Goal: Task Accomplishment & Management: Manage account settings

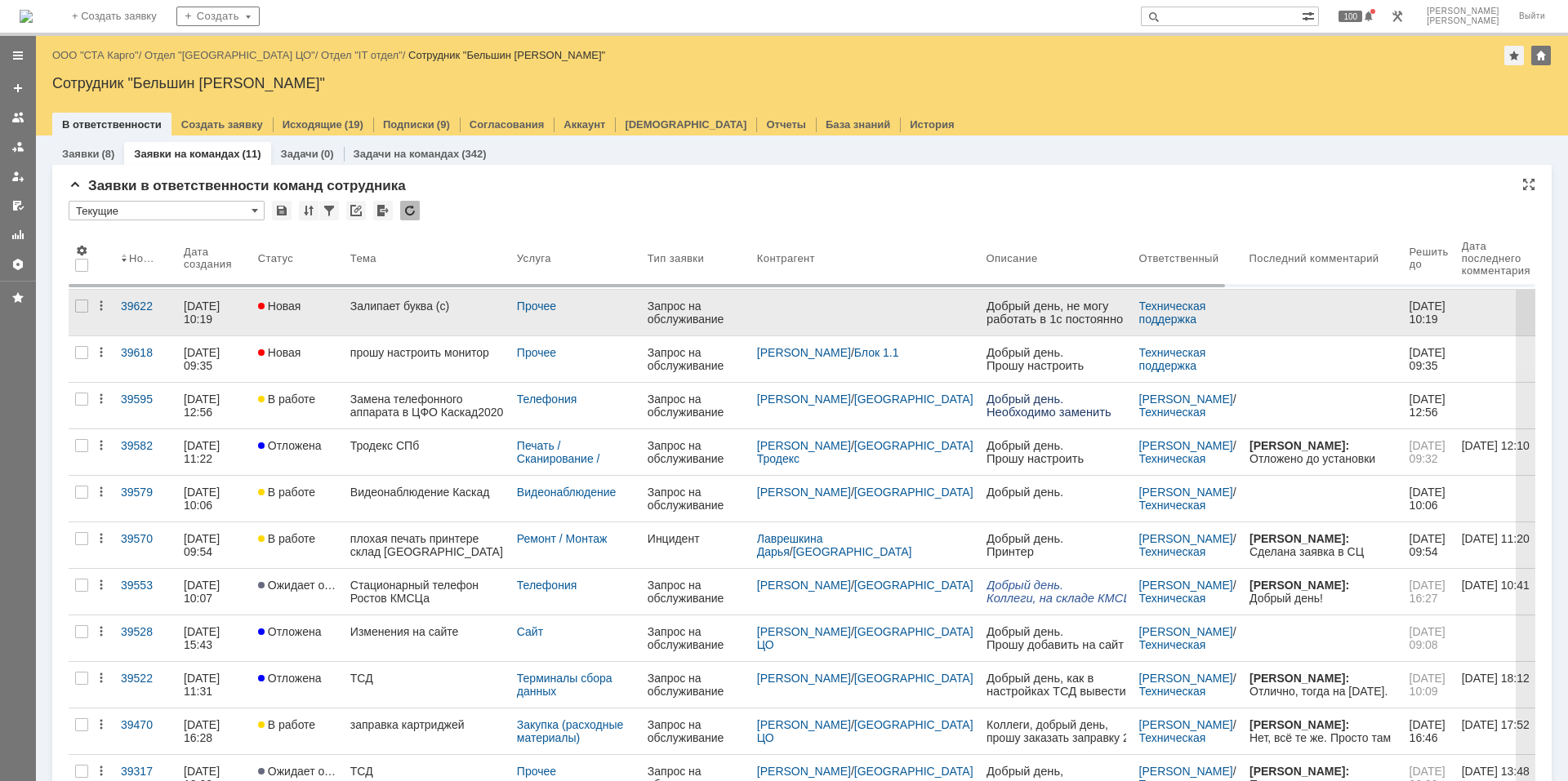
click at [450, 315] on link "Залипает буква (с)" at bounding box center [427, 313] width 167 height 46
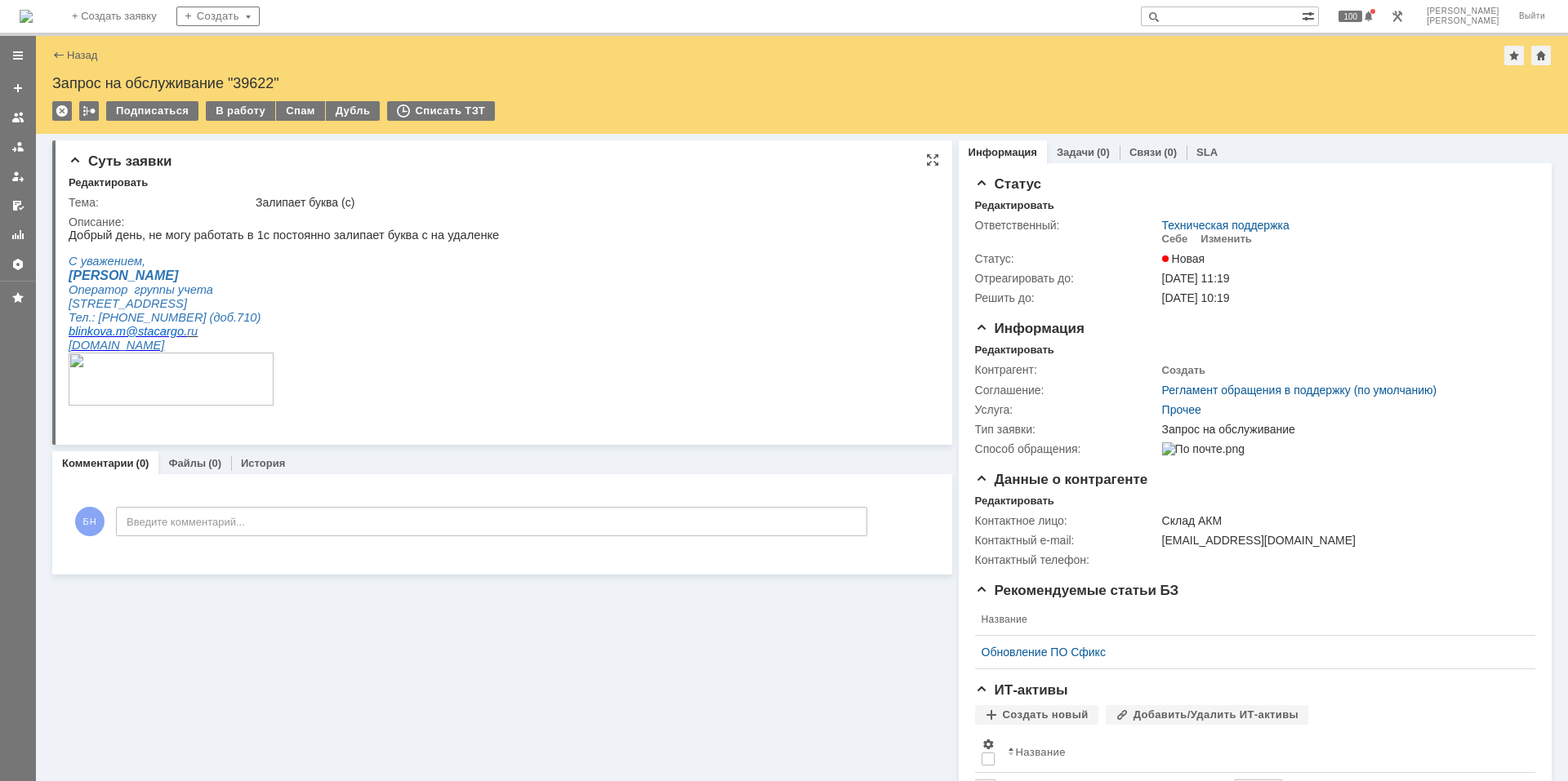
click at [537, 336] on html "Добрый день, не могу работать в 1с постоянно залипает буква с на удаленке С ува…" at bounding box center [496, 324] width 854 height 193
click at [535, 333] on html "Добрый день, не могу работать в 1с постоянно залипает буква с на удаленке С ува…" at bounding box center [496, 324] width 854 height 193
click at [511, 212] on td "Залипает буква (с)" at bounding box center [591, 203] width 678 height 19
click at [33, 10] on img at bounding box center [26, 16] width 13 height 13
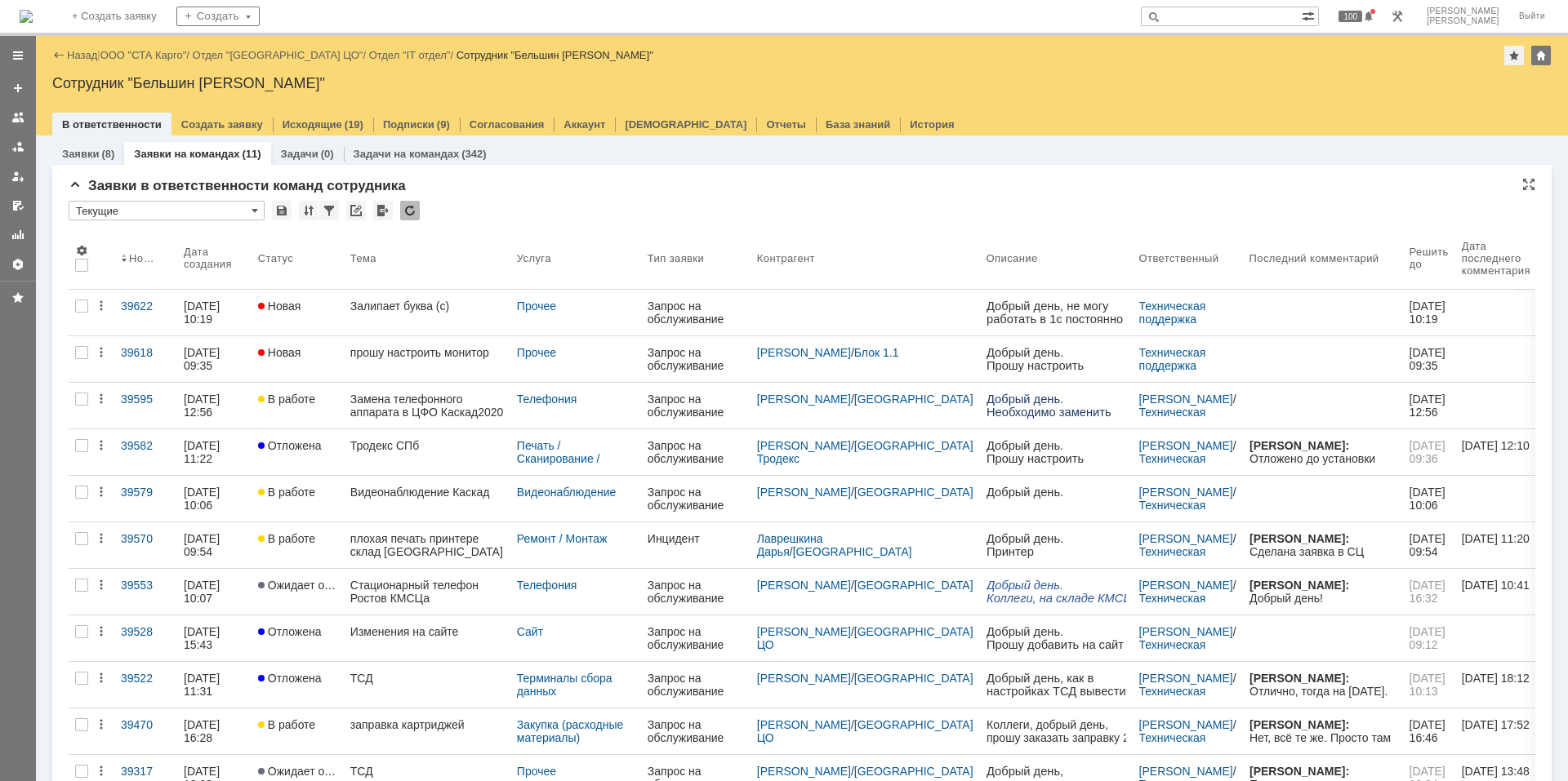
click at [408, 204] on div at bounding box center [410, 211] width 19 height 19
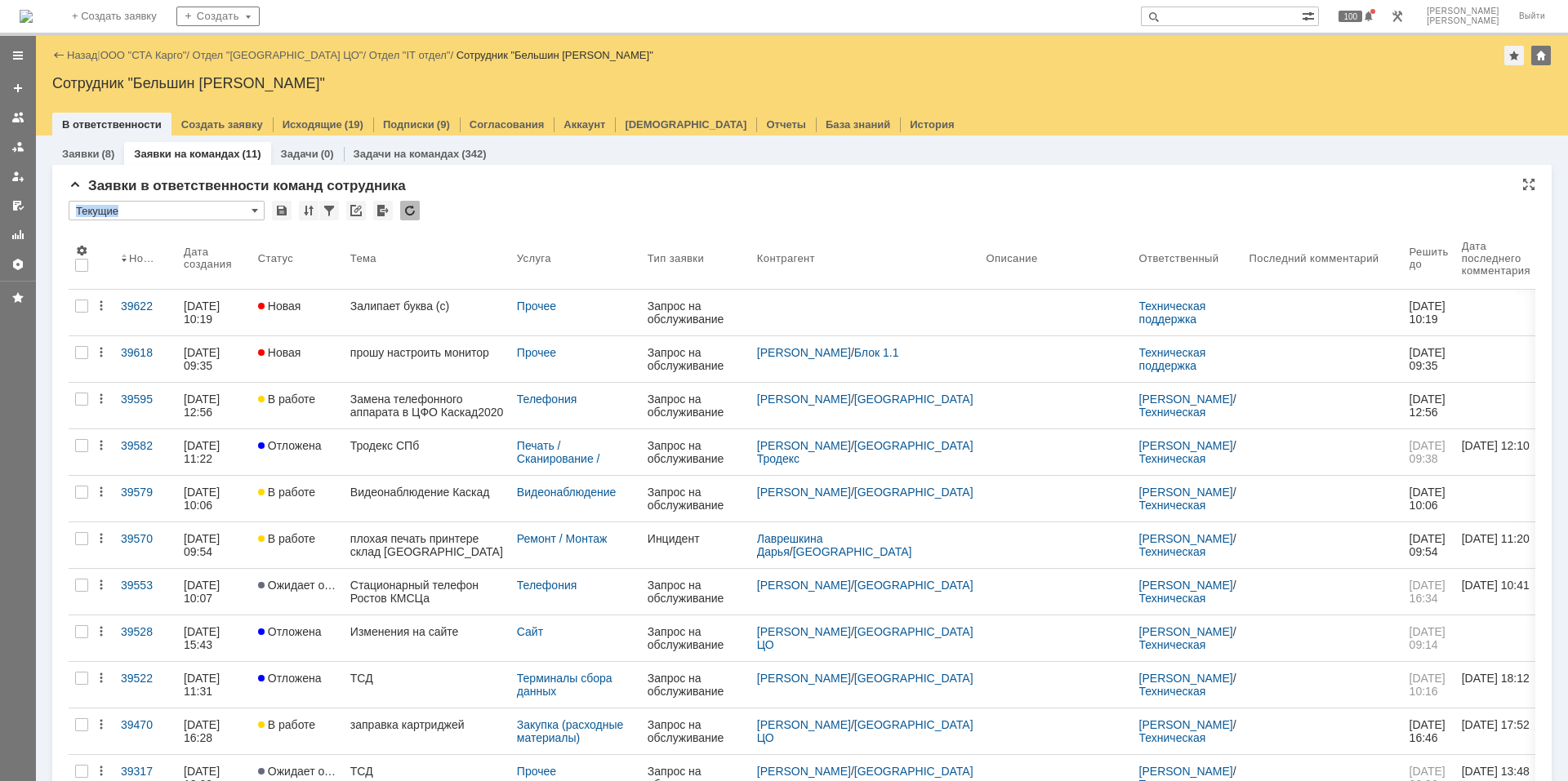
click at [480, 203] on div "* Текущие" at bounding box center [802, 212] width 1467 height 21
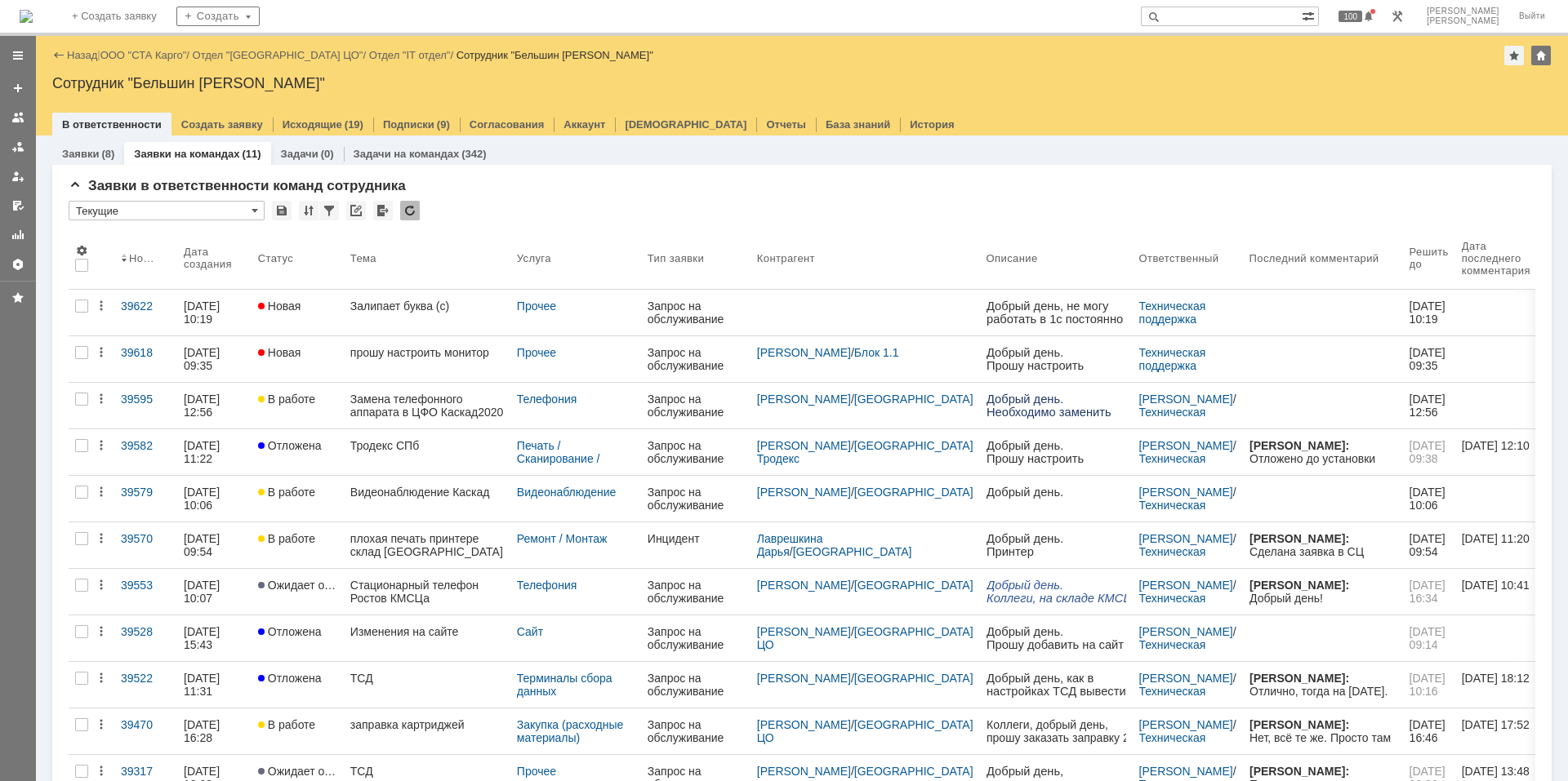
click at [33, 19] on img at bounding box center [26, 16] width 13 height 13
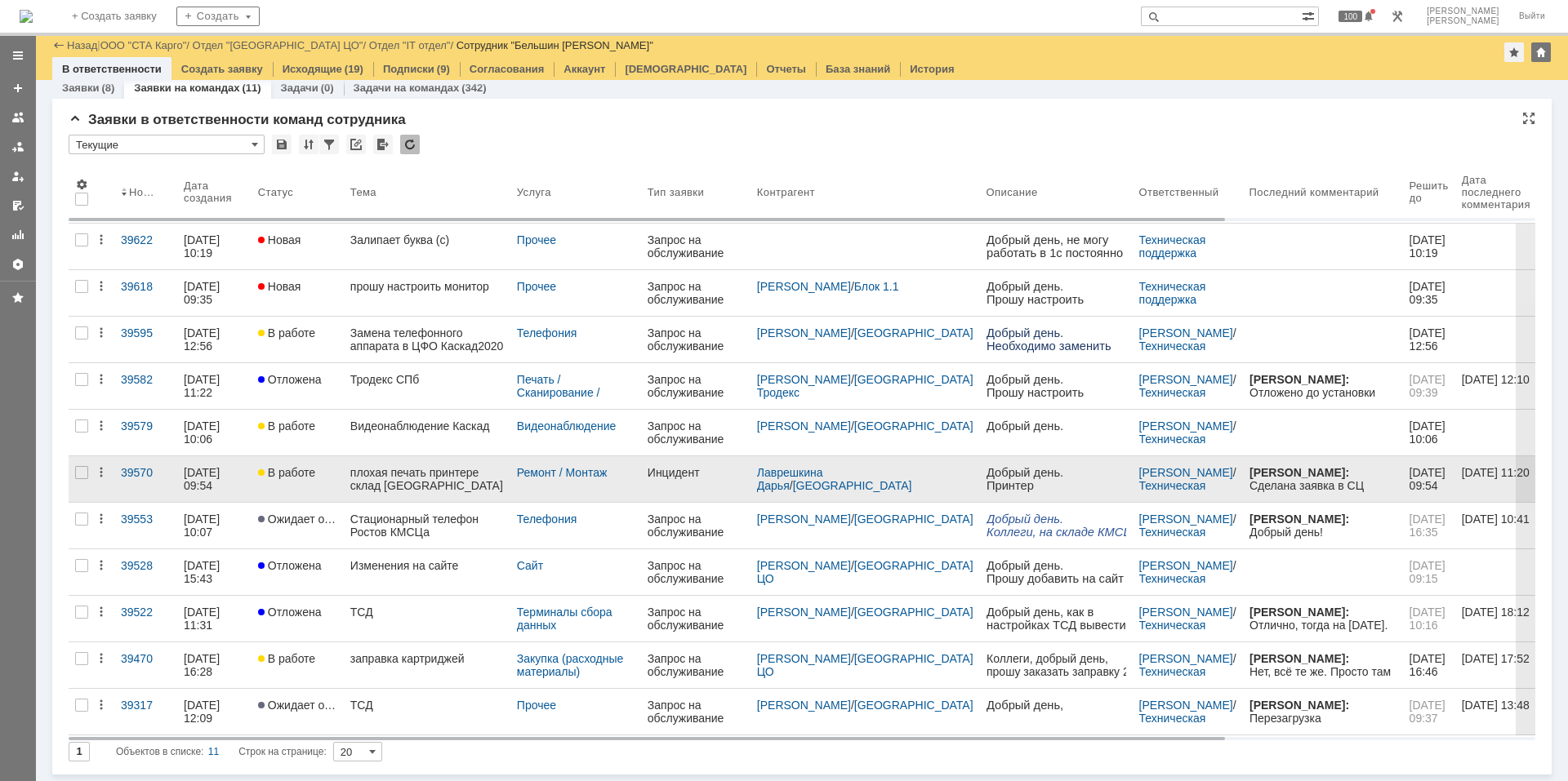
click at [414, 487] on div "плохая печать принтере склад [GEOGRAPHIC_DATA]" at bounding box center [427, 480] width 153 height 26
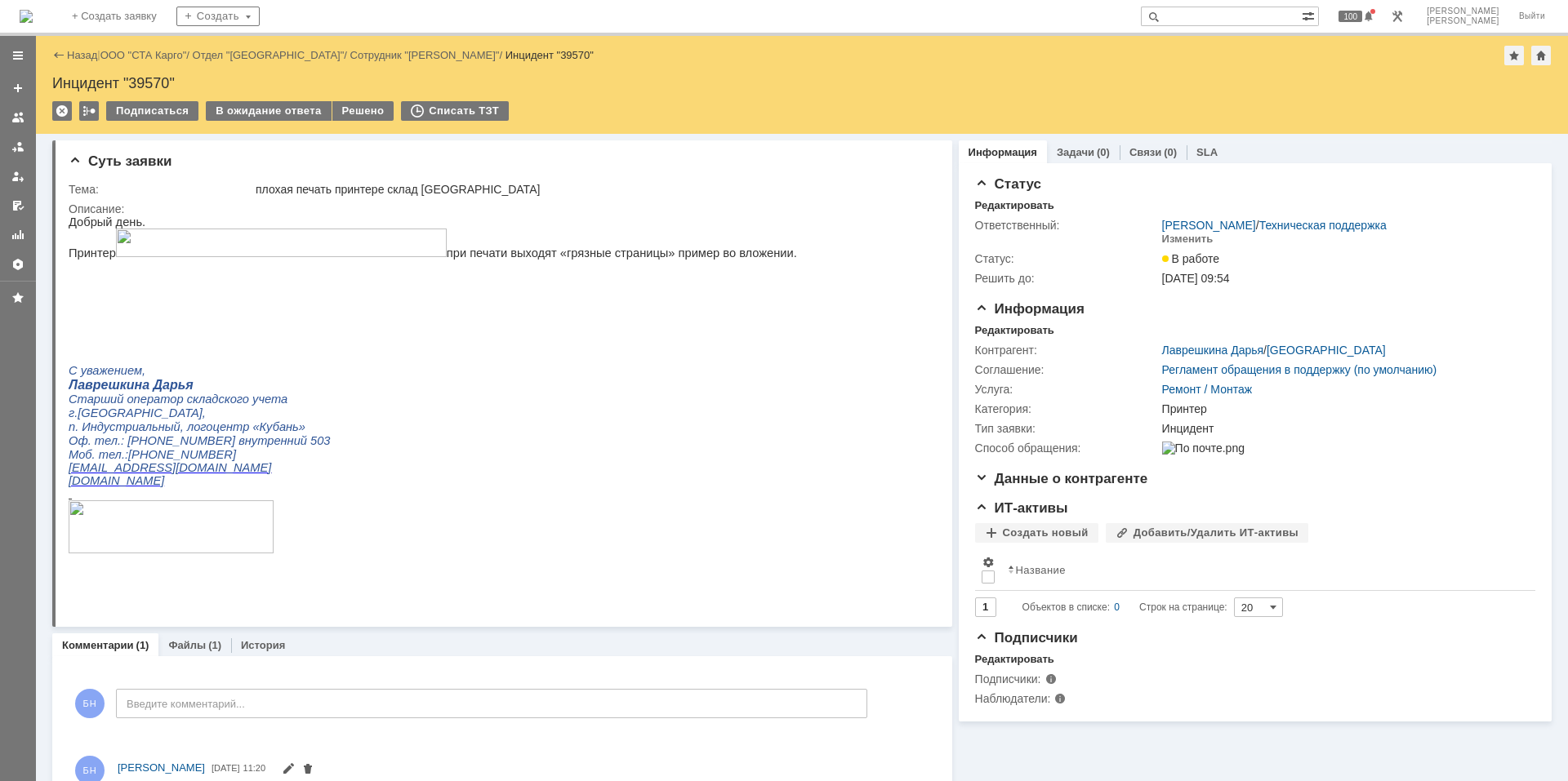
click at [33, 10] on img at bounding box center [26, 16] width 13 height 13
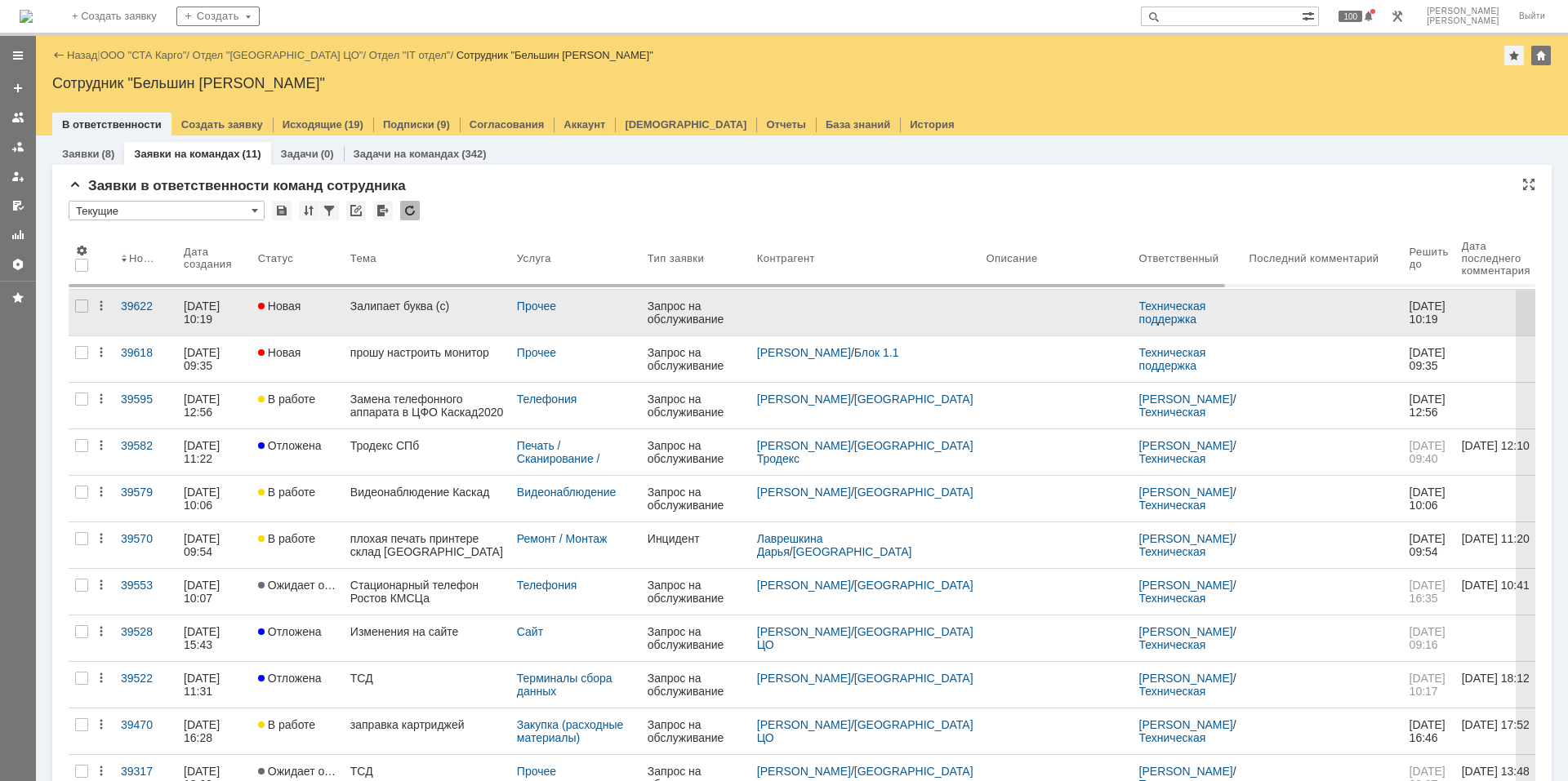
click at [447, 308] on div "Залипает буква (с)" at bounding box center [427, 306] width 153 height 13
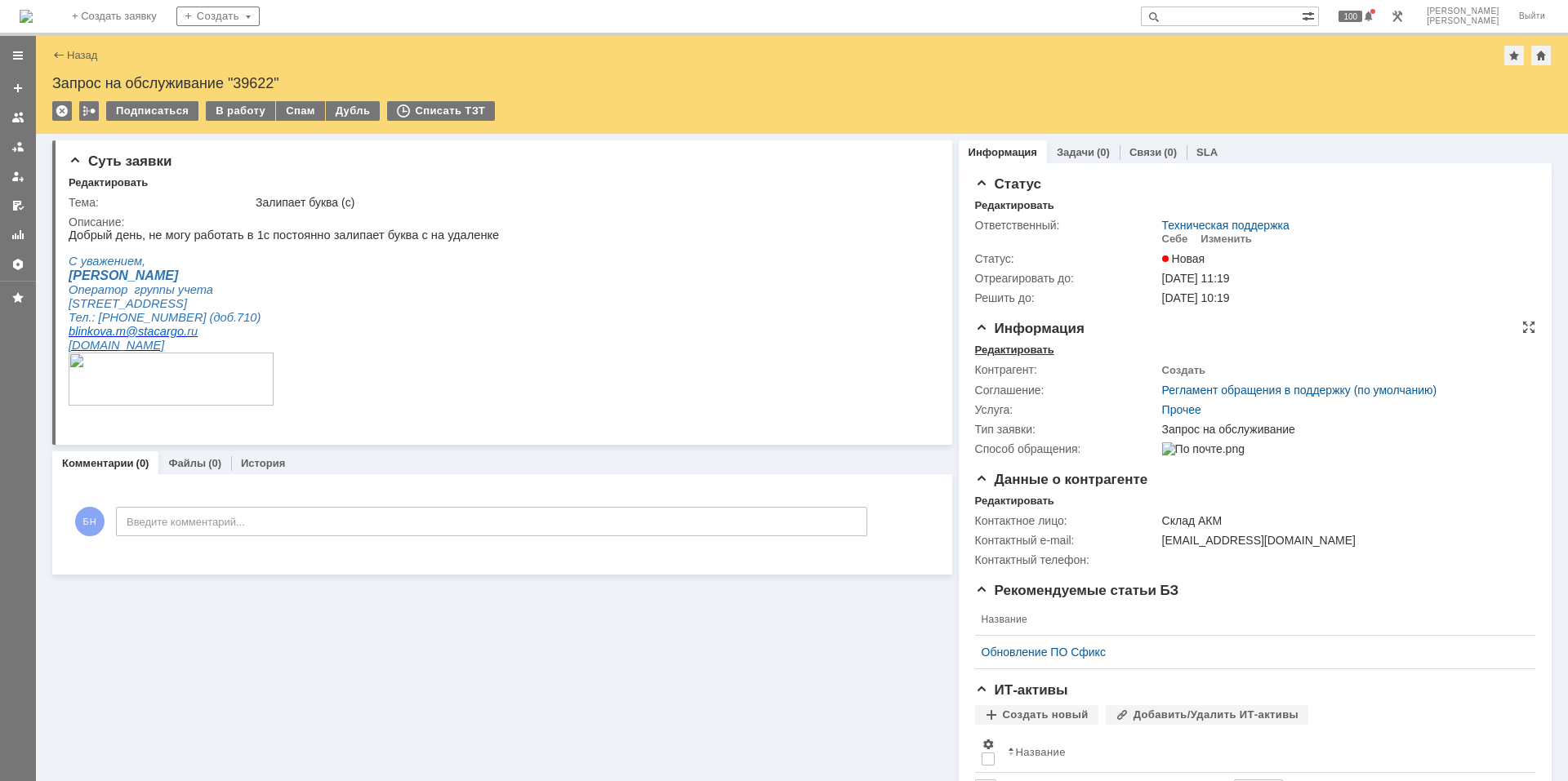
click at [975, 347] on div "Редактировать" at bounding box center [1015, 350] width 79 height 13
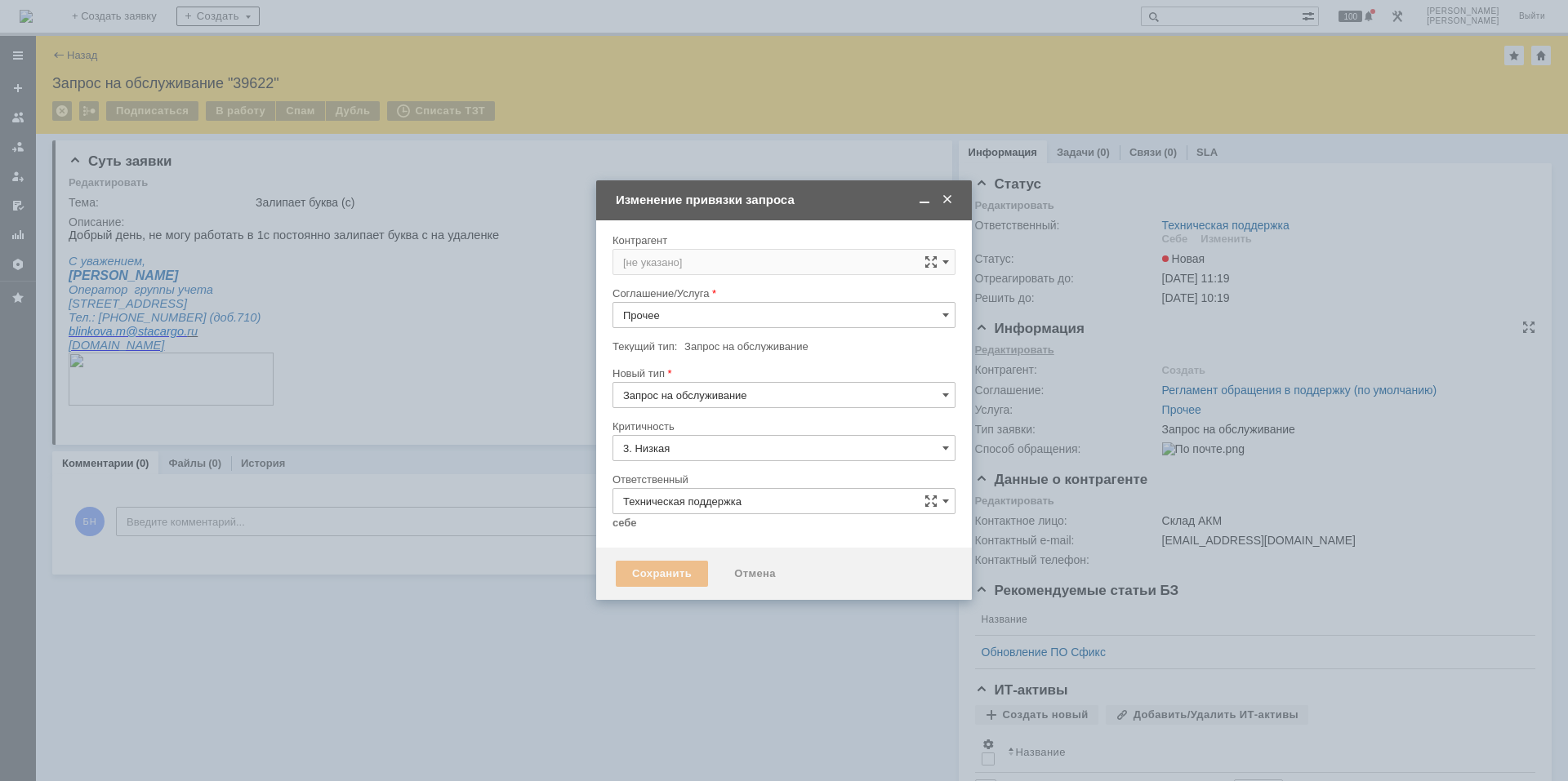
type input "[не указано]"
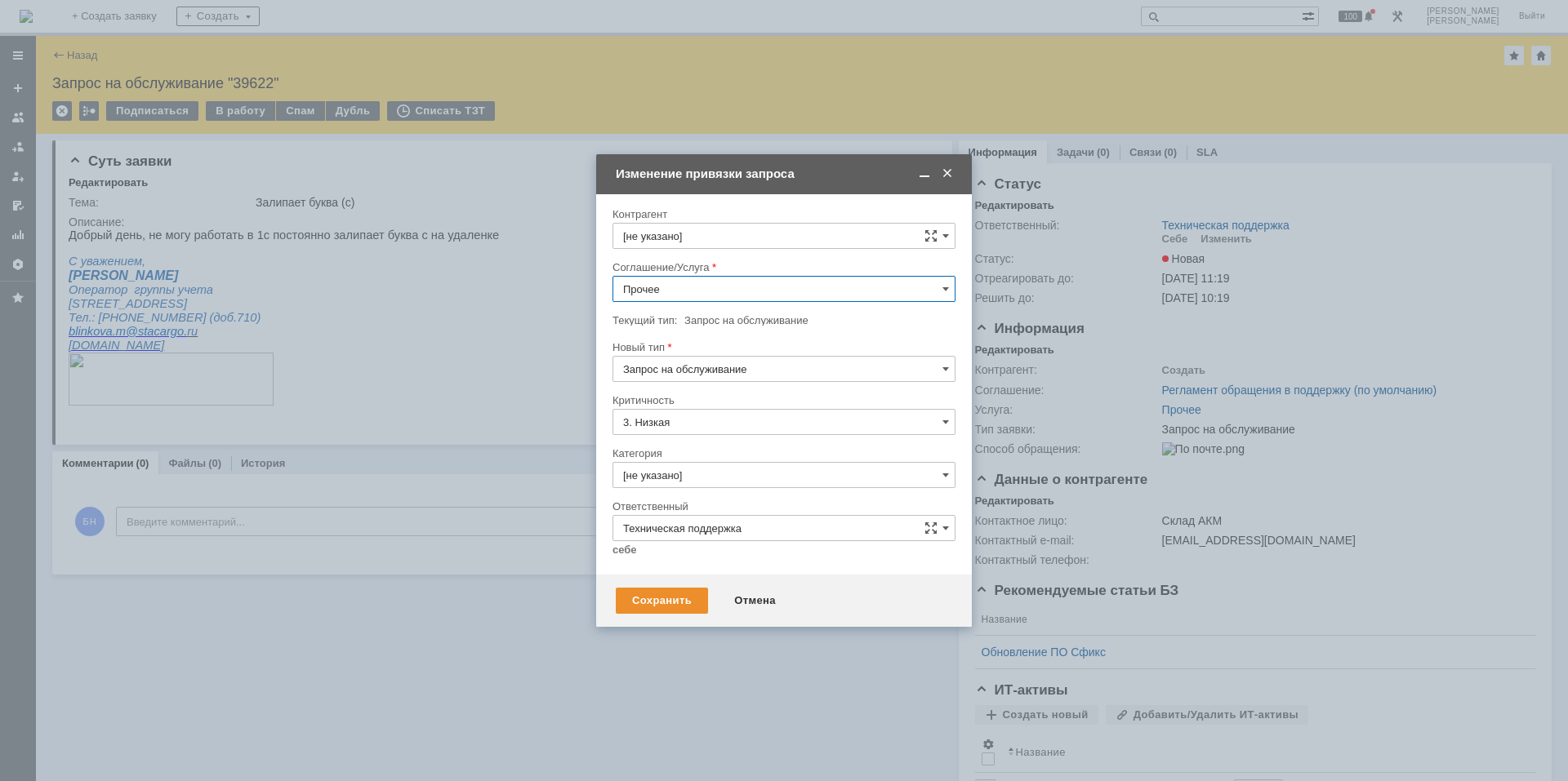
click at [718, 290] on input "Прочее" at bounding box center [783, 289] width 343 height 26
click at [744, 240] on input "[не указано]" at bounding box center [783, 236] width 343 height 26
type input "Прочее"
type input "блинко"
click at [773, 590] on div "Отмена" at bounding box center [755, 601] width 74 height 26
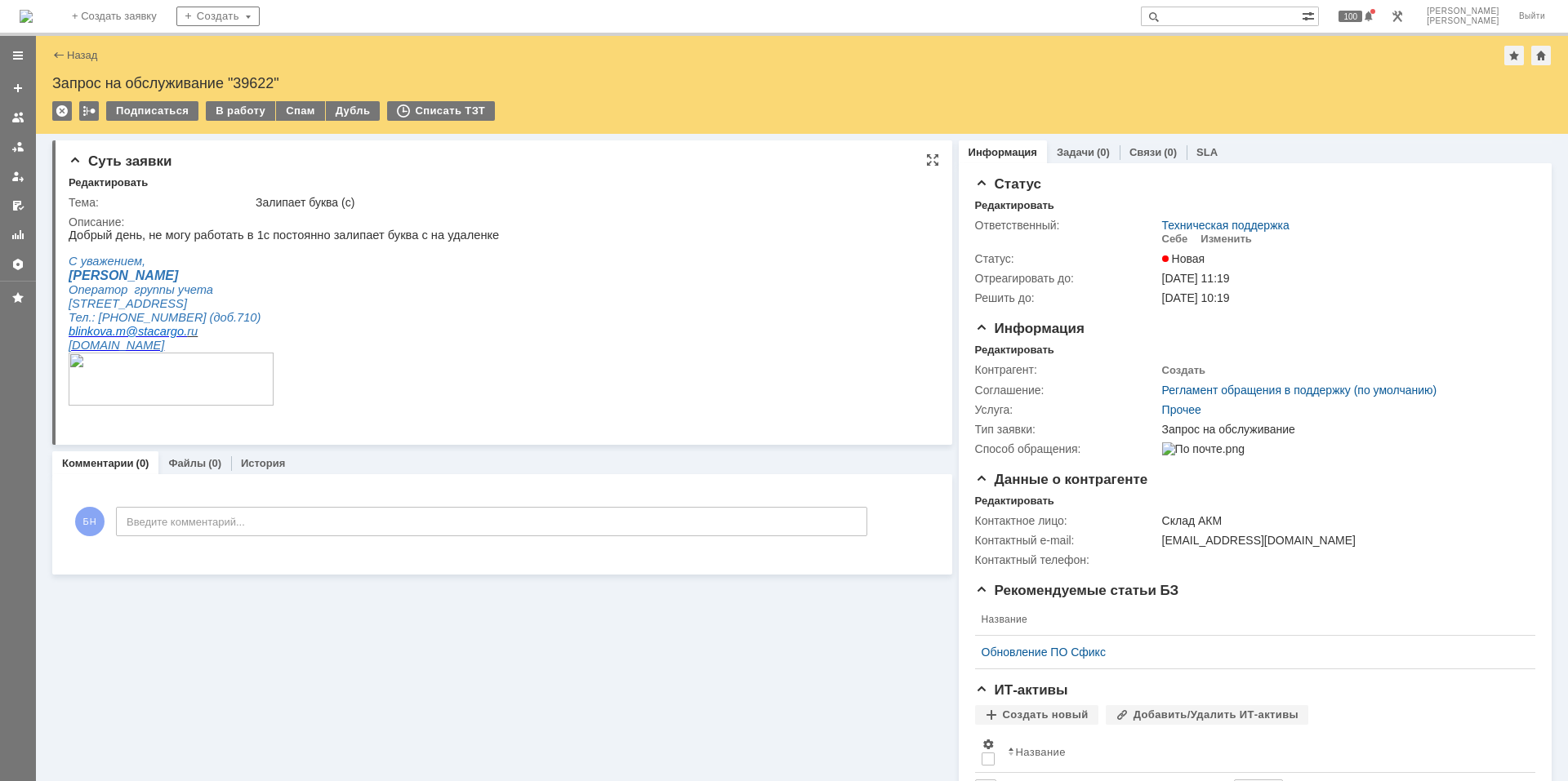
click at [476, 329] on html "Добрый день, не могу работать в 1с постоянно залипает буква с на удаленке С ува…" at bounding box center [496, 324] width 854 height 193
click at [1037, 360] on td "Контрагент:" at bounding box center [1067, 369] width 183 height 20
click at [1030, 349] on div "Редактировать" at bounding box center [1015, 350] width 79 height 13
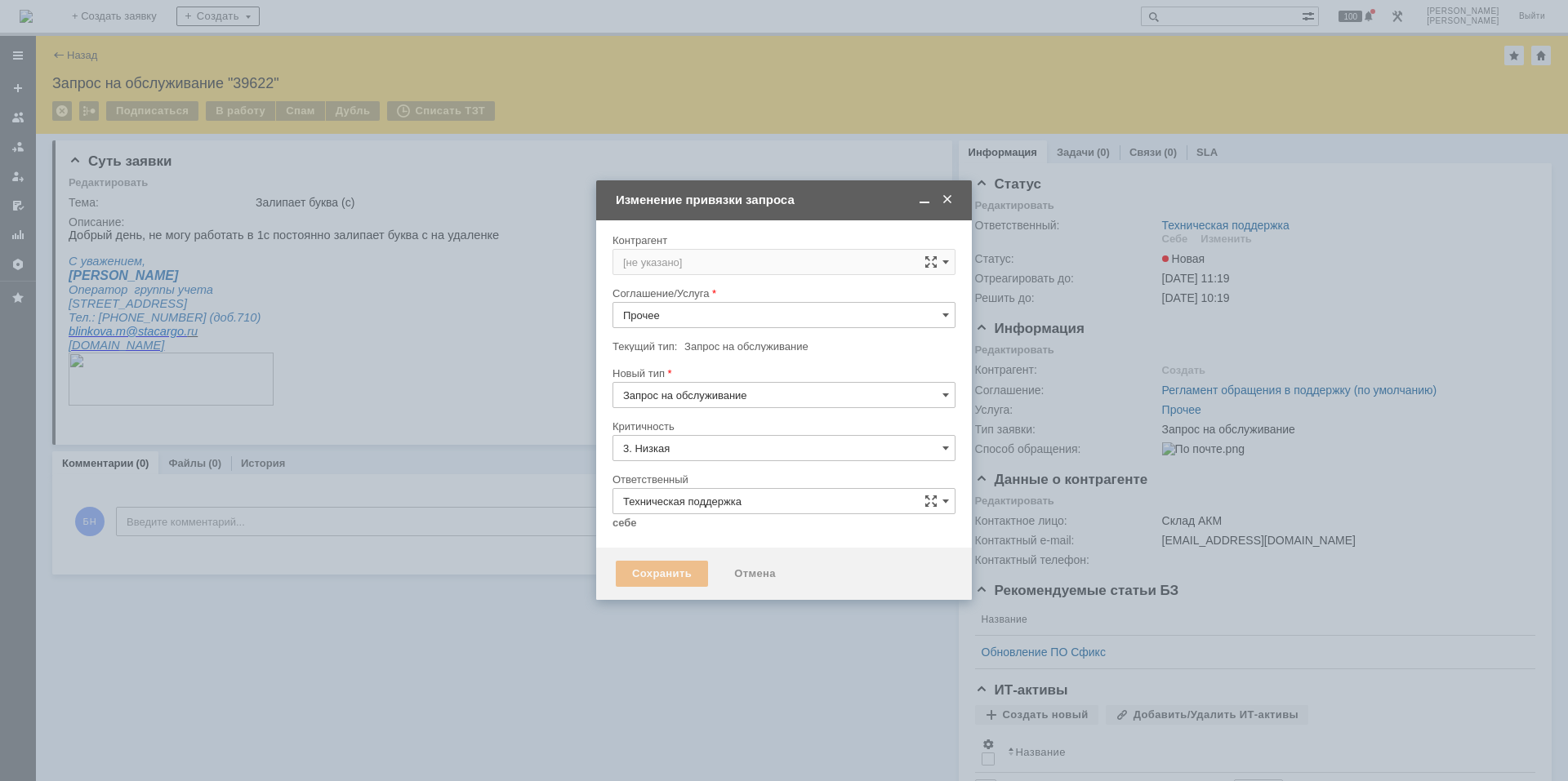
type input "[не указано]"
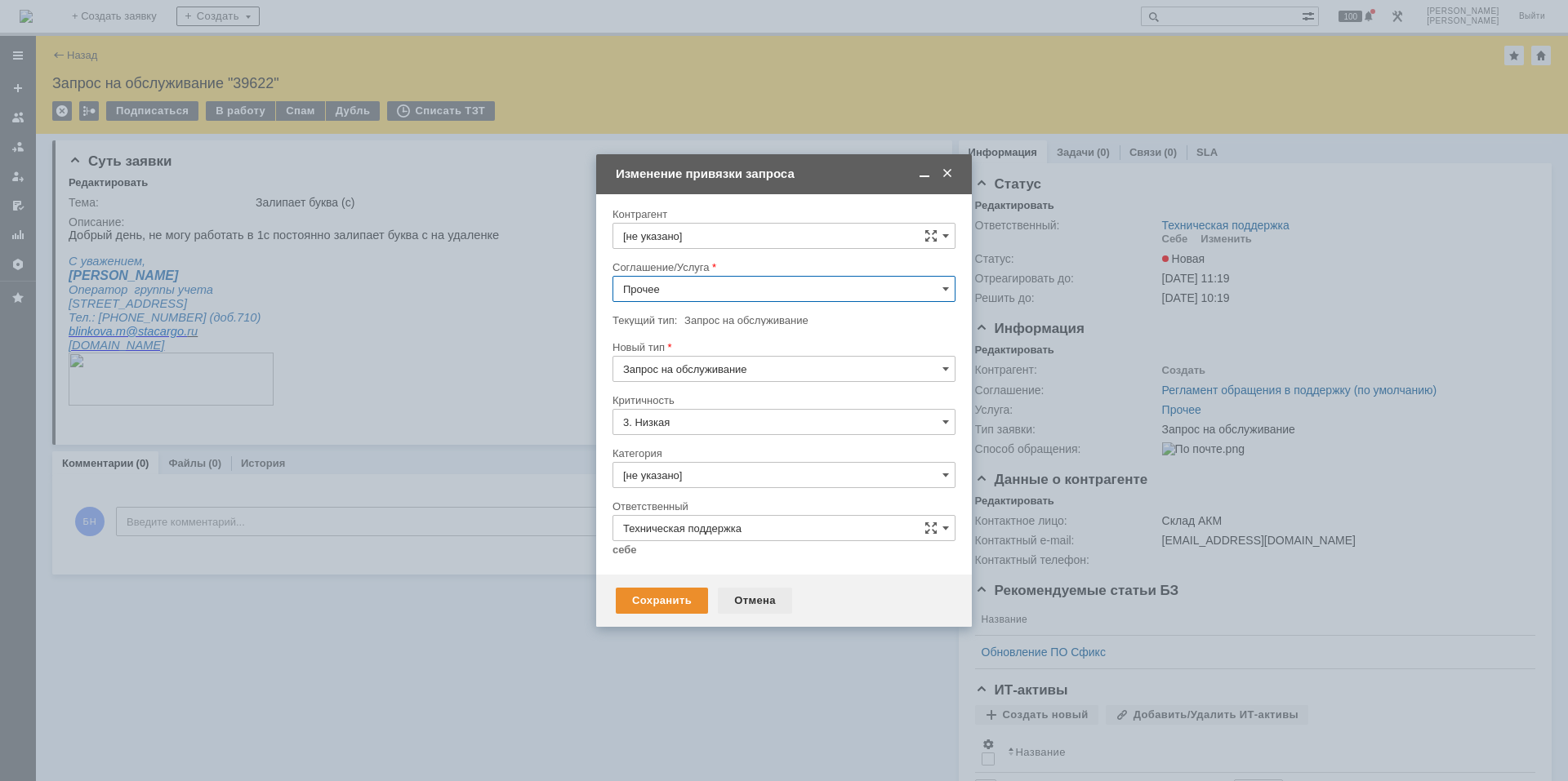
click at [742, 598] on div "Отмена" at bounding box center [755, 601] width 74 height 26
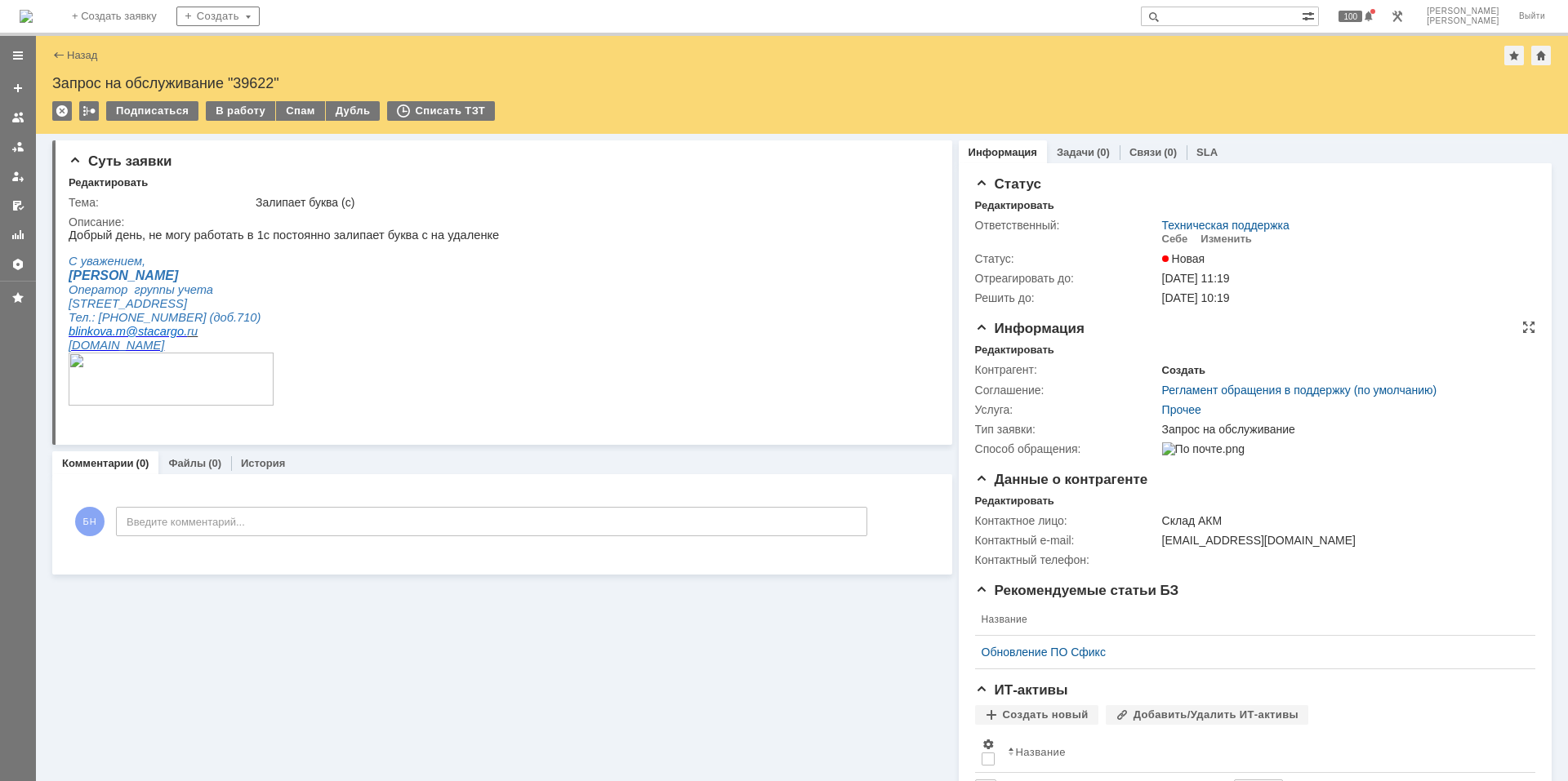
click at [1182, 365] on div "Создать" at bounding box center [1183, 370] width 43 height 13
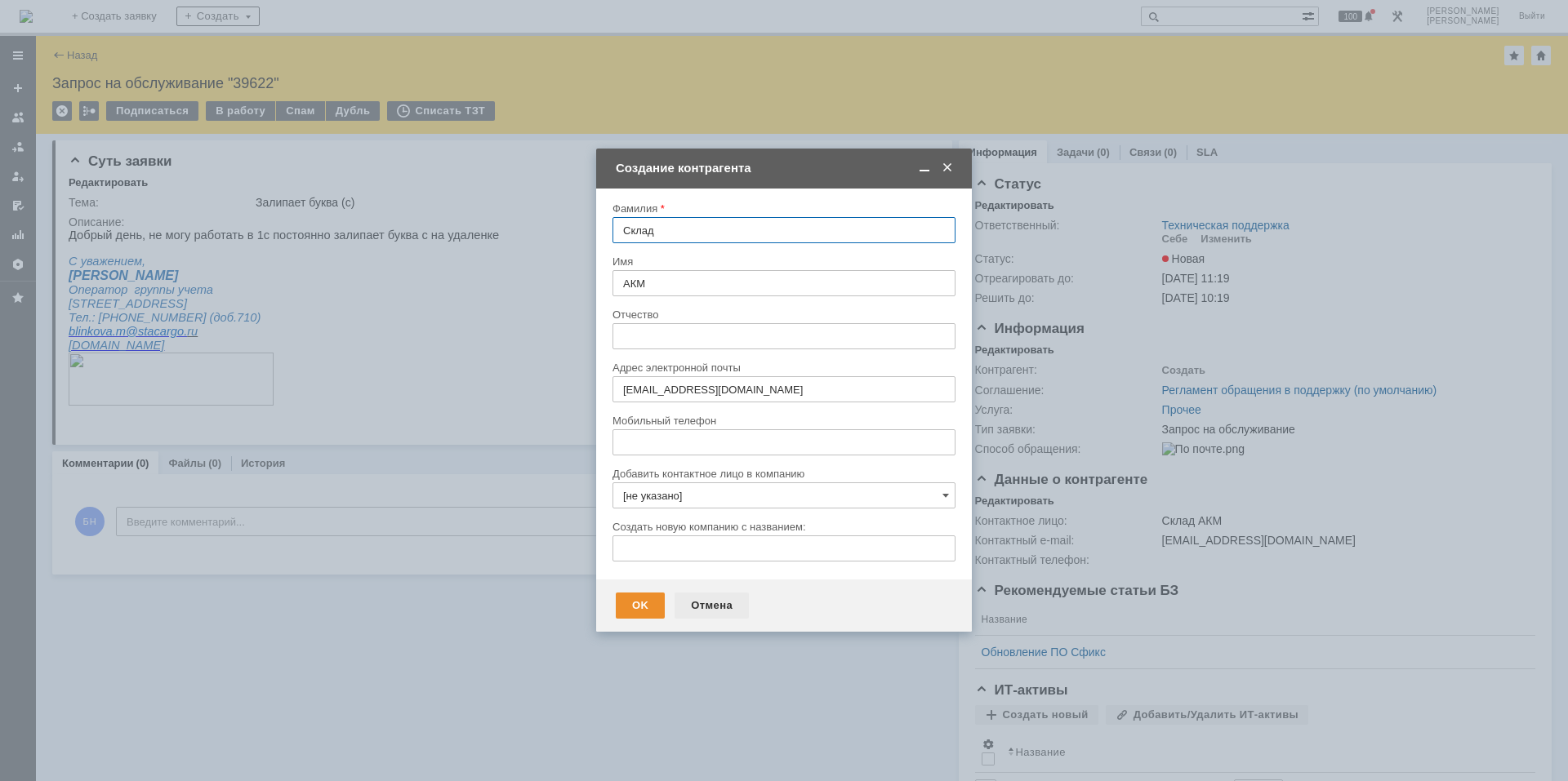
click at [704, 607] on div "Отмена" at bounding box center [712, 606] width 74 height 26
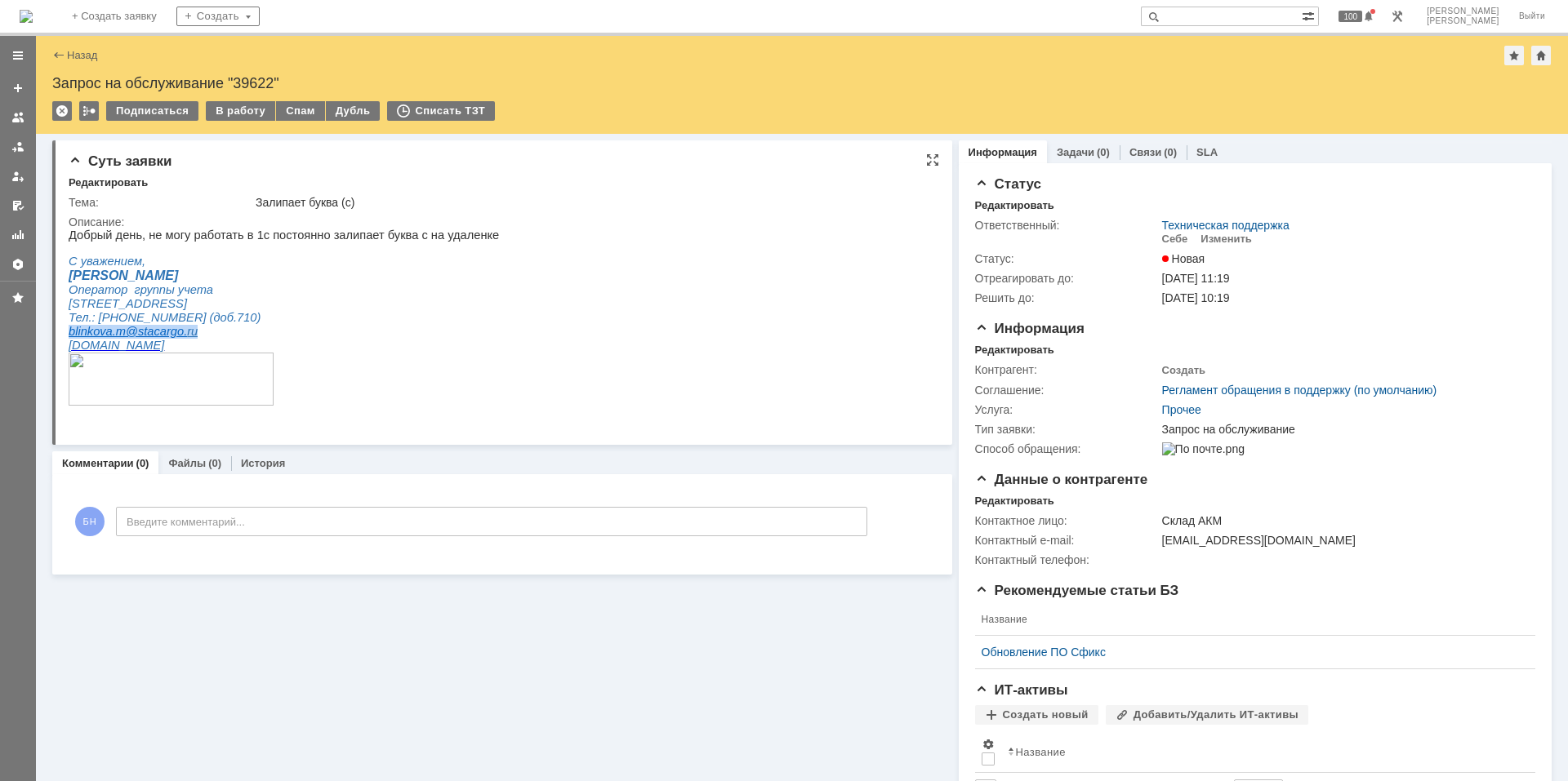
drag, startPoint x: 205, startPoint y: 336, endPoint x: 70, endPoint y: 335, distance: 135.0
click at [70, 335] on p "blinkova.m@ stacargo . ru" at bounding box center [284, 332] width 430 height 14
copy p "blinkova.m@ stacargo . ru"
click at [1018, 344] on div "Редактировать" at bounding box center [1015, 350] width 79 height 13
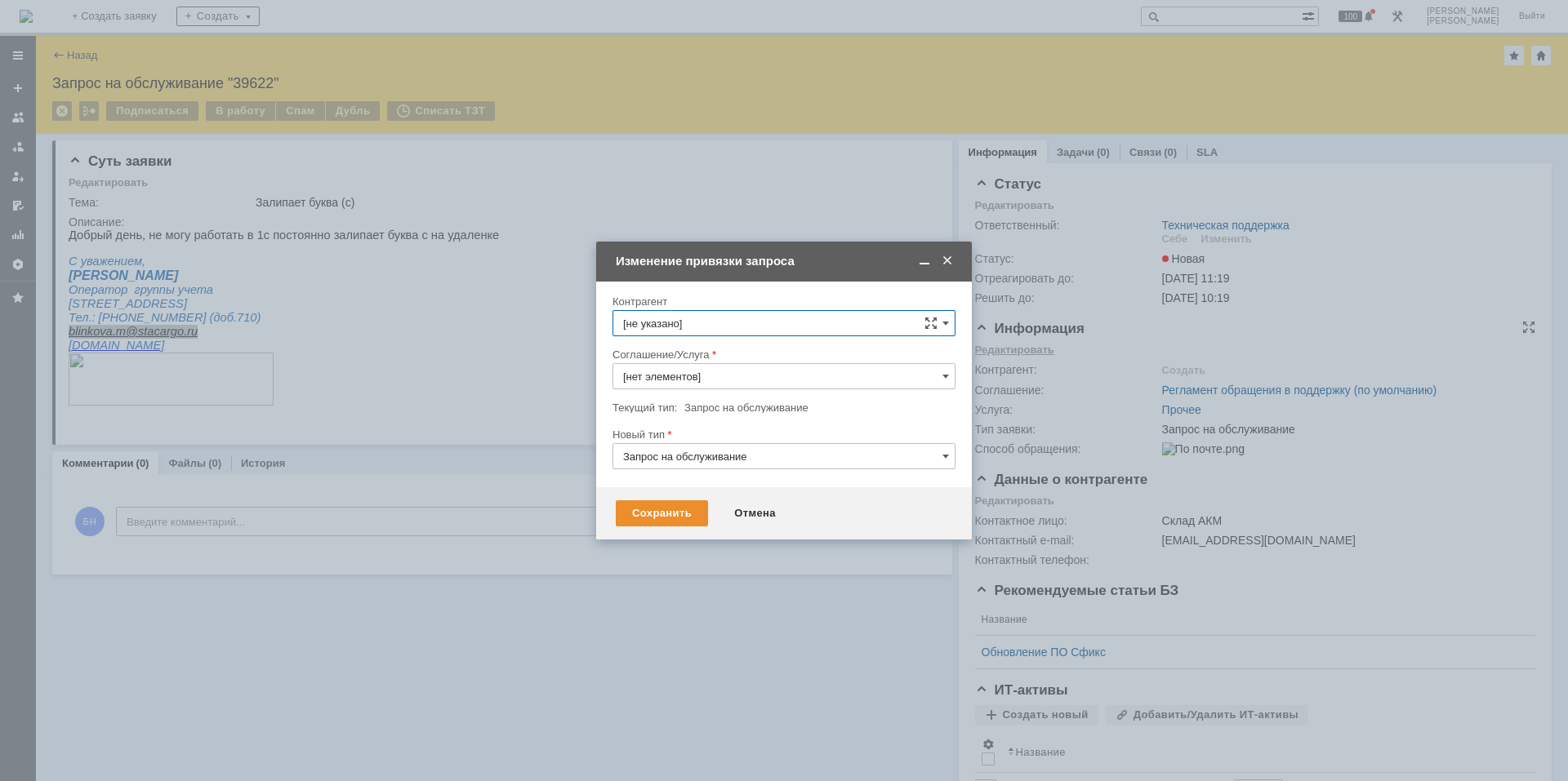
type input "Прочее"
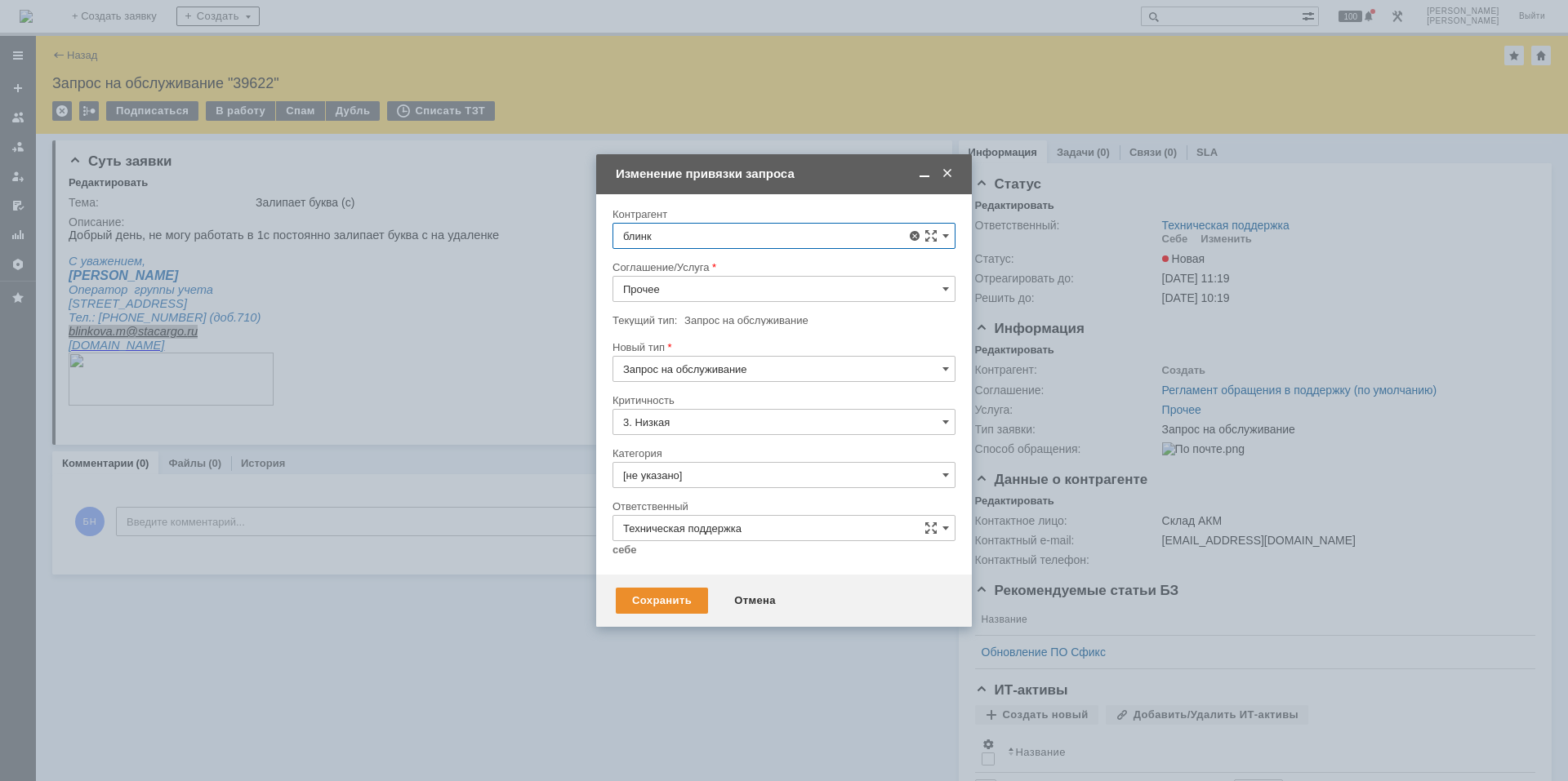
click at [756, 339] on div "[GEOGRAPHIC_DATA] Тродекс" at bounding box center [783, 331] width 341 height 27
type input "[GEOGRAPHIC_DATA] Тродекс"
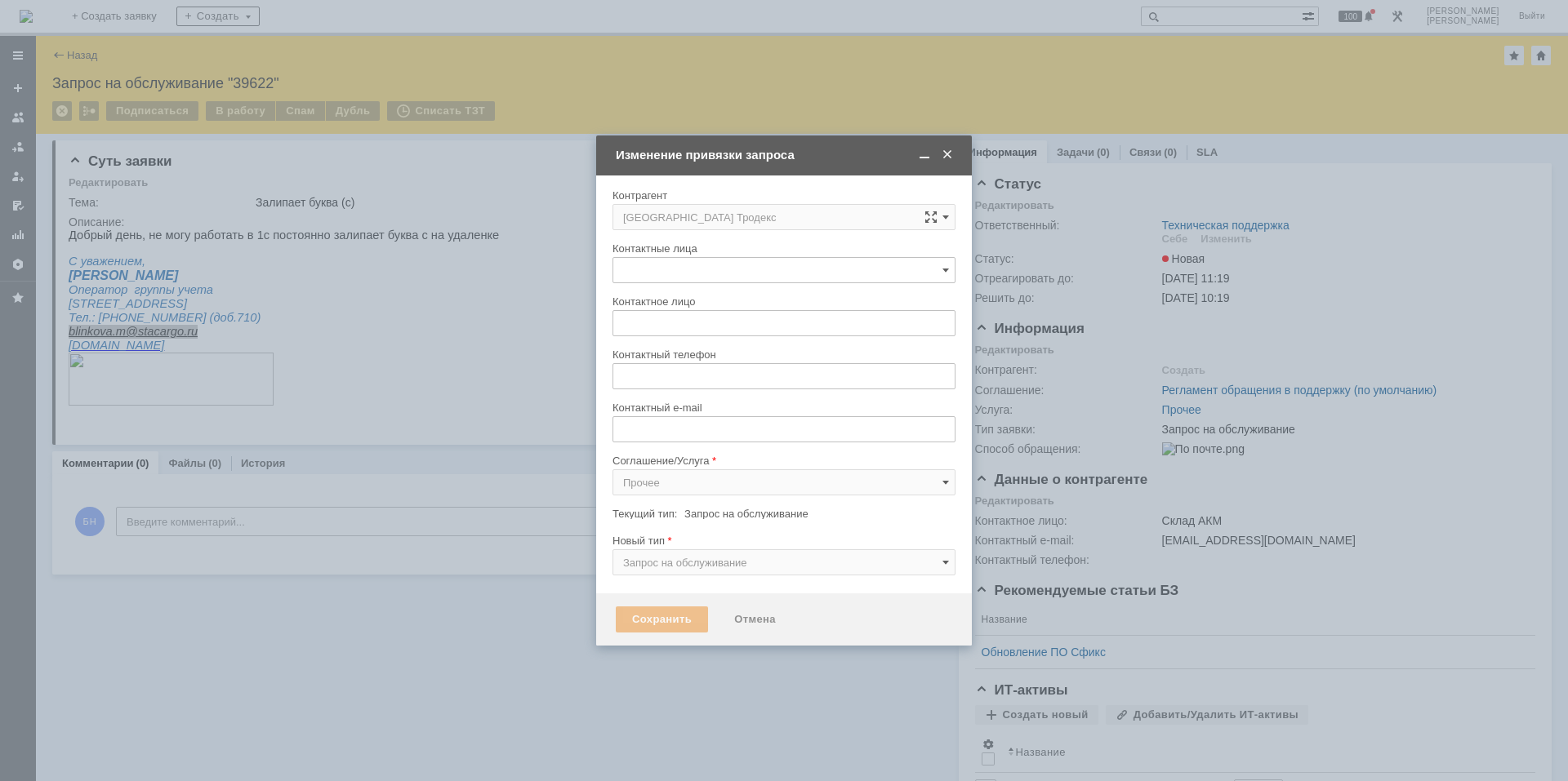
type input "[не указано]"
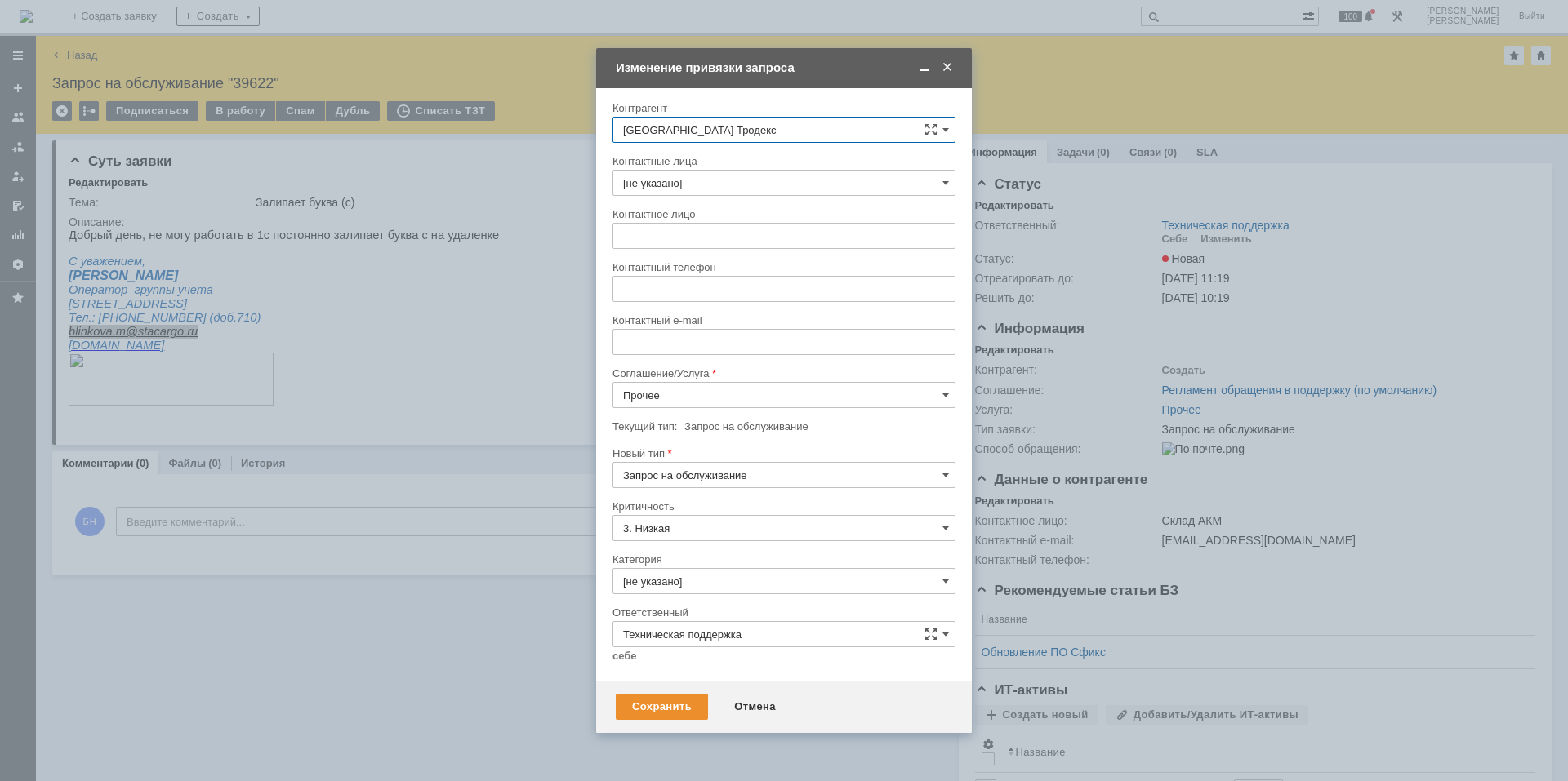
click at [765, 124] on input "[GEOGRAPHIC_DATA] Тродекс" at bounding box center [783, 130] width 343 height 26
click at [685, 256] on span "[PERSON_NAME]" at bounding box center [706, 251] width 87 height 12
type input "[PERSON_NAME]"
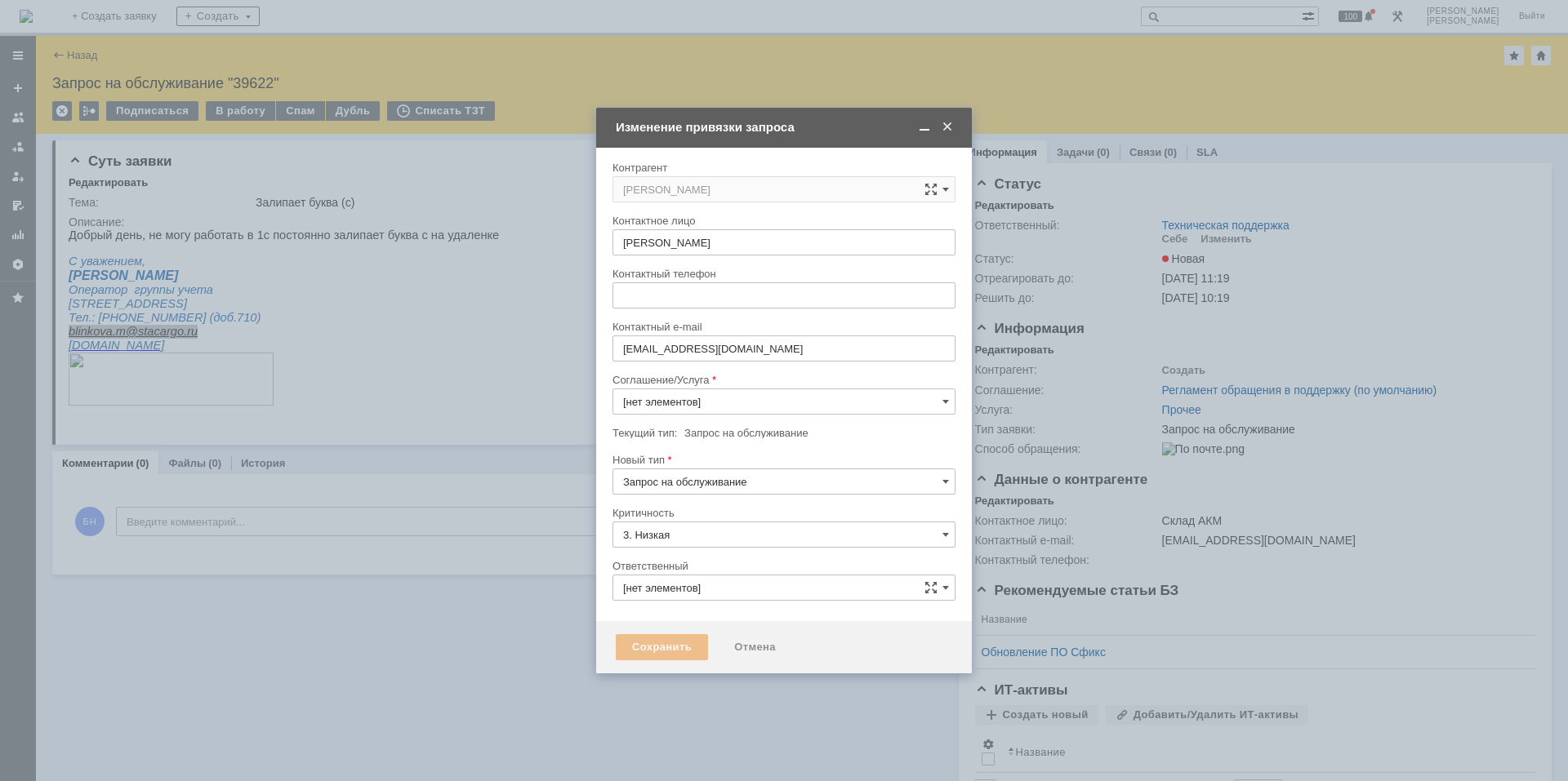
type input "Техническая поддержка"
type input "Прочее"
type input "[не указано]"
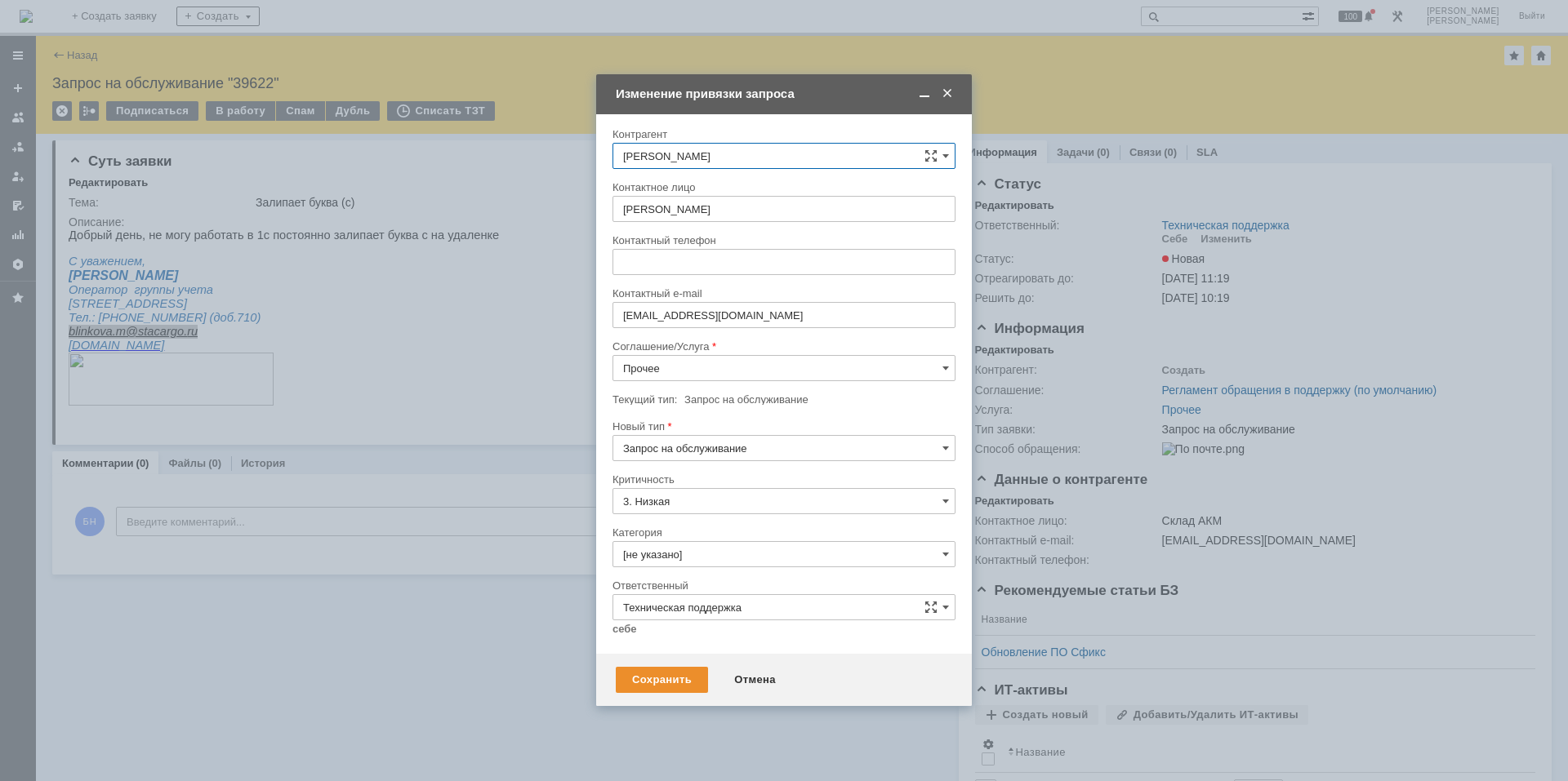
click at [708, 358] on input "Прочее" at bounding box center [783, 368] width 343 height 26
click at [725, 543] on span "Рабочее место" at bounding box center [784, 541] width 322 height 13
type input "Рабочее место"
click at [714, 555] on input "[не указано]" at bounding box center [783, 554] width 343 height 26
type input "к"
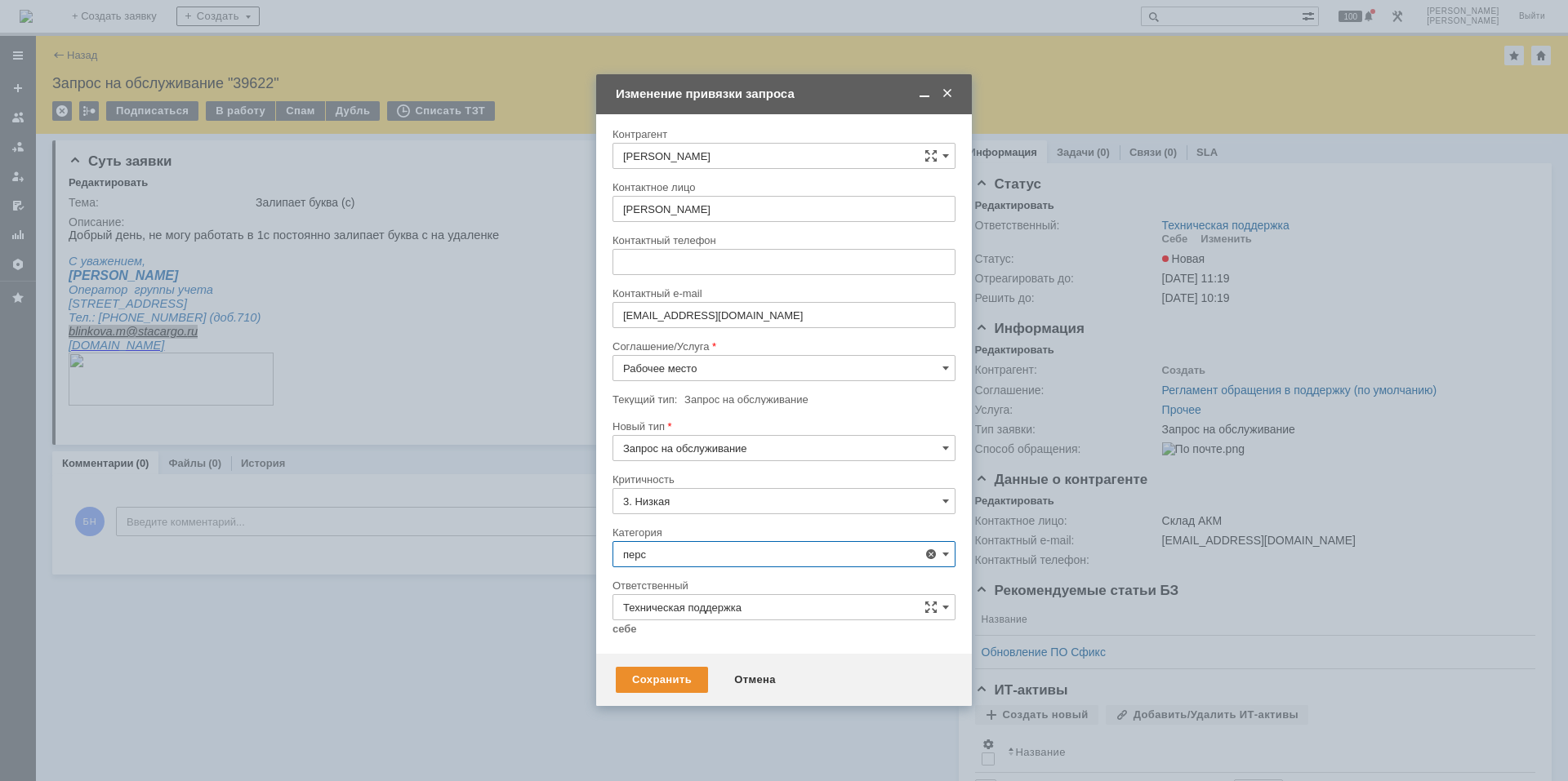
click at [789, 652] on span "Персональный компьютер" at bounding box center [784, 646] width 322 height 13
type input "Персональный компьютер"
click at [634, 624] on link "себе" at bounding box center [624, 629] width 25 height 13
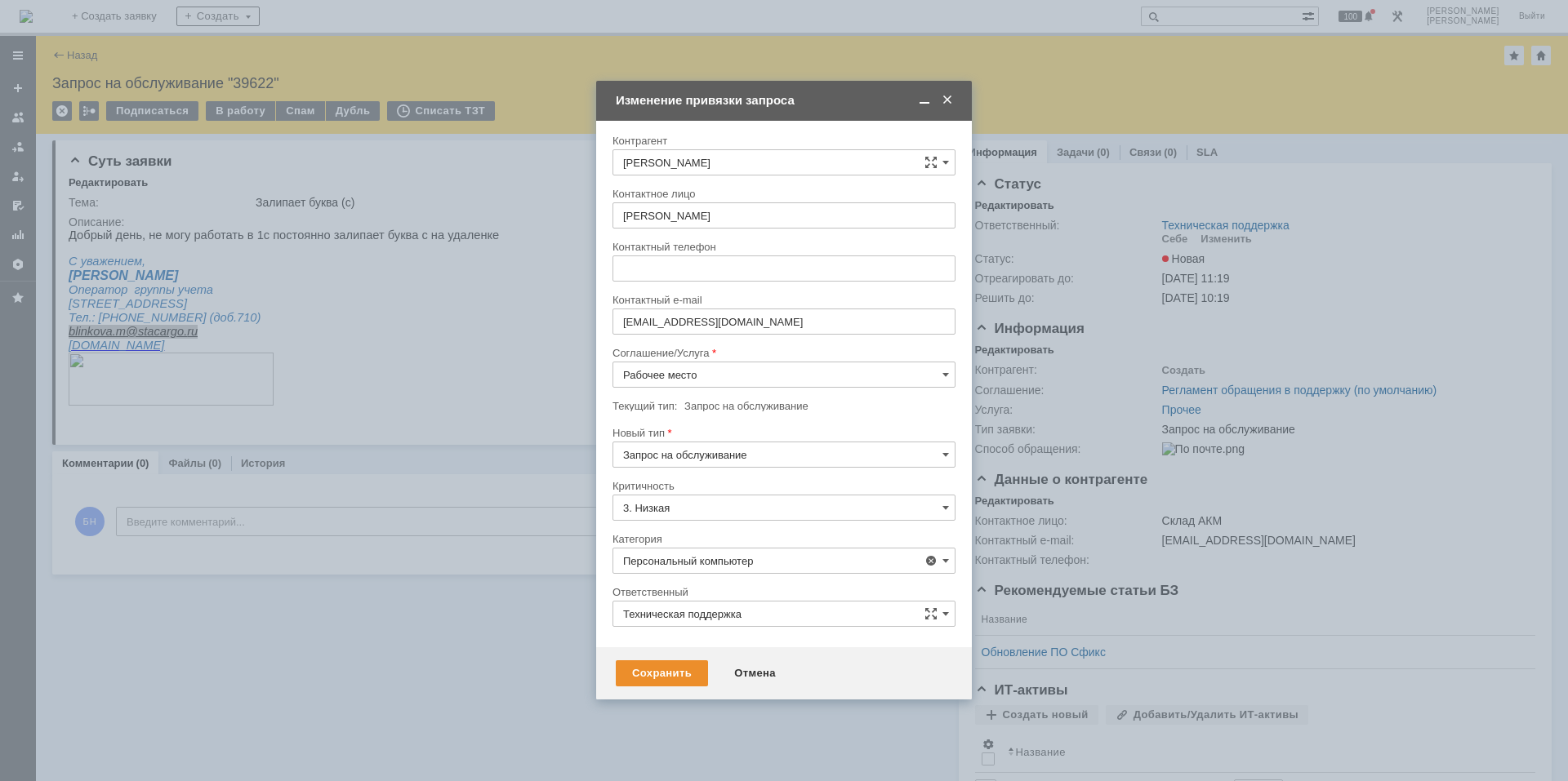
type input "[PERSON_NAME]"
type input "Персональный компьютер"
click at [653, 678] on div "Сохранить" at bounding box center [661, 673] width 93 height 26
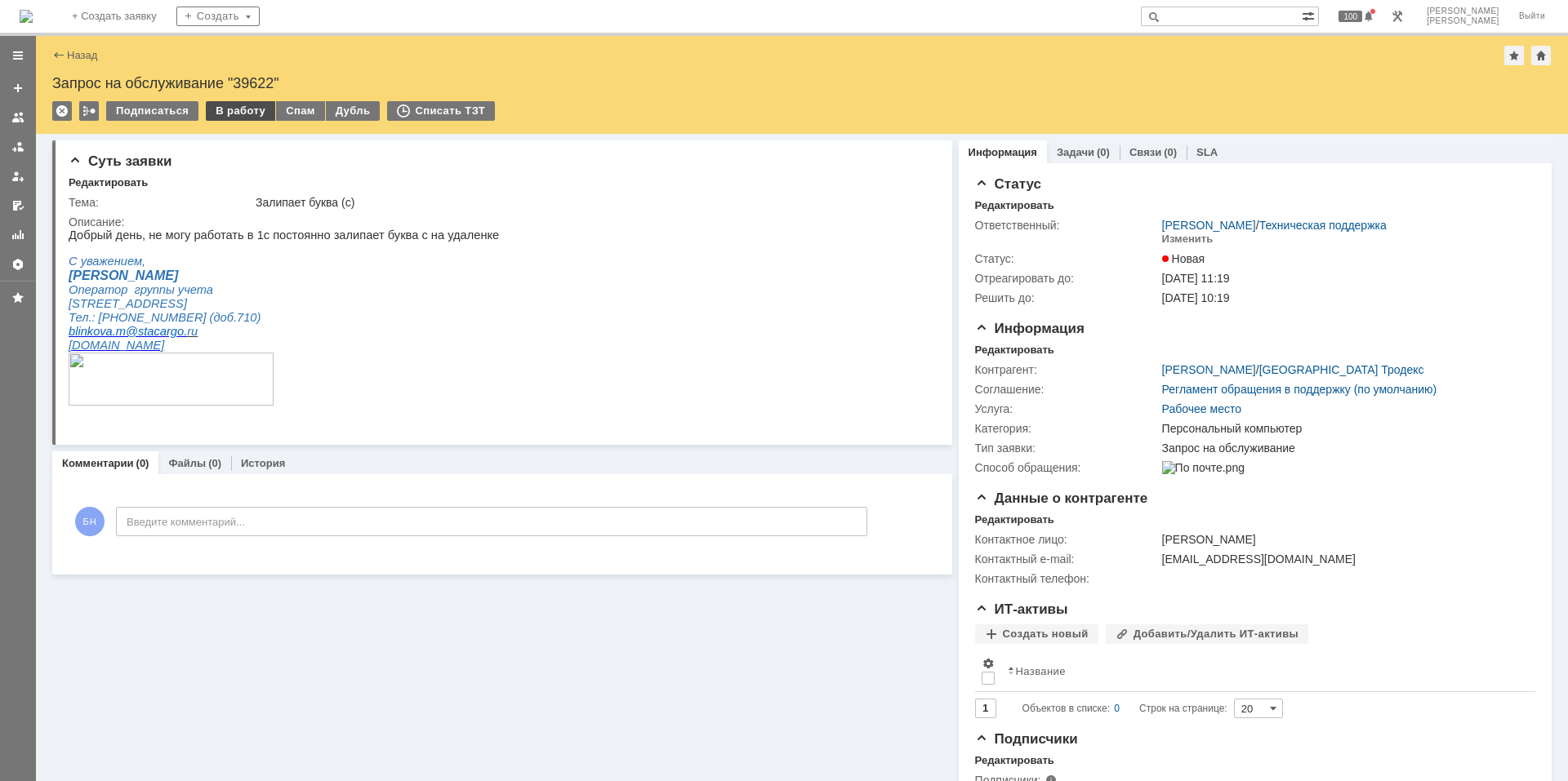
click at [229, 105] on div "В работу" at bounding box center [240, 111] width 70 height 19
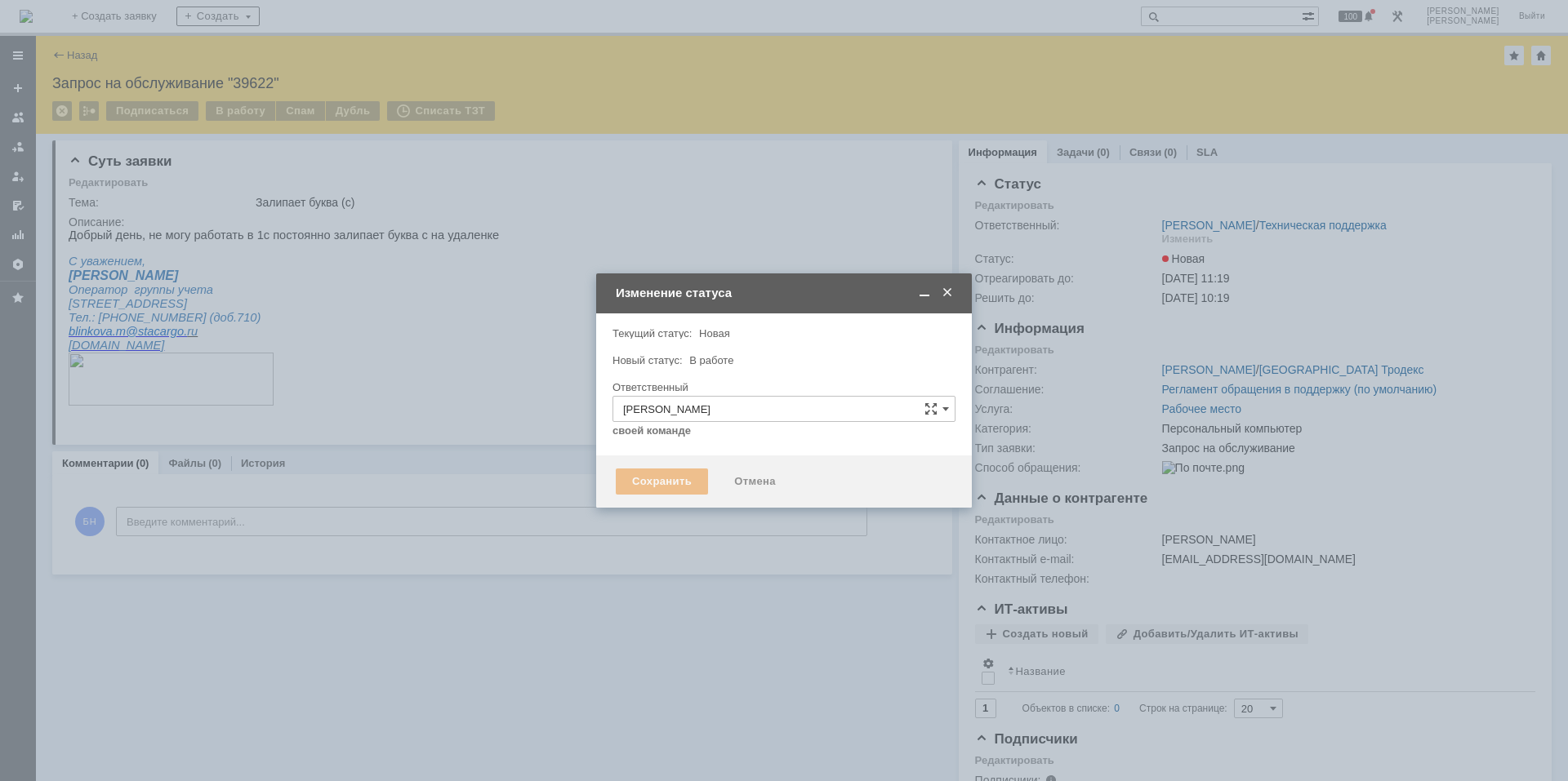
type input "Персональный компьютер"
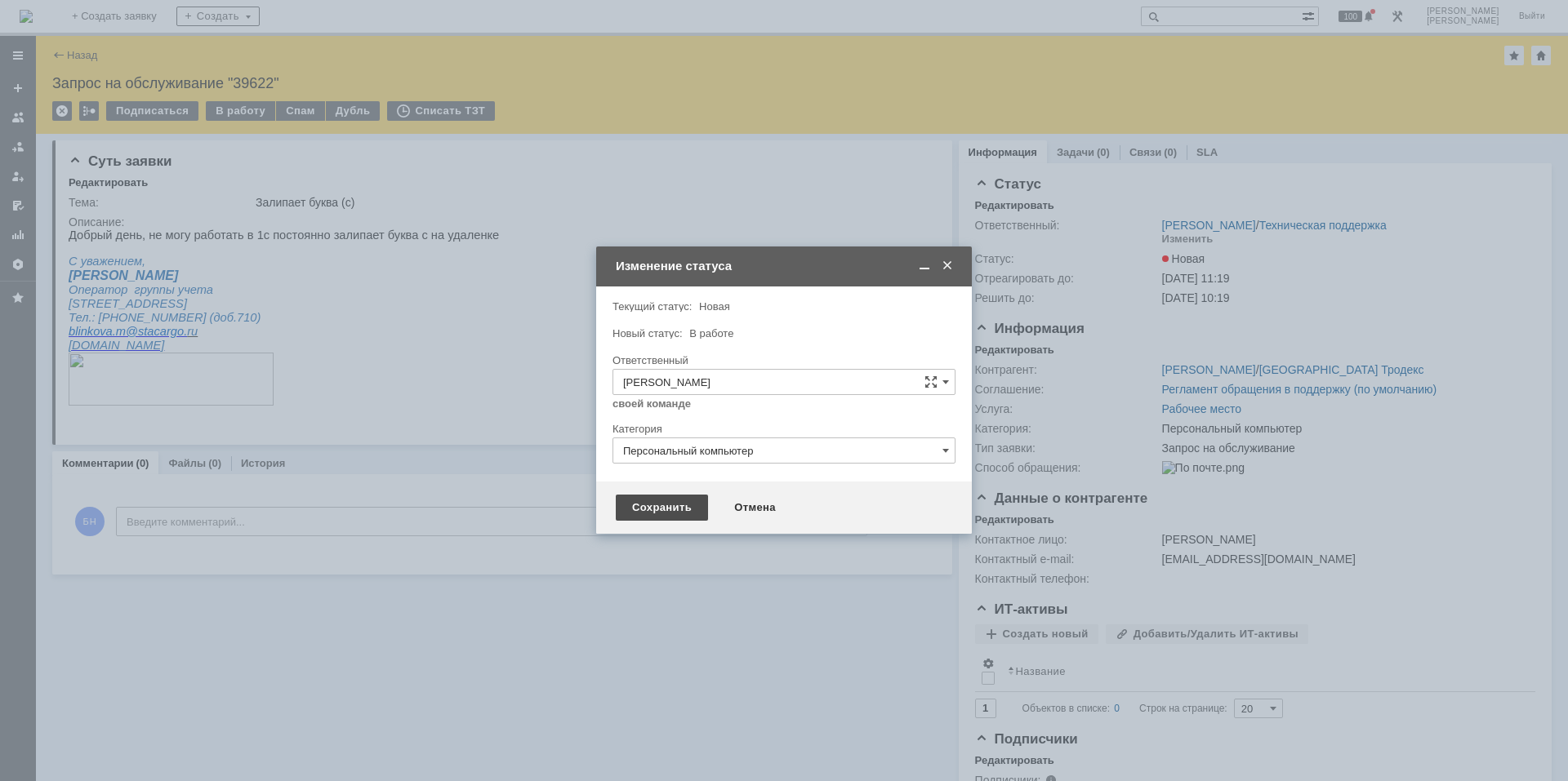
click at [681, 517] on div "Сохранить" at bounding box center [661, 508] width 93 height 26
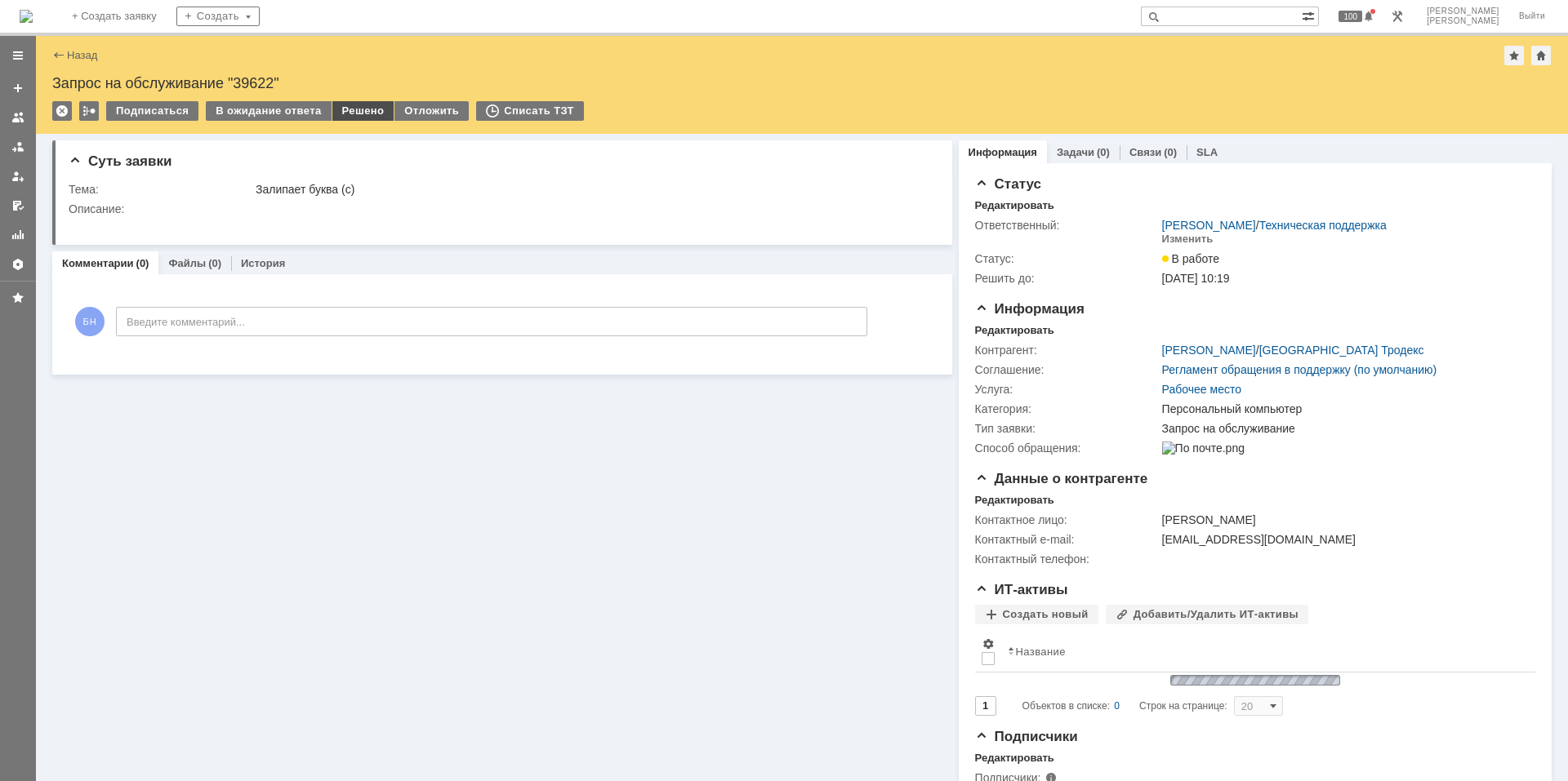
click at [349, 107] on div "Решено" at bounding box center [363, 111] width 62 height 19
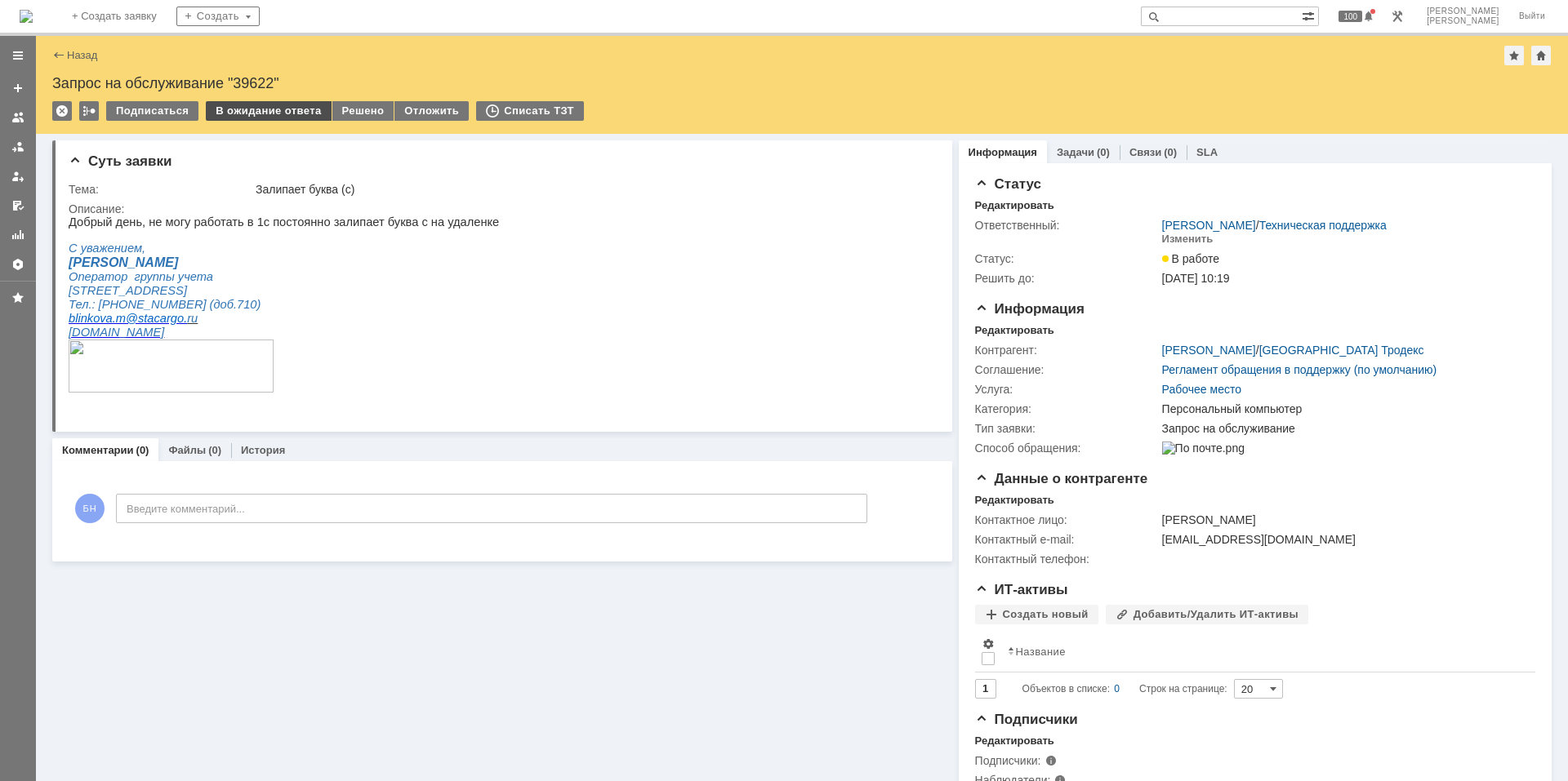
click at [290, 108] on div "В ожидание ответа" at bounding box center [268, 111] width 125 height 19
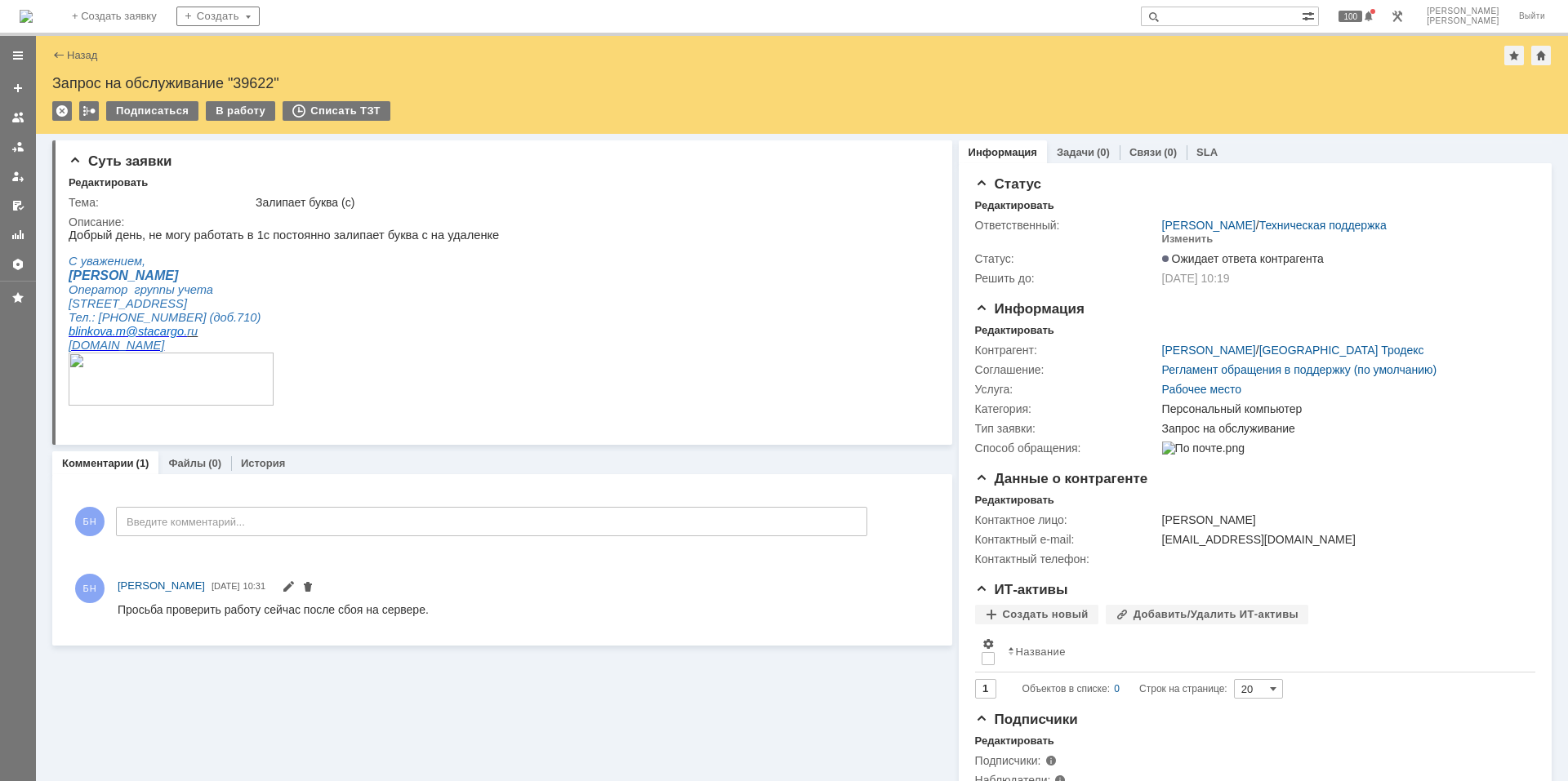
click at [187, 310] on span "Санкт-Петербург, Московское шоссе, д.153, строение 1" at bounding box center [128, 303] width 118 height 13
click at [33, 17] on img at bounding box center [26, 16] width 13 height 13
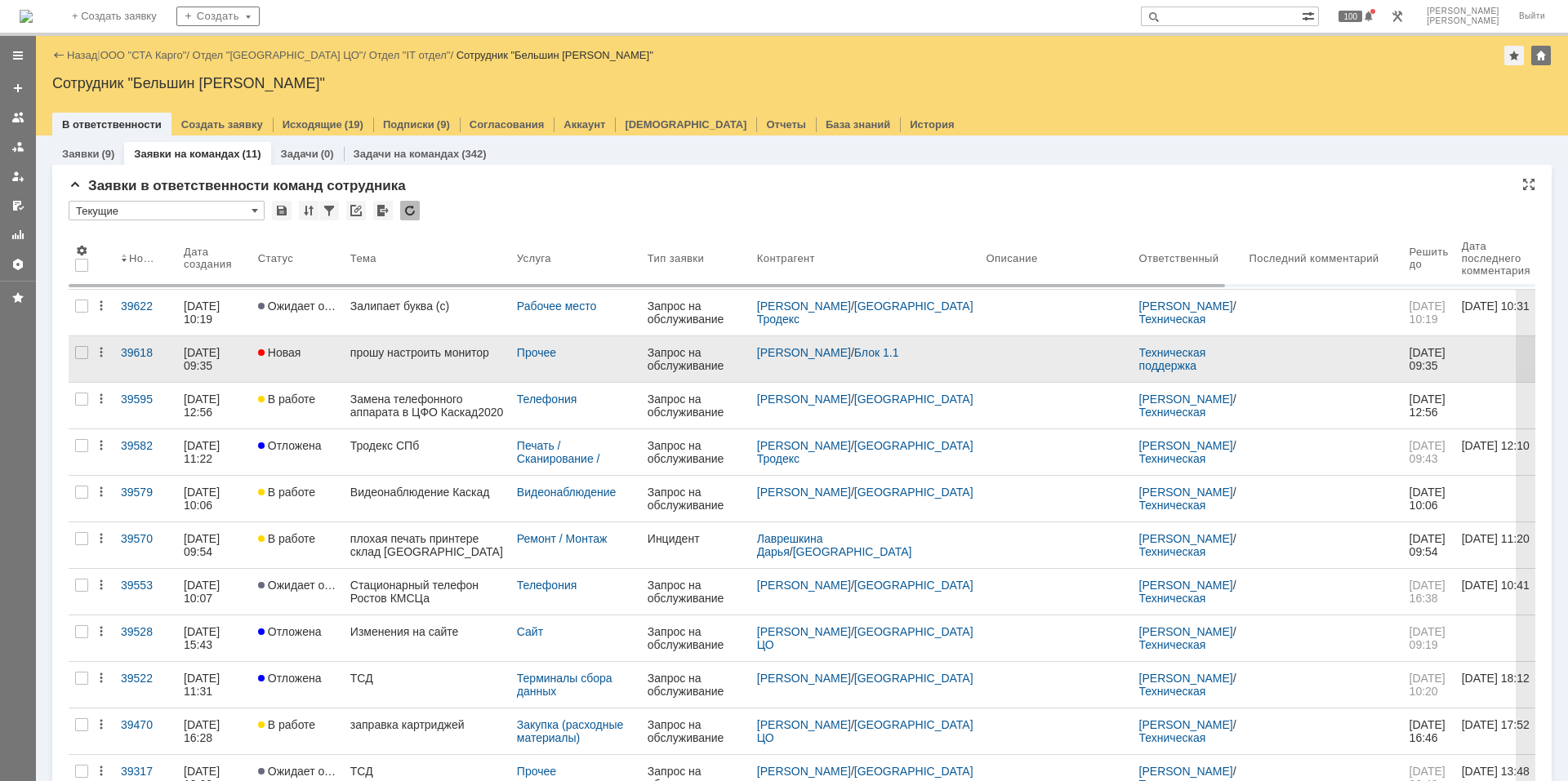
click at [426, 356] on div "прошу настроить монитор" at bounding box center [427, 353] width 153 height 13
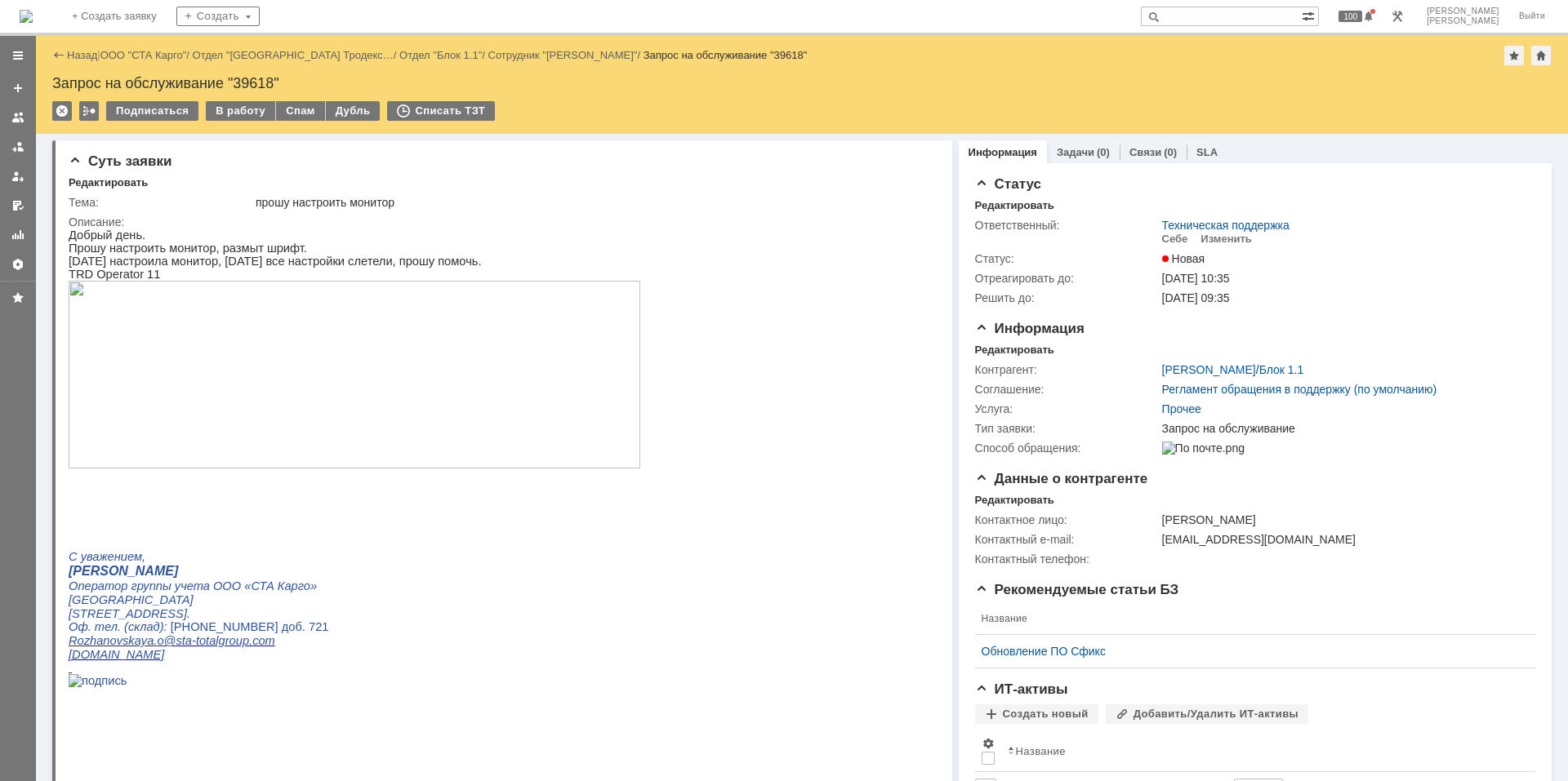
click at [465, 351] on img at bounding box center [355, 375] width 571 height 188
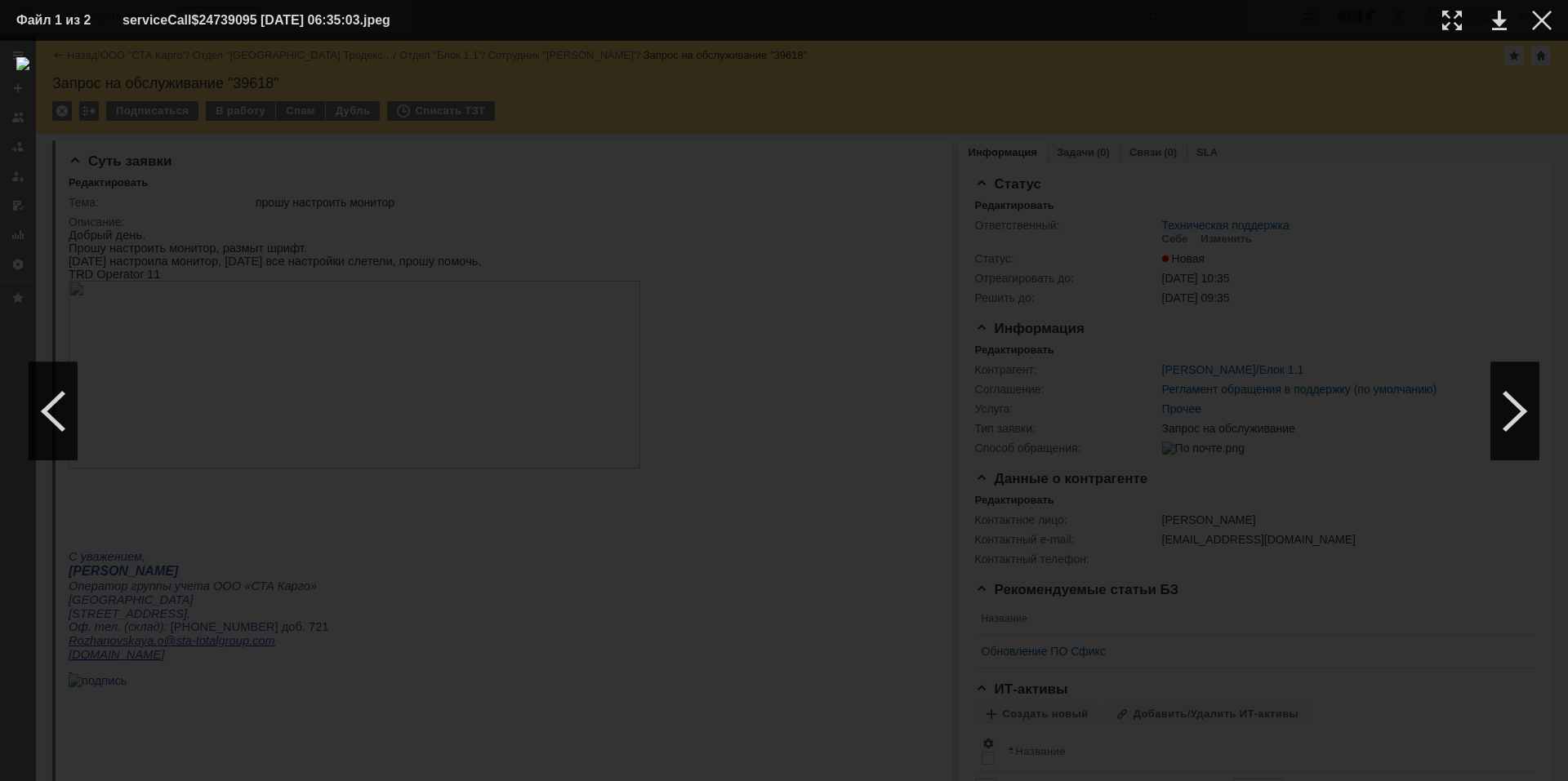
click at [708, 702] on div at bounding box center [784, 411] width 1535 height 708
click at [1517, 18] on td at bounding box center [1528, 20] width 45 height 25
click at [1541, 33] on table "Файл 1 из 2 serviceCall$24739095 12.09.2025 06:35:03.jpeg" at bounding box center [784, 20] width 1568 height 41
click at [1545, 19] on div at bounding box center [1542, 20] width 19 height 19
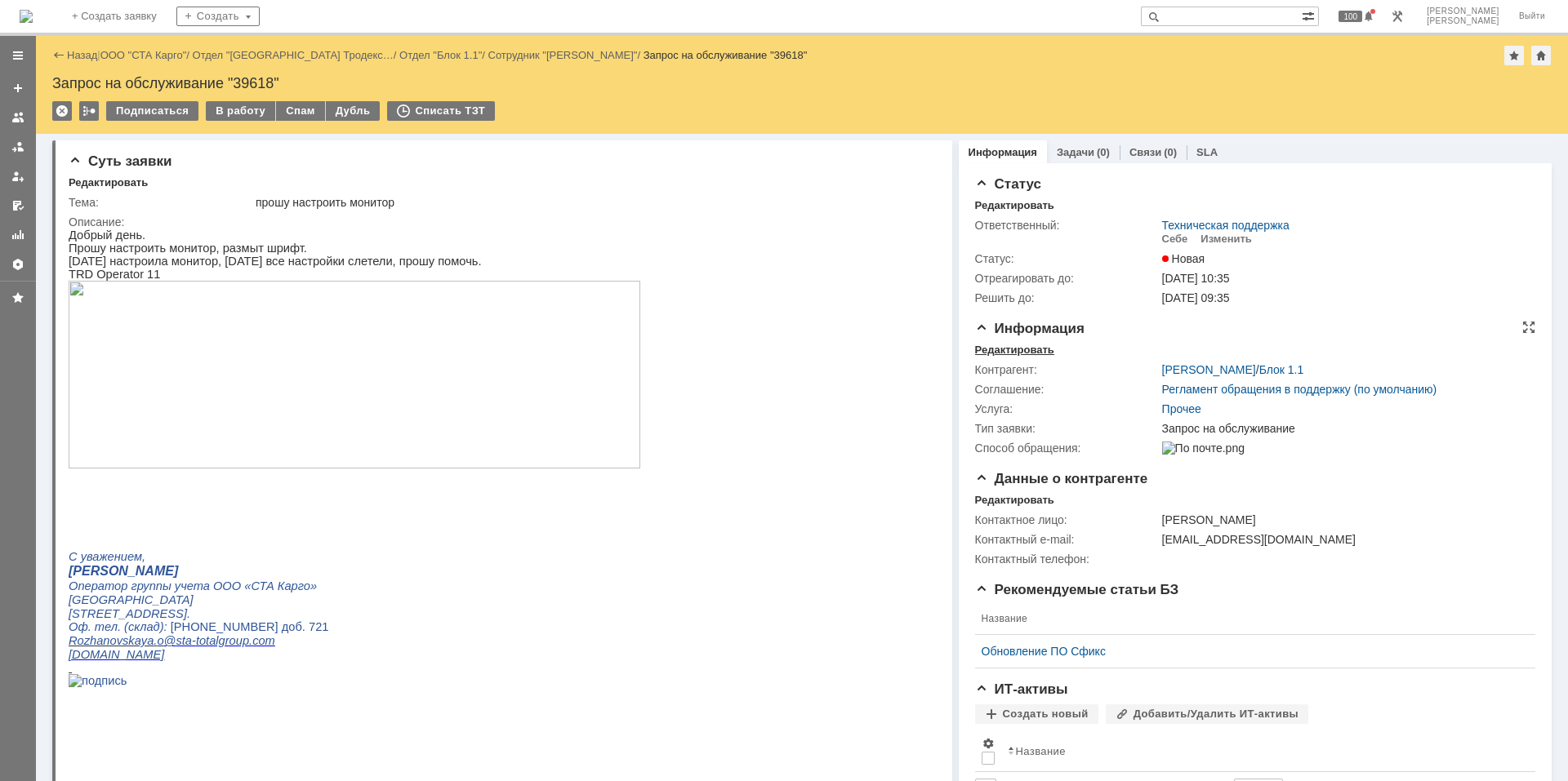
click at [1013, 347] on div "Редактировать" at bounding box center [1015, 350] width 79 height 13
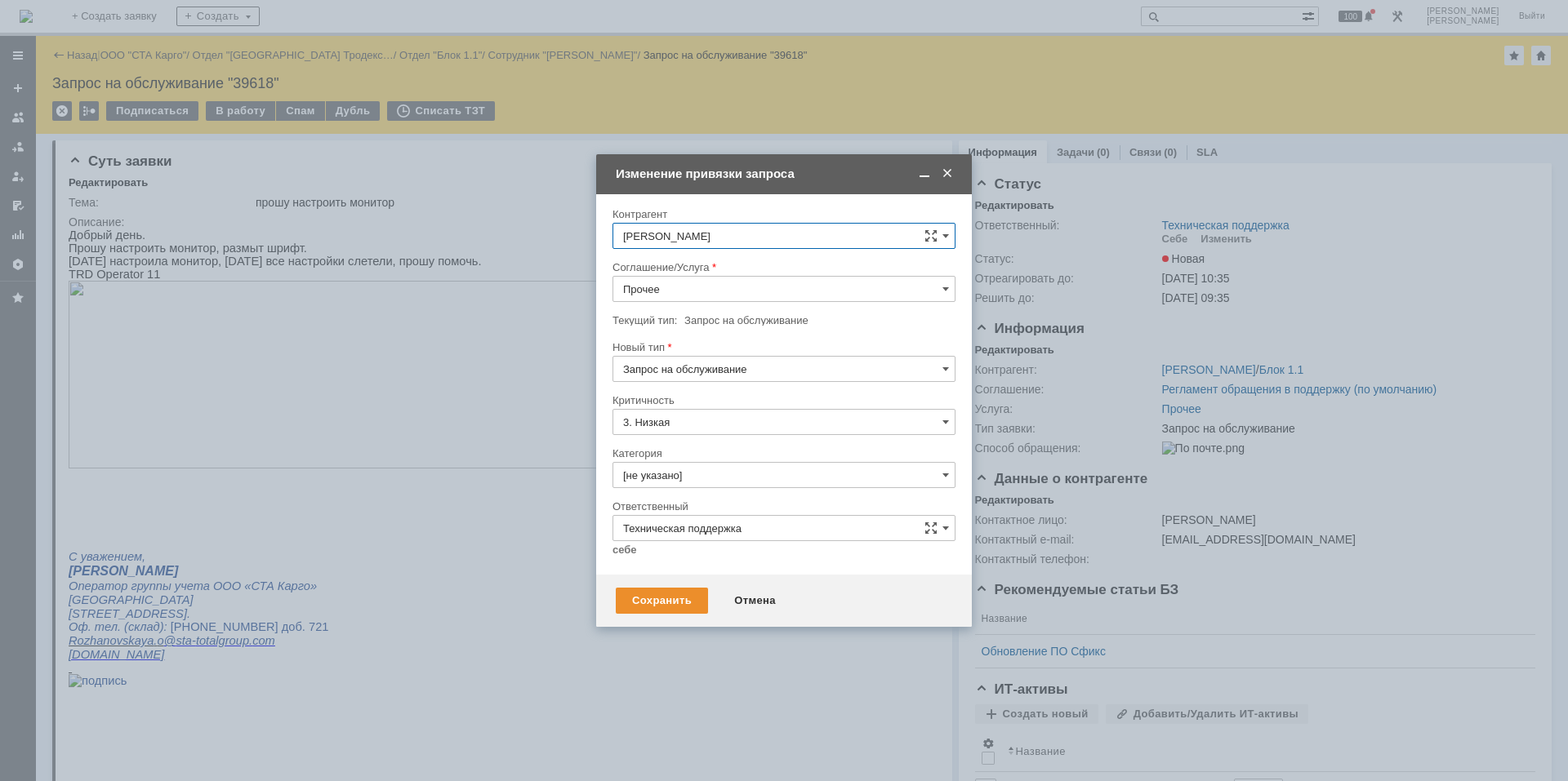
click at [712, 292] on input "Прочее" at bounding box center [783, 289] width 343 height 26
click at [744, 434] on div "Сервера (Сервер баз данных)" at bounding box center [783, 427] width 341 height 26
click at [744, 435] on input "3. Низкая" at bounding box center [783, 422] width 343 height 26
type input "Сервера (Сервер баз данных)"
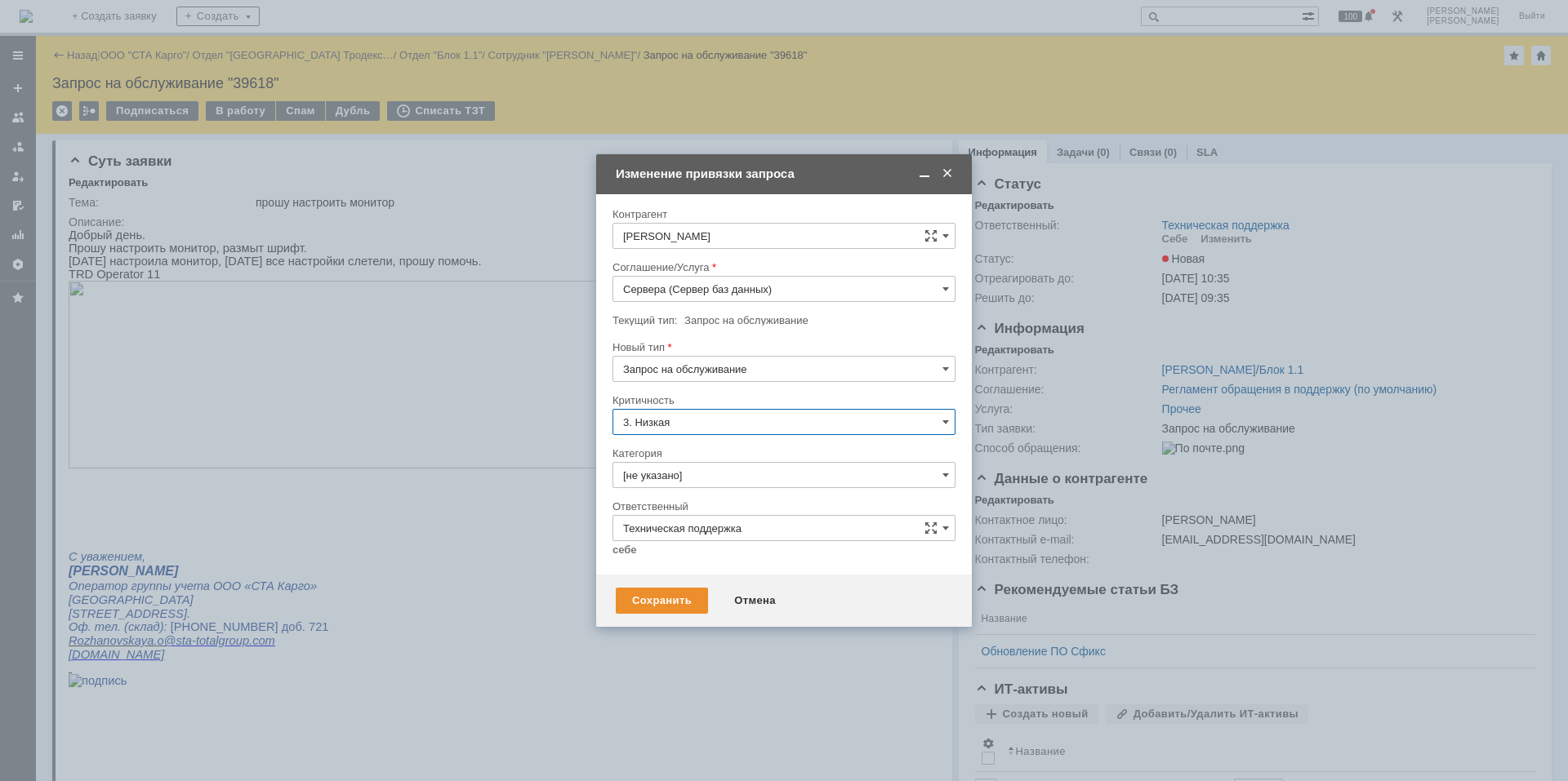
click at [758, 290] on input "Сервера (Сервер баз данных)" at bounding box center [783, 289] width 343 height 26
type input "3. Низкая"
click at [737, 350] on span "Рабочее место" at bounding box center [784, 353] width 322 height 13
type input "Рабочее место"
click at [743, 472] on input "[не указано]" at bounding box center [783, 475] width 343 height 26
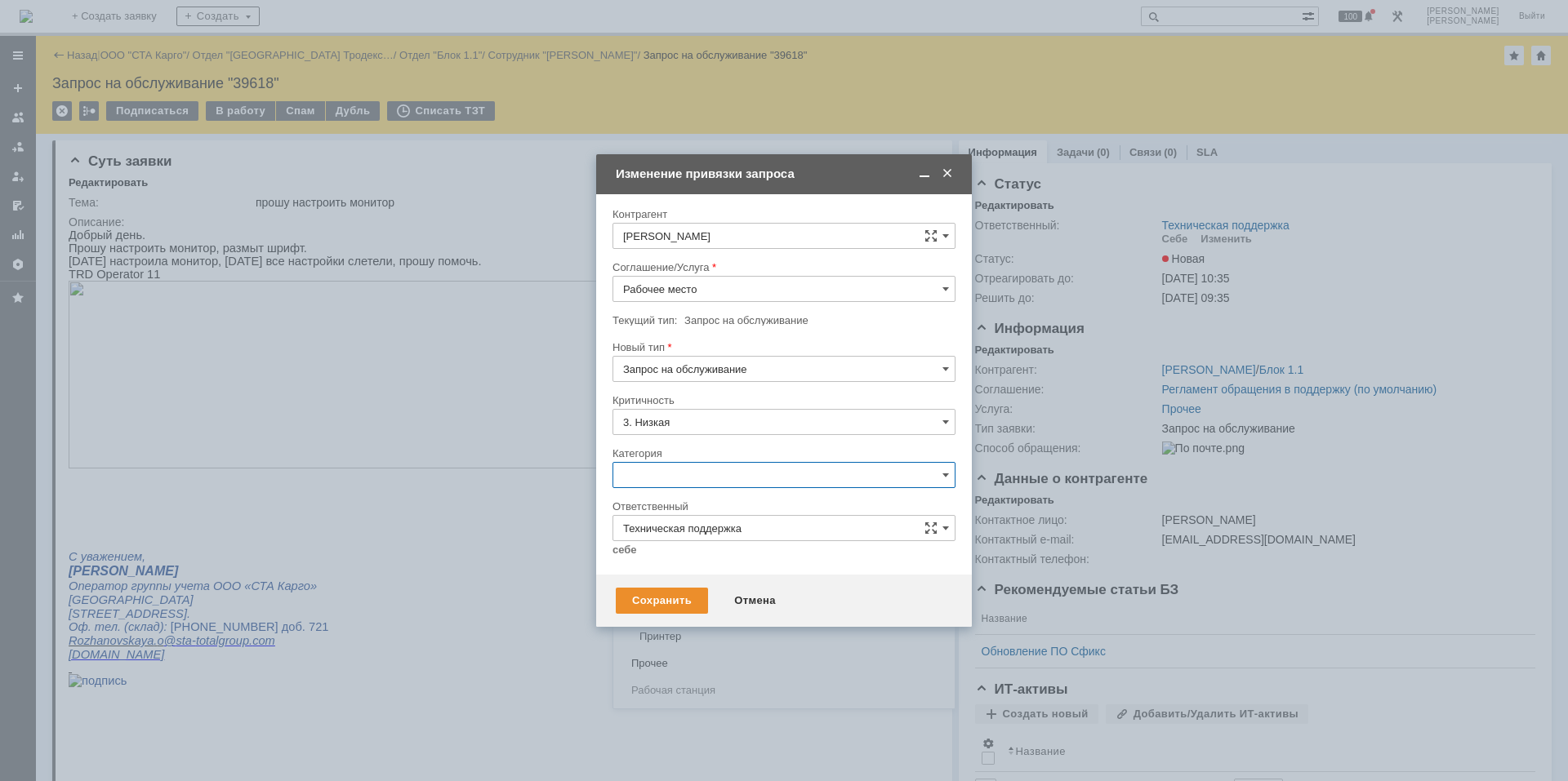
scroll to position [408, 0]
click at [716, 587] on span "Прочее" at bounding box center [784, 582] width 322 height 13
type input "Прочее"
click at [634, 546] on link "себе" at bounding box center [624, 550] width 25 height 13
type input "[PERSON_NAME]"
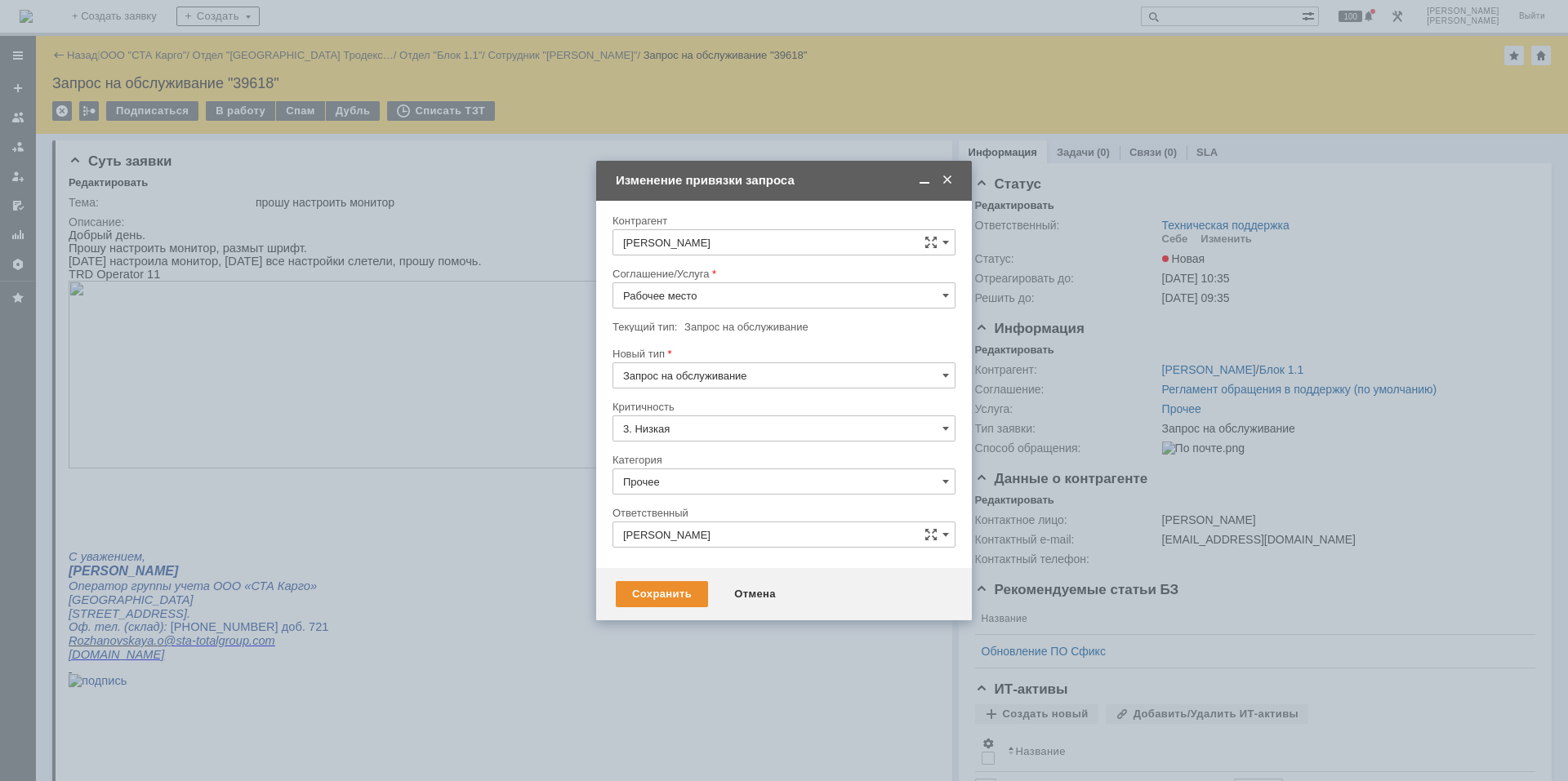
click at [647, 611] on div "Сохранить Отмена" at bounding box center [784, 593] width 376 height 52
click at [647, 593] on div "Сохранить" at bounding box center [661, 594] width 93 height 26
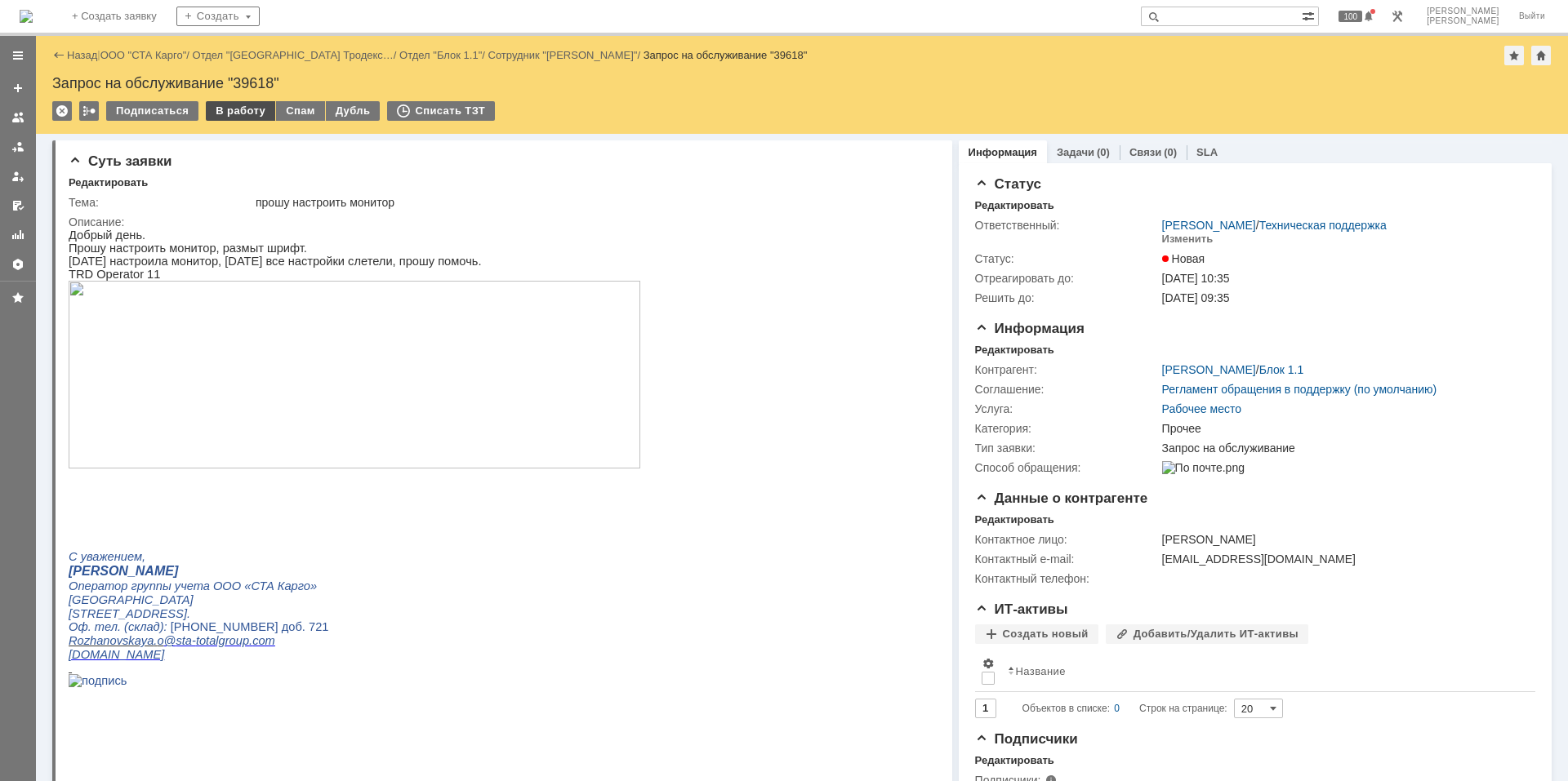
click at [241, 117] on div "В работу" at bounding box center [240, 111] width 70 height 19
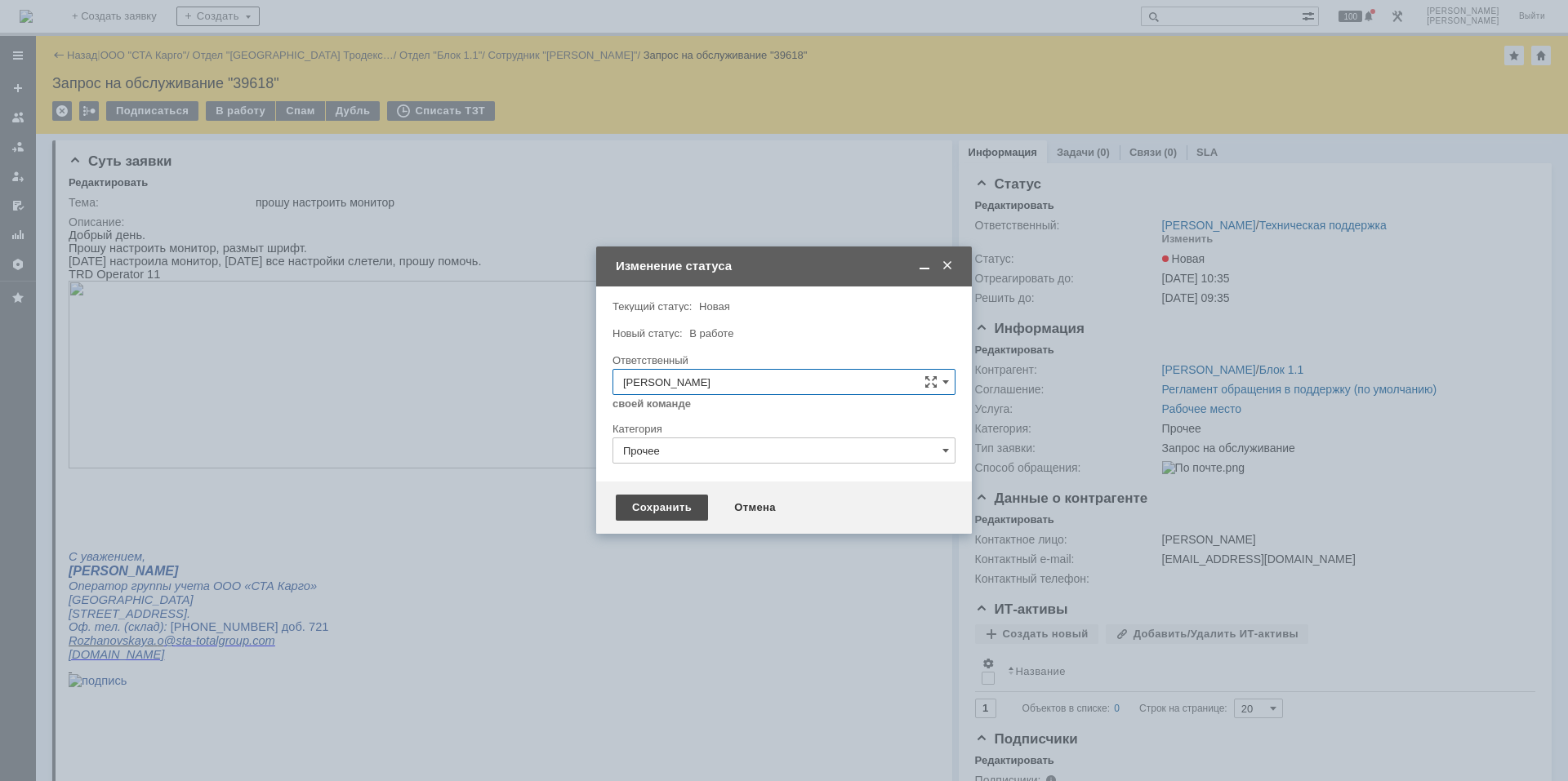
click at [642, 505] on div "Сохранить" at bounding box center [661, 508] width 93 height 26
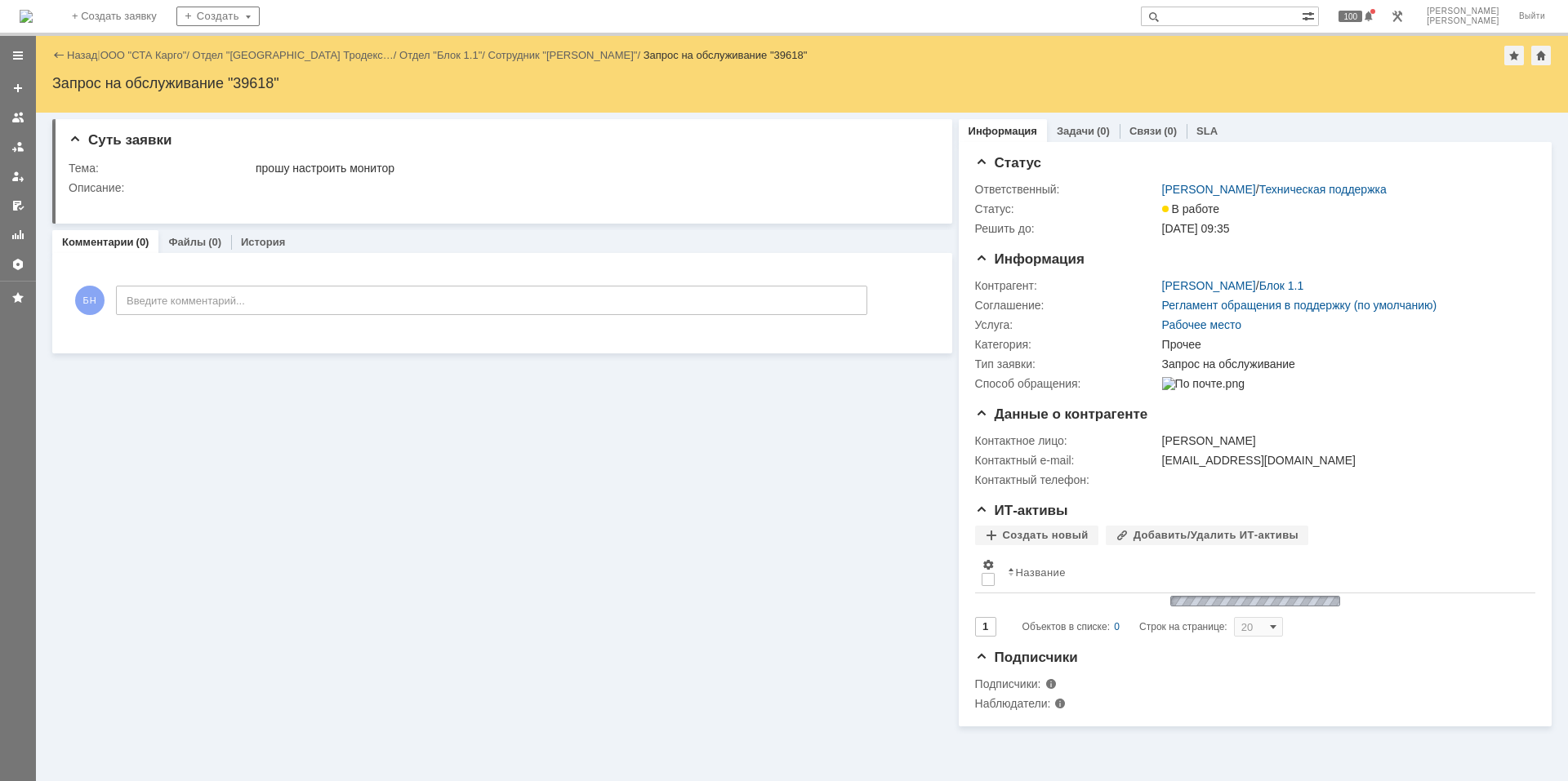
scroll to position [0, 0]
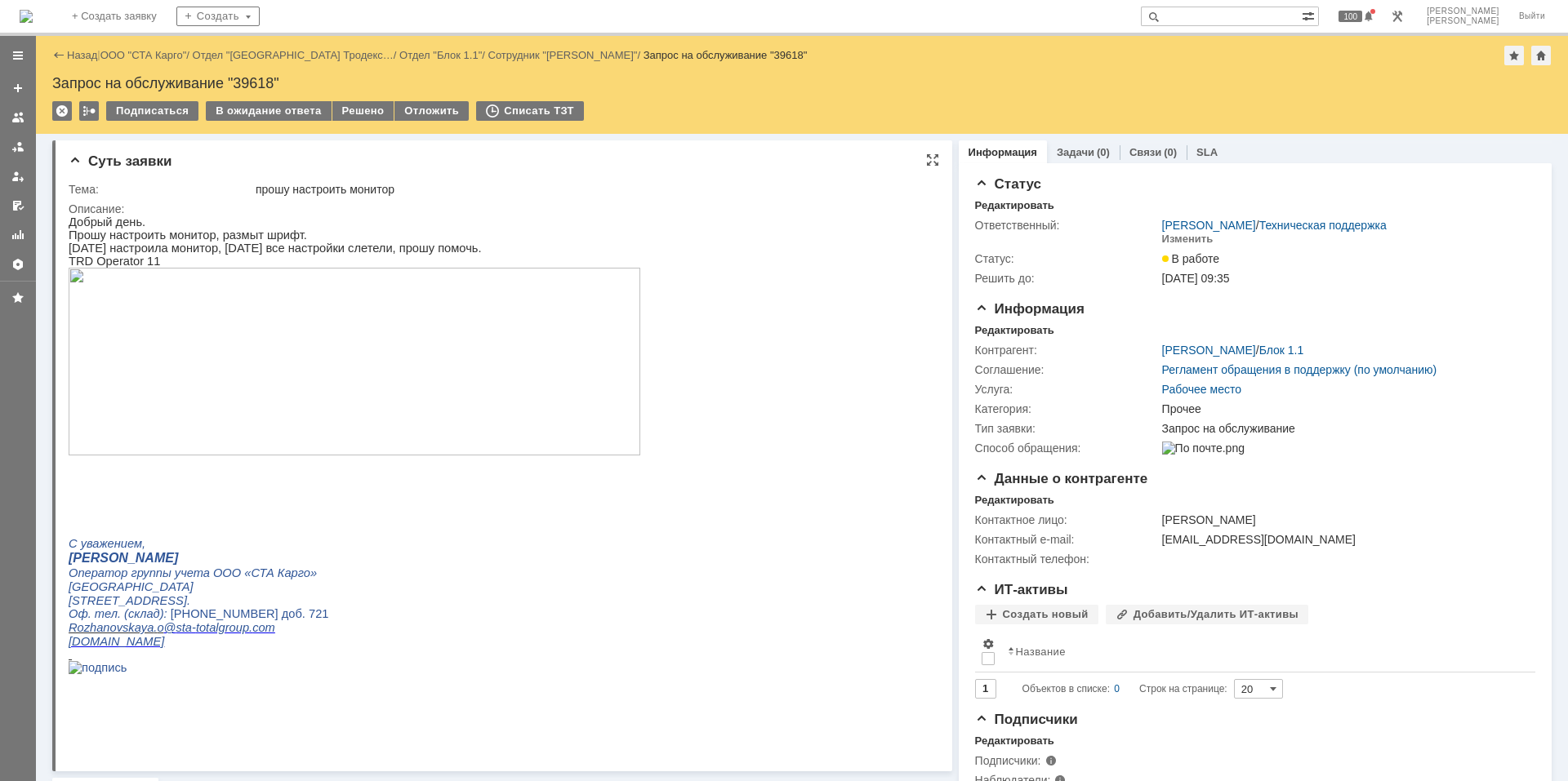
click at [118, 264] on span "TRD Operator 11" at bounding box center [115, 261] width 92 height 13
click at [363, 234] on p "Прошу настроить монитор, размыт шрифт." at bounding box center [355, 234] width 571 height 13
click at [347, 232] on p "Прошу настроить монитор, размыт шрифт." at bounding box center [355, 234] width 571 height 13
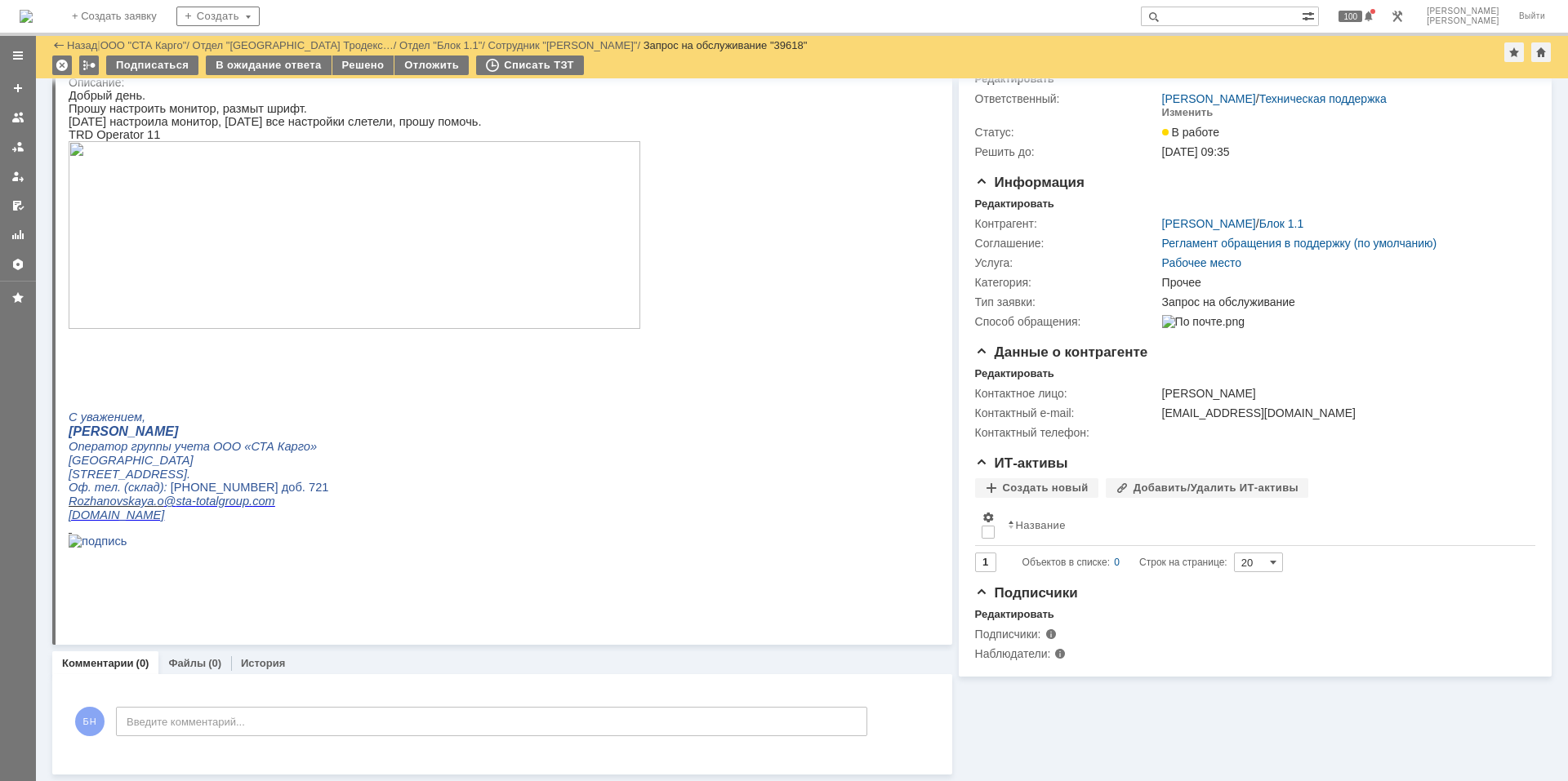
scroll to position [71, 0]
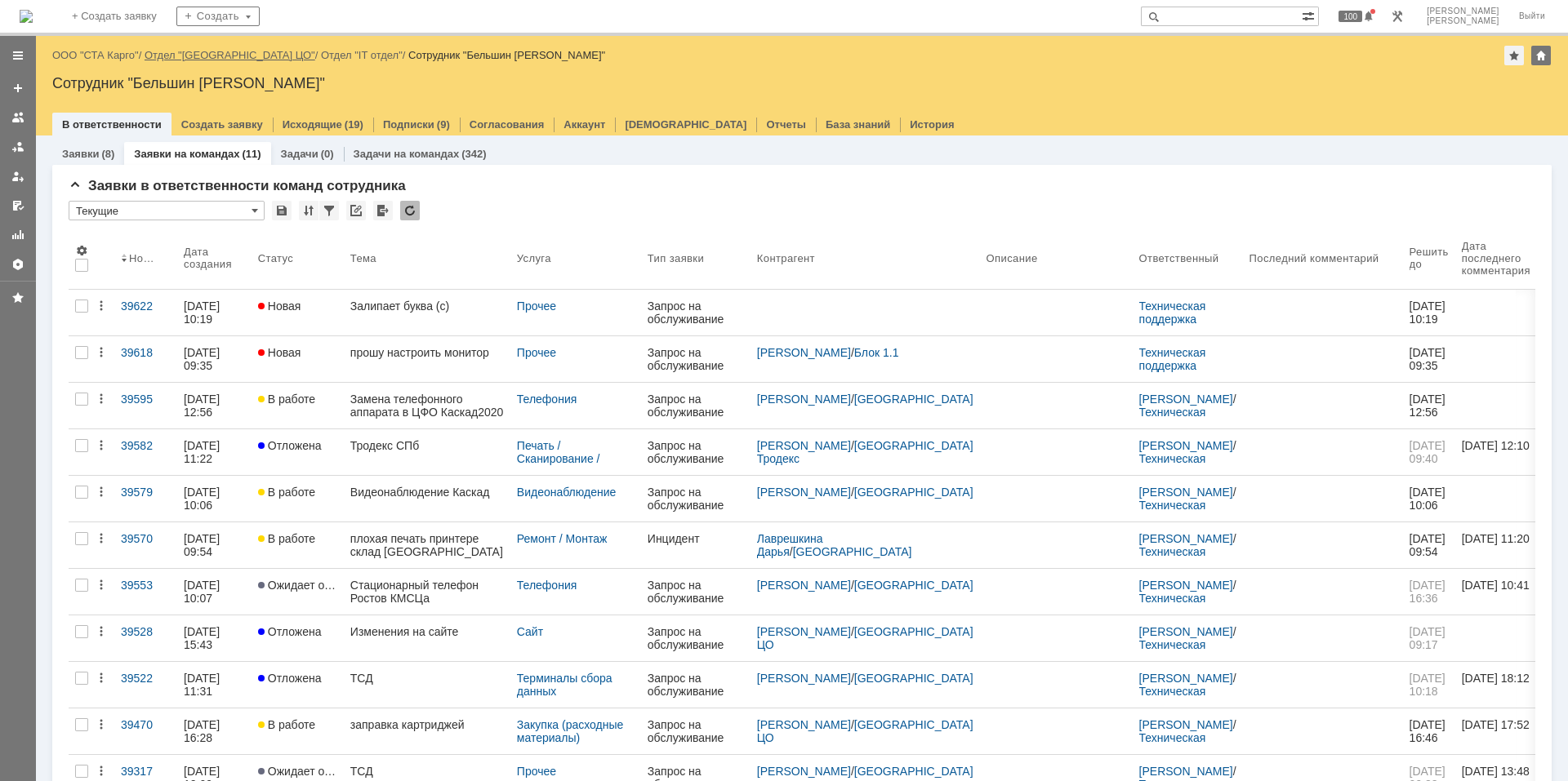
click at [196, 54] on link "Отдел "[GEOGRAPHIC_DATA] ЦО"" at bounding box center [230, 56] width 171 height 12
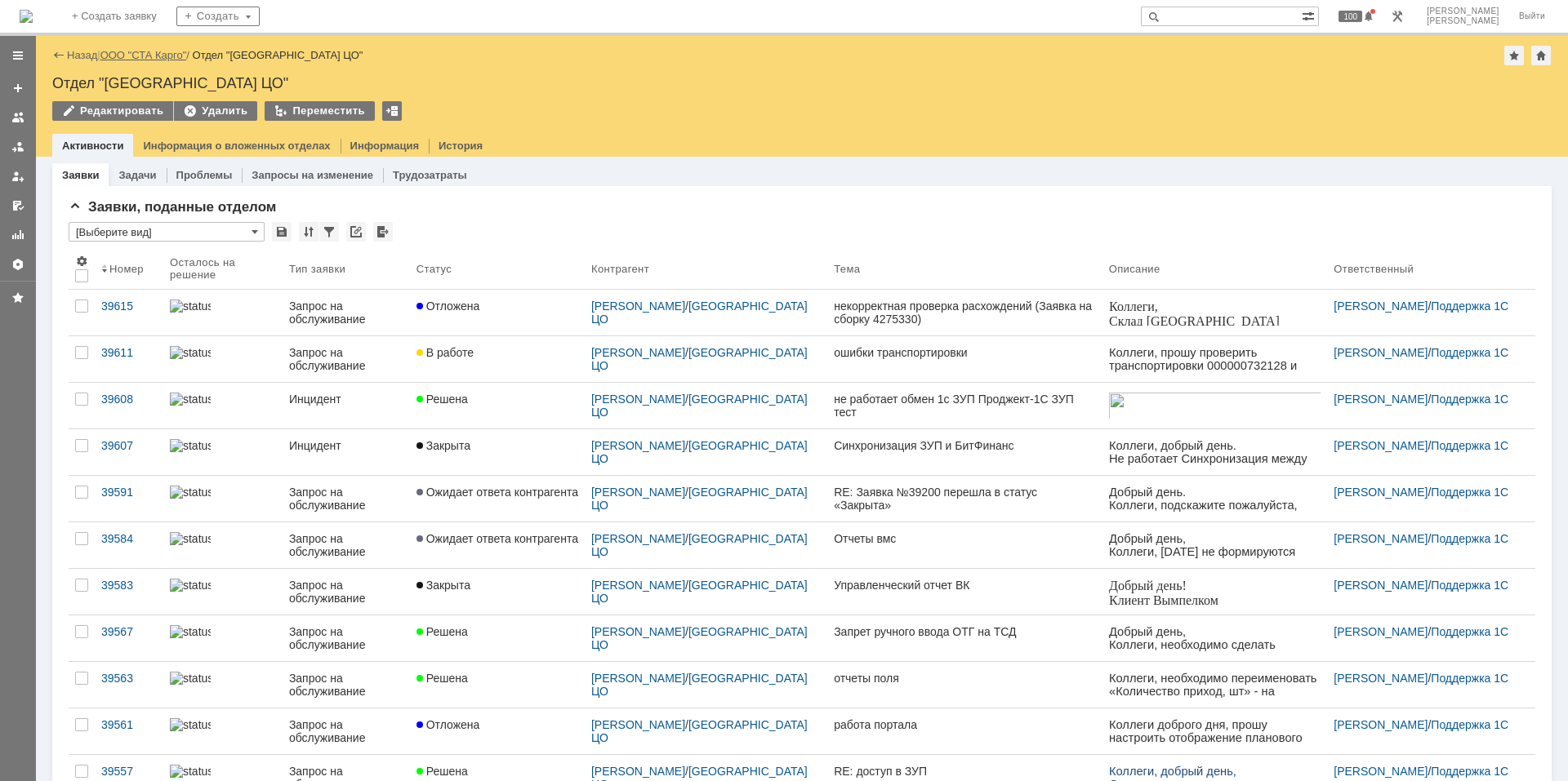
click at [128, 54] on link "ООО "СТА Карго"" at bounding box center [144, 56] width 86 height 12
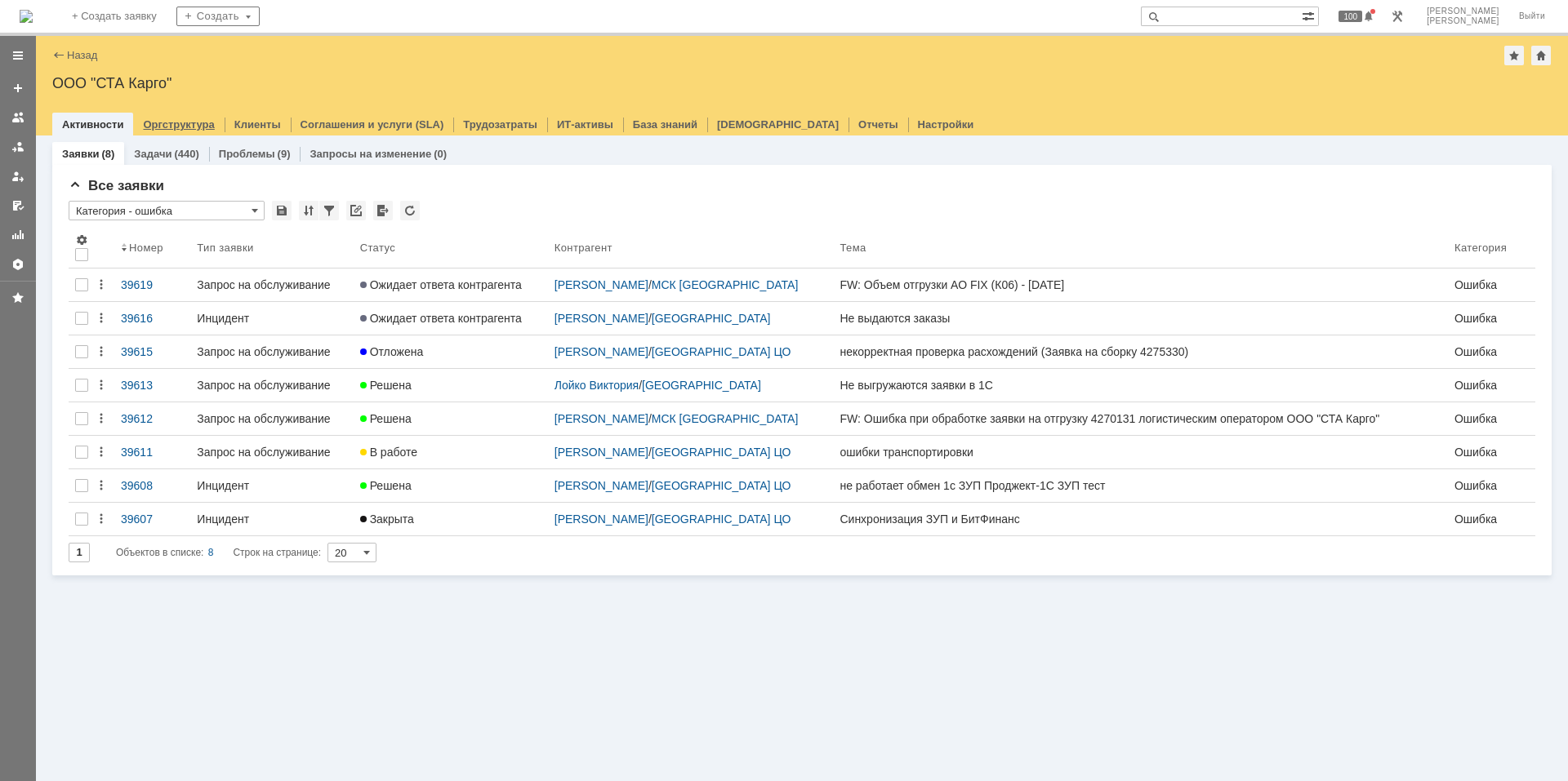
click at [182, 122] on link "Оргструктура" at bounding box center [178, 124] width 71 height 12
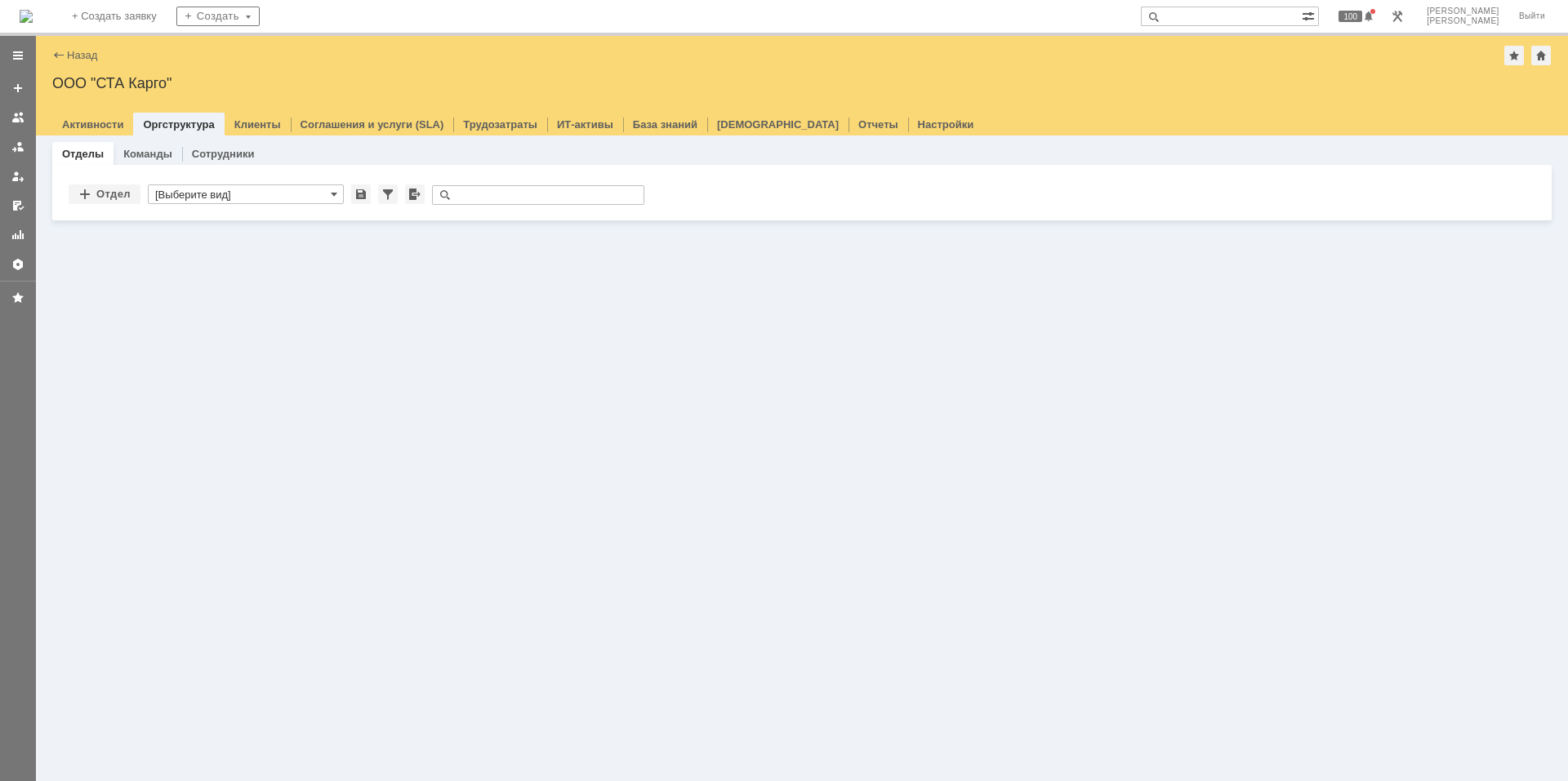
type input "[Выберите вид]"
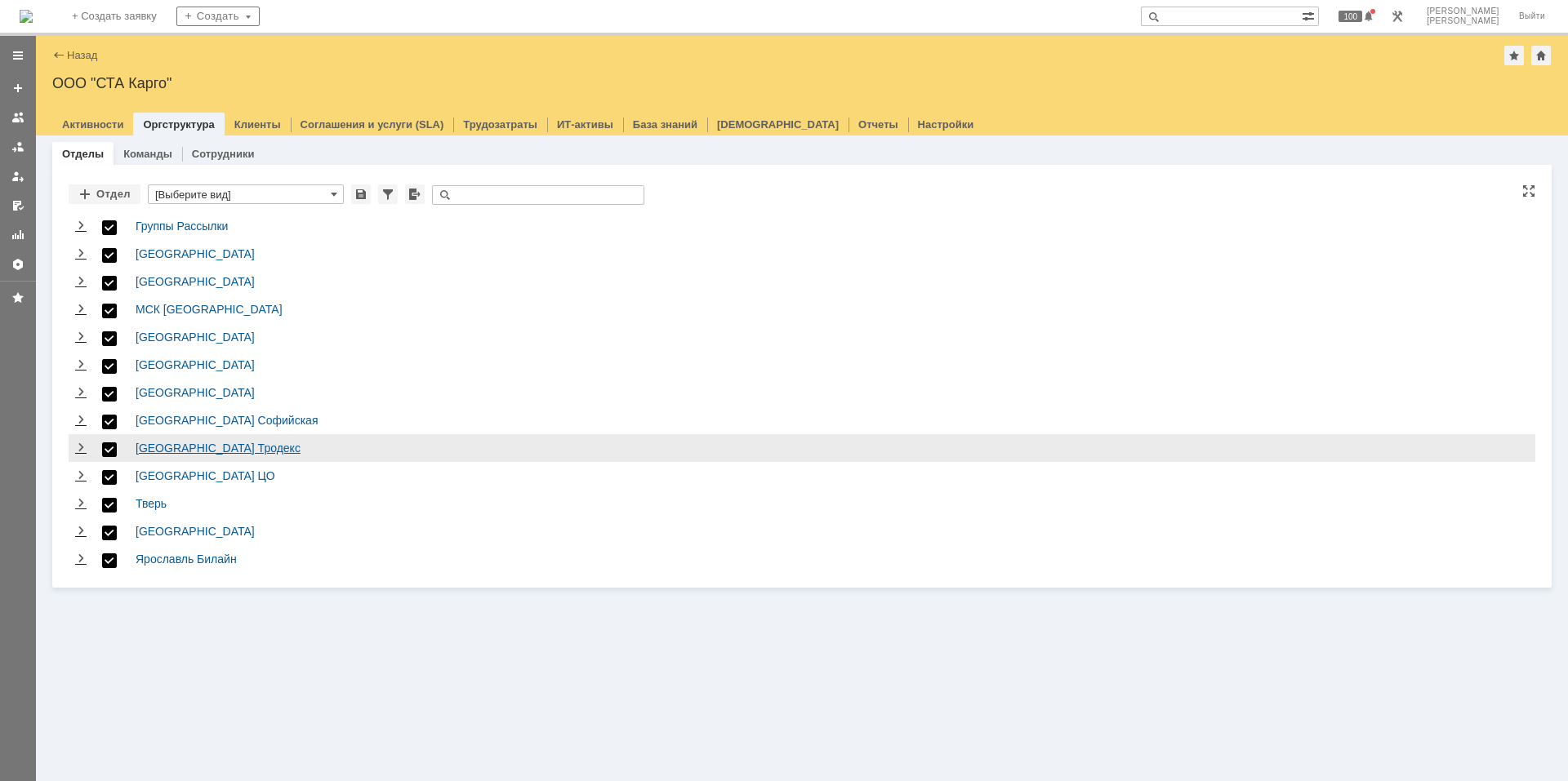
click at [186, 442] on link "Санкт-Петербург Тродекс" at bounding box center [218, 448] width 165 height 13
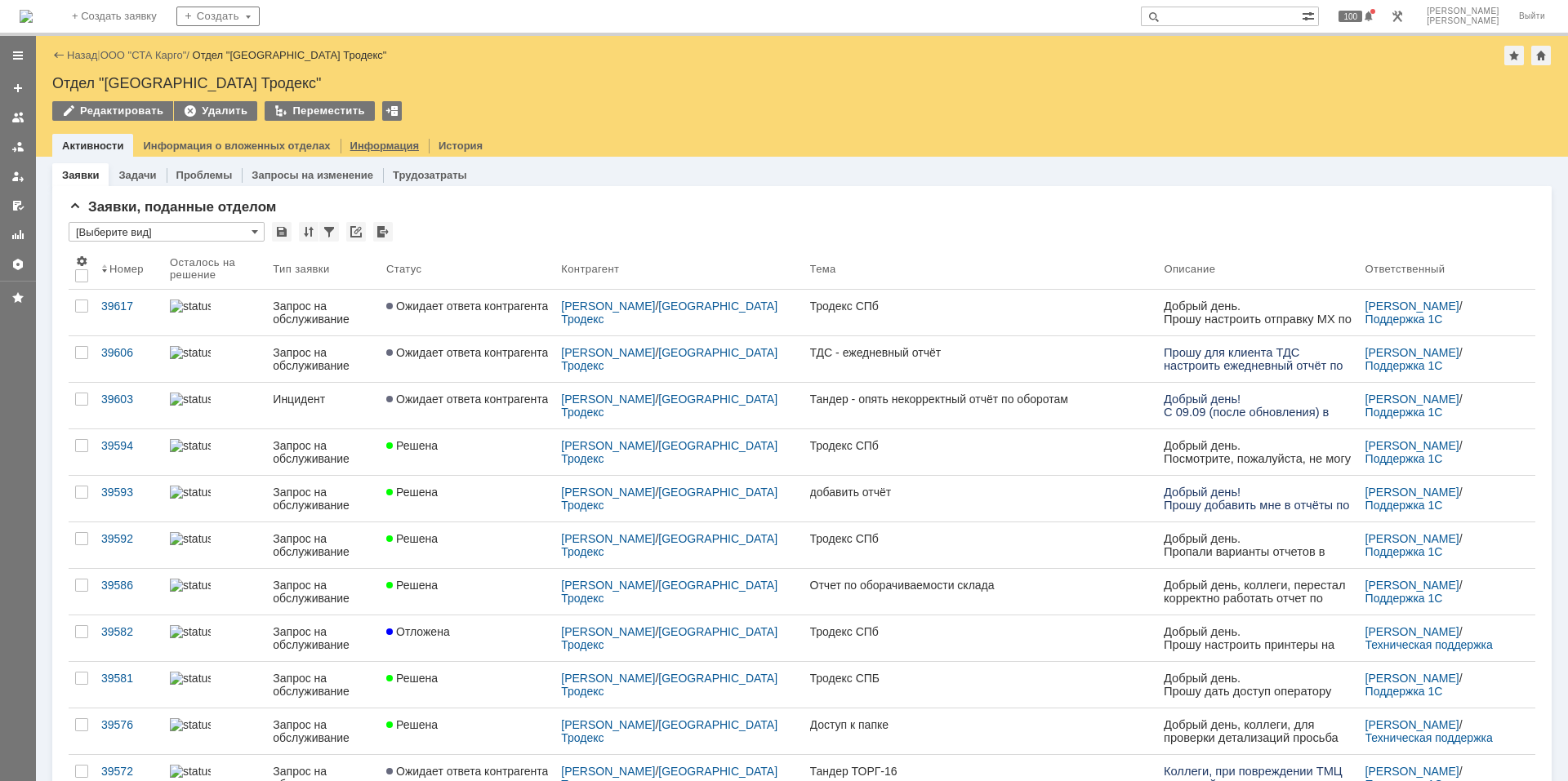
click at [350, 148] on link "Информация" at bounding box center [385, 145] width 69 height 12
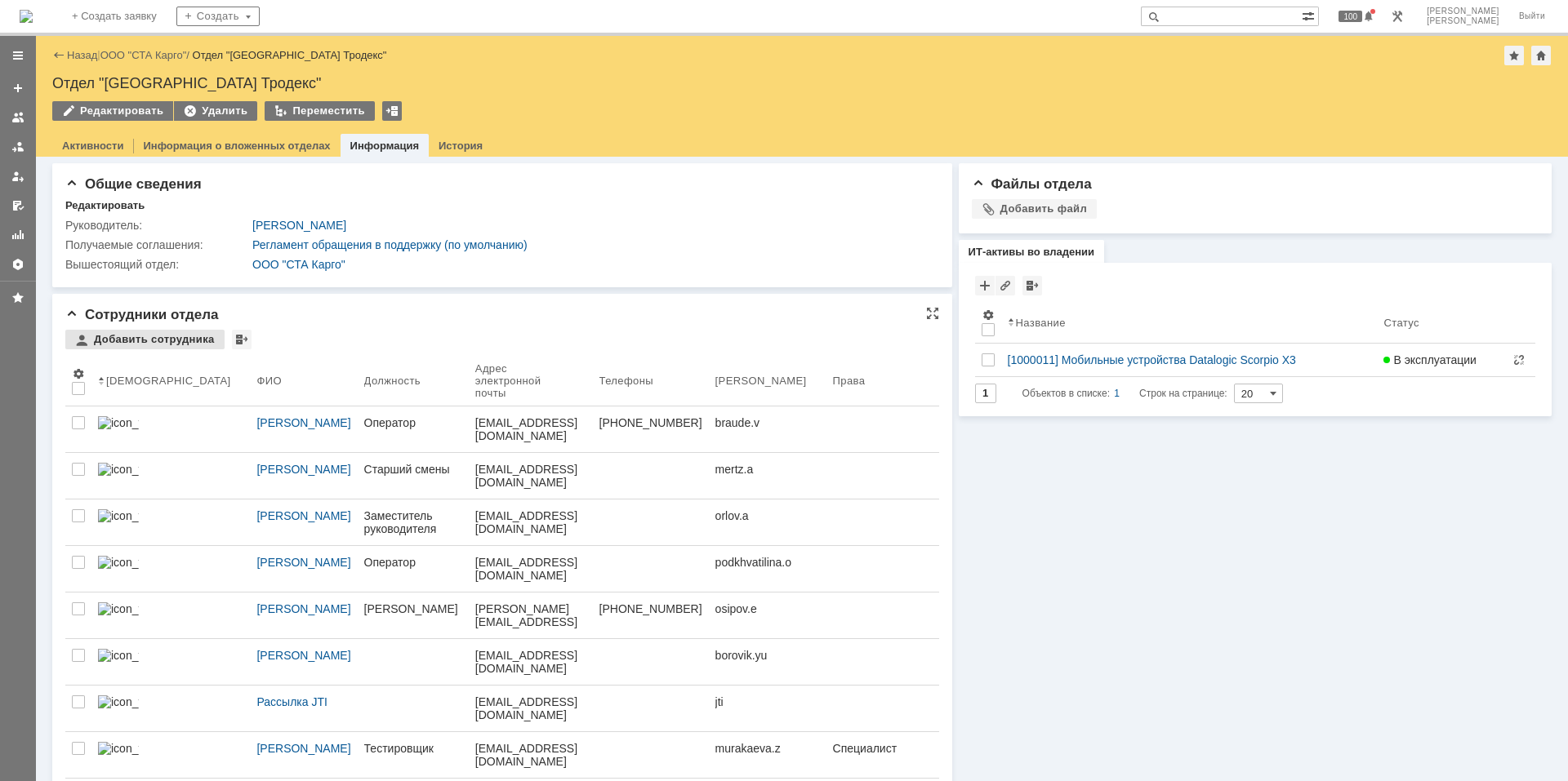
click at [187, 333] on div "Добавить сотрудника" at bounding box center [145, 339] width 160 height 19
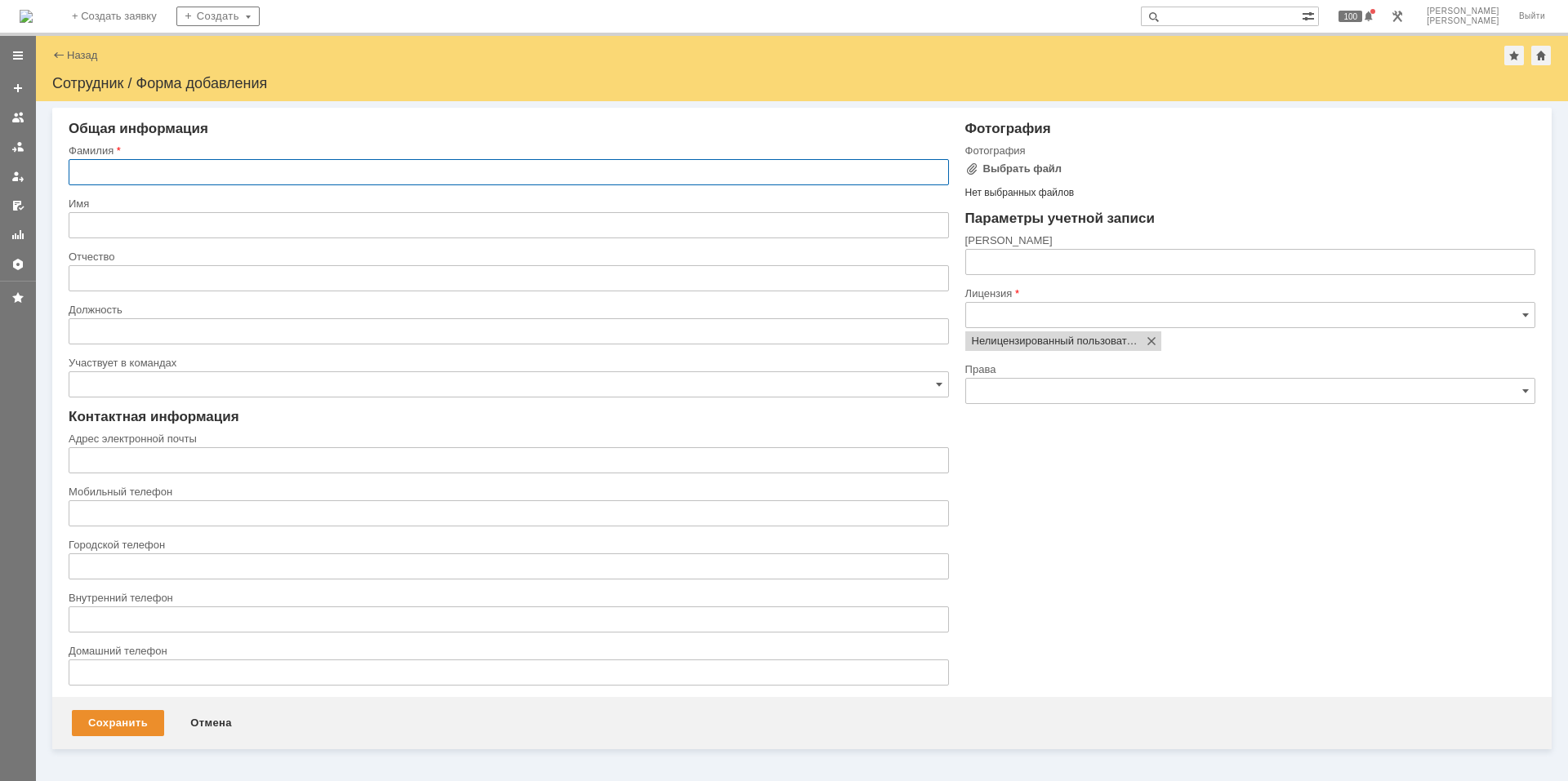
click at [186, 167] on input "text" at bounding box center [509, 173] width 880 height 26
type input "Блинкова"
type input "Мария"
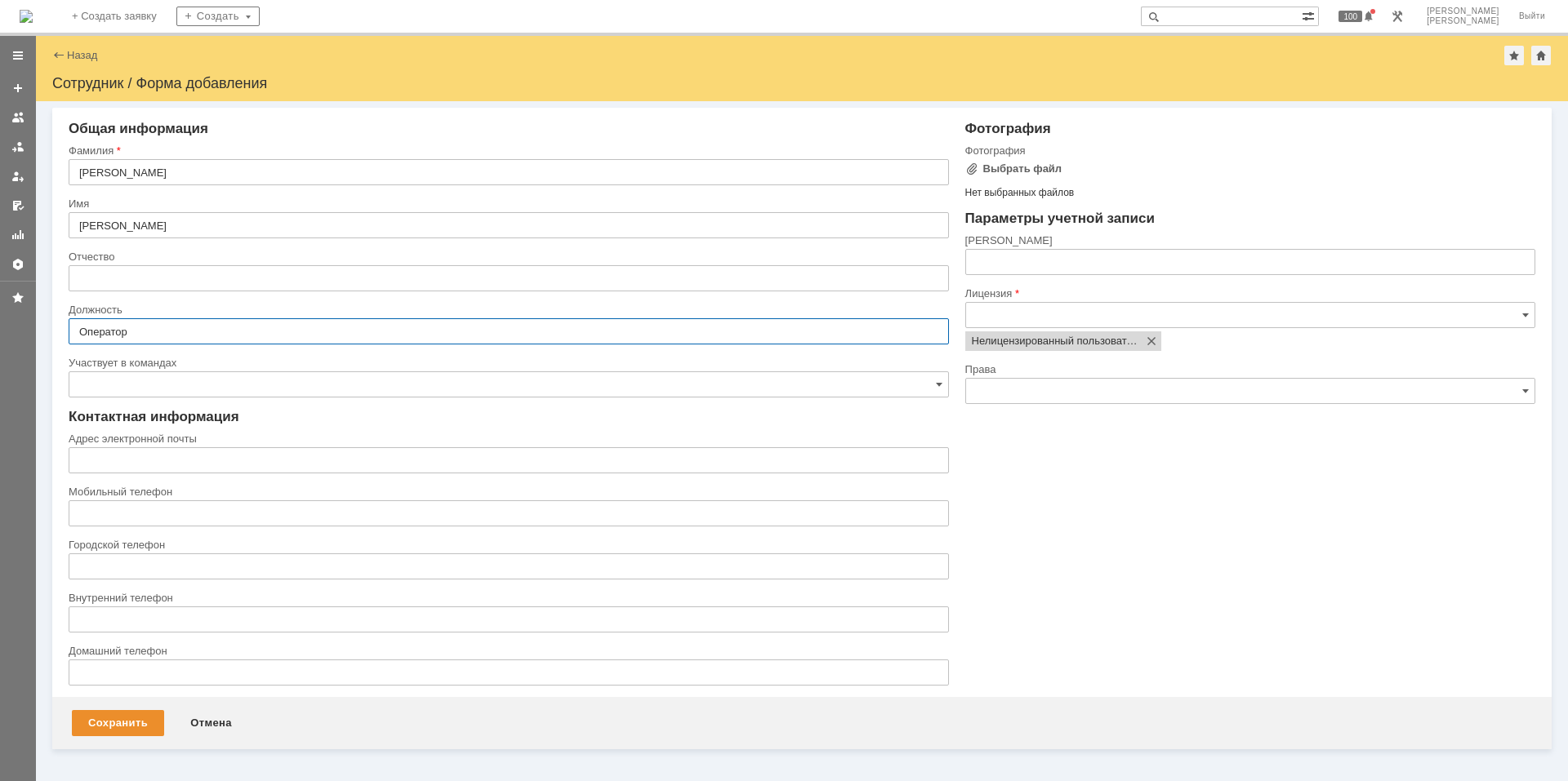
type input "Оператор"
paste input "[EMAIL_ADDRESS][DOMAIN_NAME]"
type input "[EMAIL_ADDRESS][DOMAIN_NAME]"
click at [1061, 260] on input "text" at bounding box center [1250, 262] width 570 height 26
paste input "[EMAIL_ADDRESS][DOMAIN_NAME]"
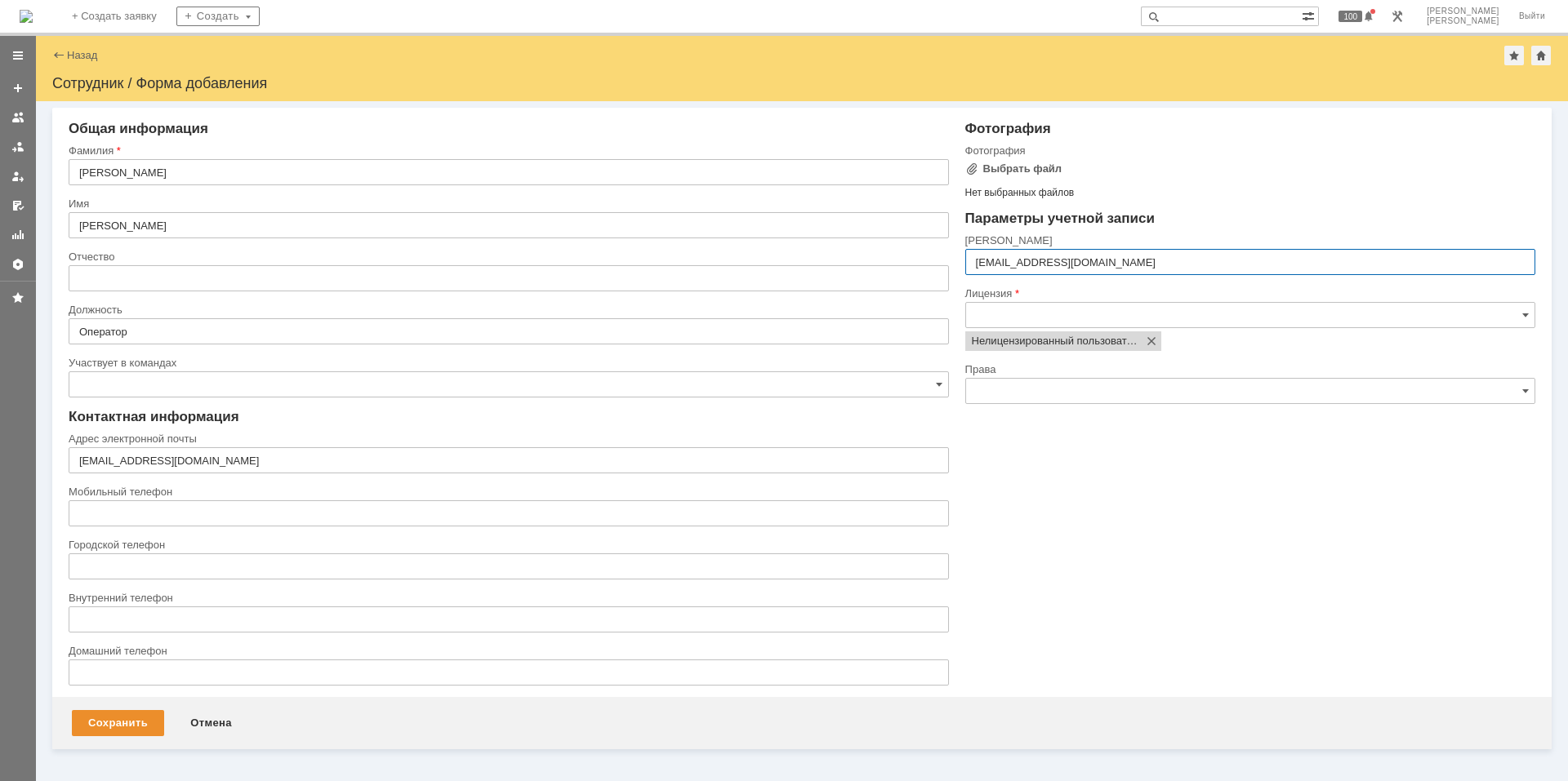
drag, startPoint x: 1031, startPoint y: 264, endPoint x: 1269, endPoint y: 261, distance: 238.0
click at [1269, 261] on input "[EMAIL_ADDRESS][DOMAIN_NAME]" at bounding box center [1250, 262] width 570 height 26
type input "blinkova.m"
click at [1091, 315] on input "text" at bounding box center [1250, 316] width 570 height 26
click at [1053, 399] on input "text" at bounding box center [1250, 391] width 570 height 26
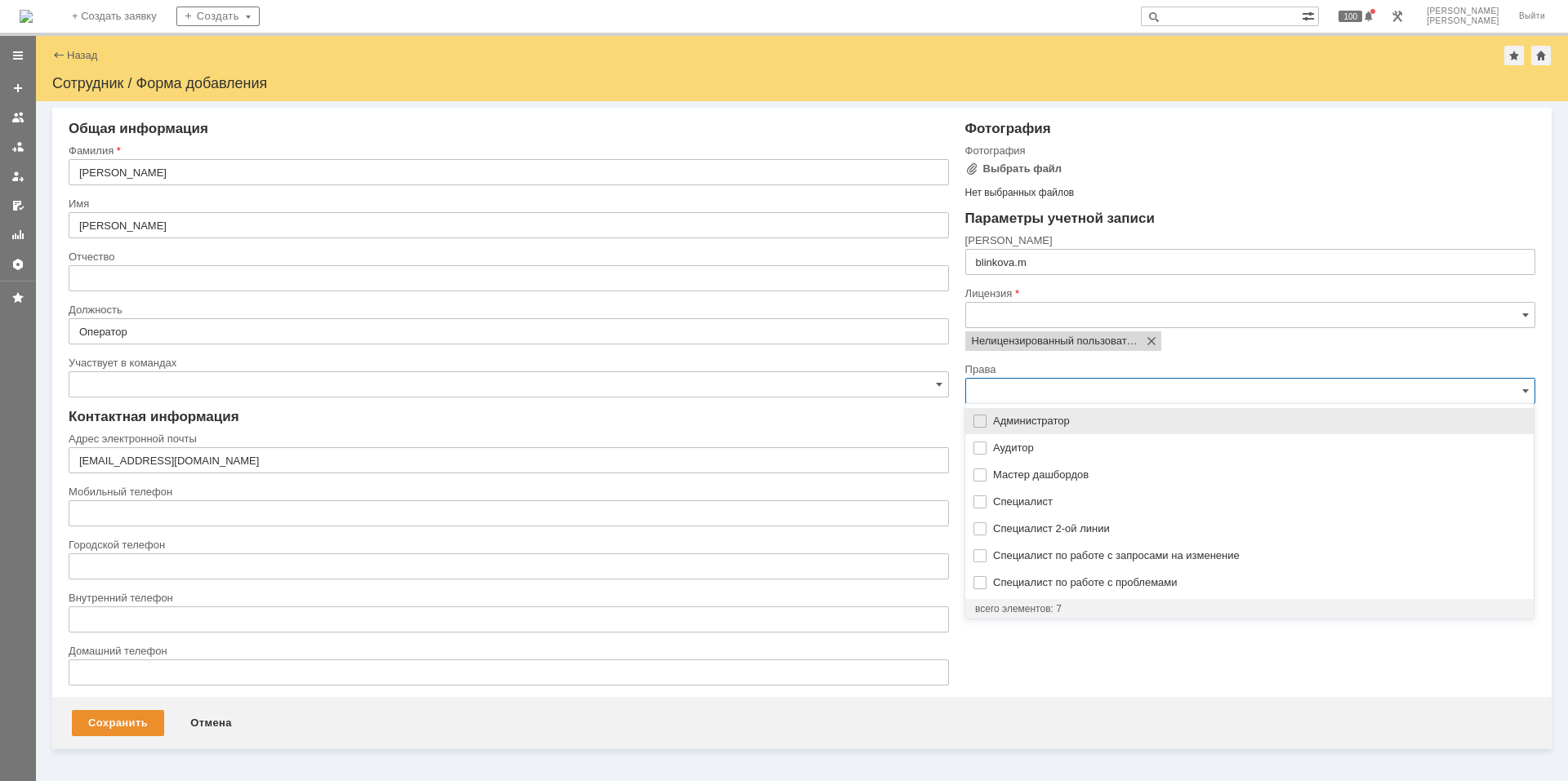
click at [1057, 383] on input "text" at bounding box center [1250, 391] width 570 height 26
click at [954, 305] on div "Фотография Фотография Выбрать файл Нет выбранных файлов Перетащите файлы сюда П…" at bounding box center [1242, 409] width 586 height 576
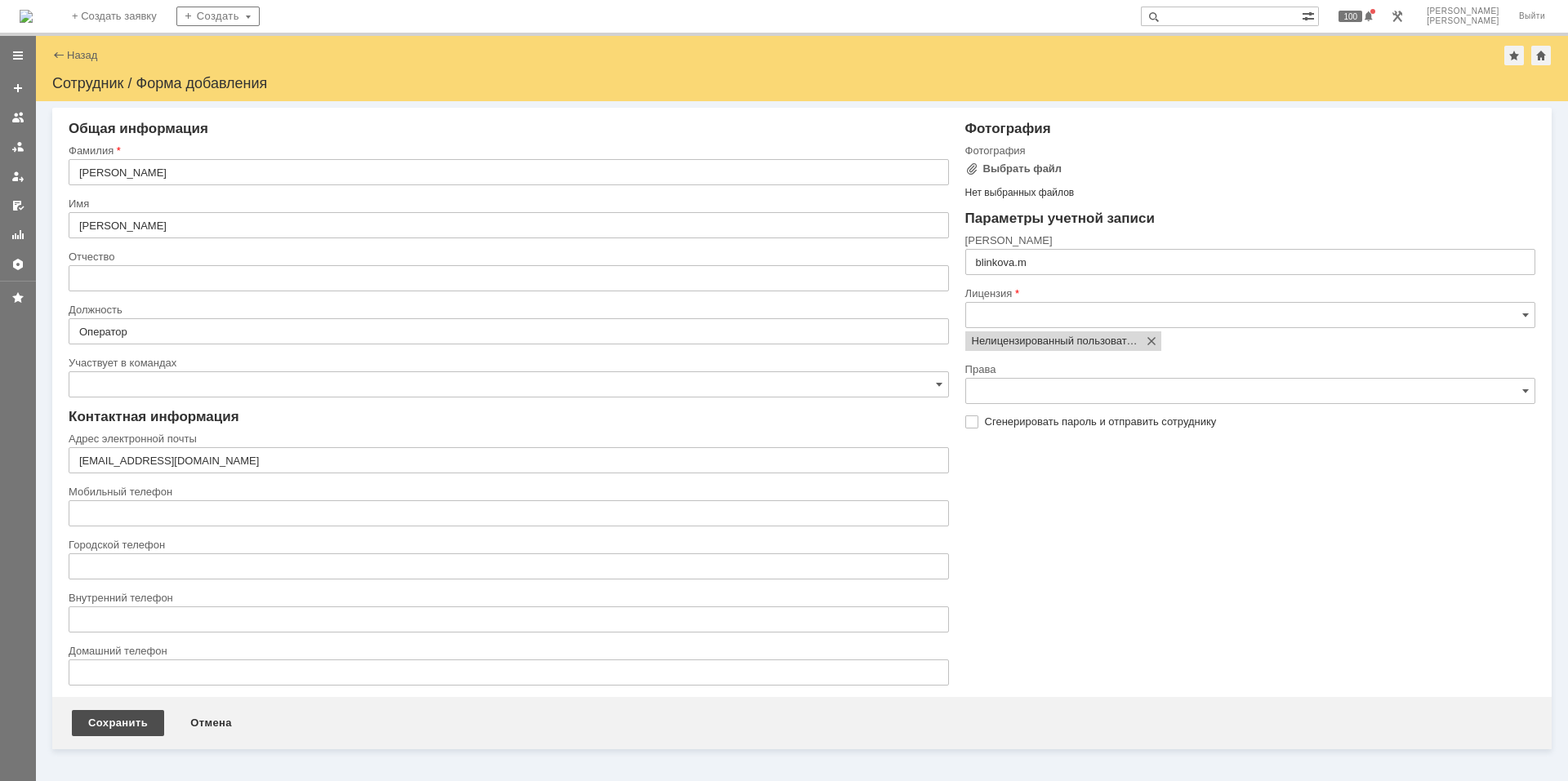
click at [99, 724] on div "Сохранить" at bounding box center [117, 724] width 93 height 26
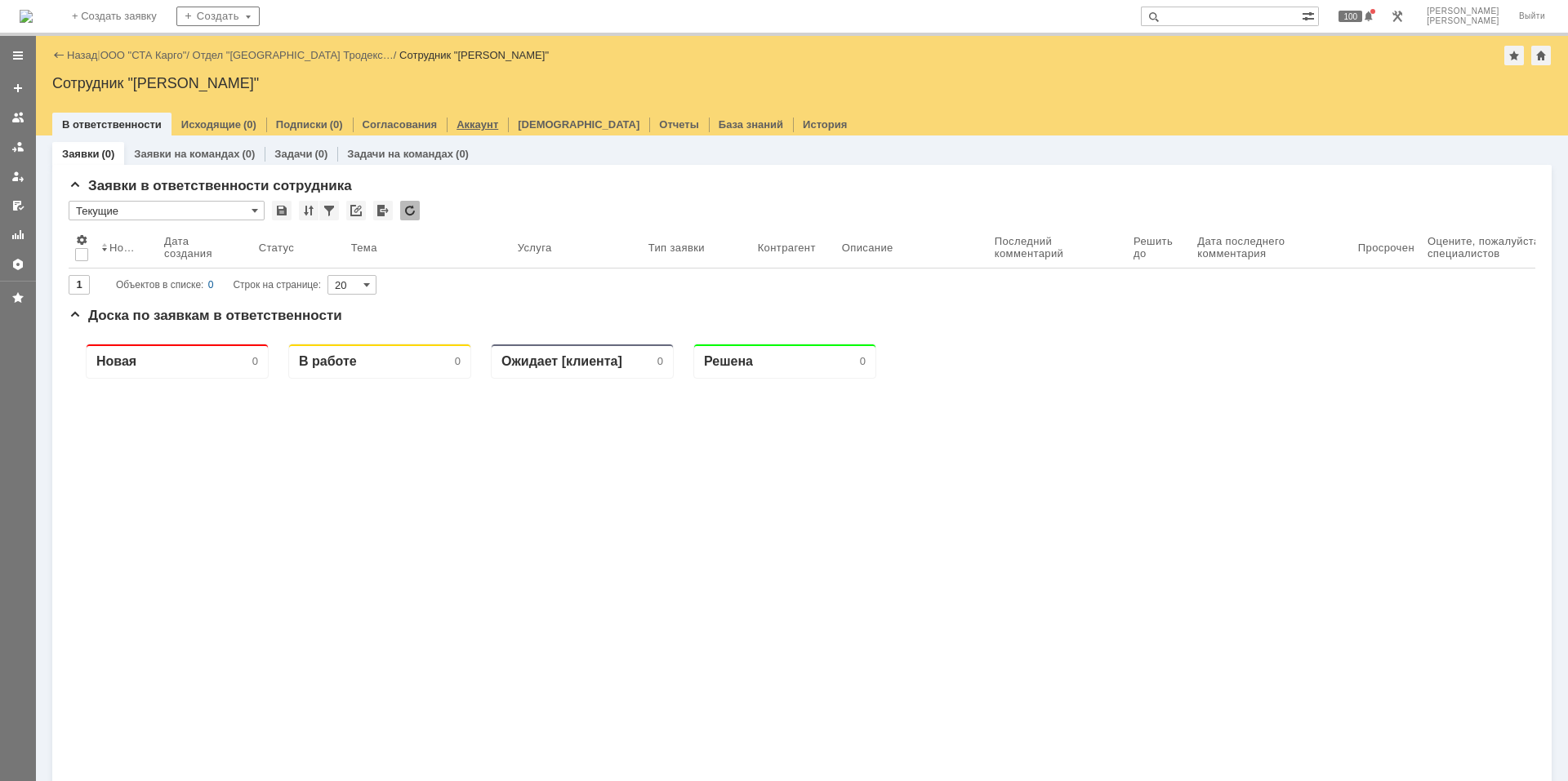
click at [484, 128] on link "Аккаунт" at bounding box center [477, 124] width 41 height 12
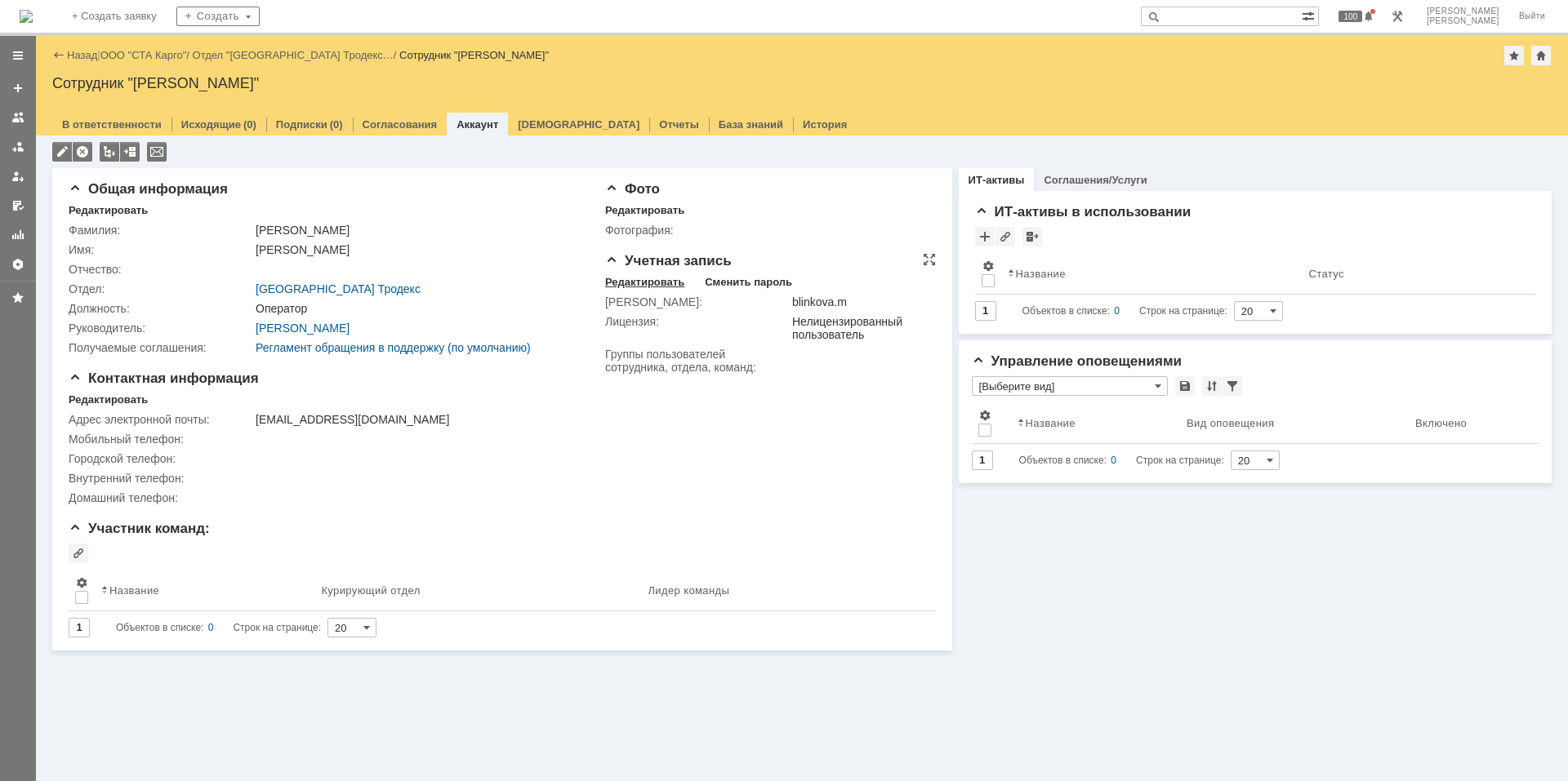
click at [650, 280] on div "Редактировать" at bounding box center [645, 282] width 79 height 13
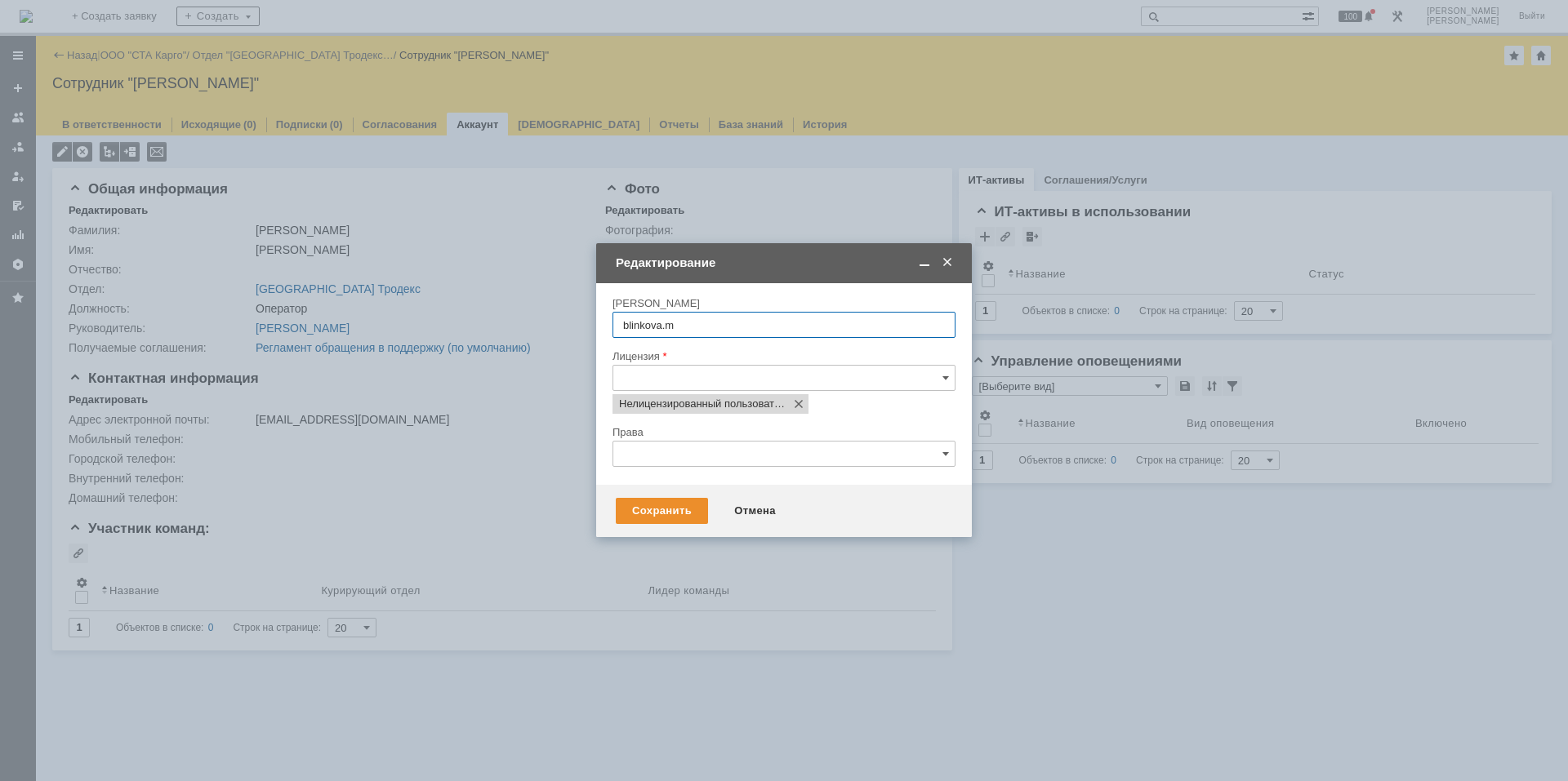
click at [653, 457] on input "text" at bounding box center [783, 454] width 343 height 26
click at [679, 430] on div "Права" at bounding box center [781, 432] width 340 height 11
click at [734, 502] on div "Отмена" at bounding box center [755, 511] width 74 height 26
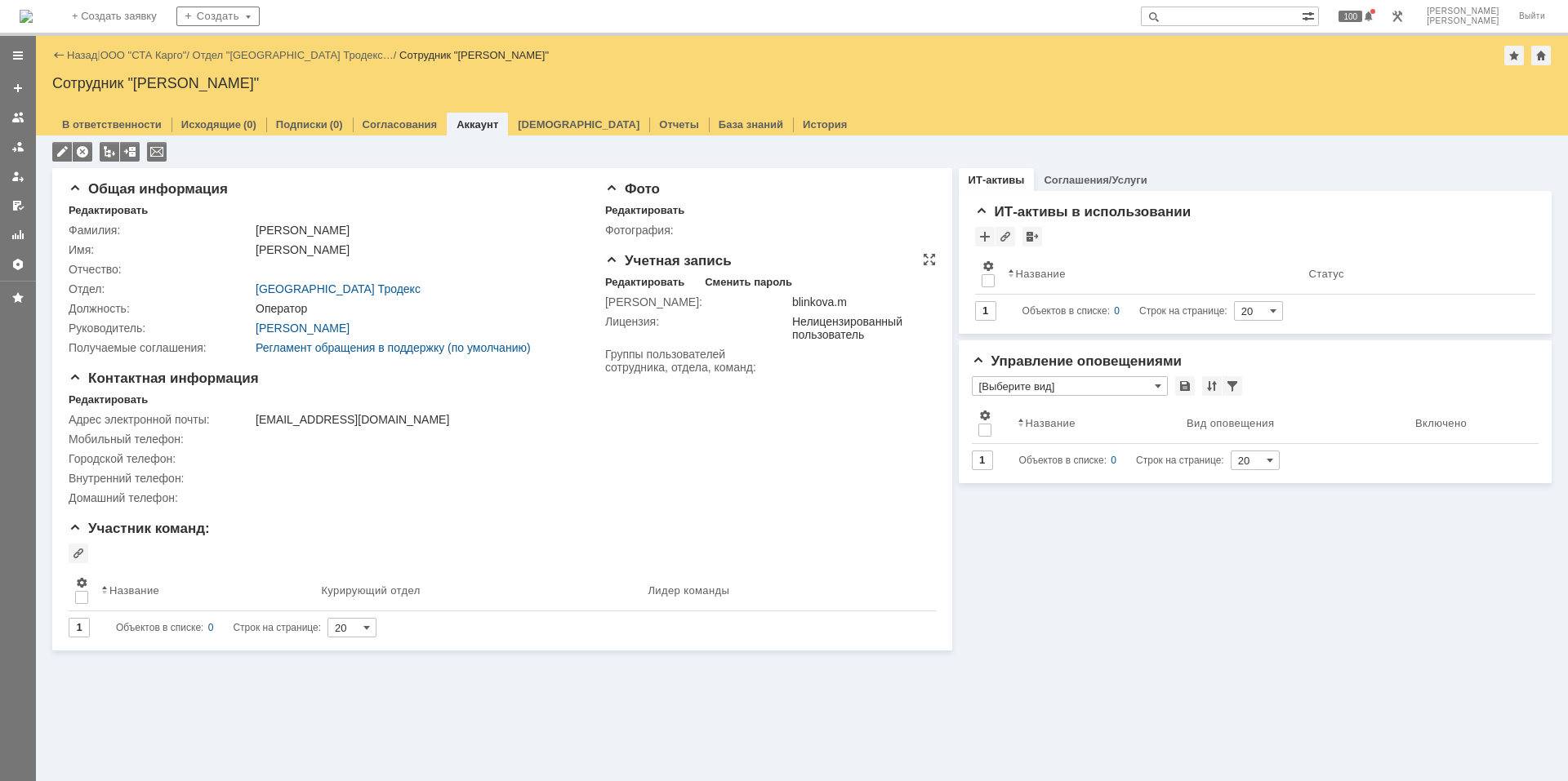
click at [729, 290] on td "Сменить пароль" at bounding box center [749, 283] width 108 height 15
click at [735, 284] on div "Сменить пароль" at bounding box center [748, 282] width 87 height 13
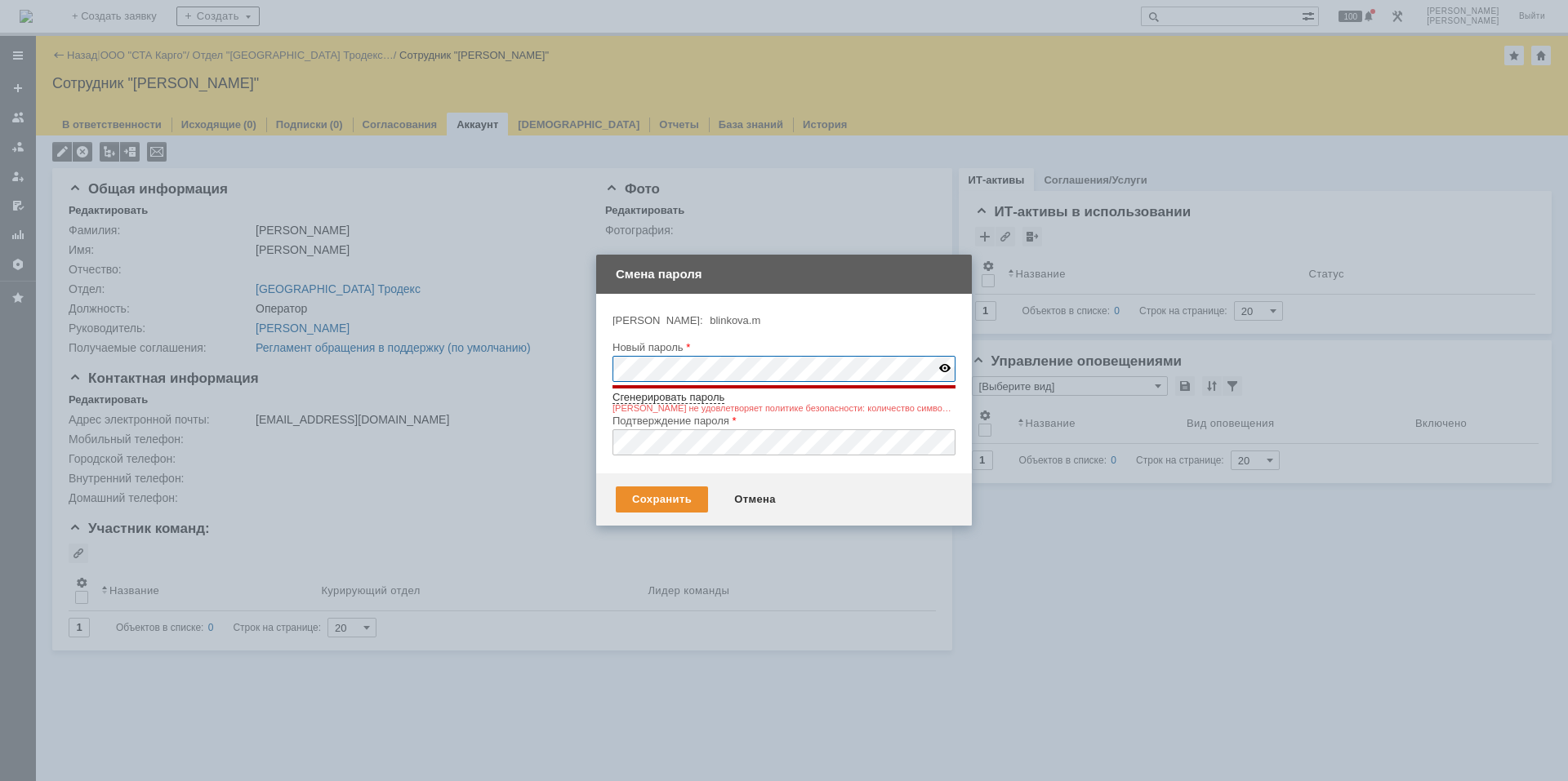
click at [941, 369] on img at bounding box center [945, 368] width 11 height 8
type input "SDSTACargo777"
click at [876, 368] on input "SDSTACargo777" at bounding box center [783, 369] width 343 height 26
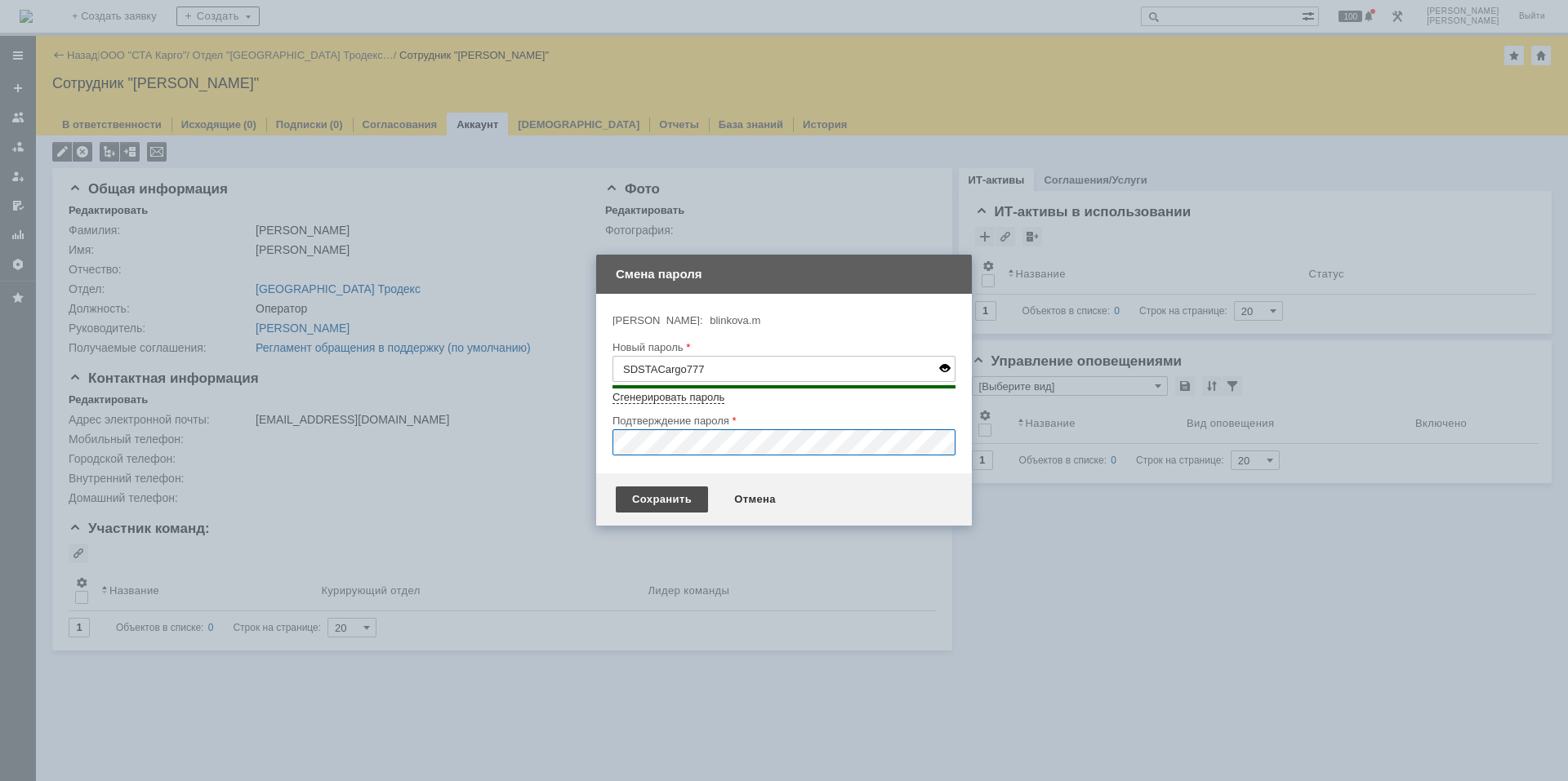
click at [651, 487] on div "Сохранить" at bounding box center [661, 500] width 93 height 26
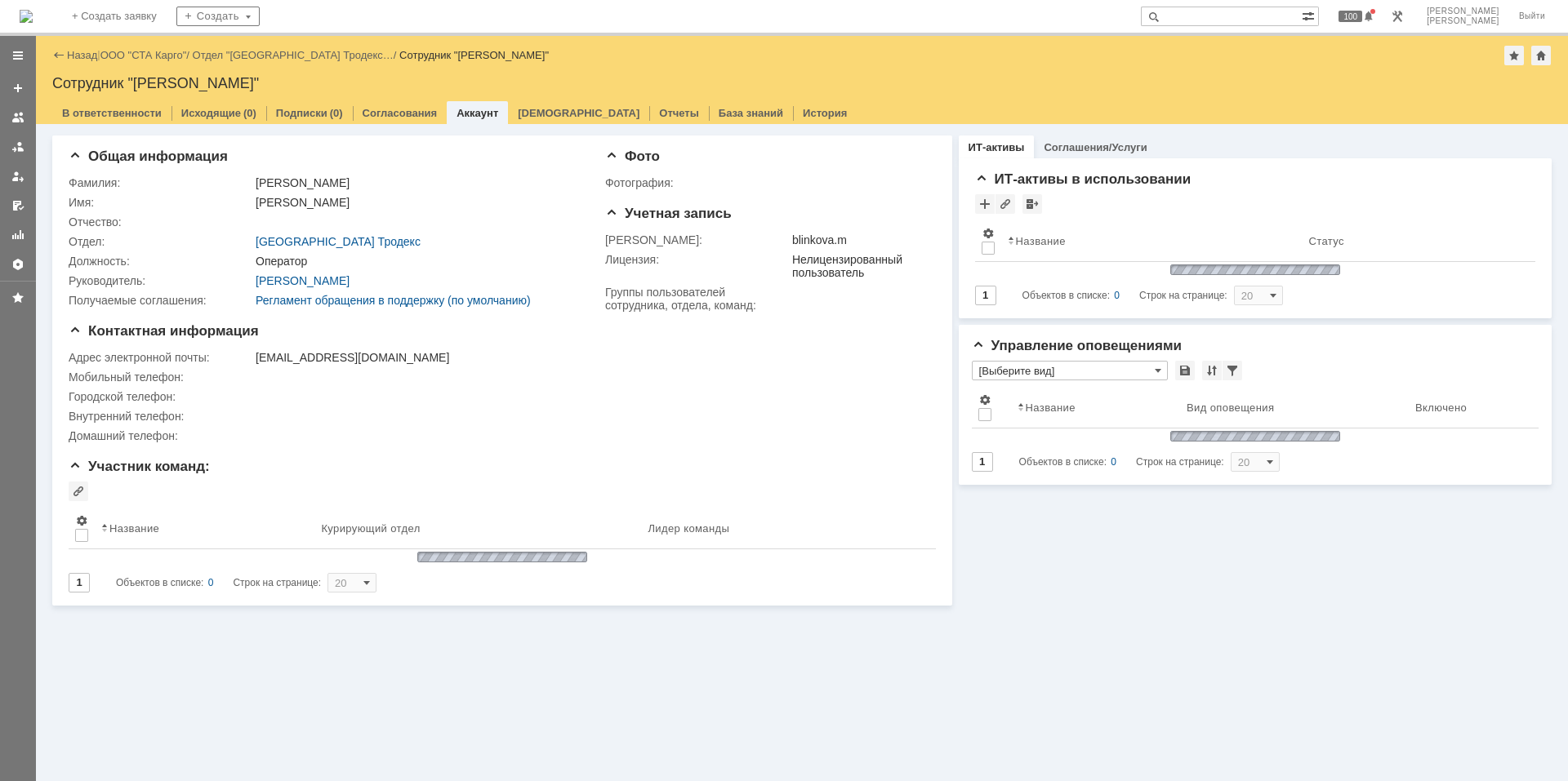
type input "[Выберите вид]"
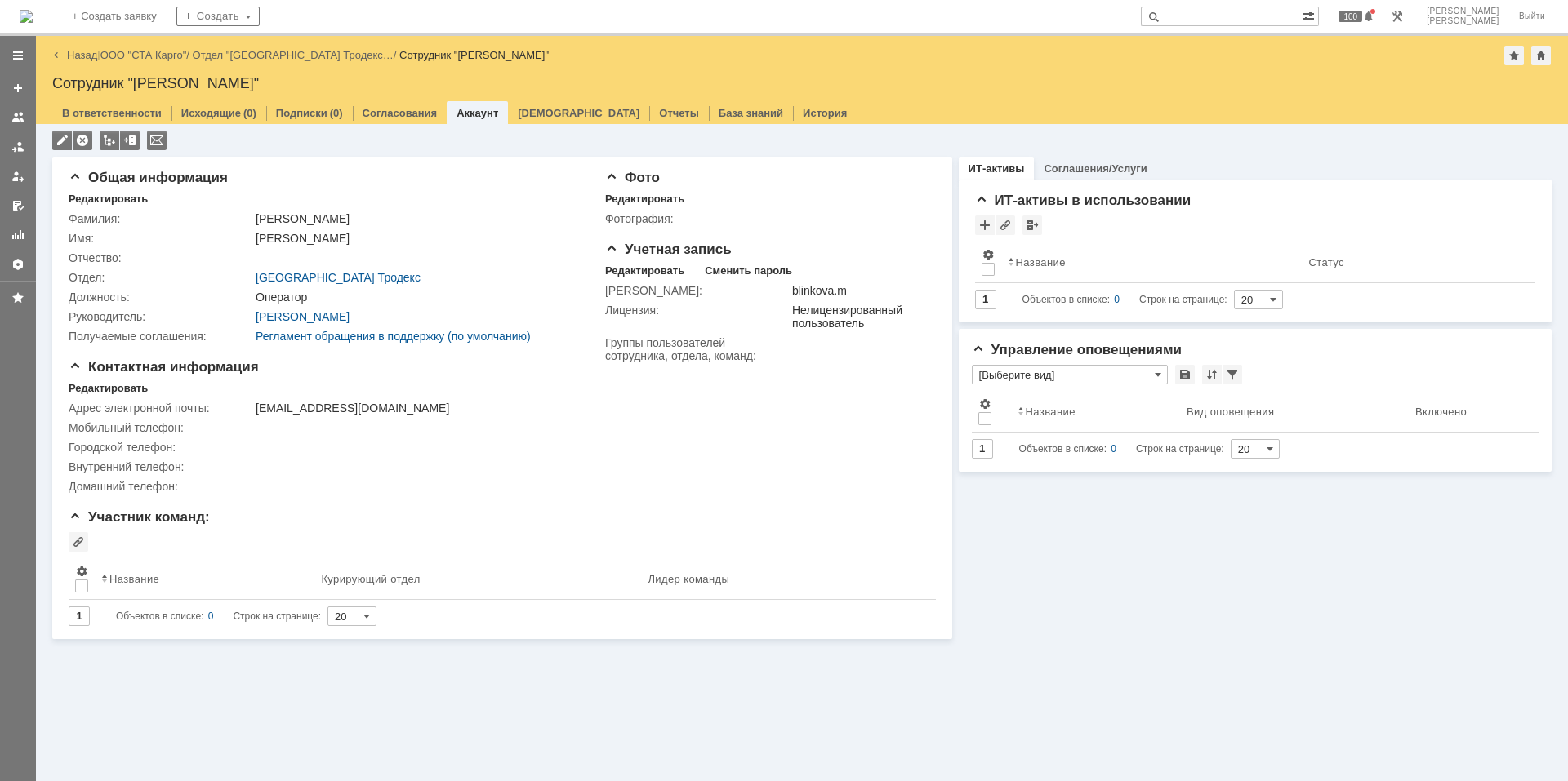
click at [33, 10] on img at bounding box center [26, 16] width 13 height 13
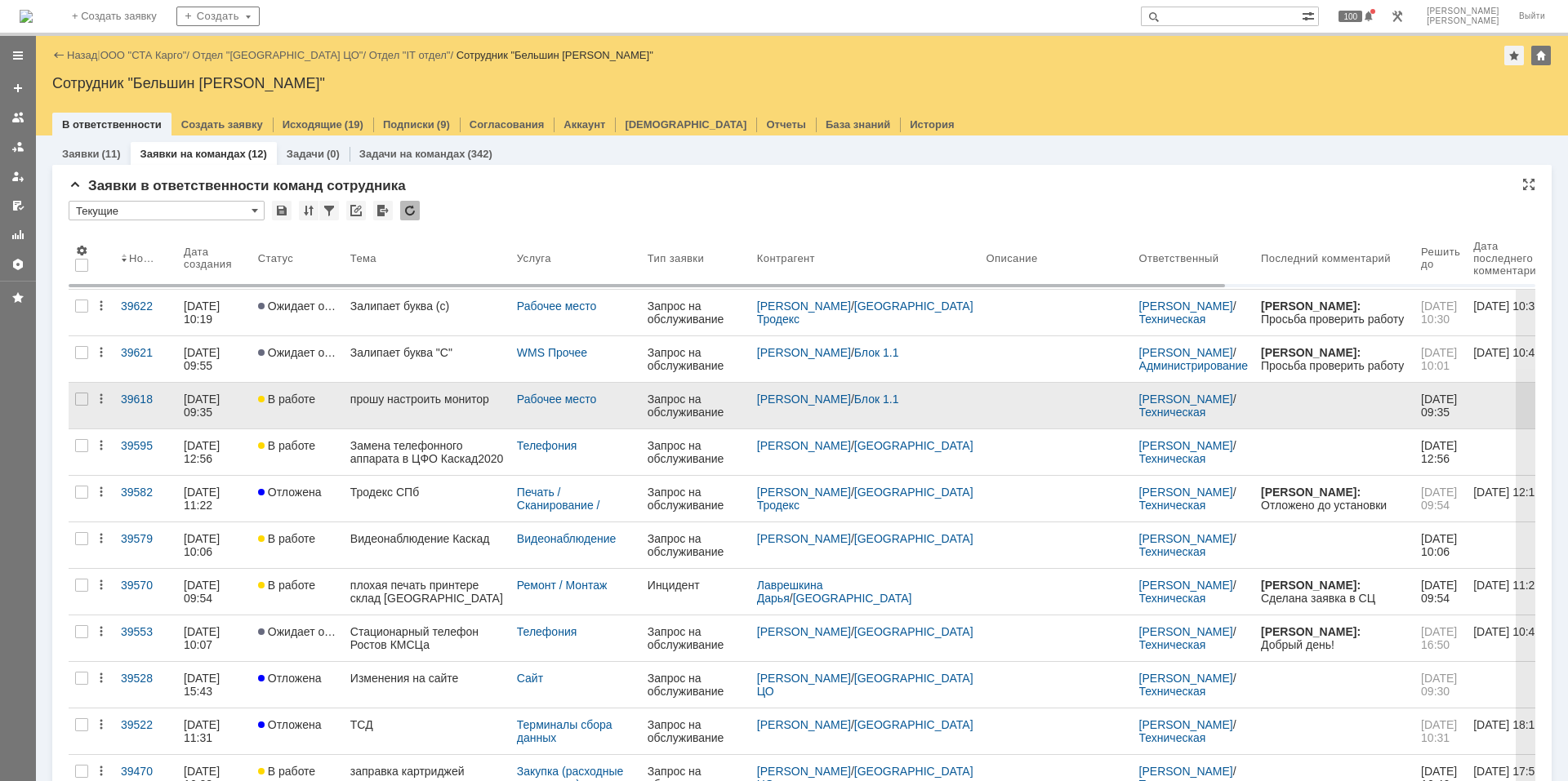
click at [370, 400] on div "прошу настроить монитор" at bounding box center [427, 398] width 153 height 13
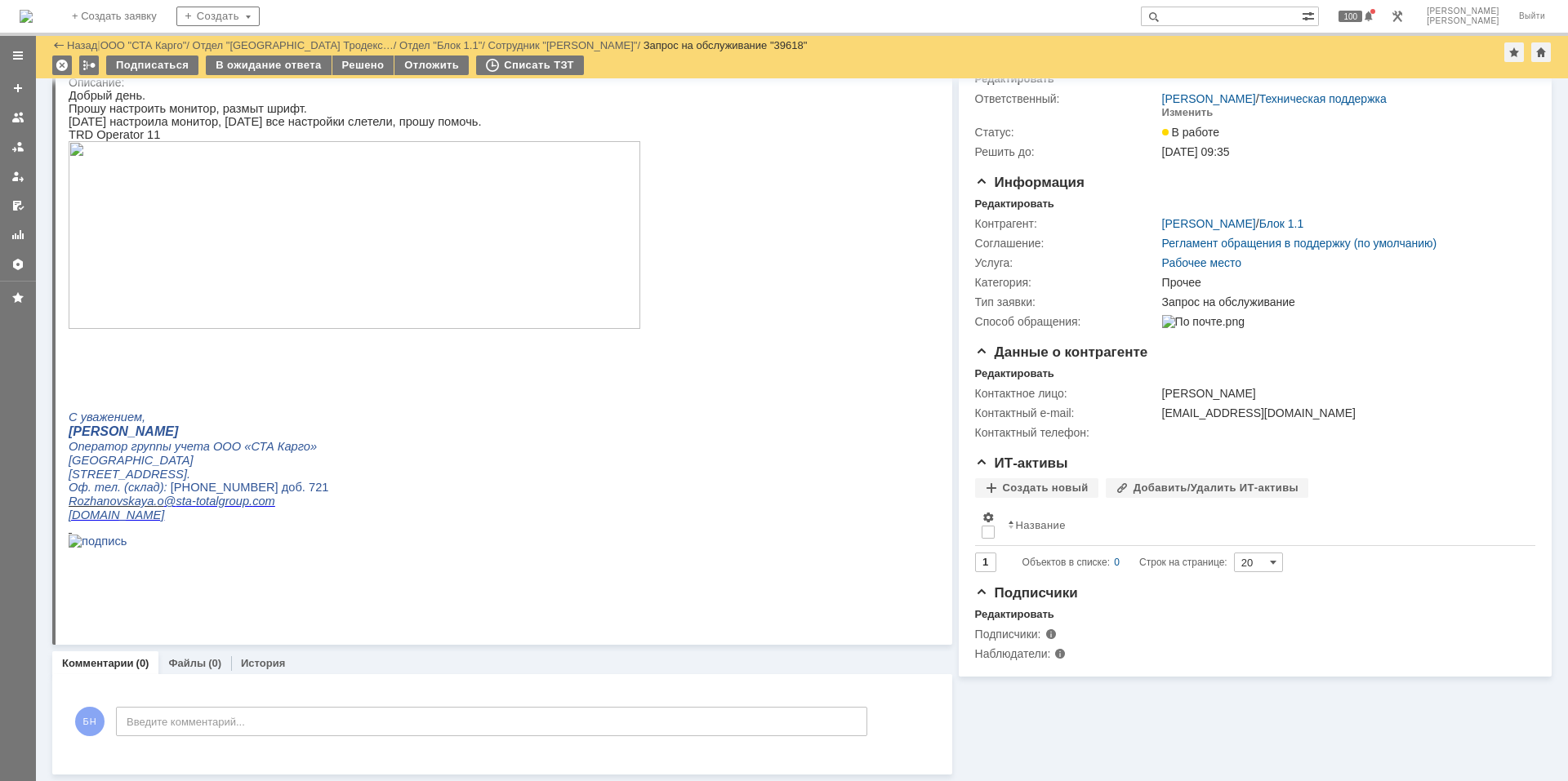
scroll to position [71, 0]
click at [287, 66] on div "В ожидание ответа" at bounding box center [268, 65] width 125 height 19
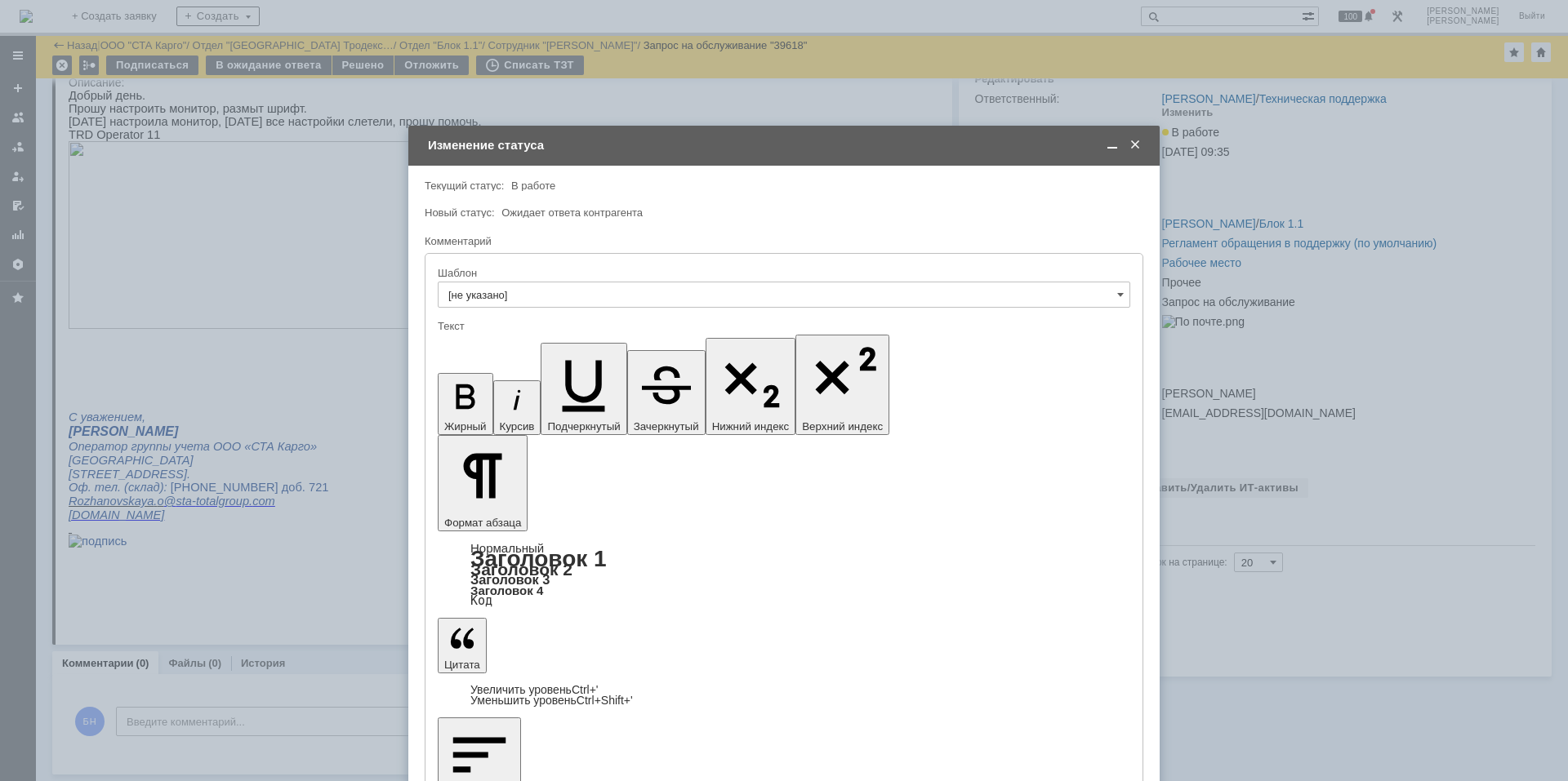
scroll to position [0, 0]
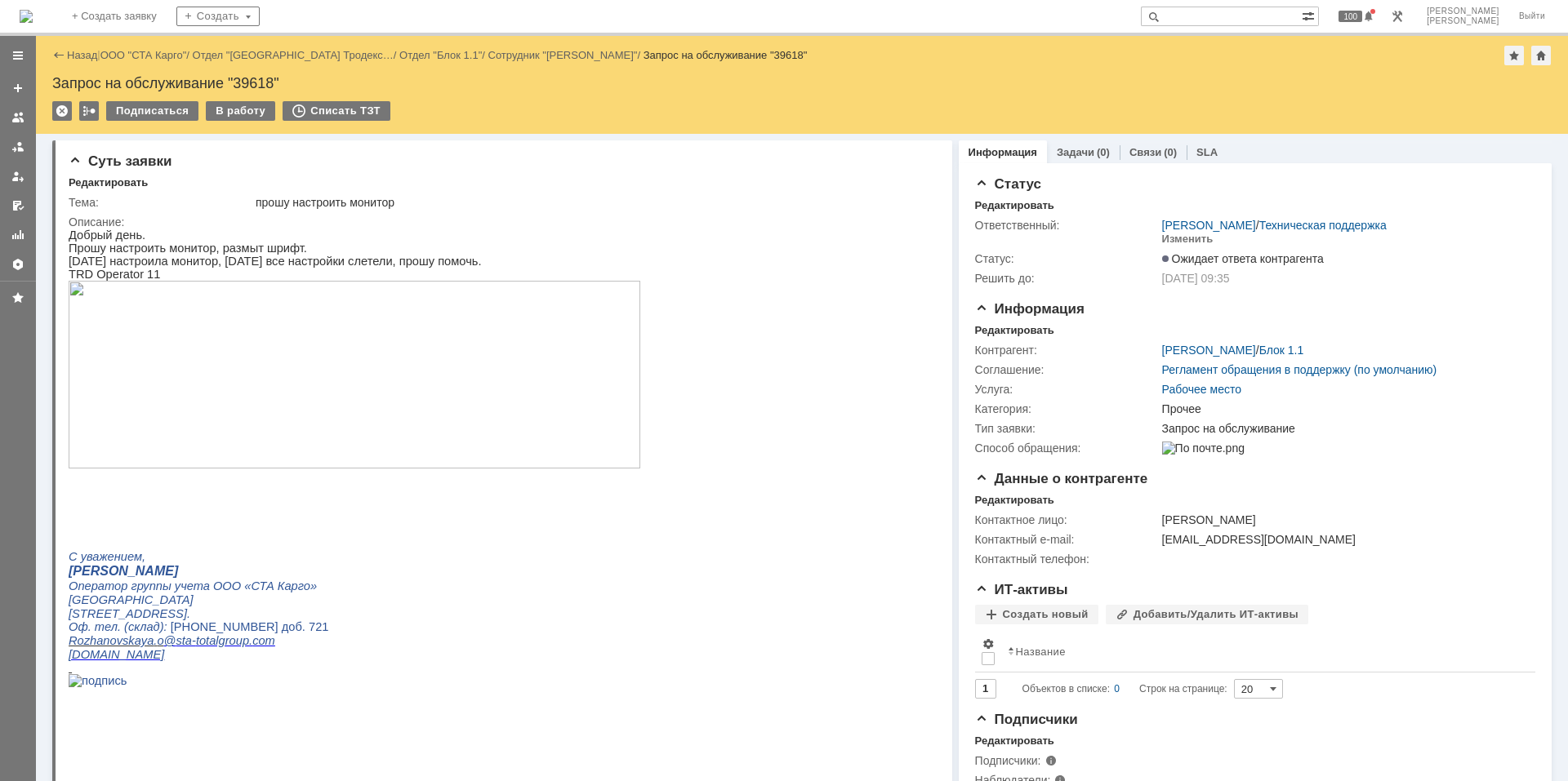
click at [150, 265] on p "Вчера настроила монитор, сегодня все настройки слетели, прошу помочь." at bounding box center [355, 261] width 571 height 13
click at [172, 262] on p "Вчера настроила монитор, сегодня все настройки слетели, прошу помочь." at bounding box center [355, 261] width 571 height 13
click at [310, 360] on img at bounding box center [355, 375] width 571 height 188
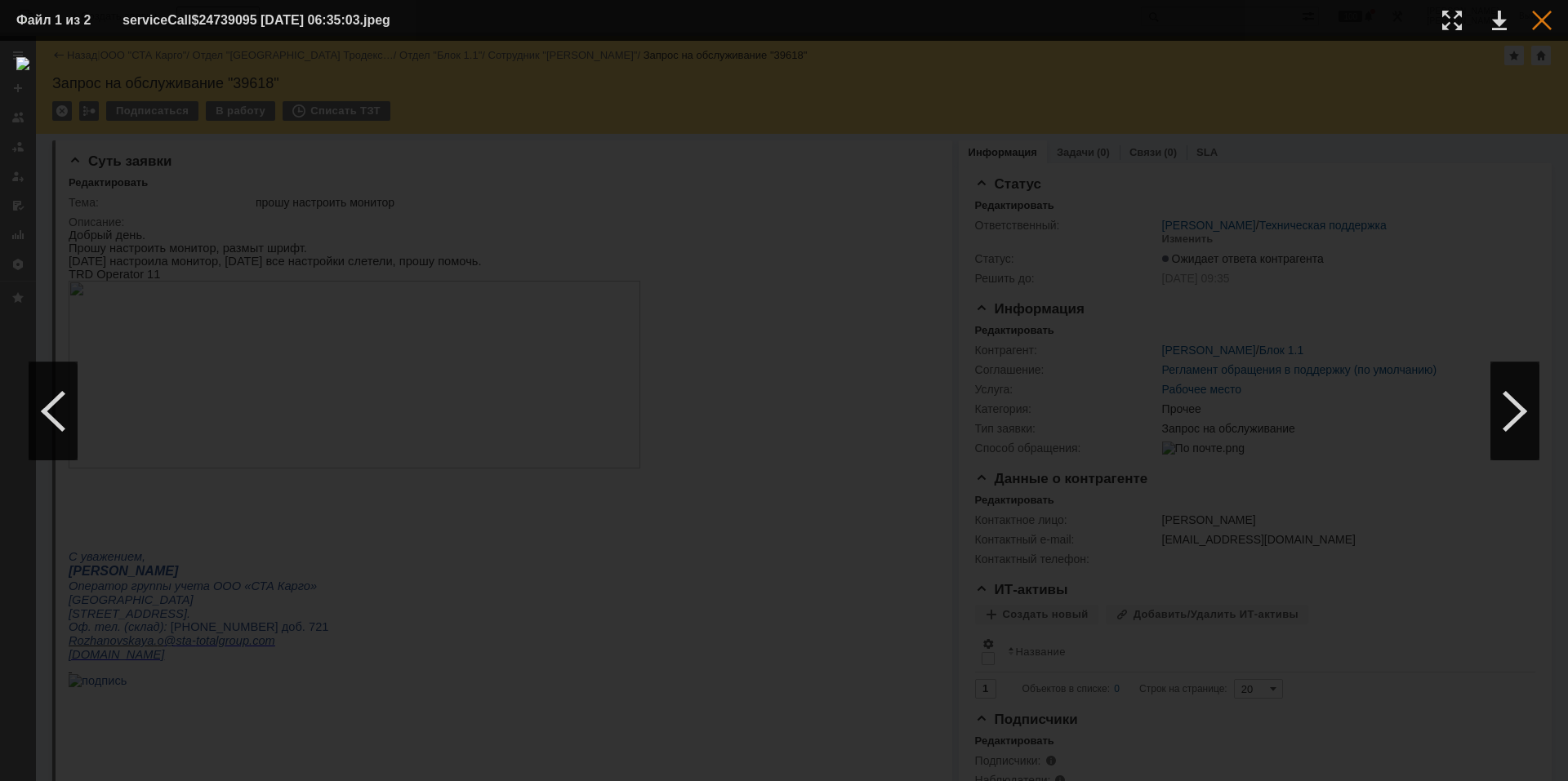
click at [1533, 22] on div at bounding box center [1542, 20] width 19 height 19
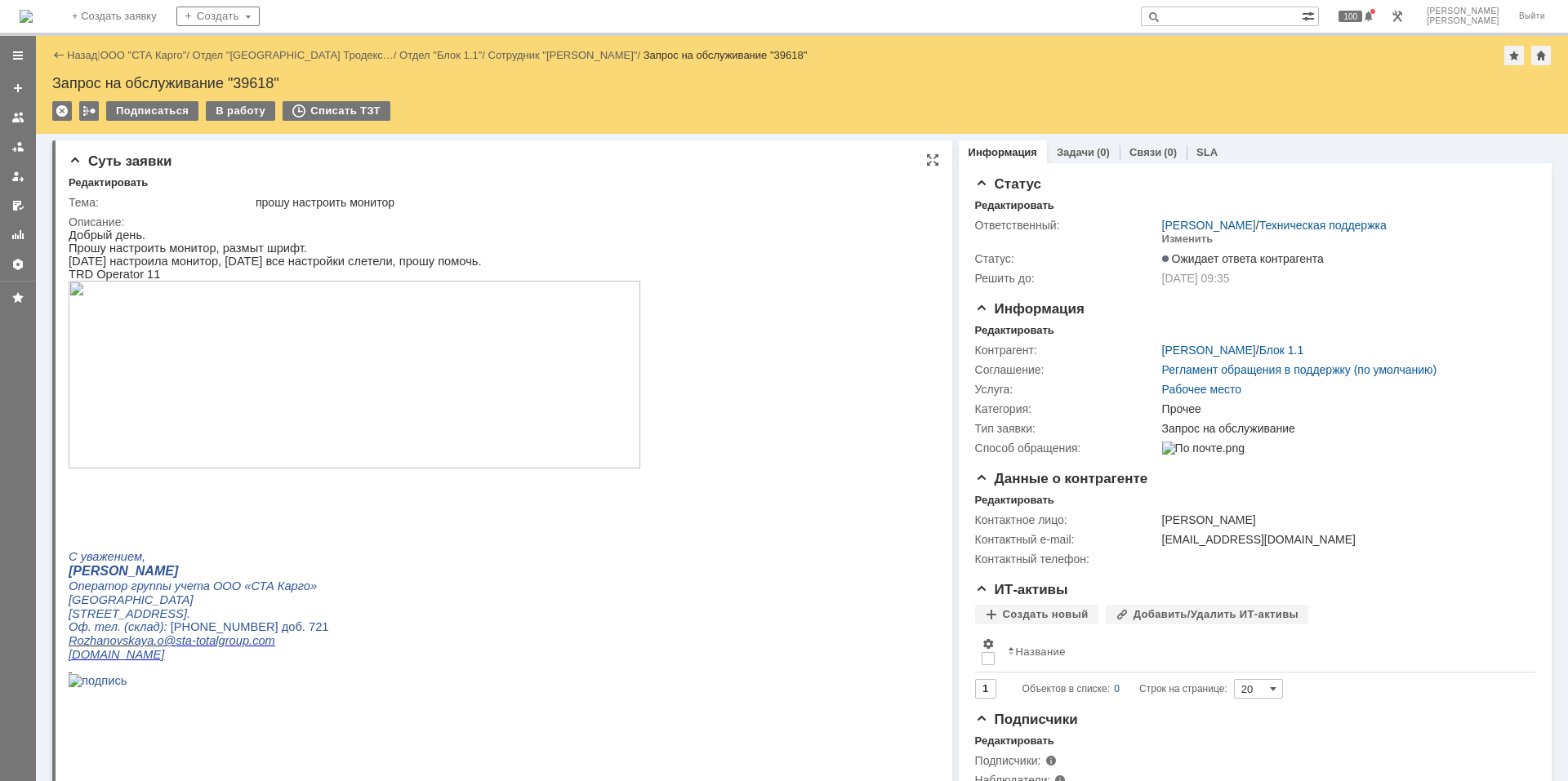
click at [105, 281] on span "TRD Operator 11" at bounding box center [115, 274] width 92 height 13
copy div "TRD Operator 11"
click at [422, 413] on img at bounding box center [355, 375] width 571 height 188
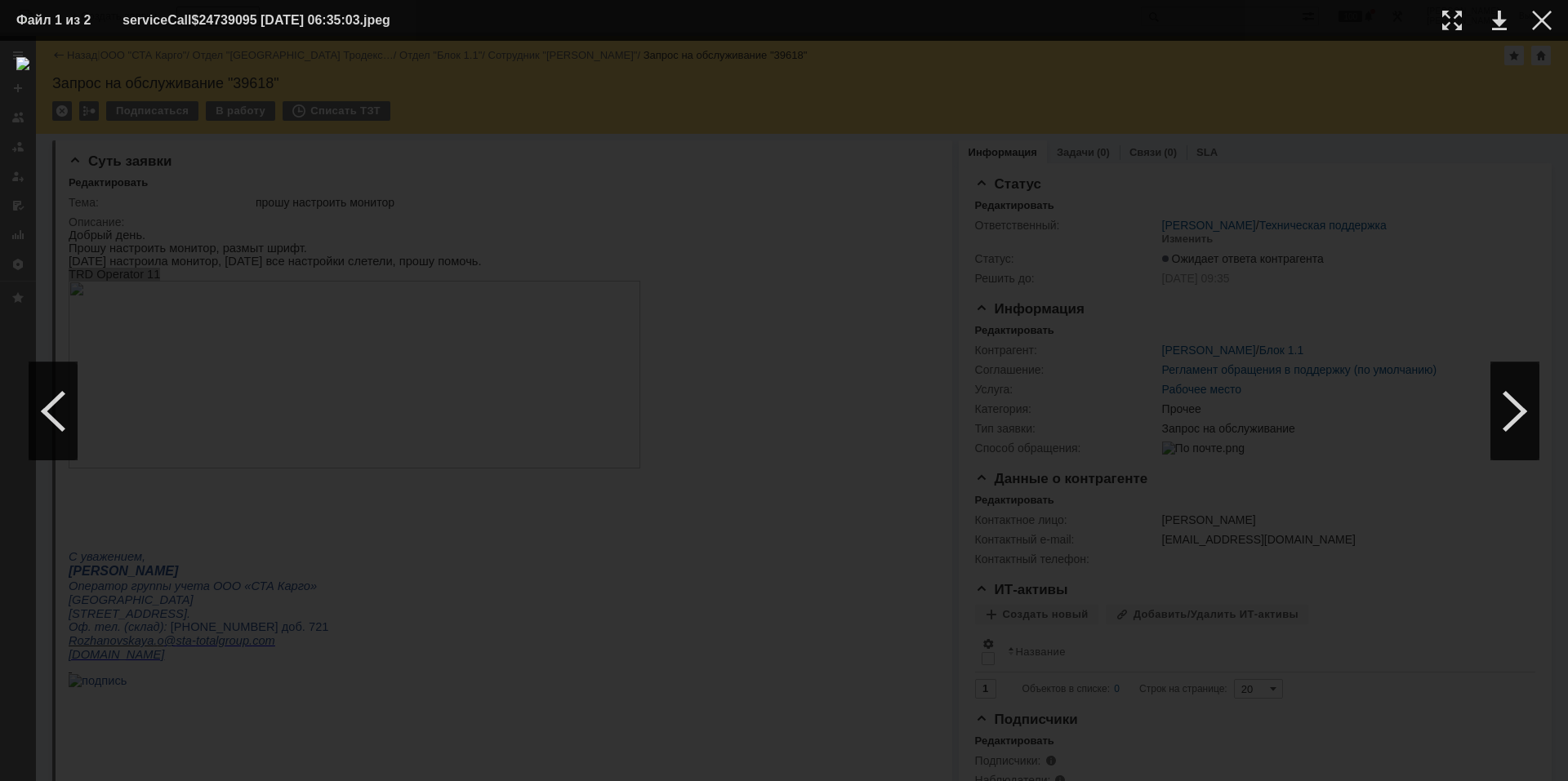
click at [483, 723] on div at bounding box center [784, 411] width 1535 height 708
click at [1539, 26] on div at bounding box center [1542, 20] width 19 height 19
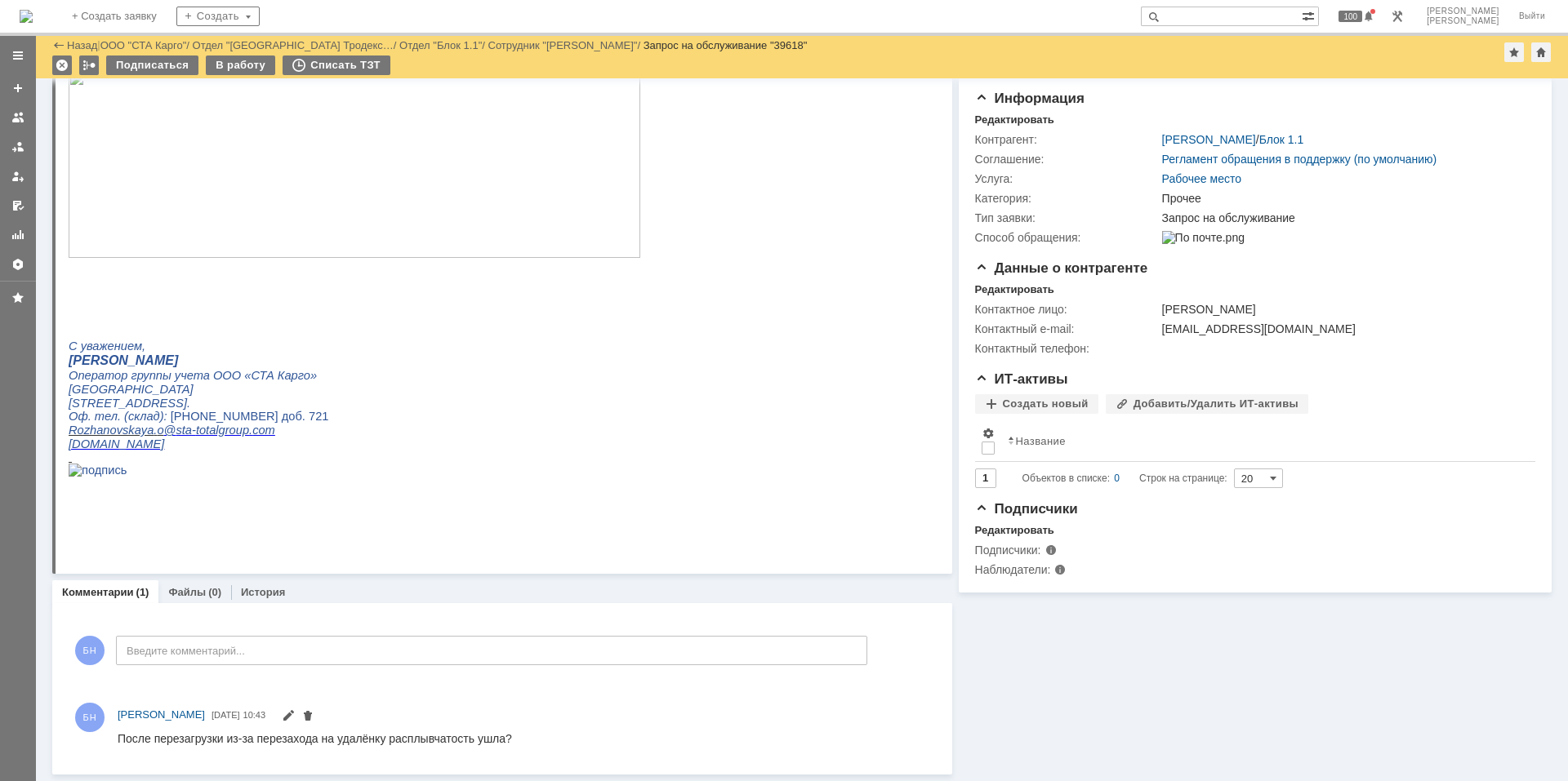
scroll to position [156, 0]
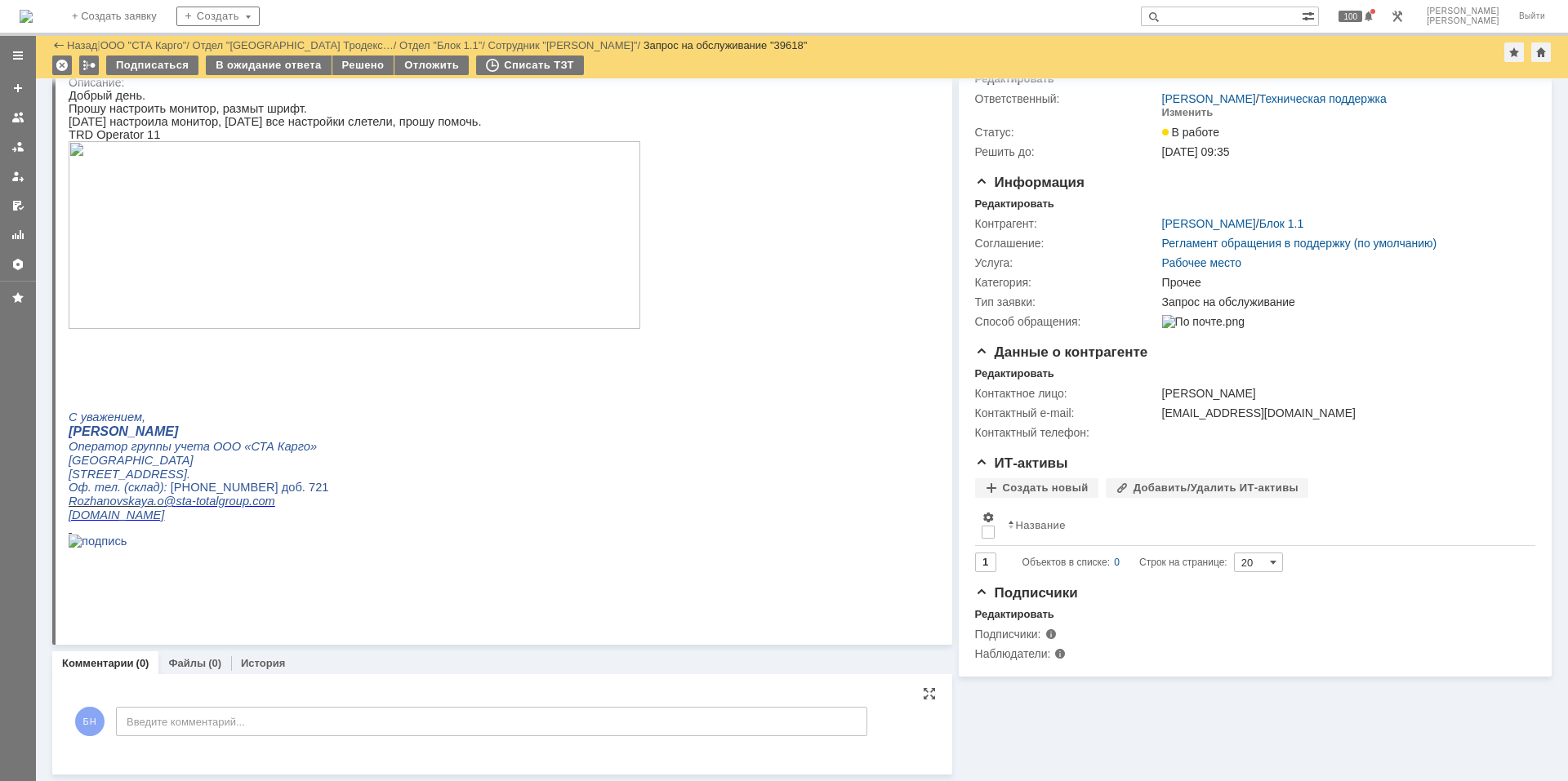
scroll to position [71, 0]
click at [33, 13] on img at bounding box center [26, 16] width 13 height 13
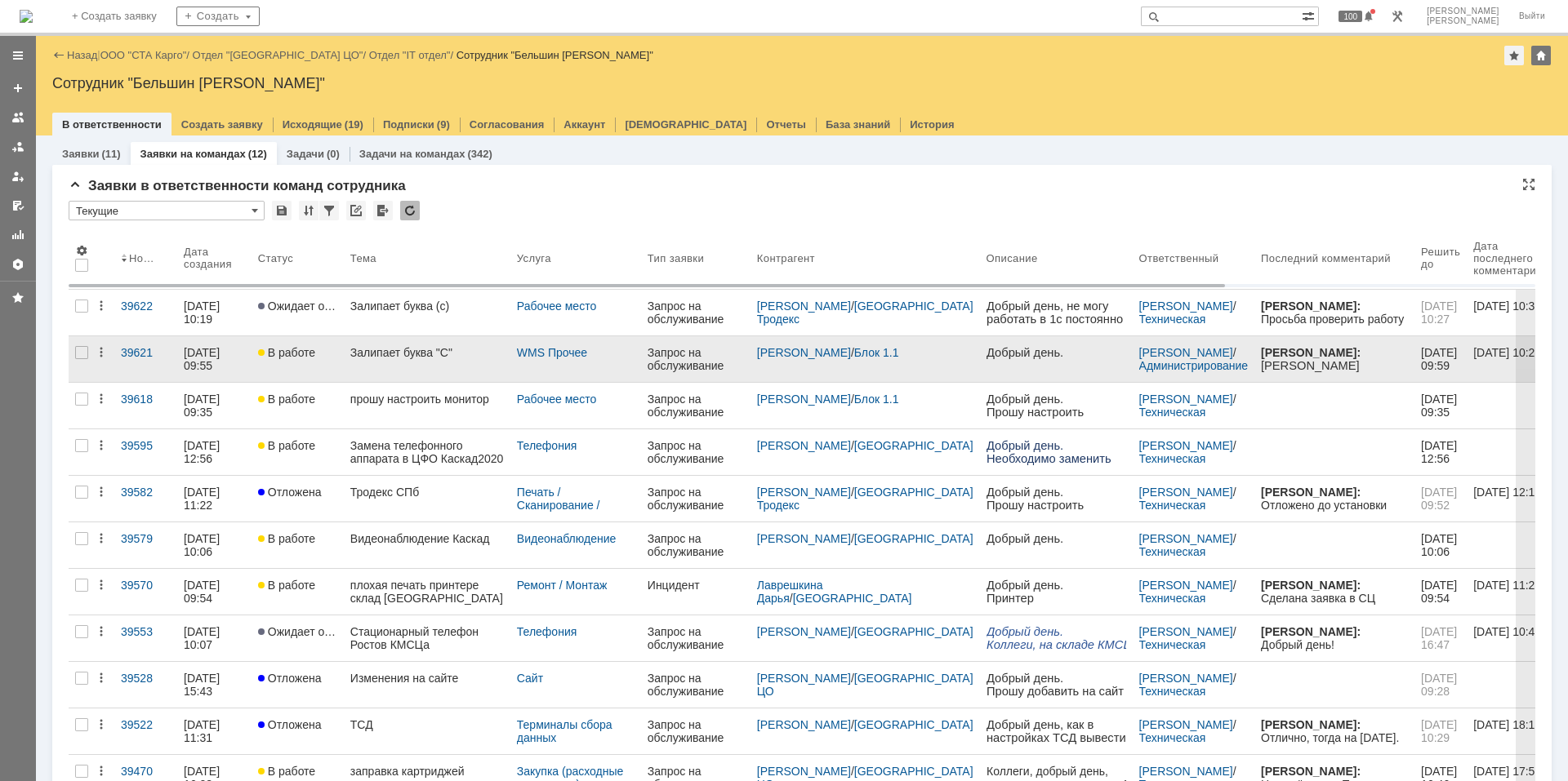
click at [425, 358] on div "Залипает буква "С"" at bounding box center [427, 353] width 153 height 13
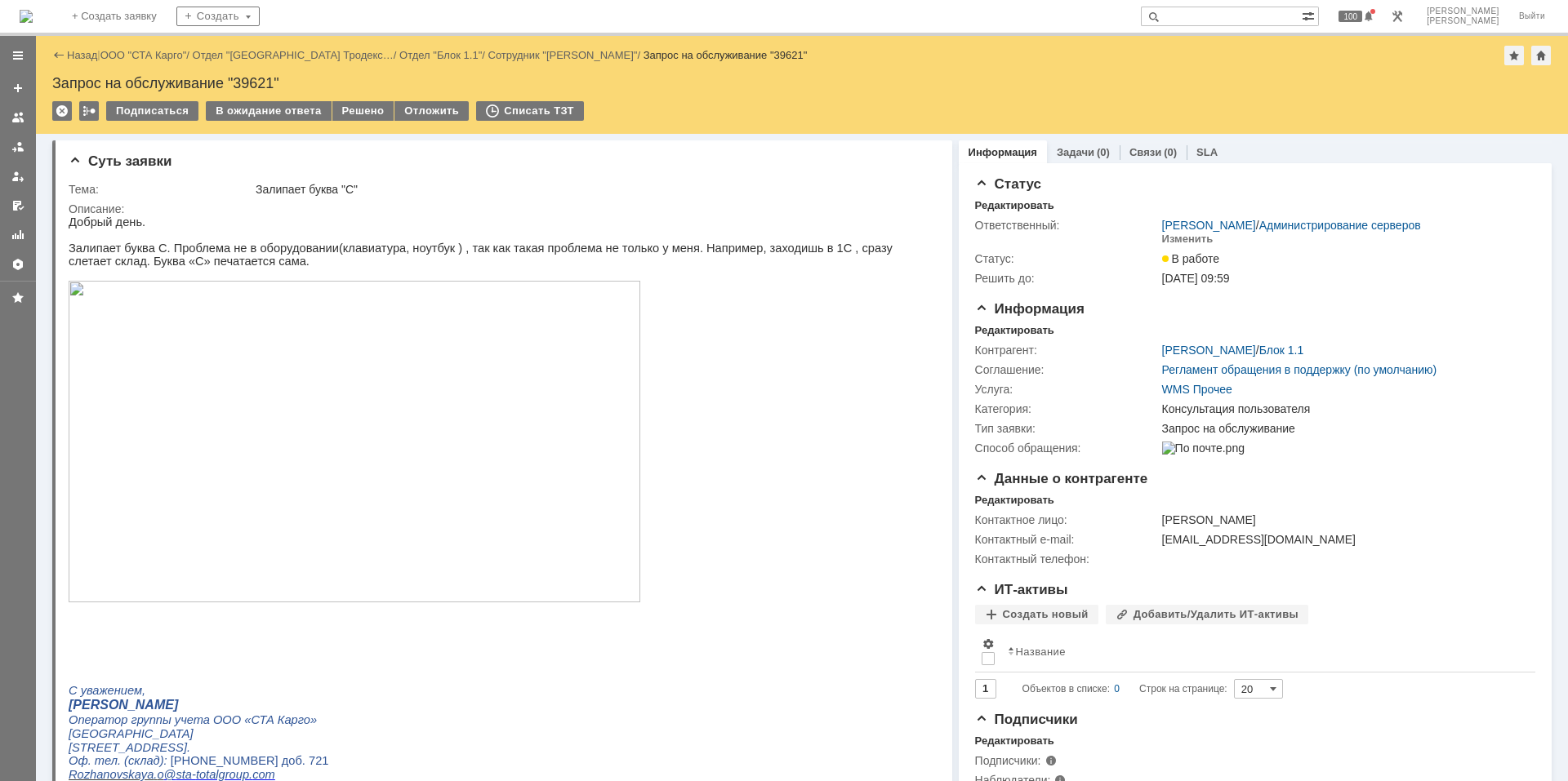
click at [33, 23] on img at bounding box center [26, 16] width 13 height 13
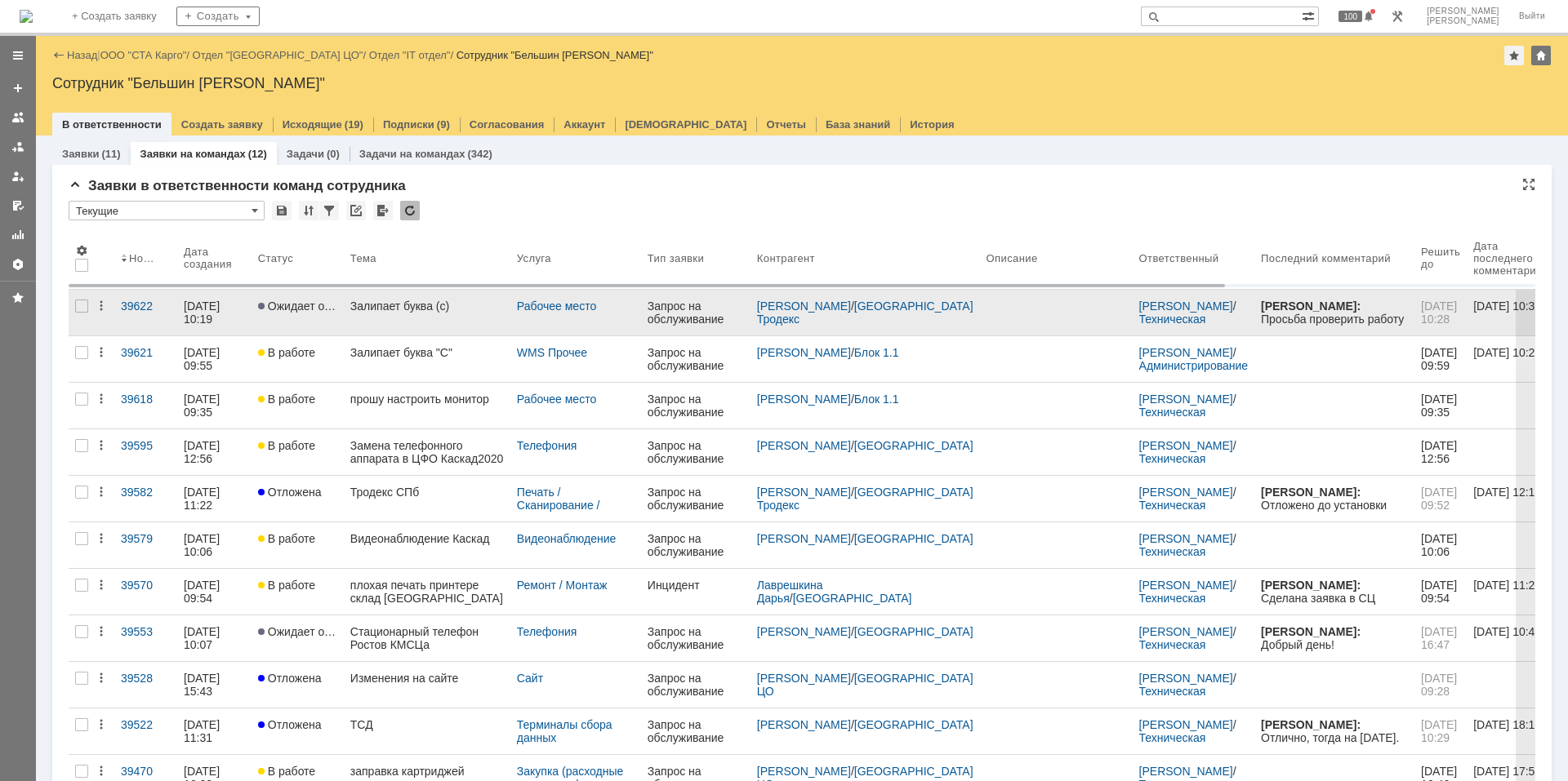
click at [402, 325] on link "Залипает буква (с)" at bounding box center [427, 313] width 167 height 46
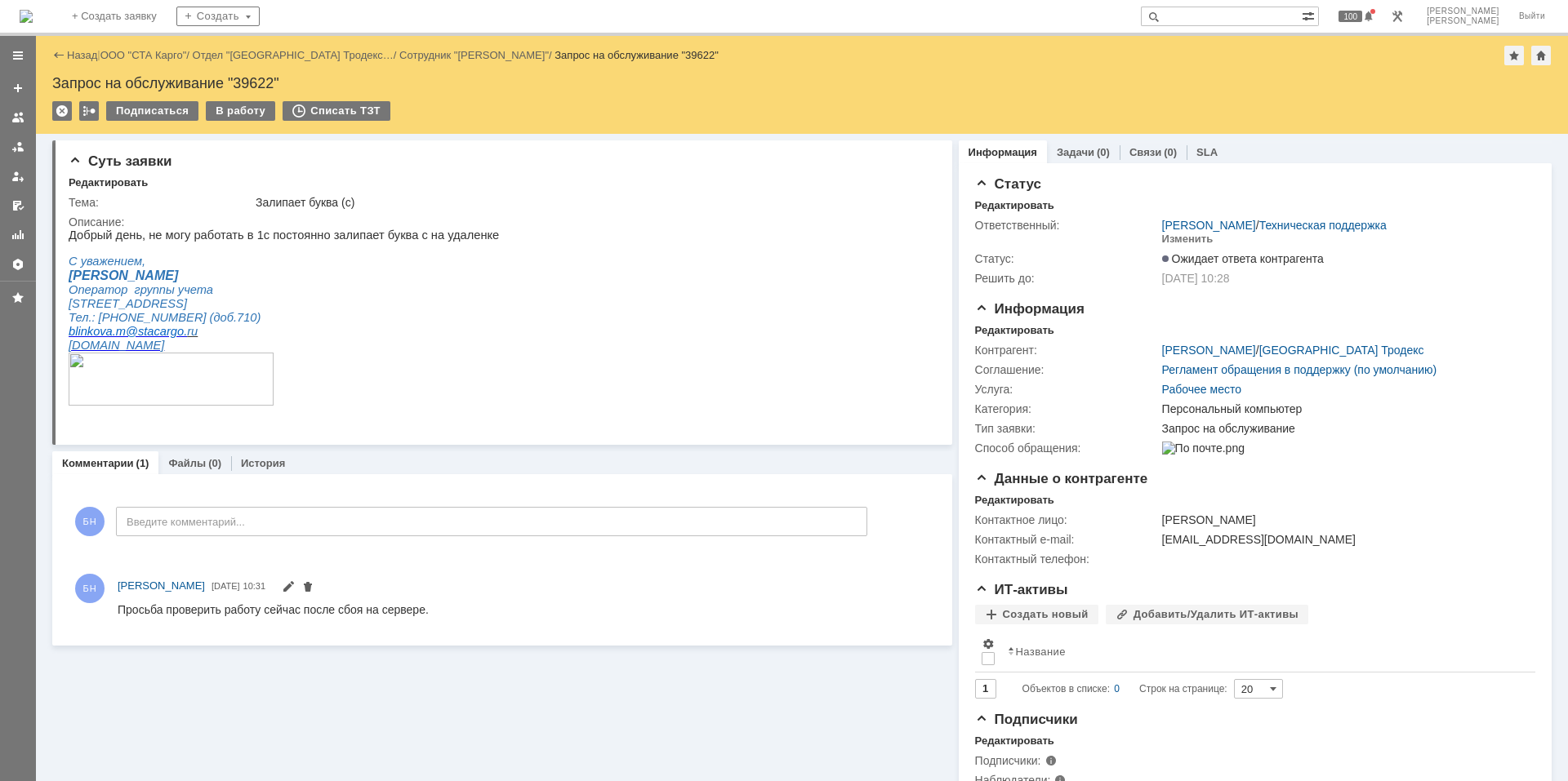
click at [259, 614] on div "Просьба проверить работу сейчас после сбоя на сервере." at bounding box center [273, 608] width 311 height 13
copy div "Просьба проверить работу сейчас после сбоя на сервере."
click at [33, 10] on img at bounding box center [26, 16] width 13 height 13
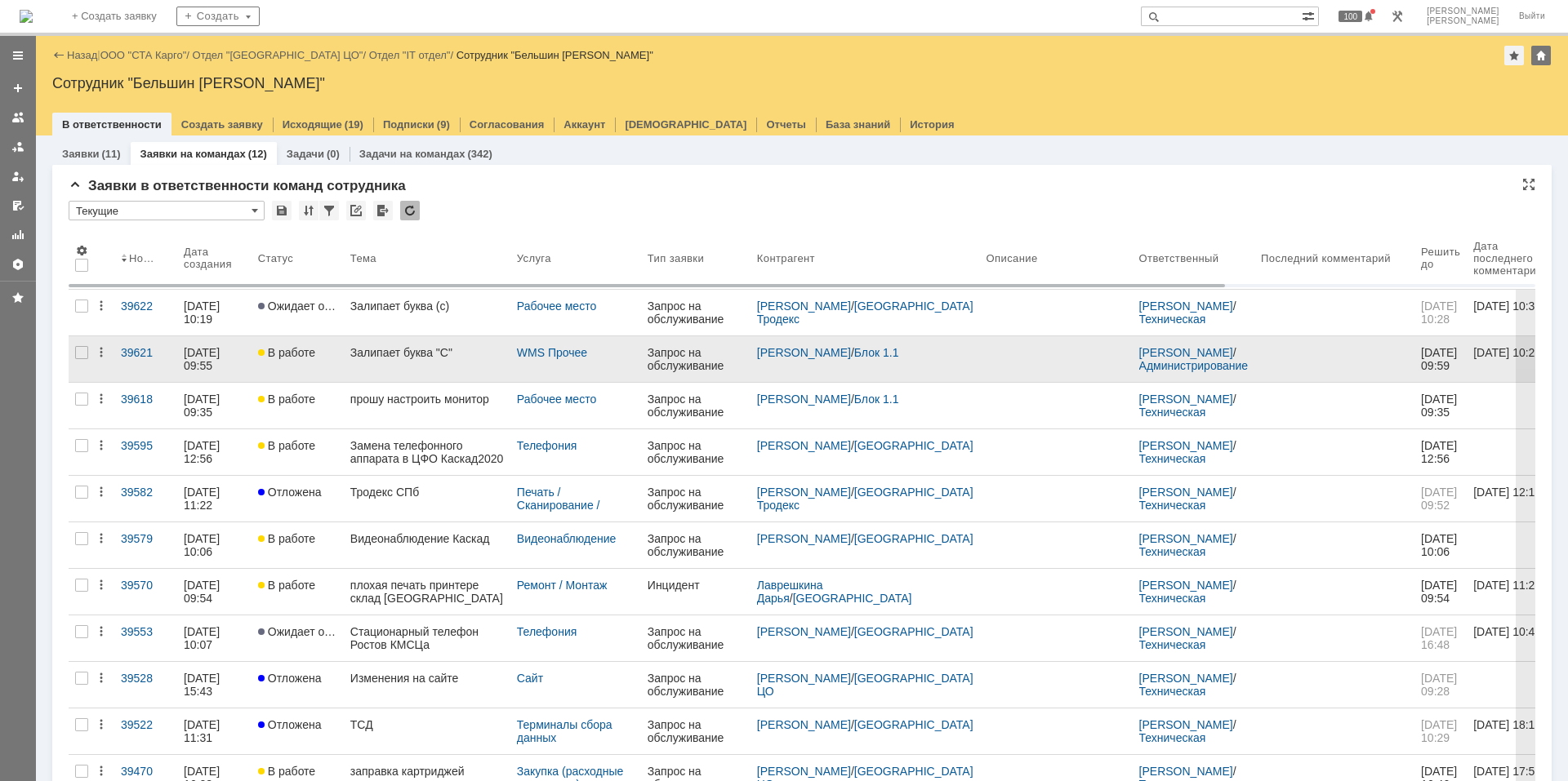
click at [392, 360] on link "Залипает буква "С"" at bounding box center [427, 359] width 167 height 46
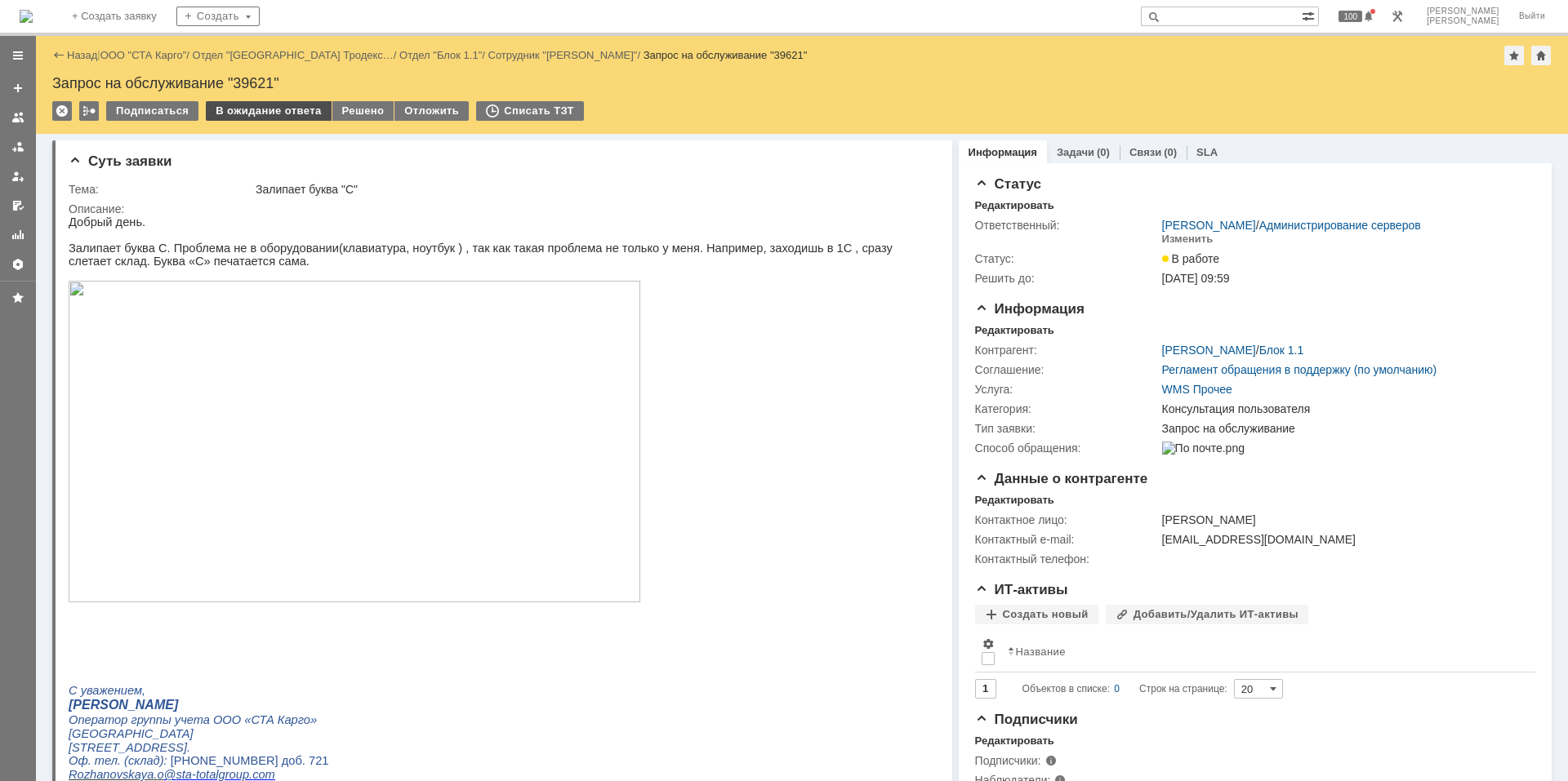
click at [250, 109] on div "В ожидание ответа" at bounding box center [268, 111] width 125 height 19
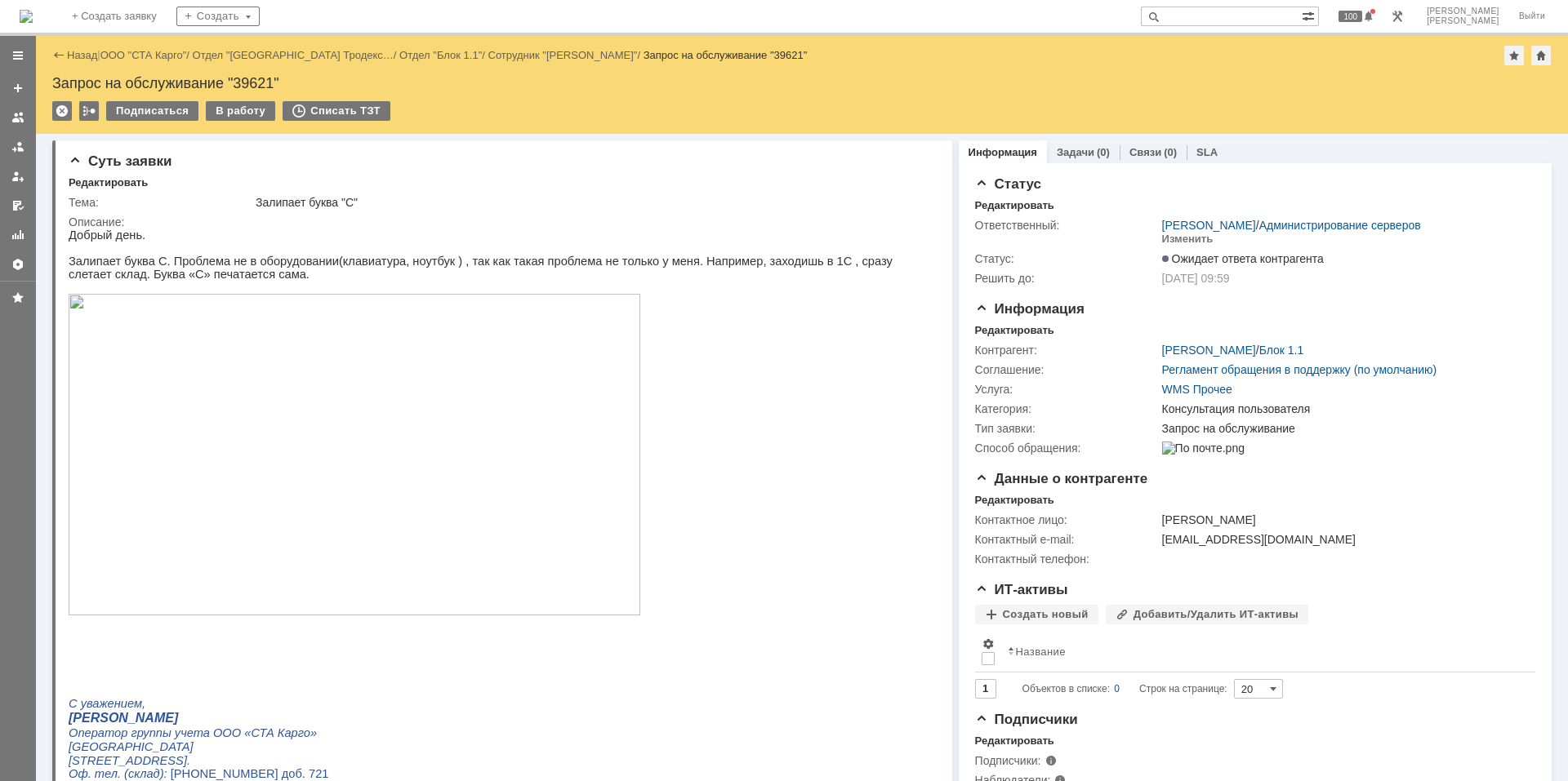
click at [460, 255] on p at bounding box center [496, 248] width 854 height 13
click at [480, 419] on img at bounding box center [355, 454] width 571 height 322
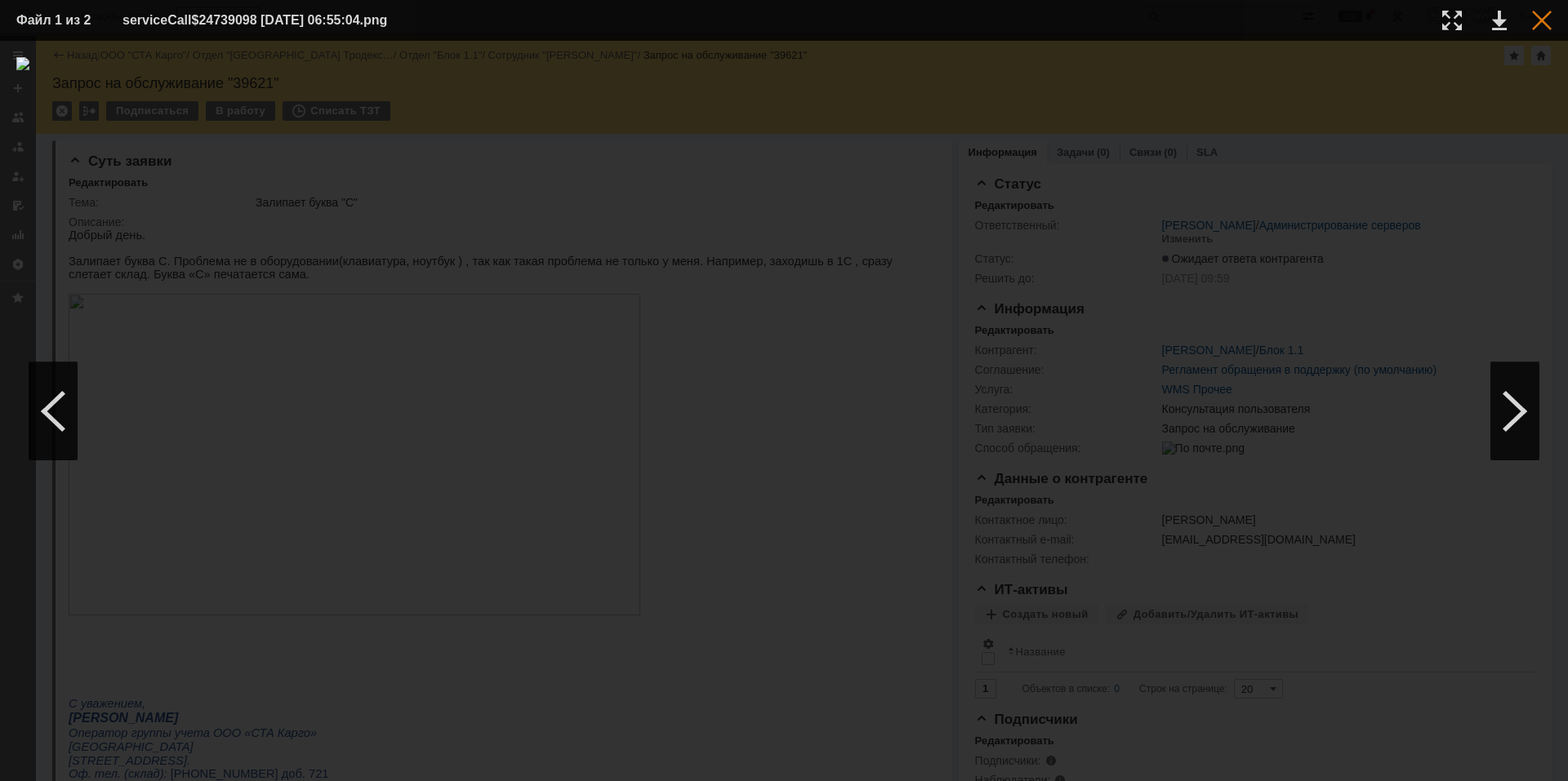
click at [1537, 22] on div at bounding box center [1542, 20] width 19 height 19
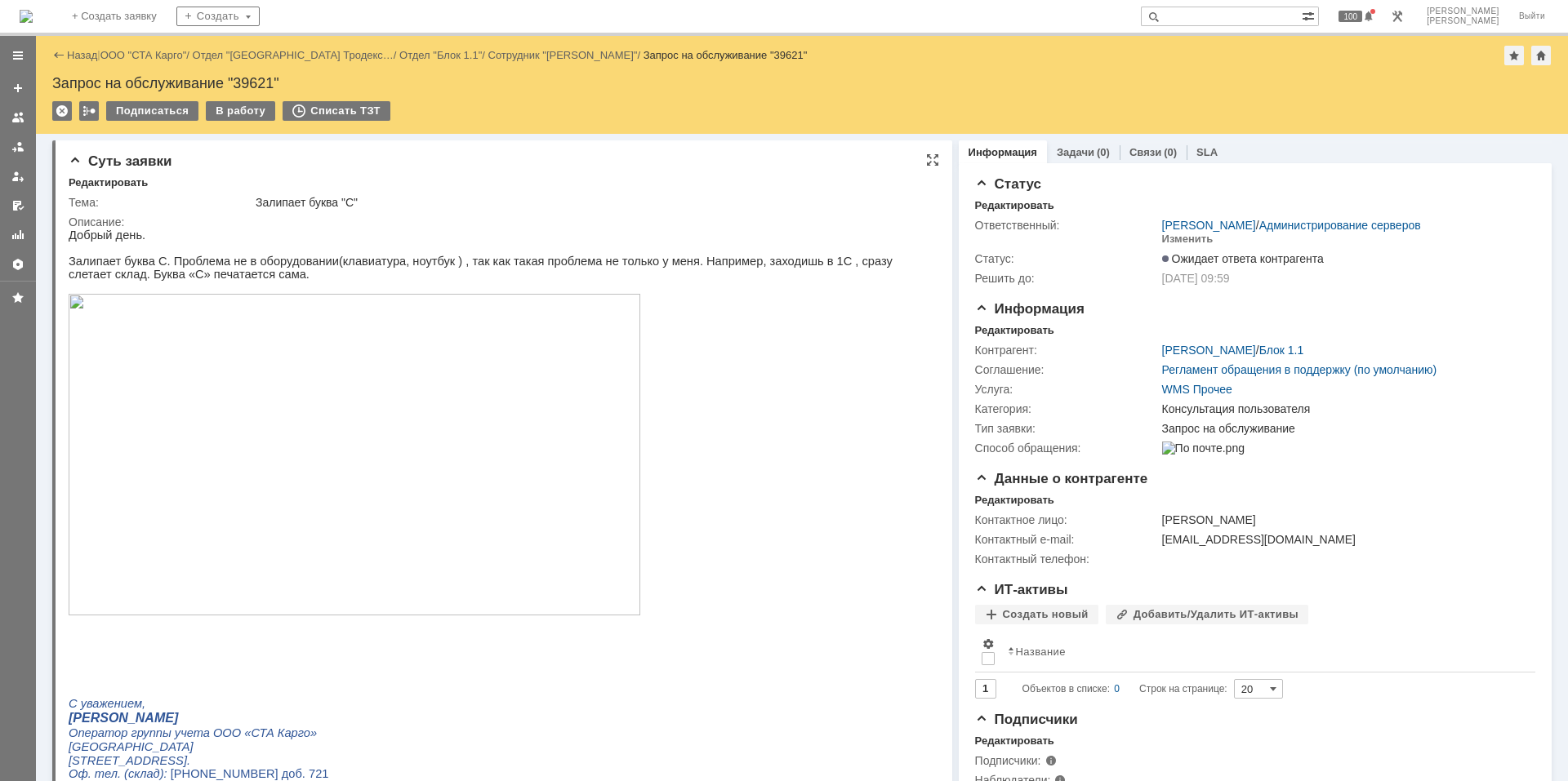
click at [563, 255] on p at bounding box center [496, 248] width 854 height 13
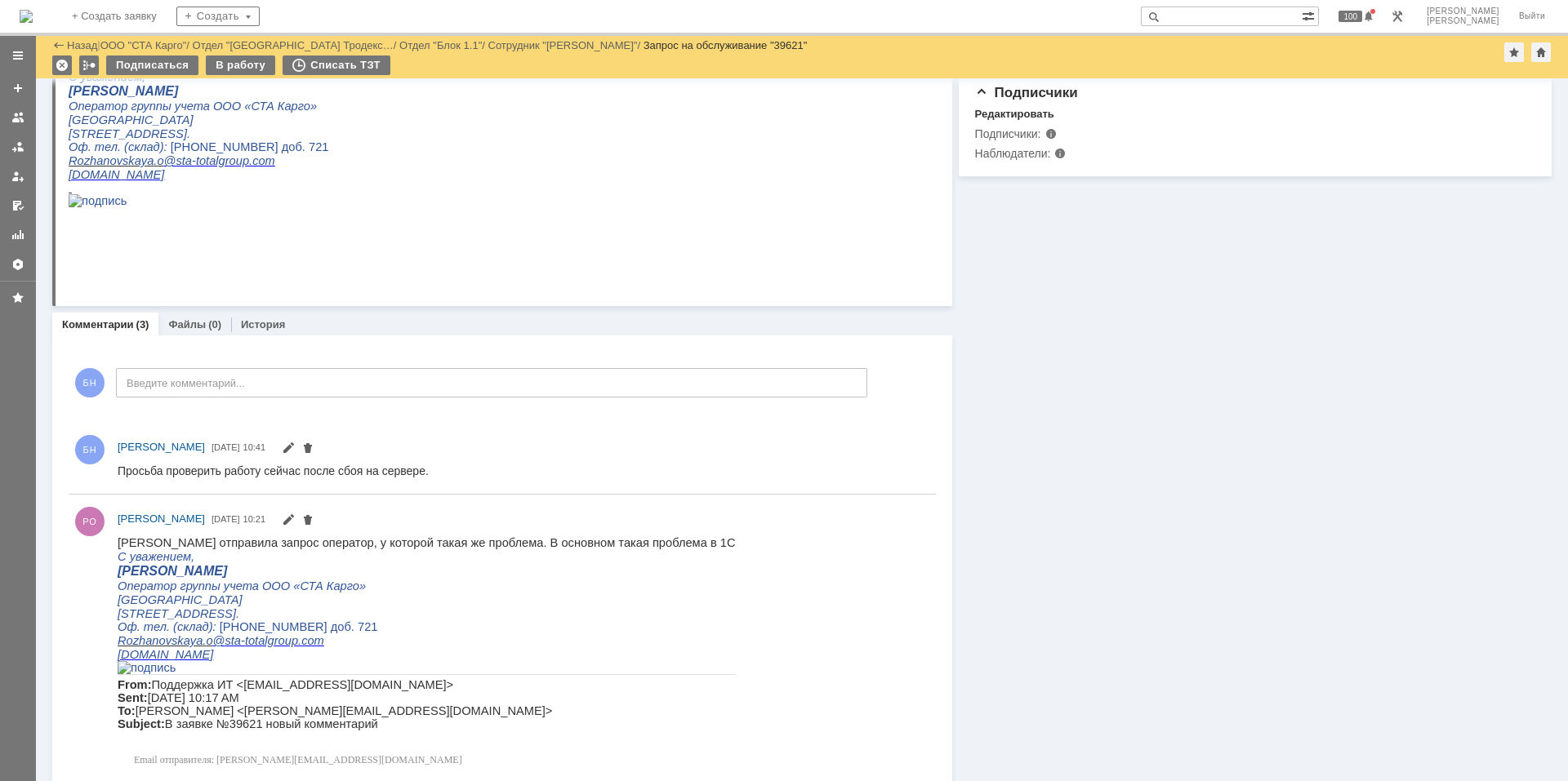
click at [33, 10] on img at bounding box center [26, 16] width 13 height 13
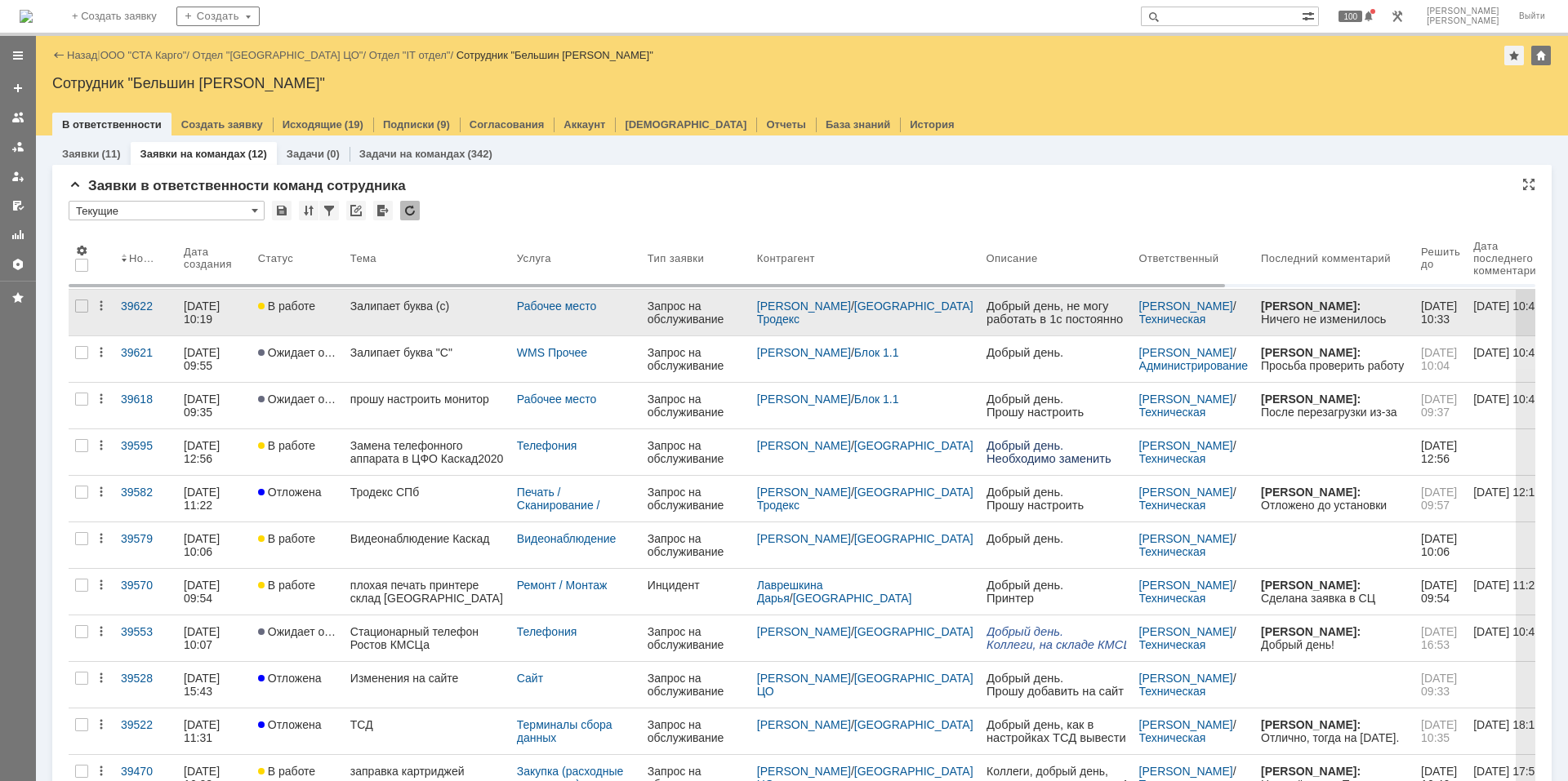
click at [433, 315] on link "Залипает буква (с)" at bounding box center [427, 313] width 167 height 46
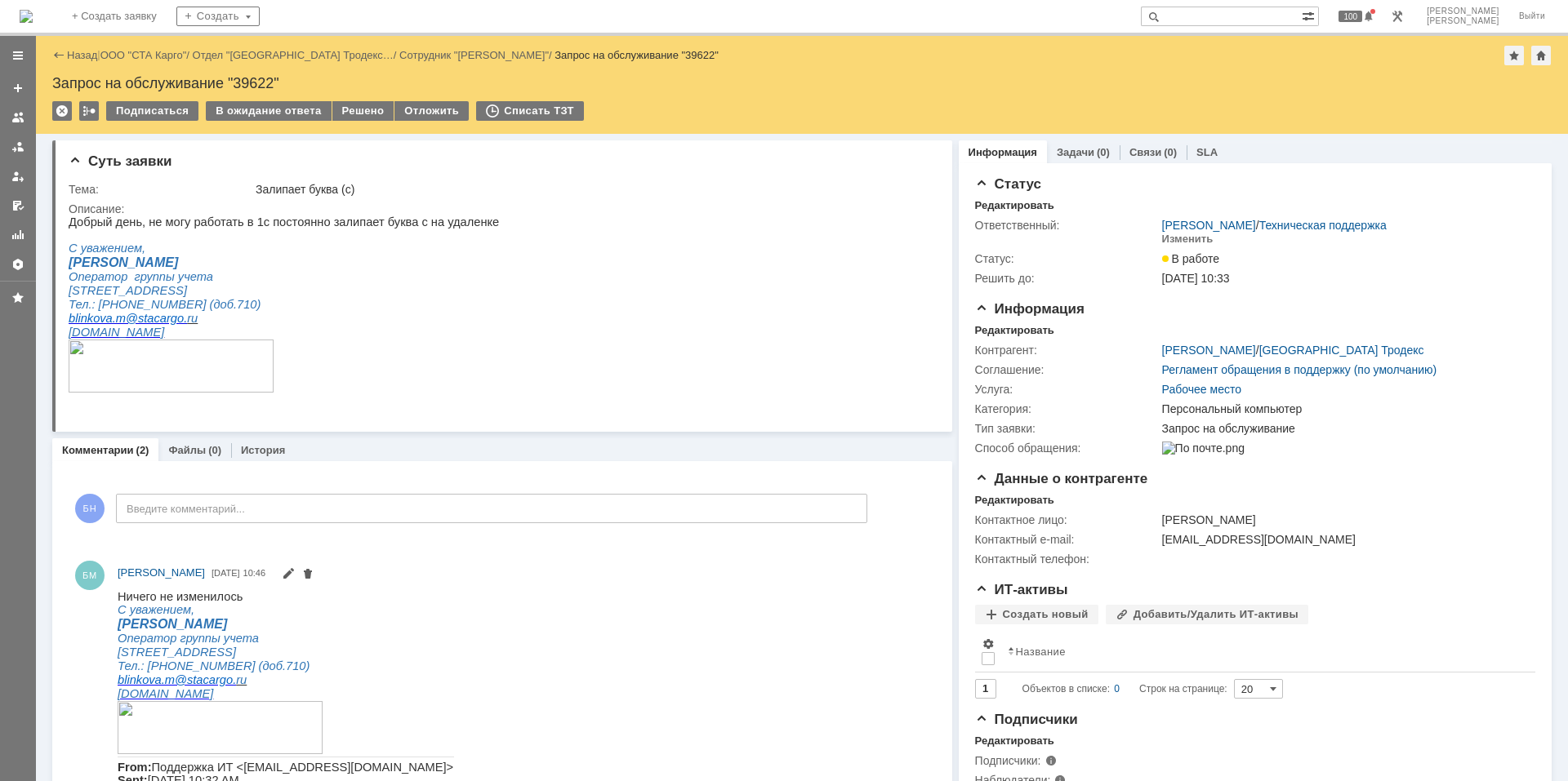
click at [586, 408] on html "Добрый день, не могу работать в 1с постоянно залипает буква с на удаленке С ува…" at bounding box center [496, 311] width 854 height 193
click at [601, 218] on html "Добрый день, не могу работать в 1с постоянно залипает буква с на удаленке С ува…" at bounding box center [496, 311] width 854 height 193
click at [33, 15] on img at bounding box center [26, 16] width 13 height 13
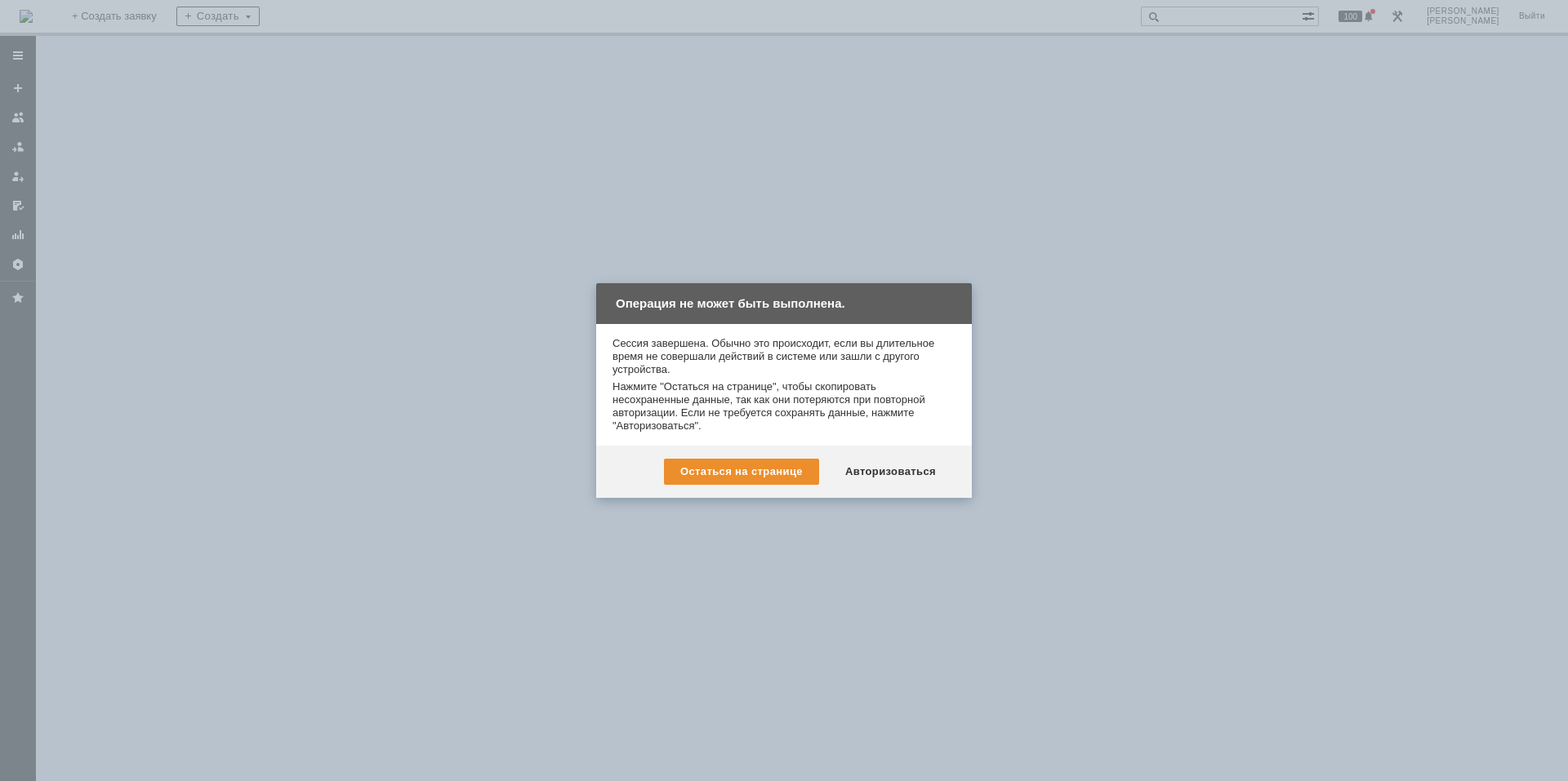
click at [921, 496] on div "Остаться на странице Авторизоваться" at bounding box center [784, 472] width 376 height 52
click at [916, 491] on div "Остаться на странице Авторизоваться" at bounding box center [784, 472] width 376 height 52
click at [888, 452] on div "Остаться на странице Авторизоваться" at bounding box center [784, 472] width 376 height 52
click at [885, 471] on div "Авторизоваться" at bounding box center [891, 472] width 123 height 26
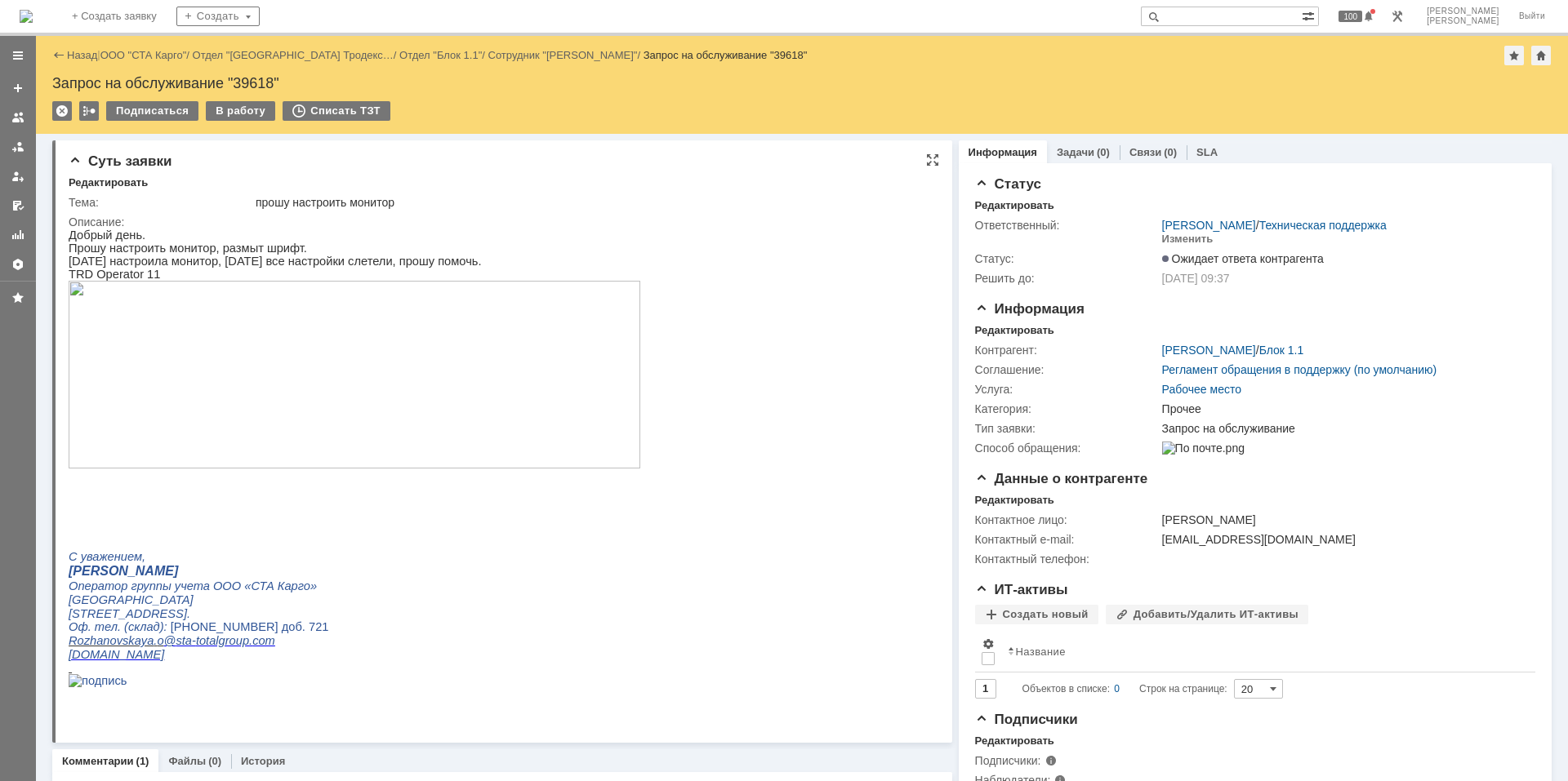
click at [117, 279] on span "TRD Operator 11" at bounding box center [115, 274] width 92 height 13
copy div "TRD Operator 11"
click at [800, 425] on html "Добрый день. Прошу настроить монитор, размыт шрифт. [DATE] настроила монитор, […" at bounding box center [496, 464] width 854 height 472
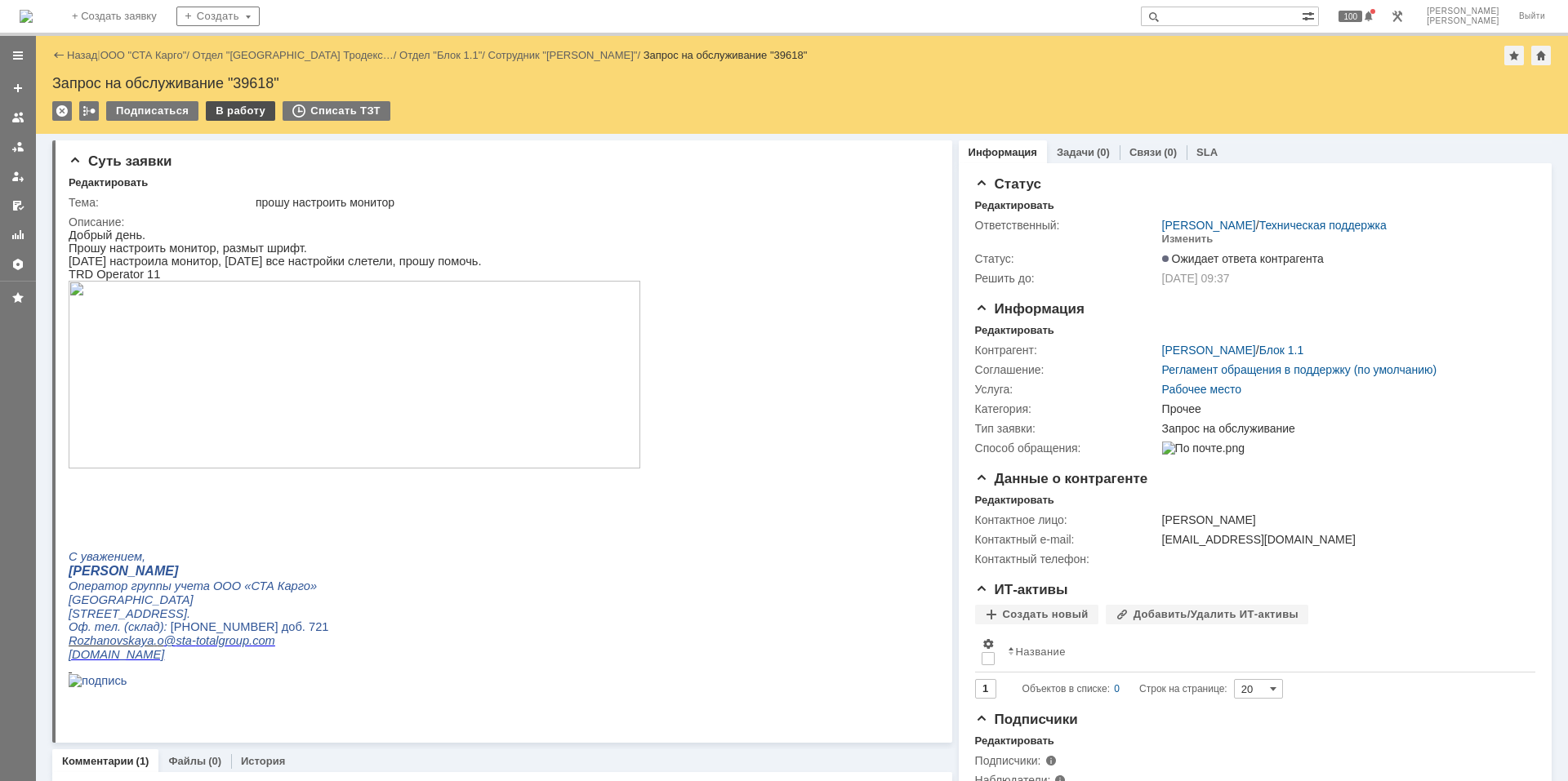
click at [251, 115] on div "В работу" at bounding box center [240, 111] width 70 height 19
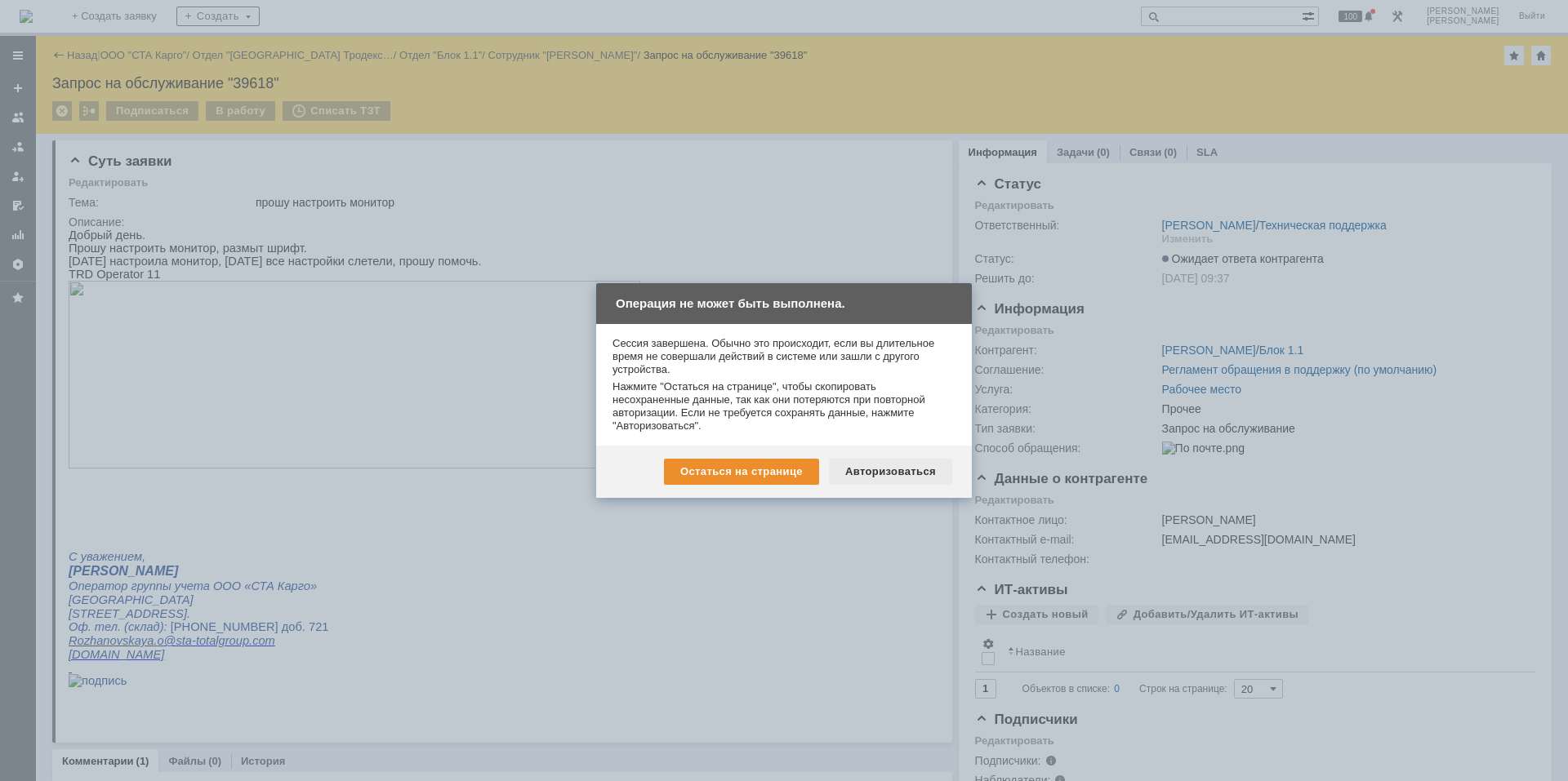
click at [907, 477] on div "Авторизоваться" at bounding box center [891, 472] width 123 height 26
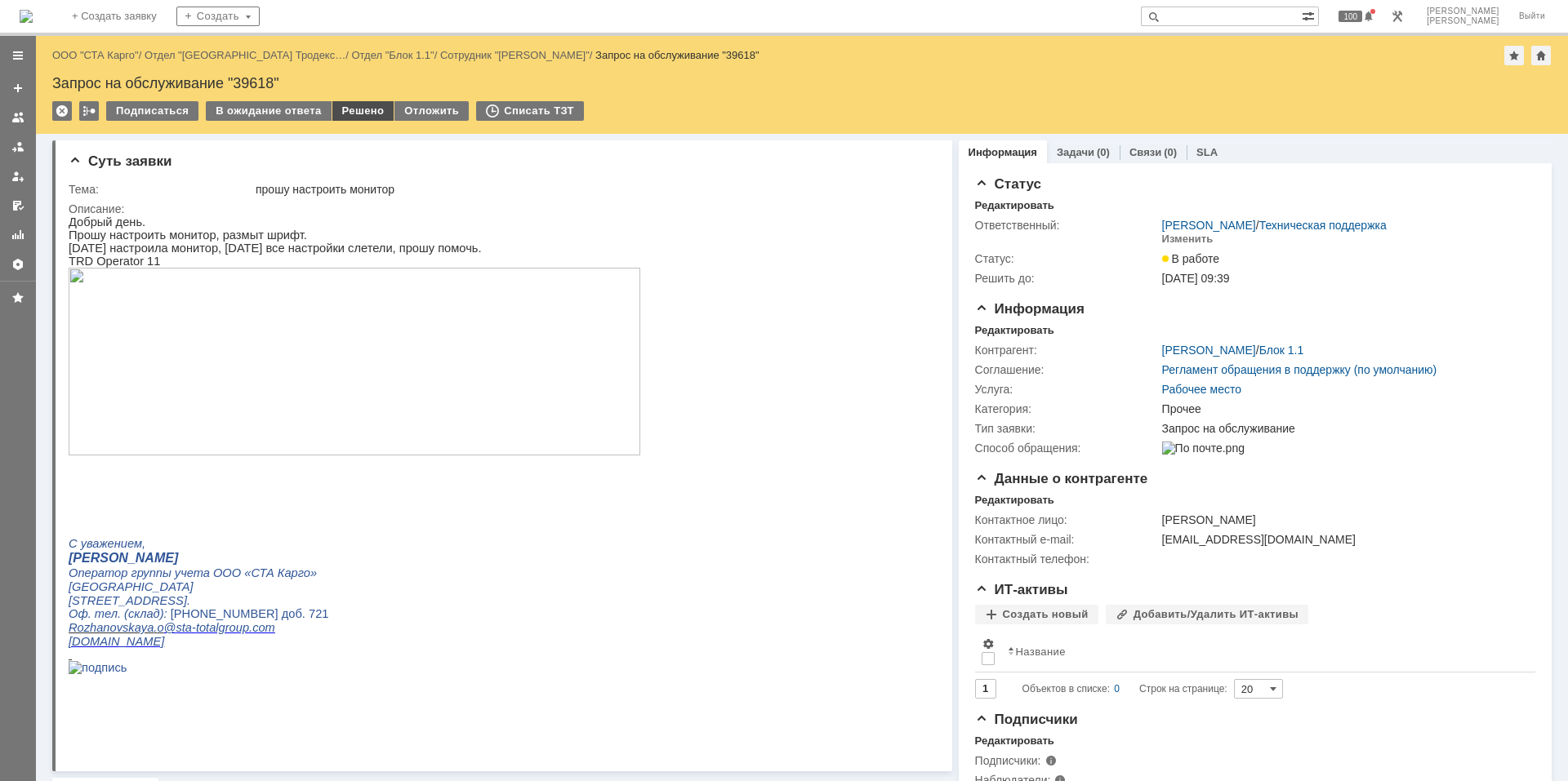
click at [362, 116] on div "Решено" at bounding box center [363, 111] width 62 height 19
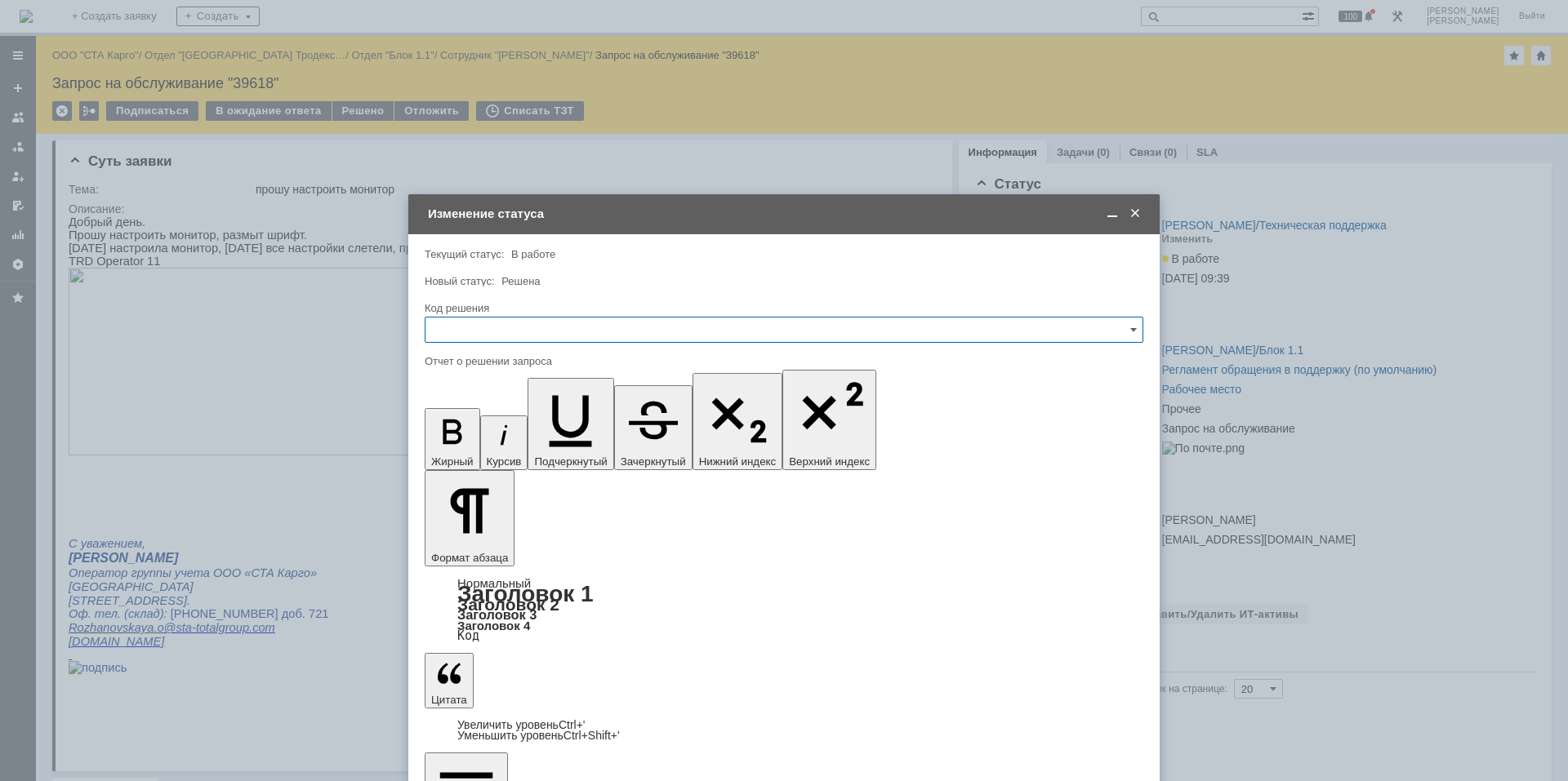
click at [489, 317] on input "text" at bounding box center [783, 330] width 719 height 26
click at [471, 544] on span "Решено" at bounding box center [784, 548] width 698 height 13
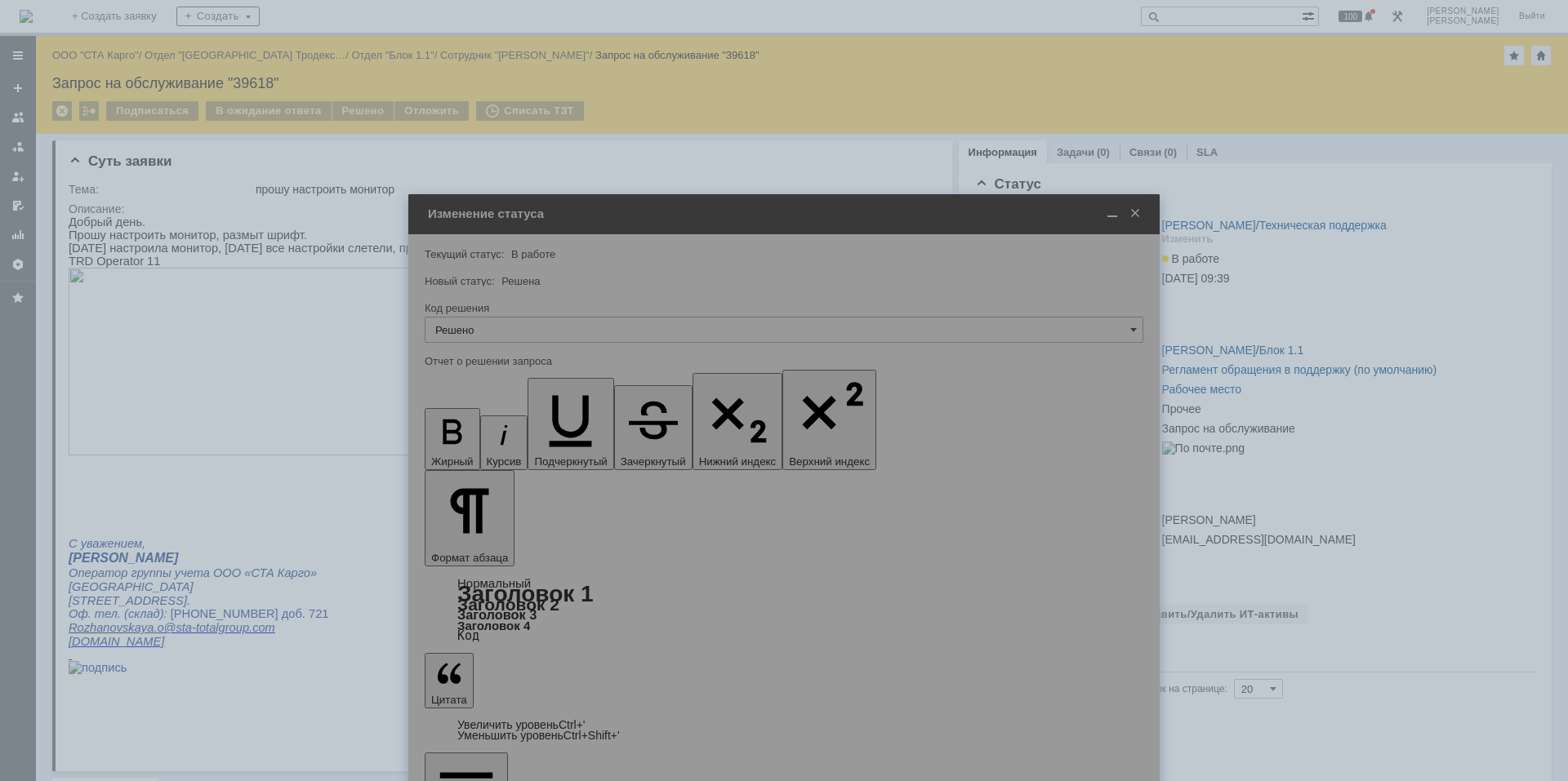
type input "Решено"
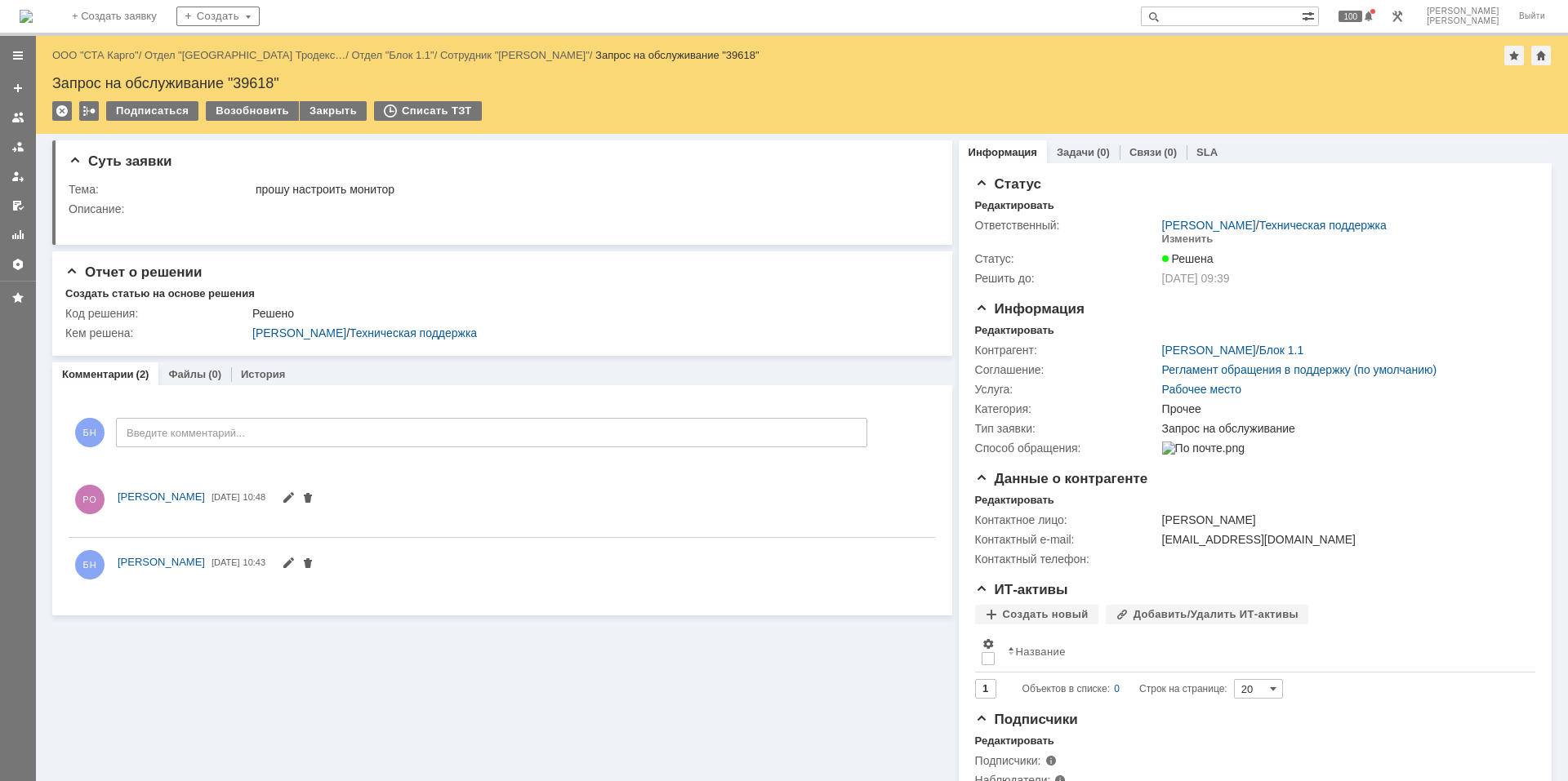
click at [33, 10] on img at bounding box center [26, 16] width 13 height 13
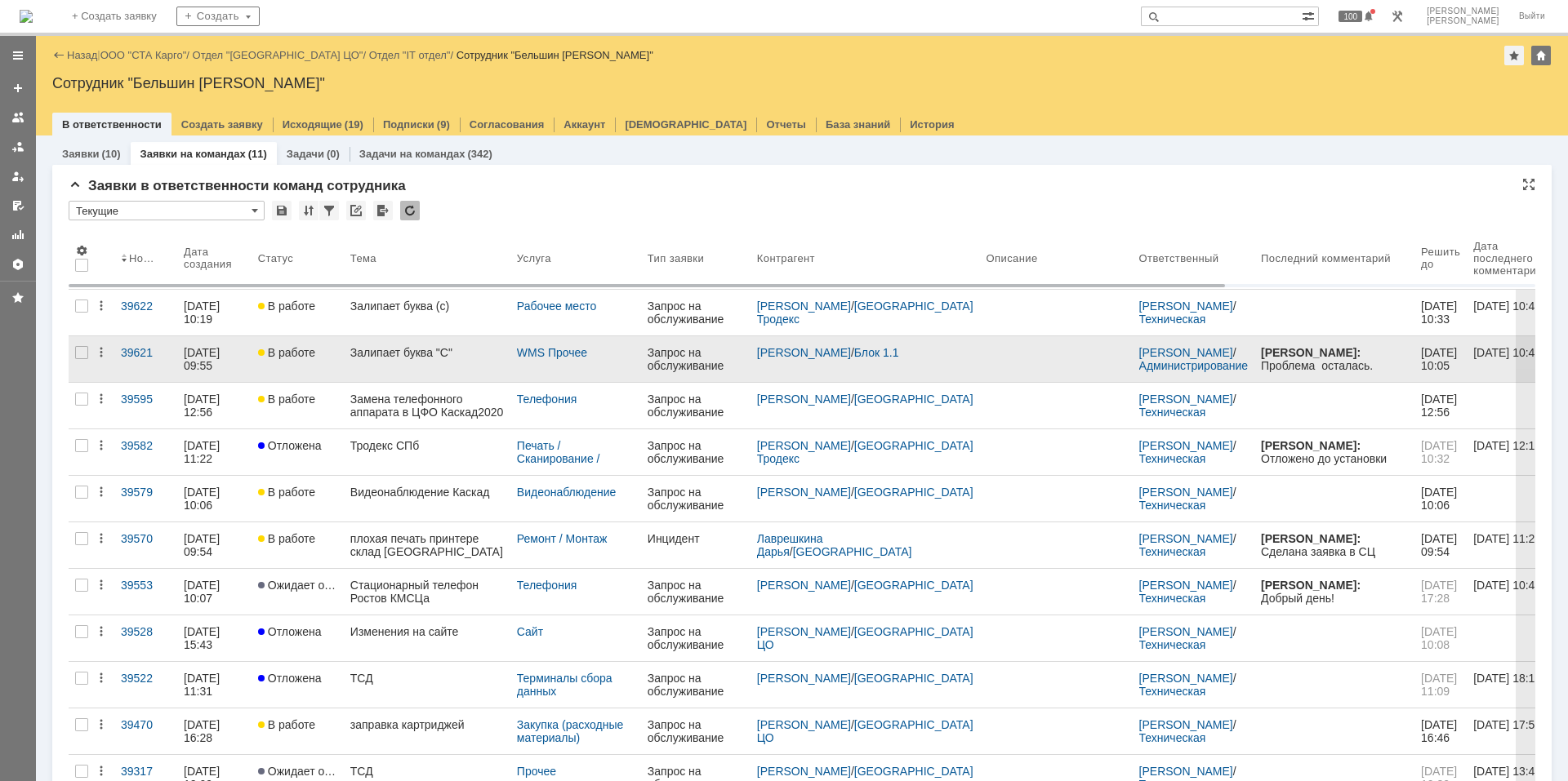
click at [420, 367] on link "Залипает буква "С"" at bounding box center [427, 359] width 167 height 46
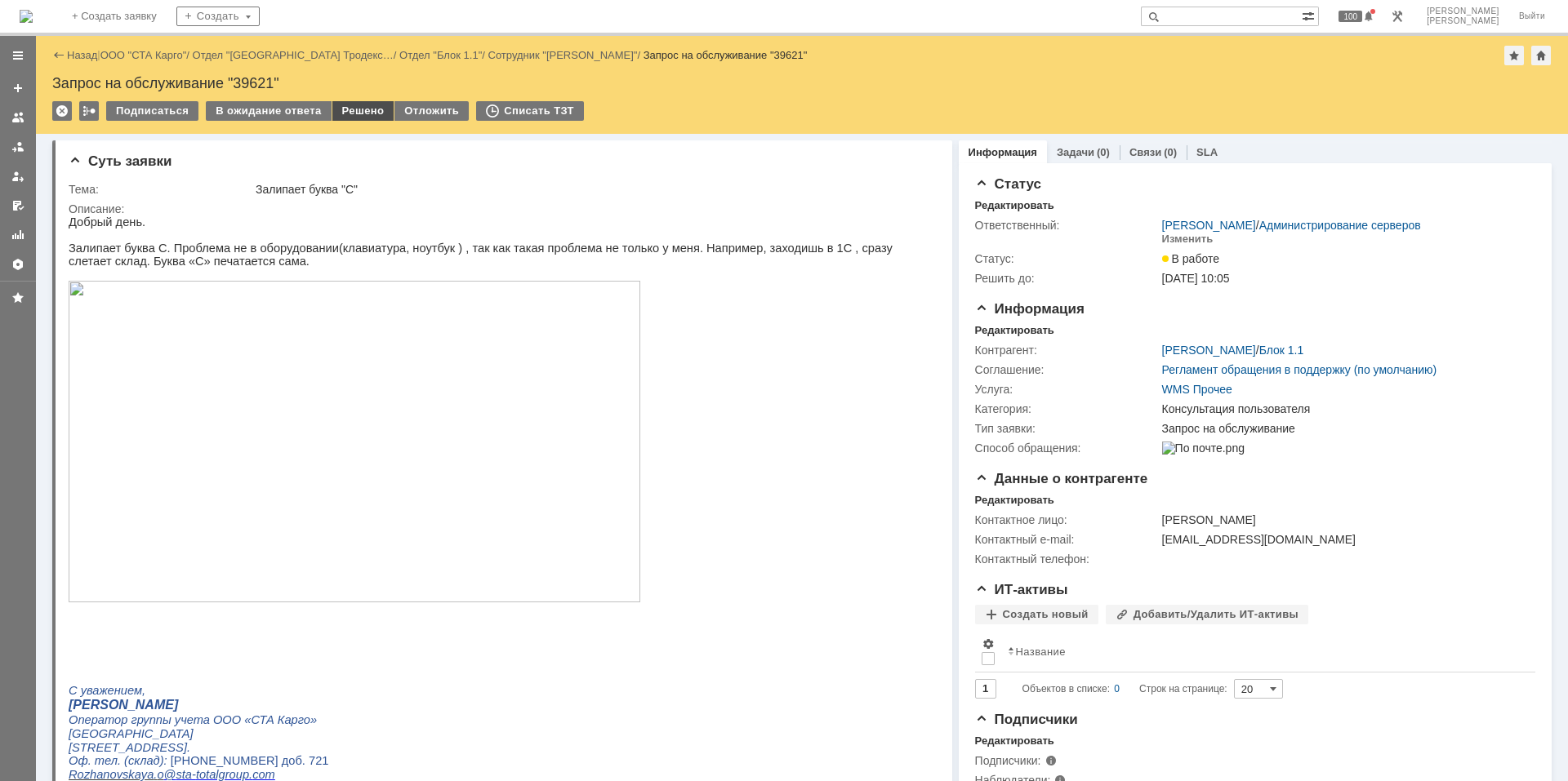
click at [356, 117] on div "Решено" at bounding box center [363, 111] width 62 height 19
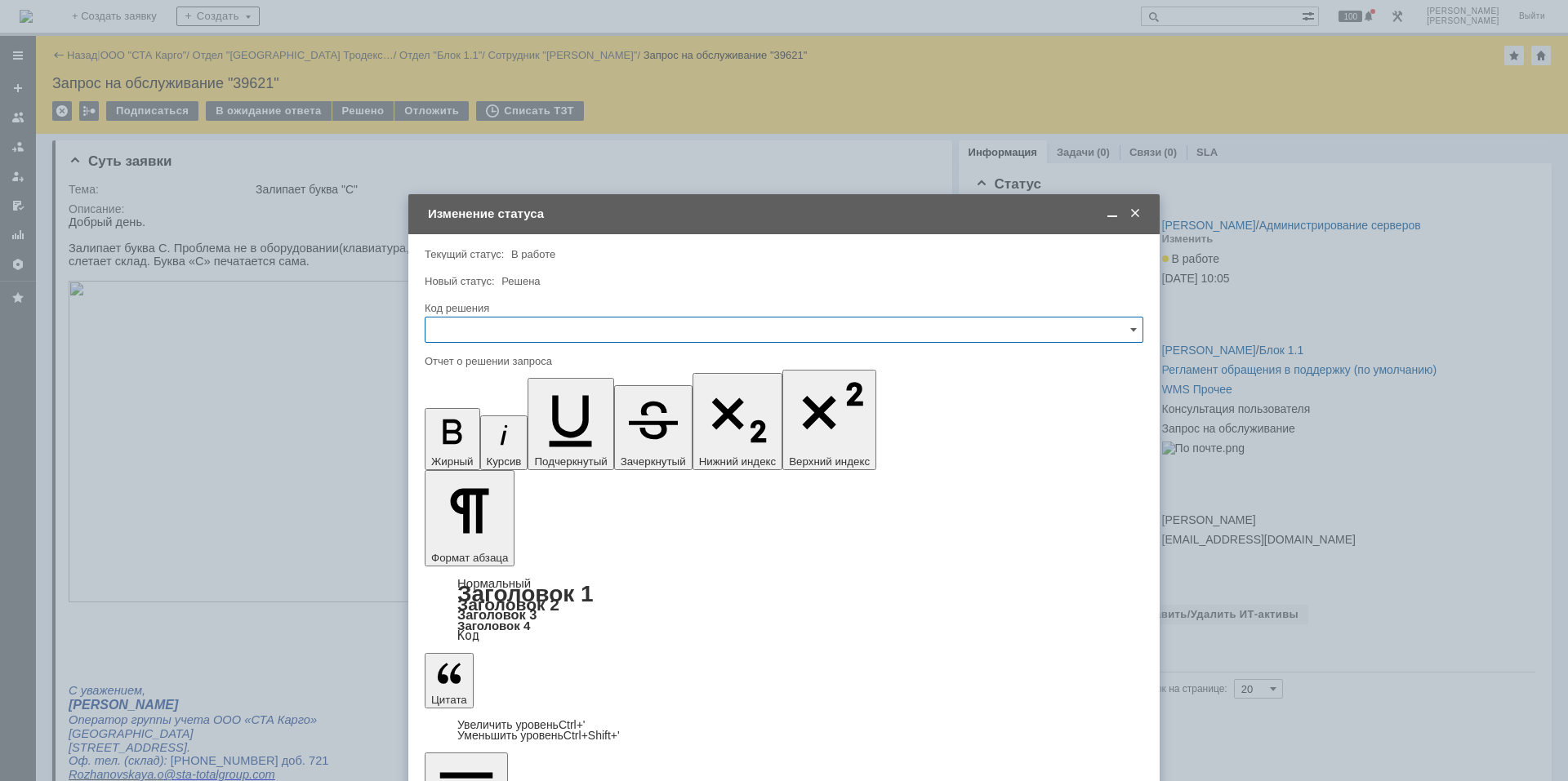
click at [553, 324] on input "text" at bounding box center [783, 330] width 719 height 26
click at [481, 546] on span "Решено" at bounding box center [784, 548] width 698 height 13
type input "Решено"
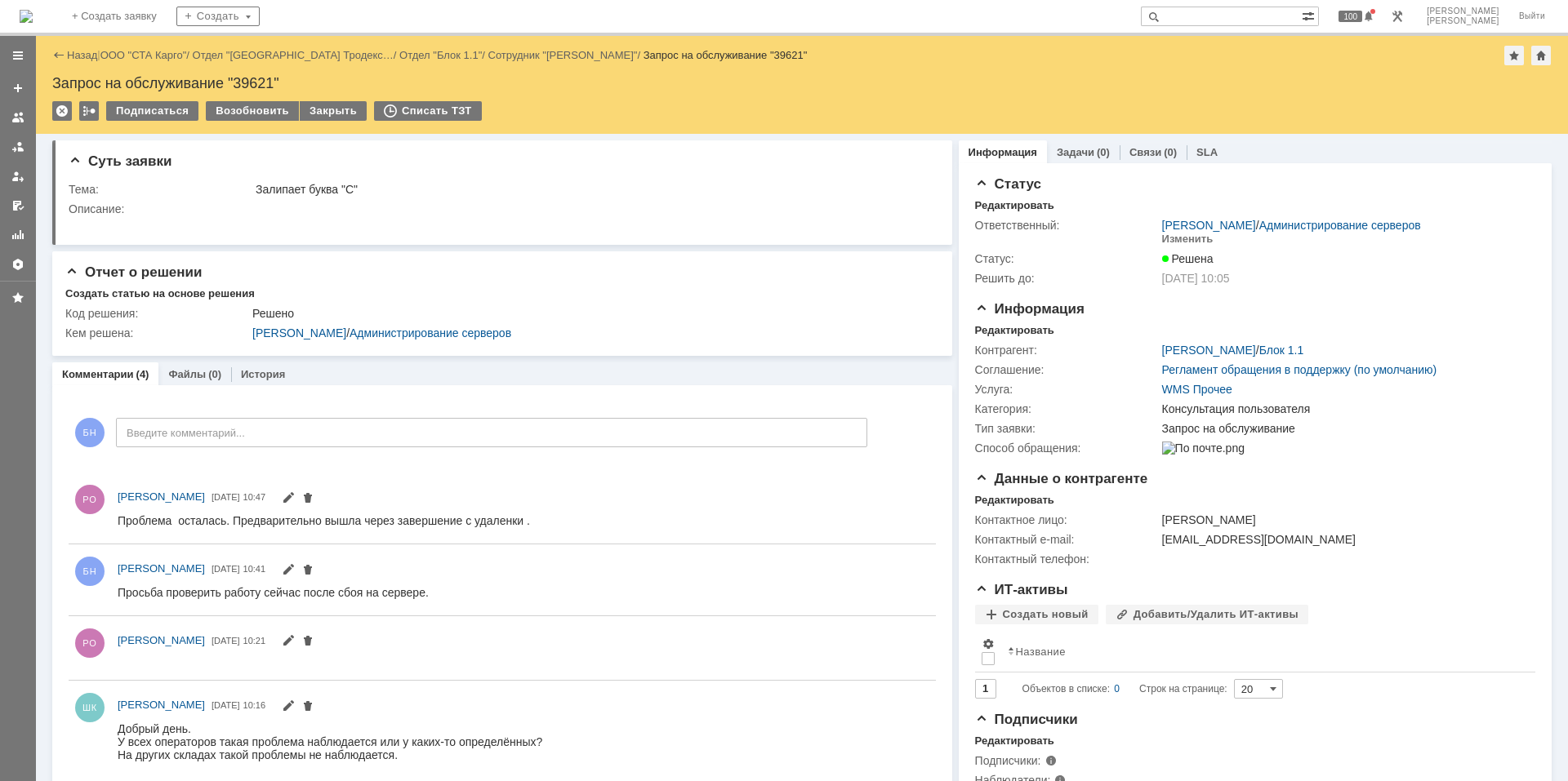
click at [33, 10] on img at bounding box center [26, 16] width 13 height 13
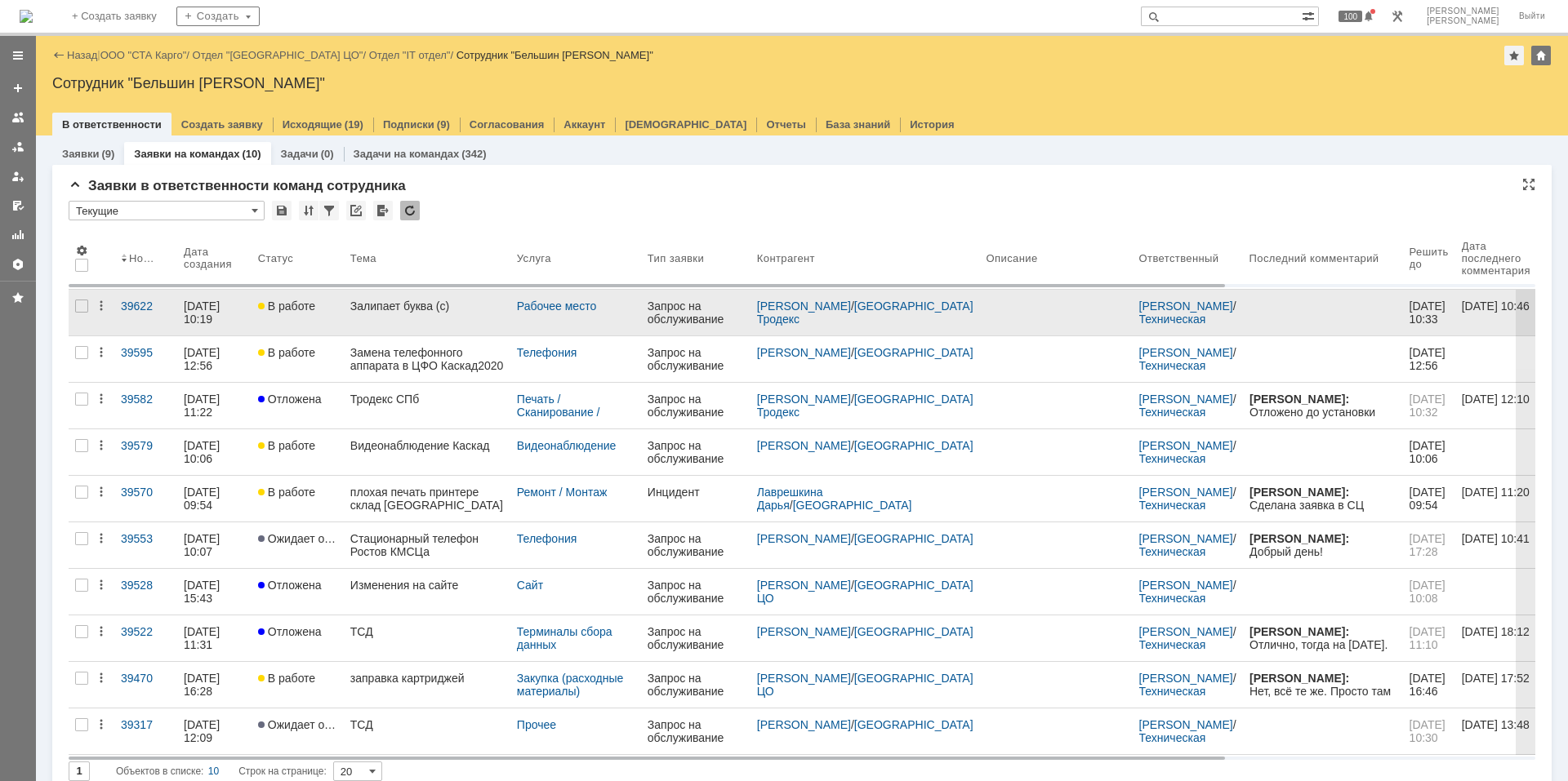
click at [370, 313] on link "Залипает буква (с)" at bounding box center [427, 313] width 167 height 46
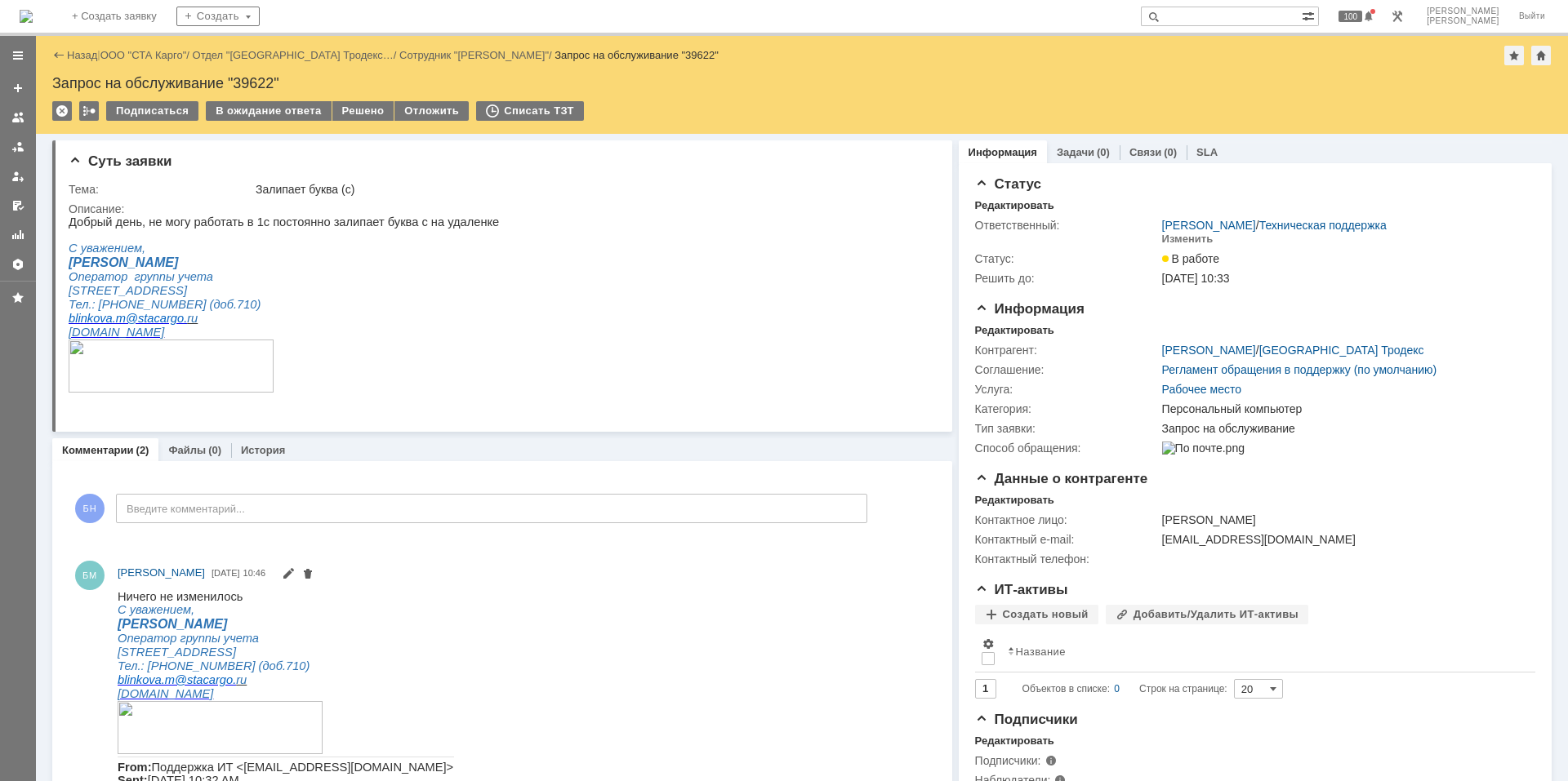
click at [444, 312] on p "Тел.: [PHONE_NUMBER] (доб.710)" at bounding box center [284, 305] width 430 height 14
click at [362, 112] on div "Решено" at bounding box center [363, 111] width 62 height 19
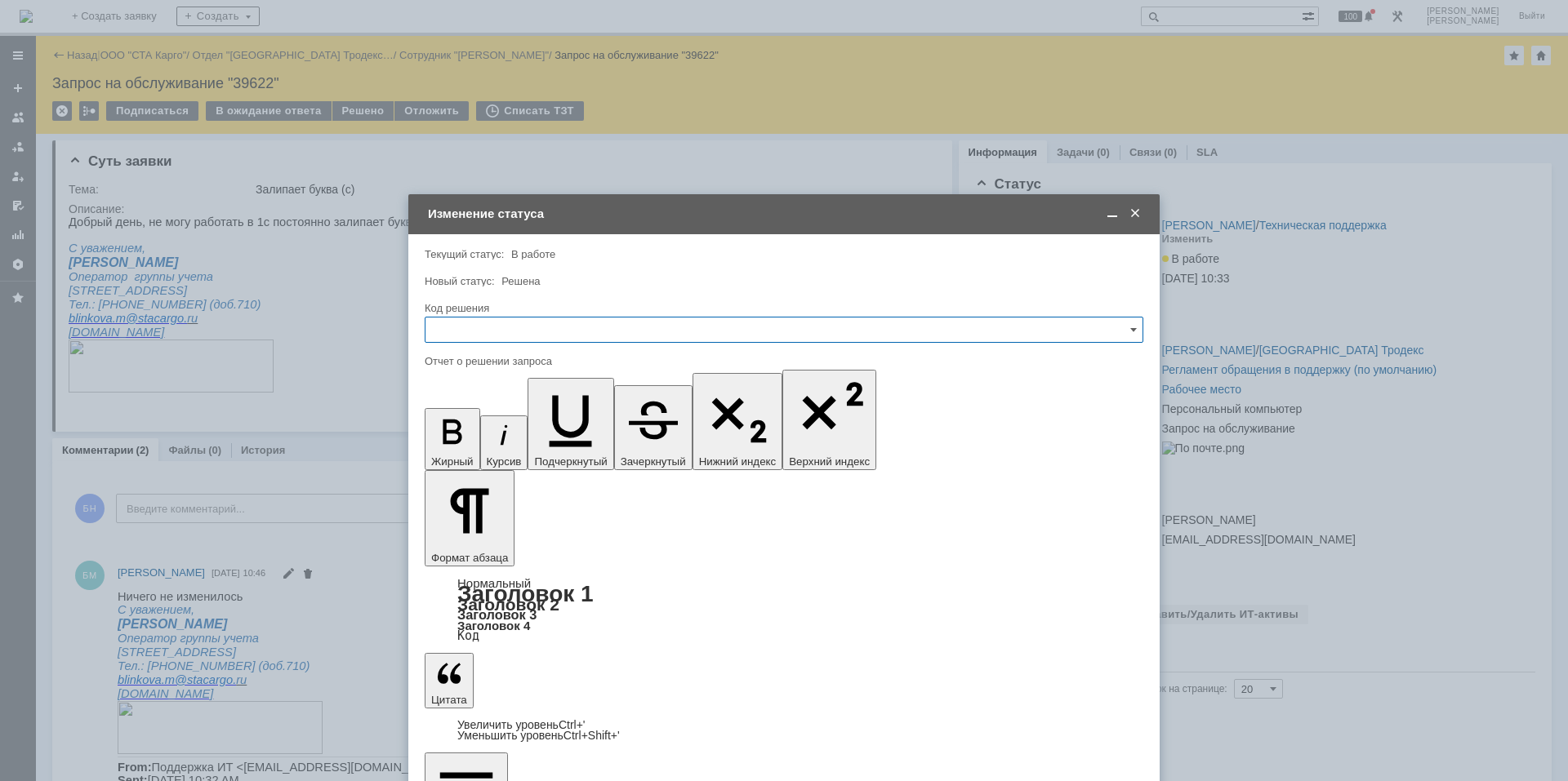
click at [541, 330] on input "text" at bounding box center [783, 330] width 719 height 26
click at [463, 545] on span "Решено" at bounding box center [784, 548] width 698 height 13
type input "Решено"
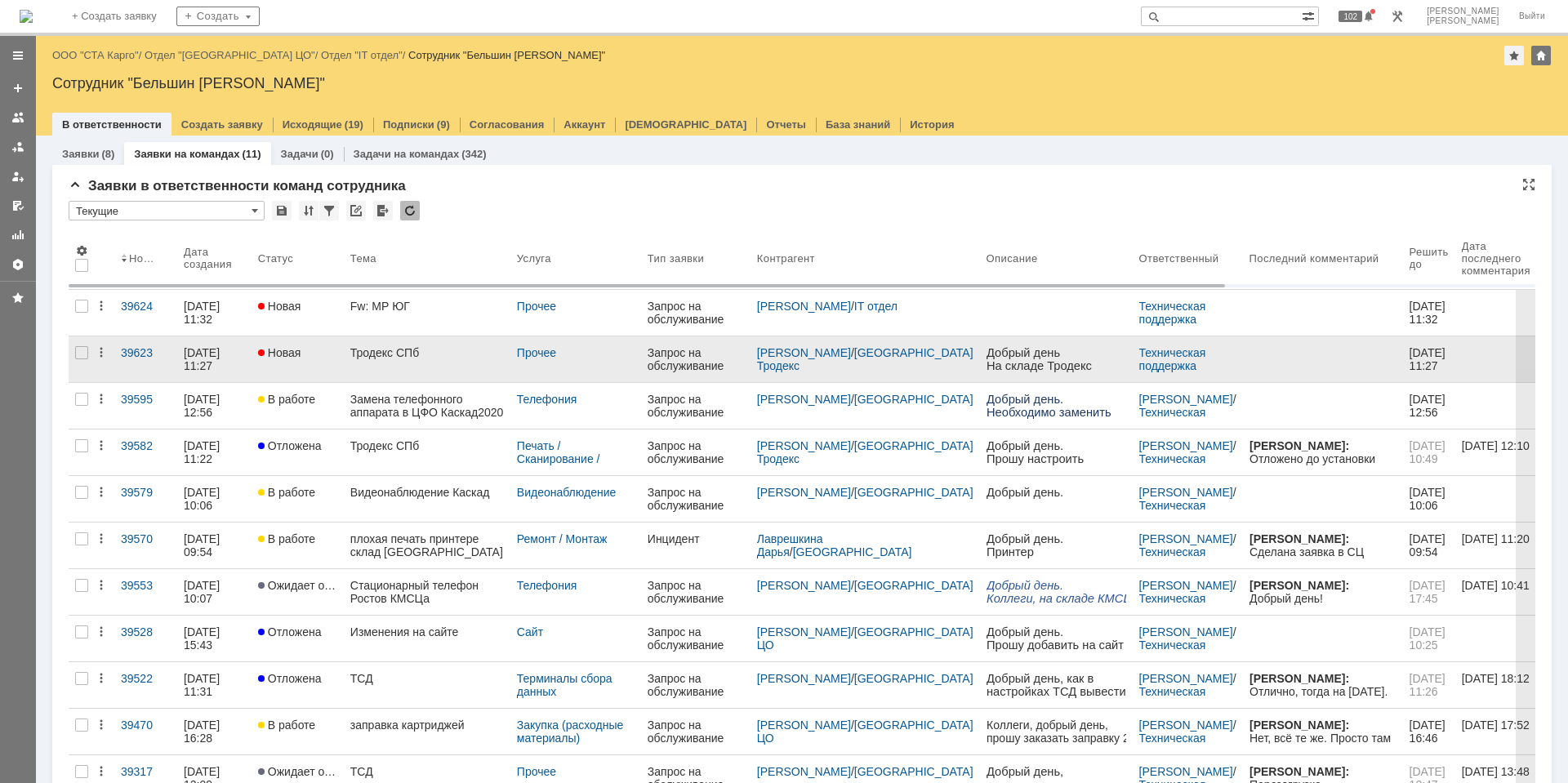
click at [402, 371] on link "Тродекс СПб" at bounding box center [427, 359] width 167 height 46
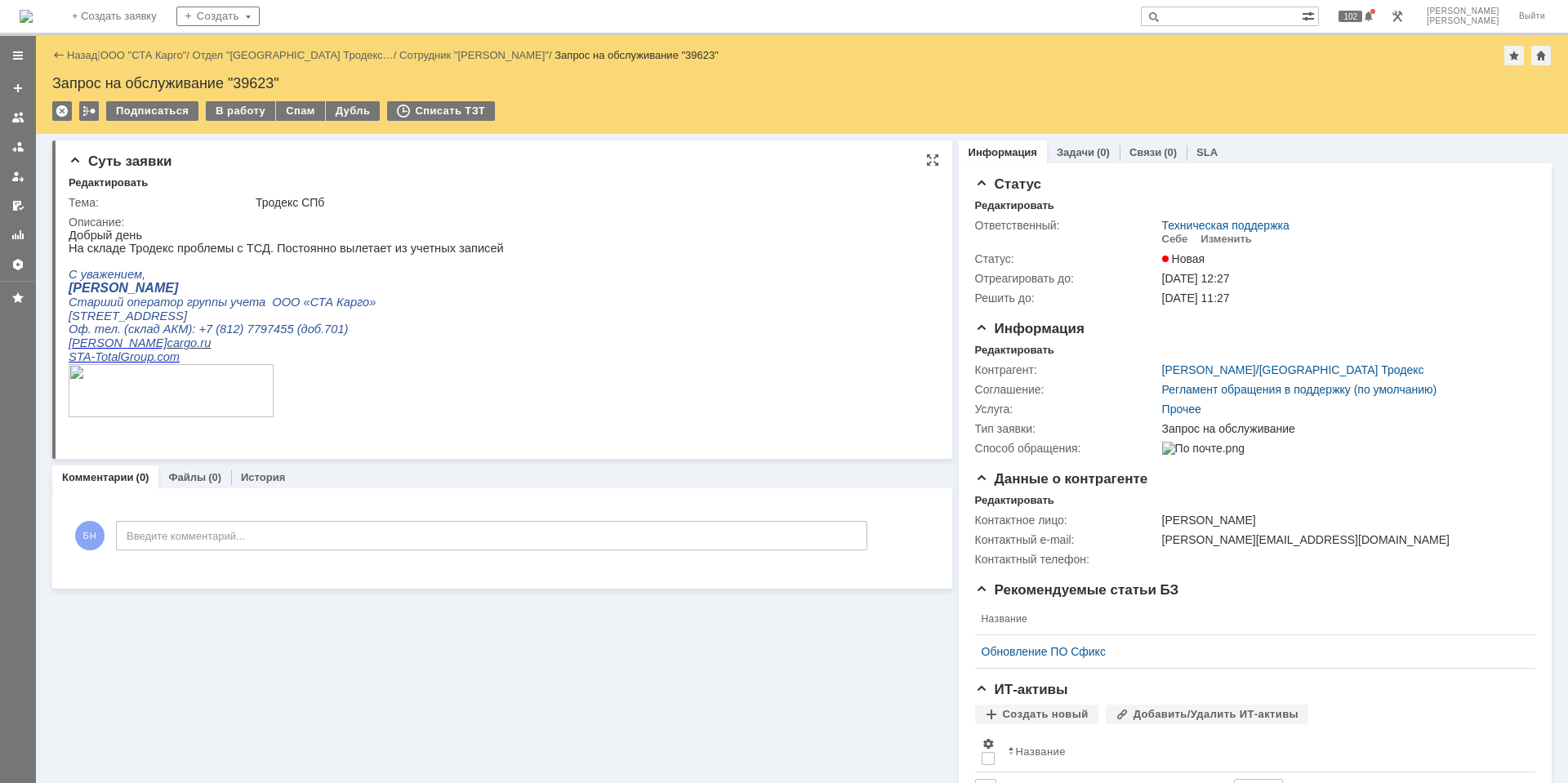
click at [400, 364] on p "STA - TotalGroup . com" at bounding box center [287, 357] width 436 height 14
click at [1186, 145] on div "SLA" at bounding box center [1206, 152] width 41 height 24
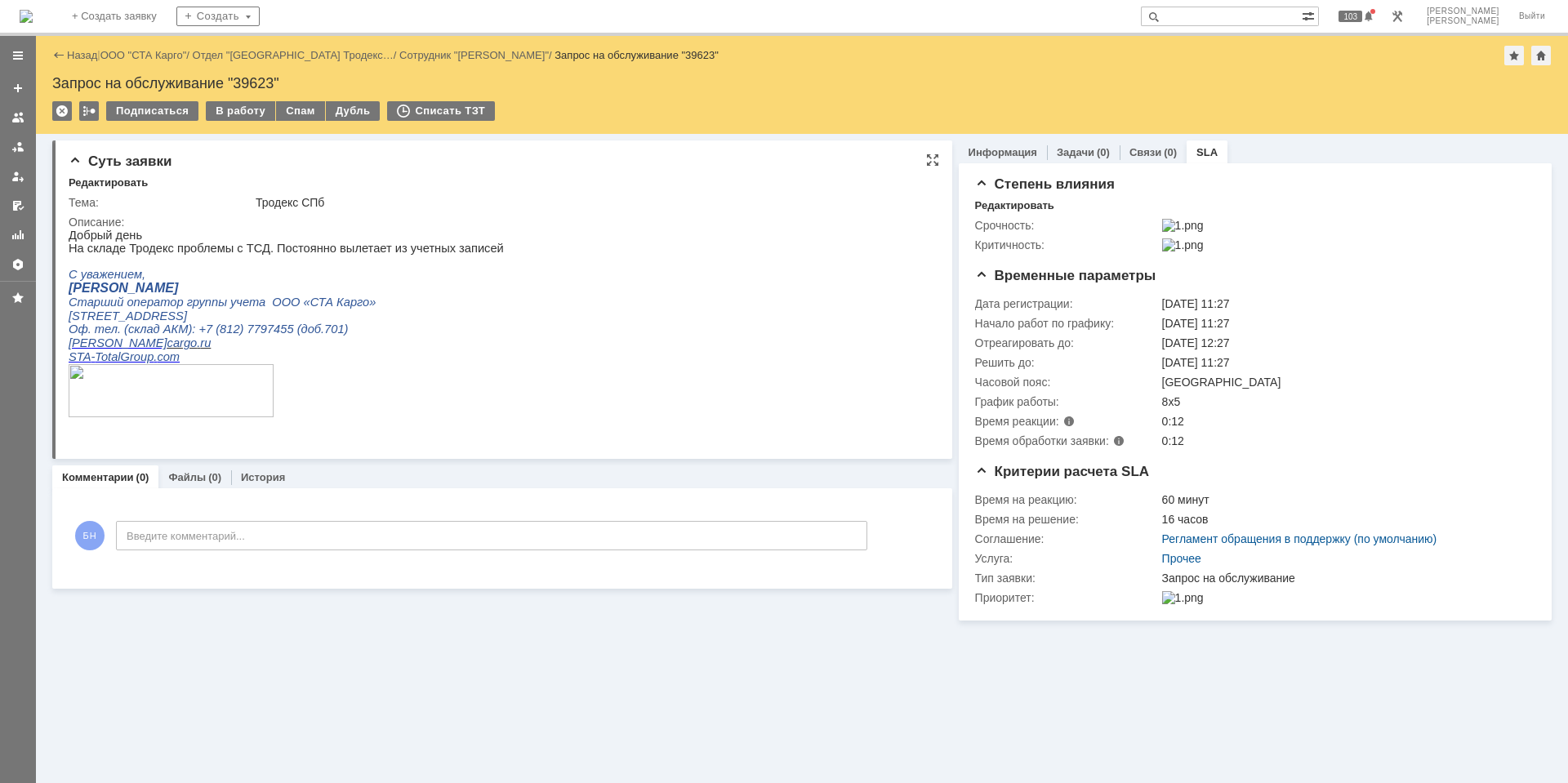
click at [162, 279] on p "С уважением," at bounding box center [287, 275] width 436 height 14
click at [198, 268] on p at bounding box center [287, 261] width 436 height 13
click at [634, 315] on html "Добрый день На складе Тродекс проблемы с ТСД. Постоянно вылетает из учетных зап…" at bounding box center [499, 330] width 861 height 204
click at [33, 10] on img at bounding box center [26, 16] width 13 height 13
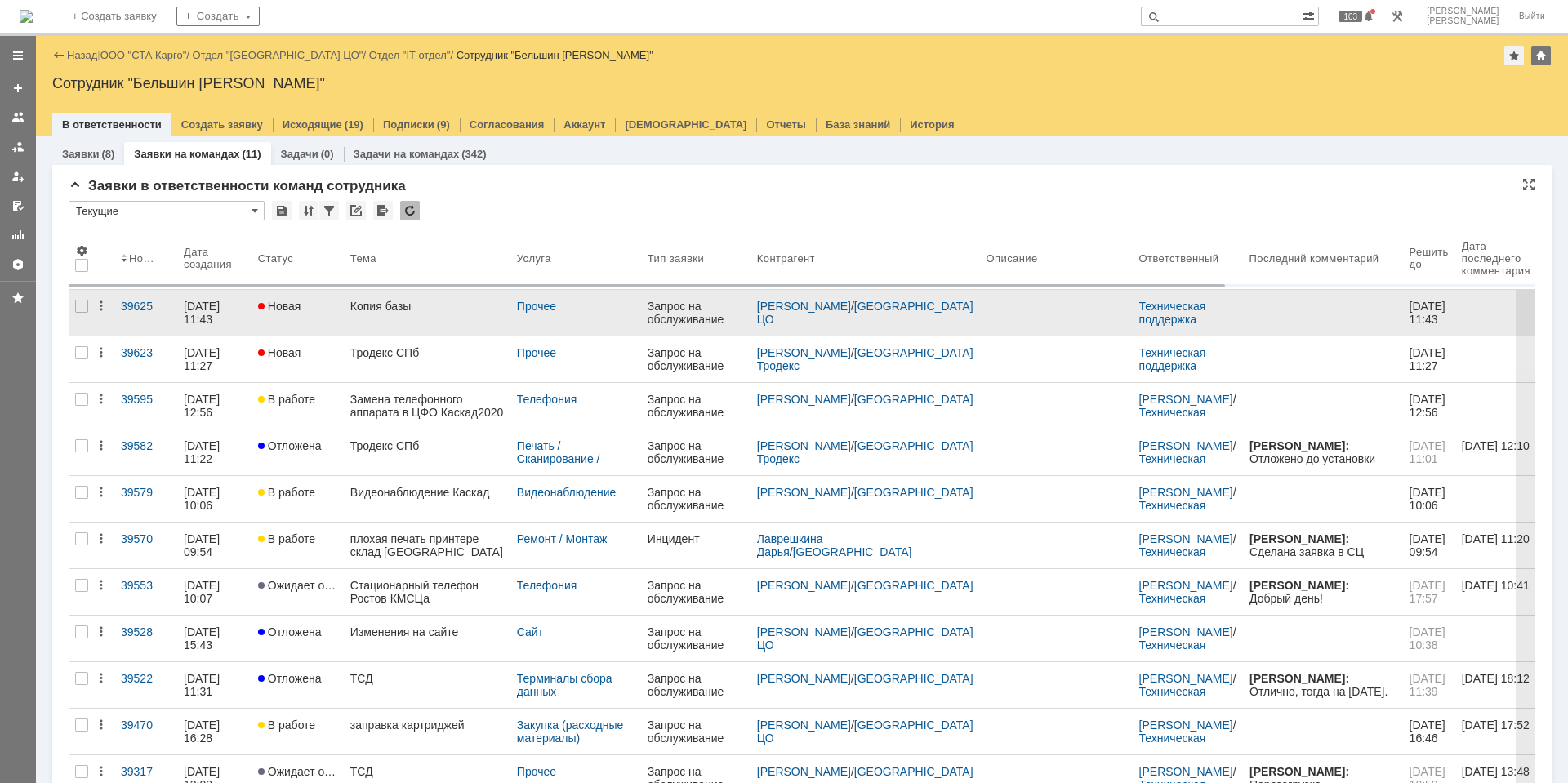
click at [414, 317] on link "Копия базы" at bounding box center [427, 313] width 167 height 46
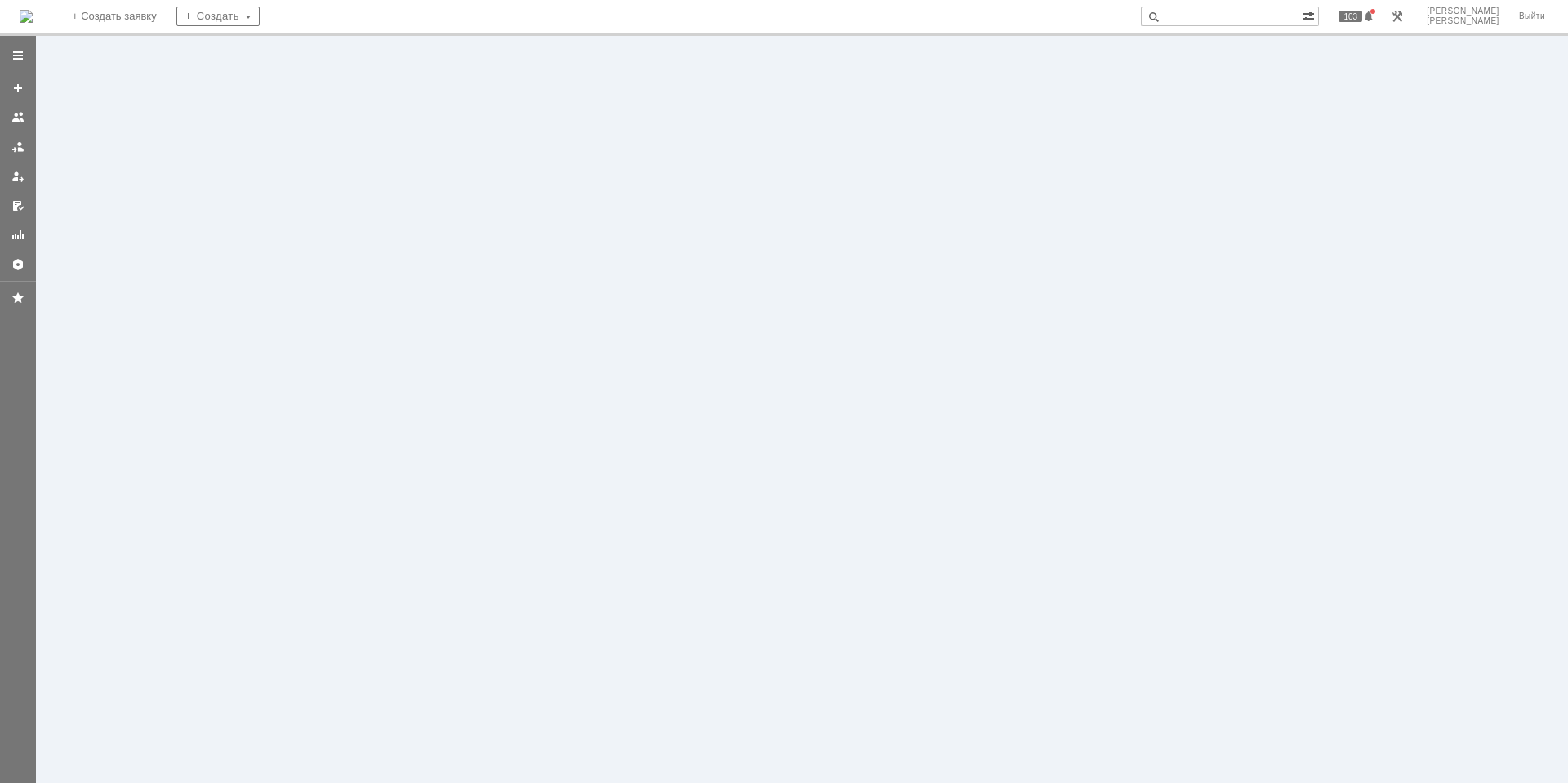
click at [33, 10] on img at bounding box center [26, 16] width 13 height 13
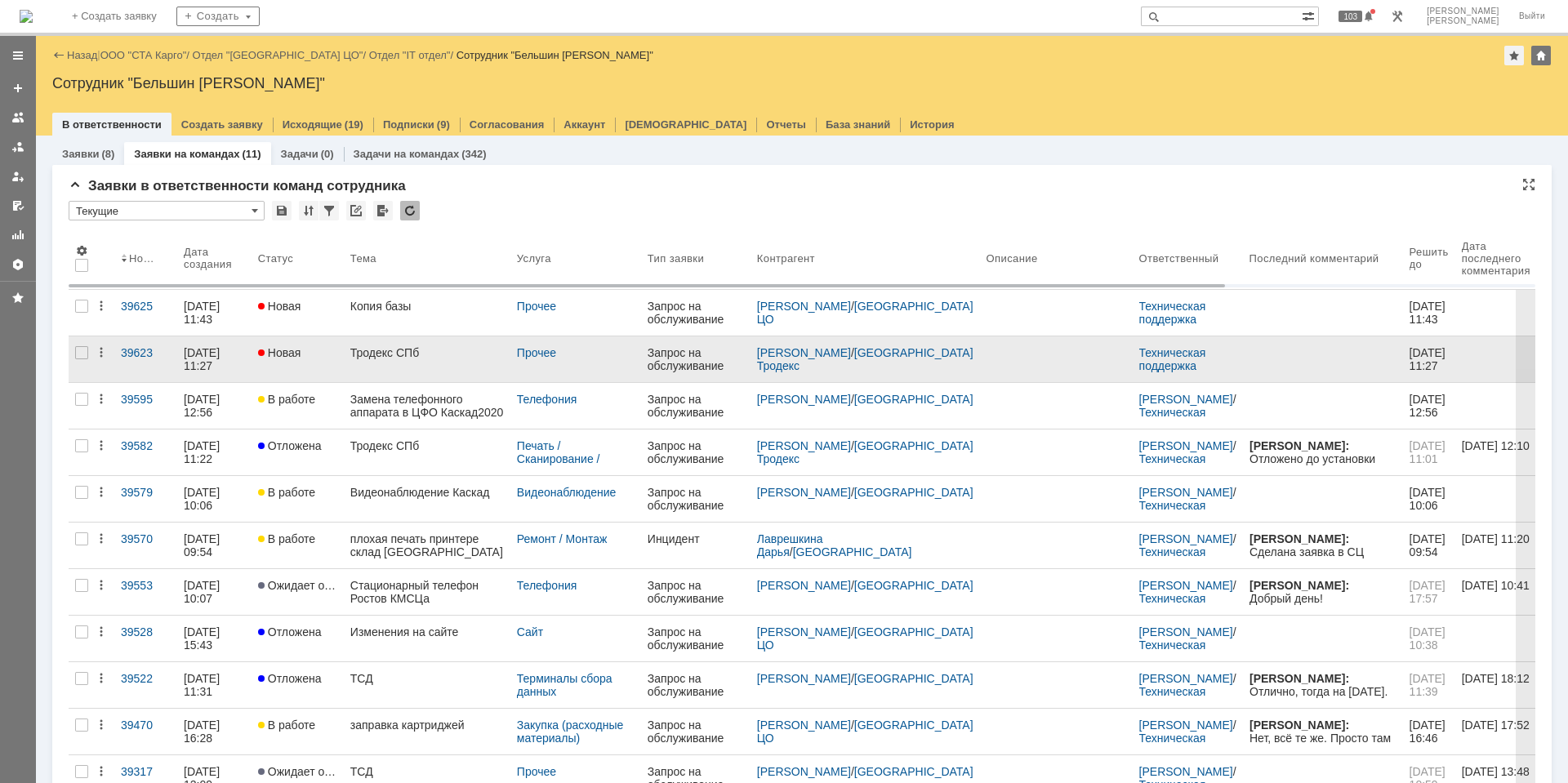
click at [418, 365] on link "Тродекс СПб" at bounding box center [427, 359] width 167 height 46
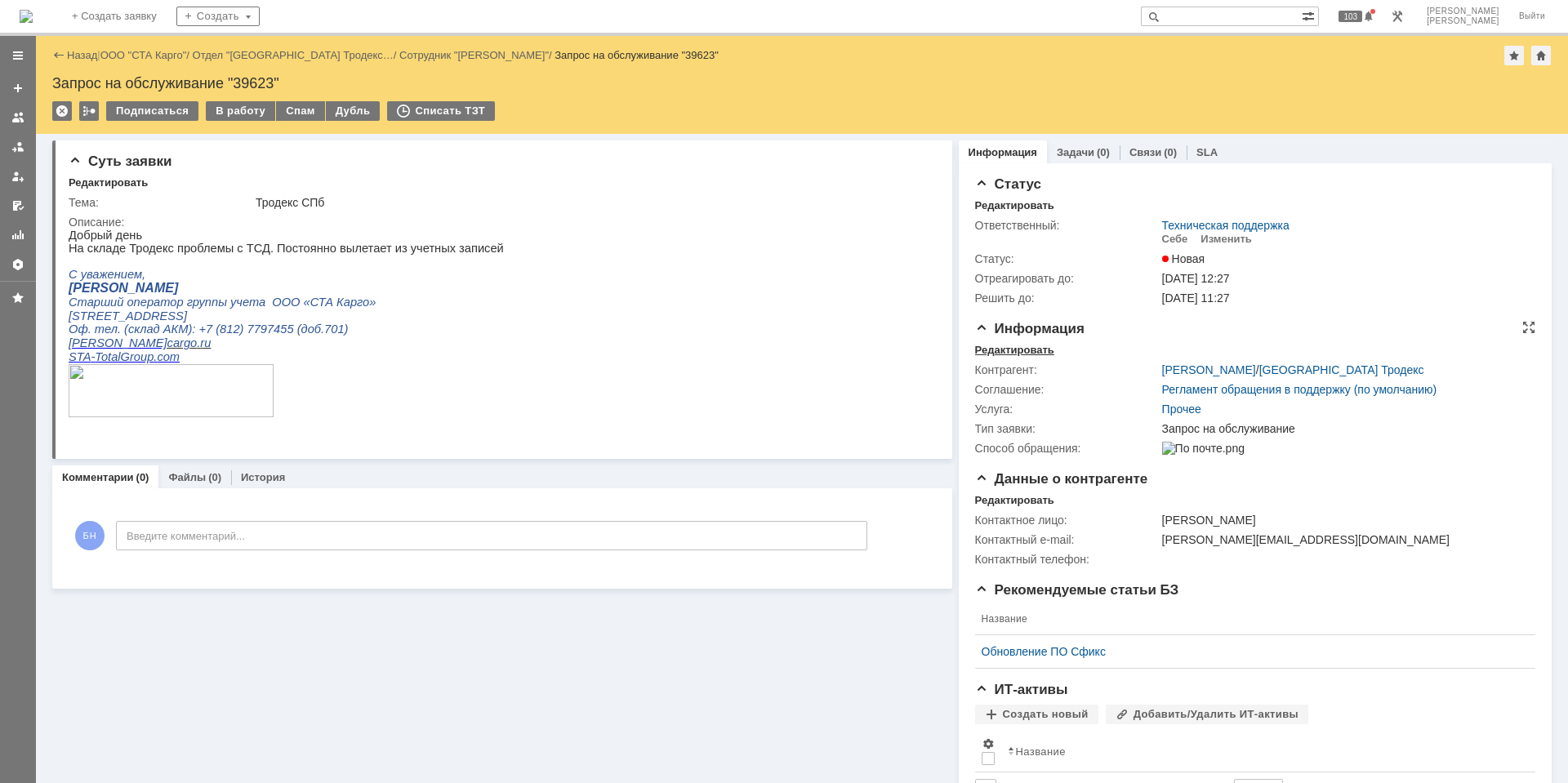
click at [1031, 347] on div "Редактировать" at bounding box center [1015, 350] width 79 height 13
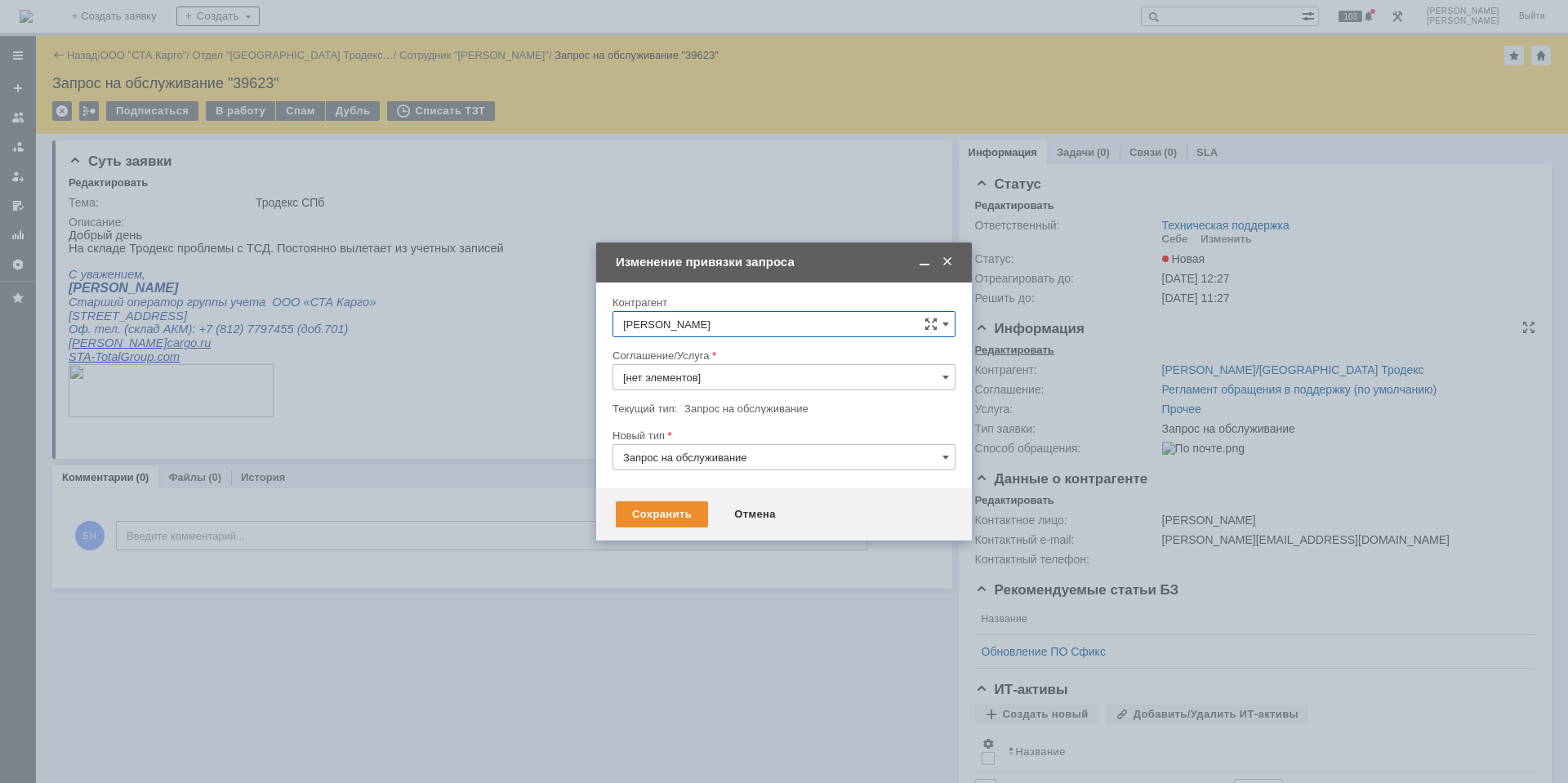
type input "Прочее"
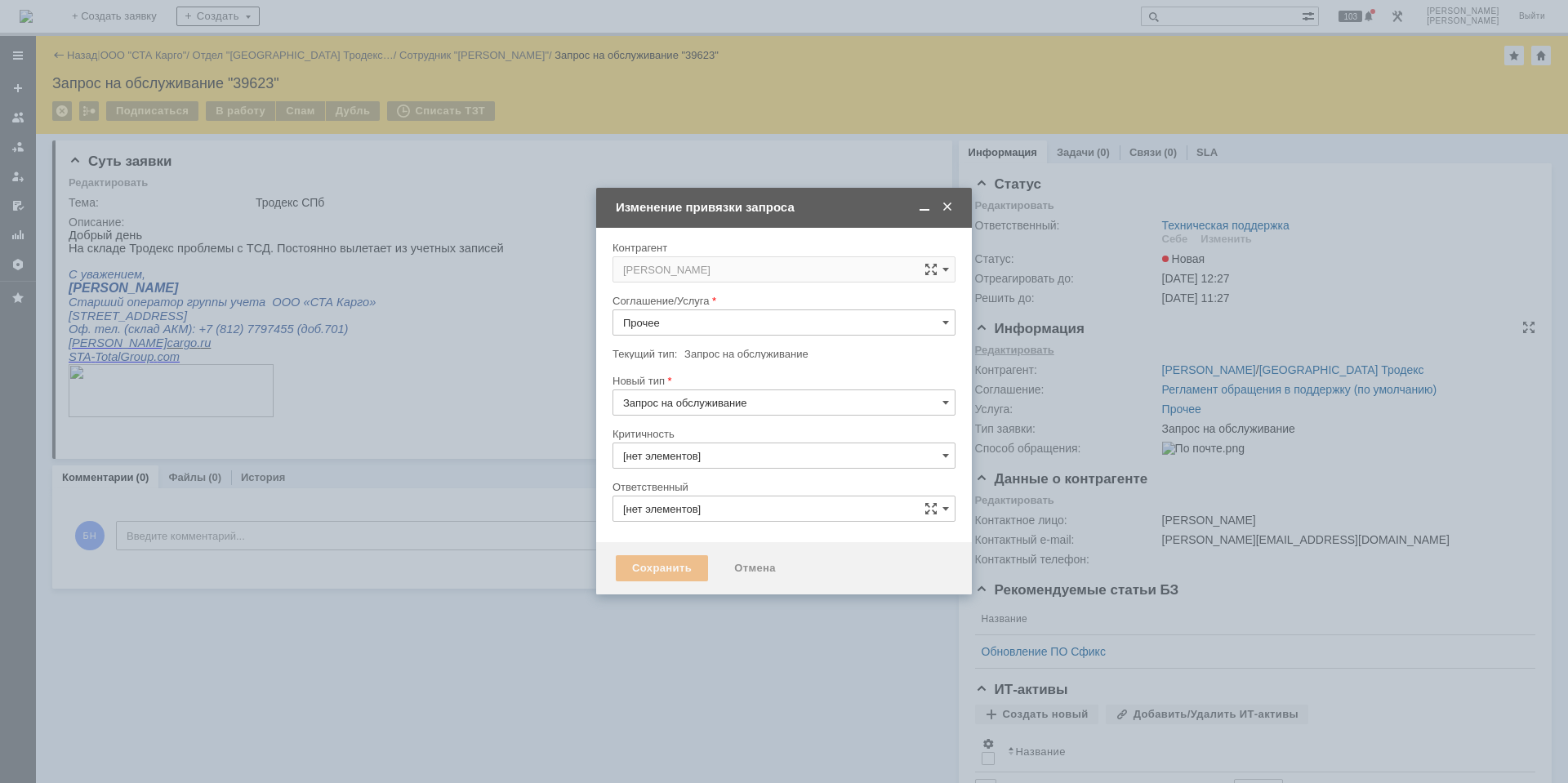
type input "3. Низкая"
type input "Техническая поддержка"
type input "[не указано]"
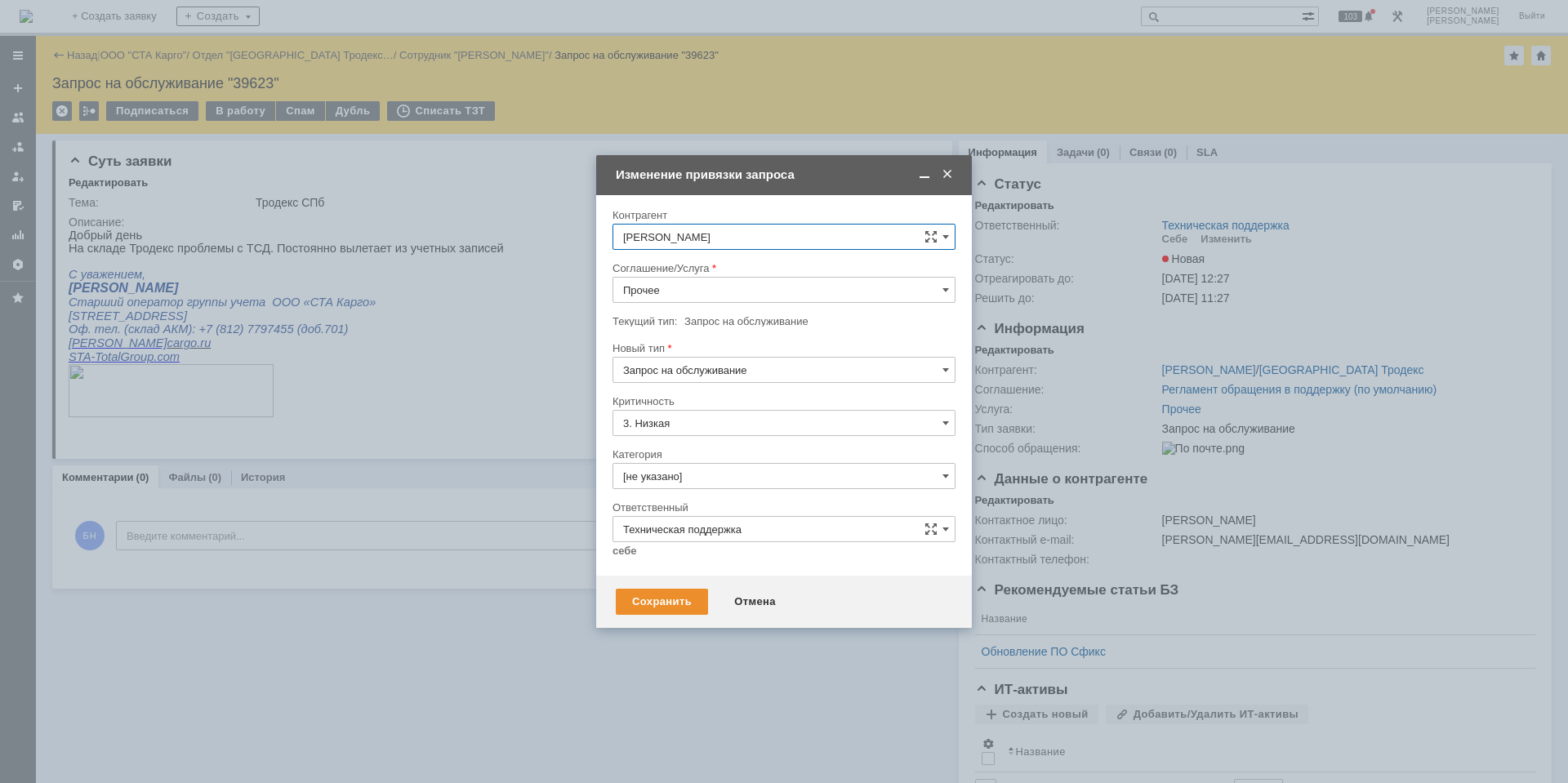
click at [676, 287] on input "Прочее" at bounding box center [783, 290] width 343 height 26
click at [700, 331] on span "Интернет" at bounding box center [784, 330] width 322 height 13
type input "Интернет"
click at [683, 479] on input "[не указано]" at bounding box center [783, 476] width 343 height 26
click at [663, 631] on div "Неисправность WiFi" at bounding box center [783, 639] width 341 height 26
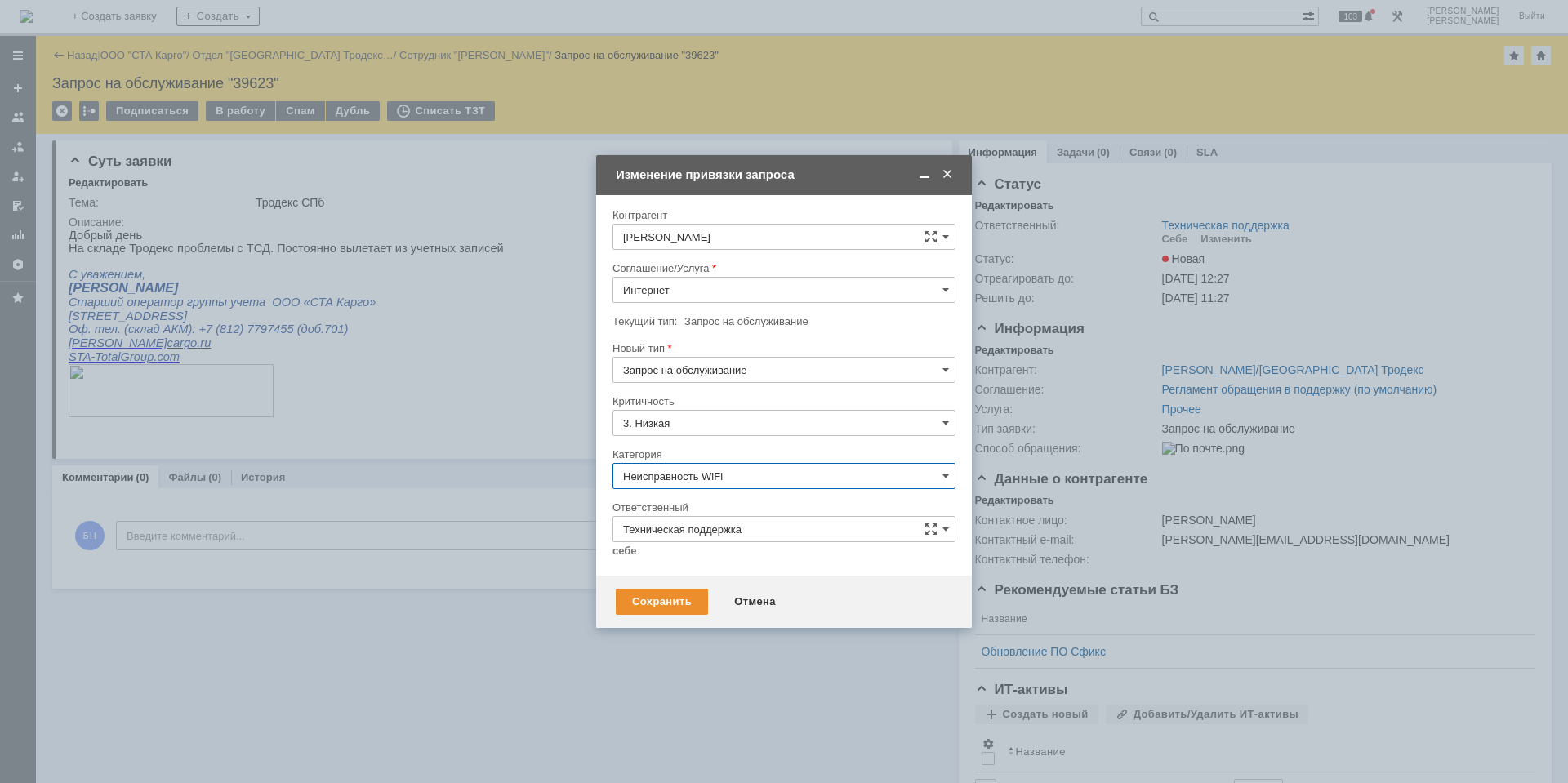
type input "Неисправность WiFi"
click at [632, 555] on link "себе" at bounding box center [624, 551] width 25 height 13
type input "[PERSON_NAME]"
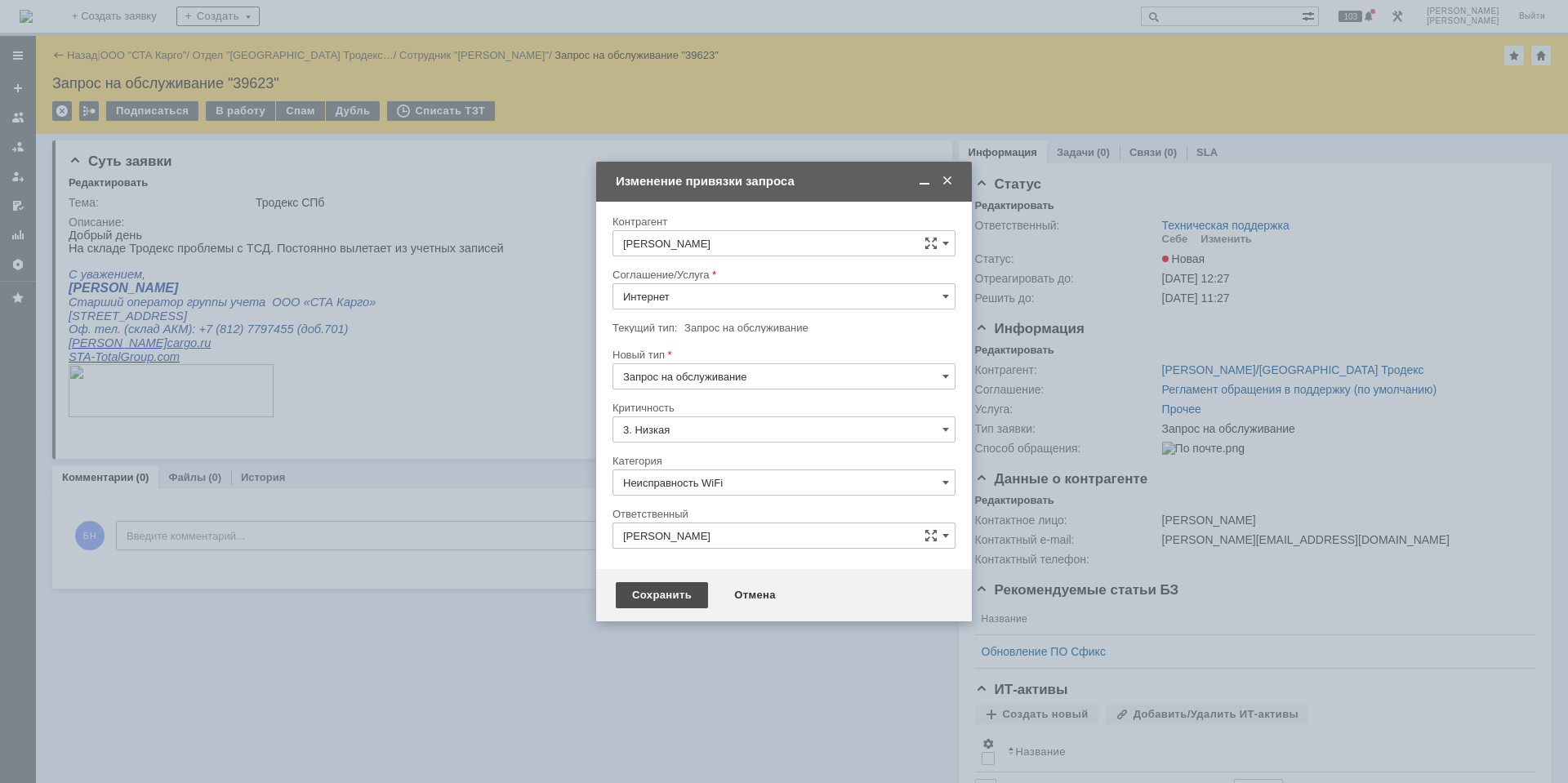
click at [660, 591] on div "Сохранить" at bounding box center [661, 595] width 93 height 26
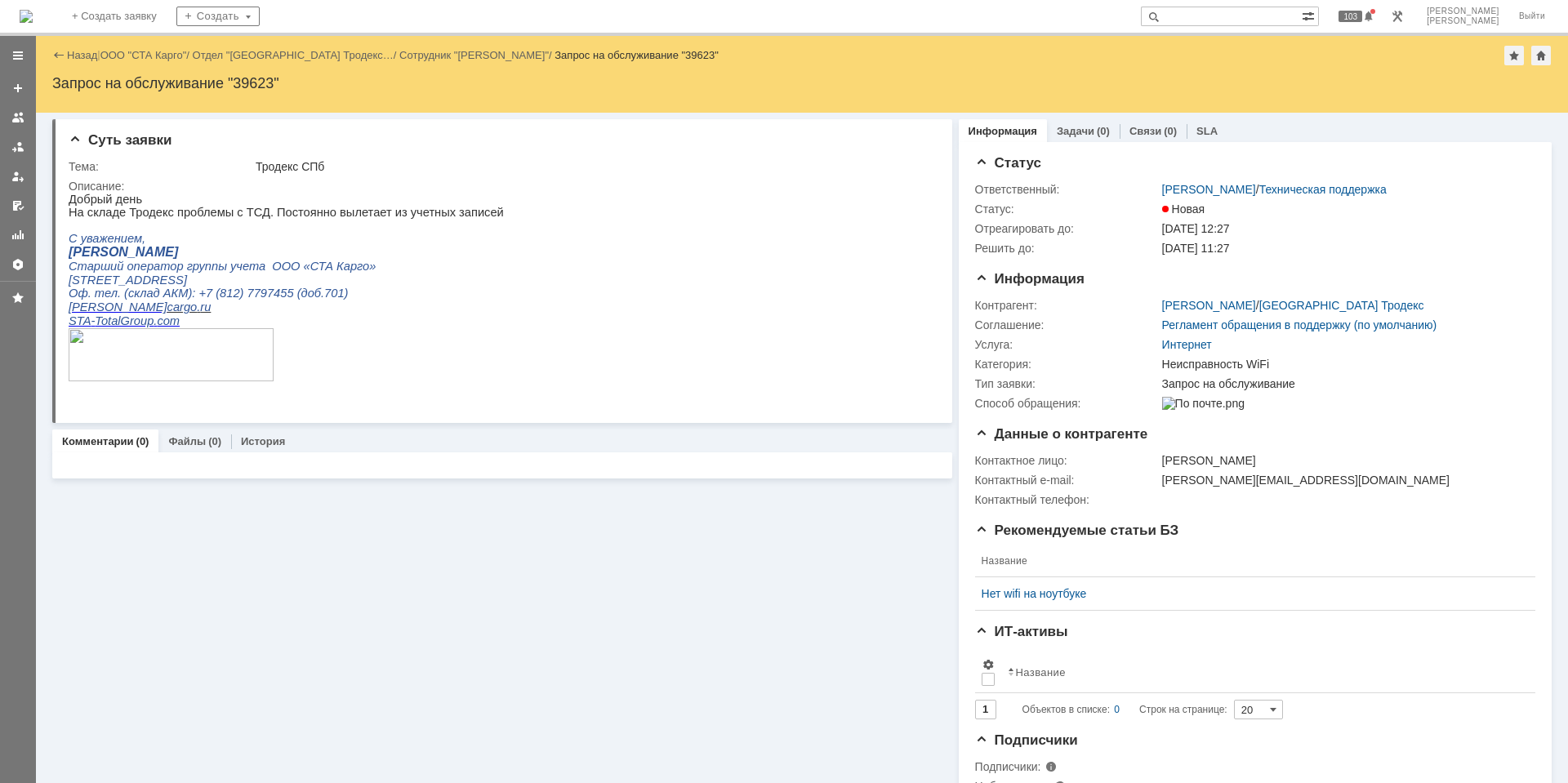
click at [33, 17] on img at bounding box center [26, 16] width 13 height 13
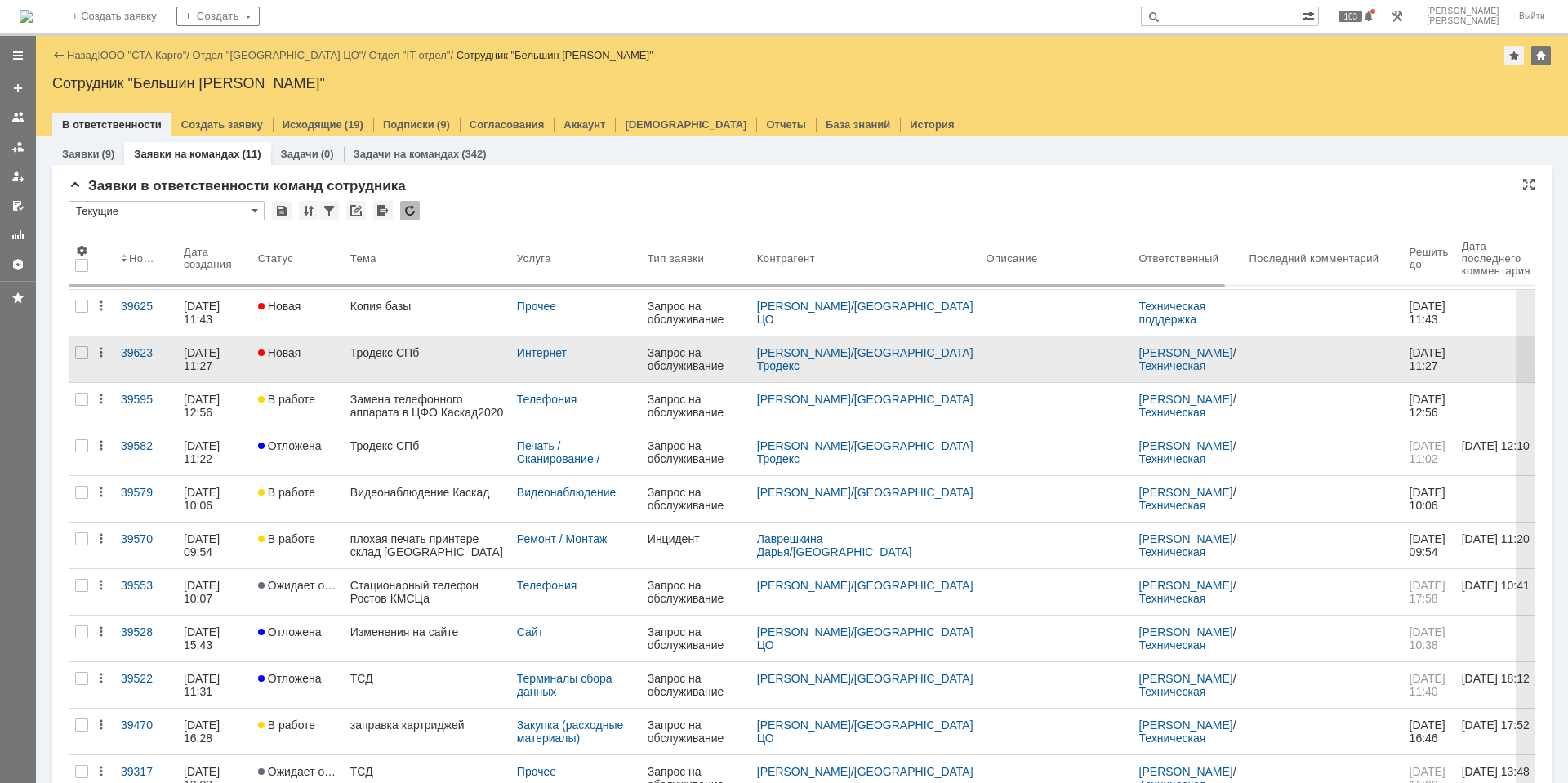
click at [363, 363] on link "Тродекс СПб" at bounding box center [427, 359] width 167 height 46
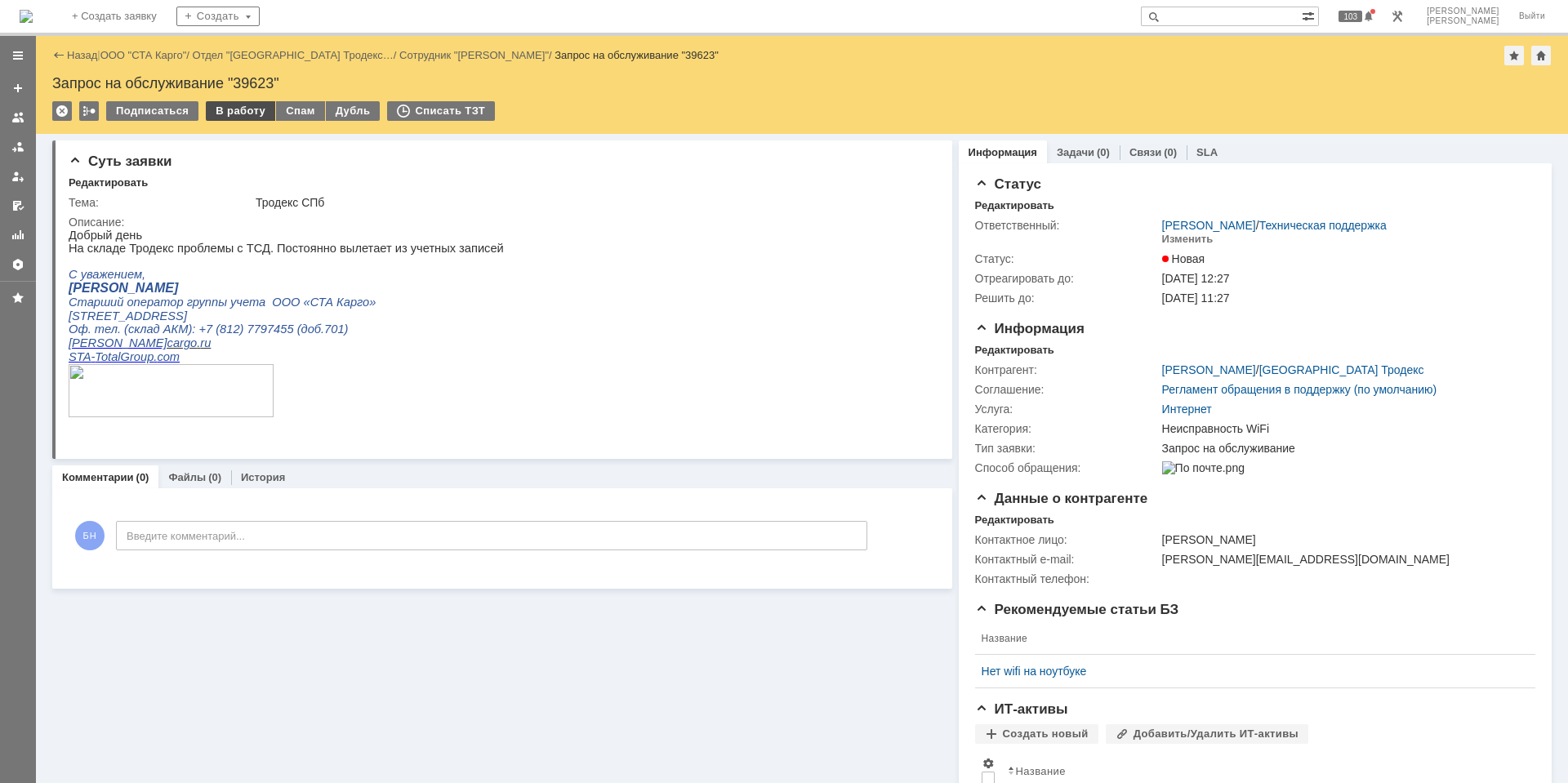
click at [237, 103] on div "В работу" at bounding box center [240, 111] width 70 height 19
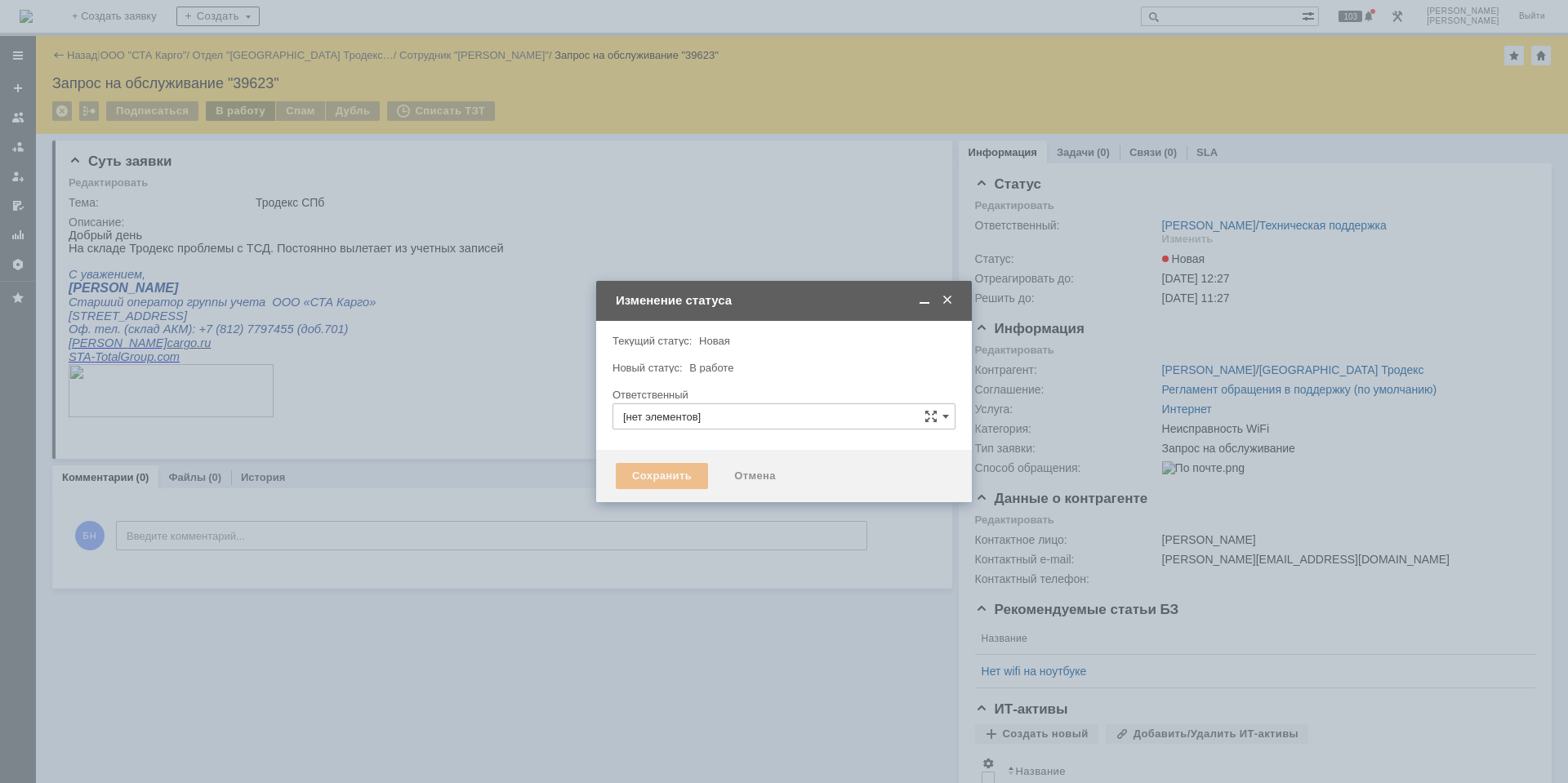
type input "[PERSON_NAME]"
type input "Неисправность WiFi"
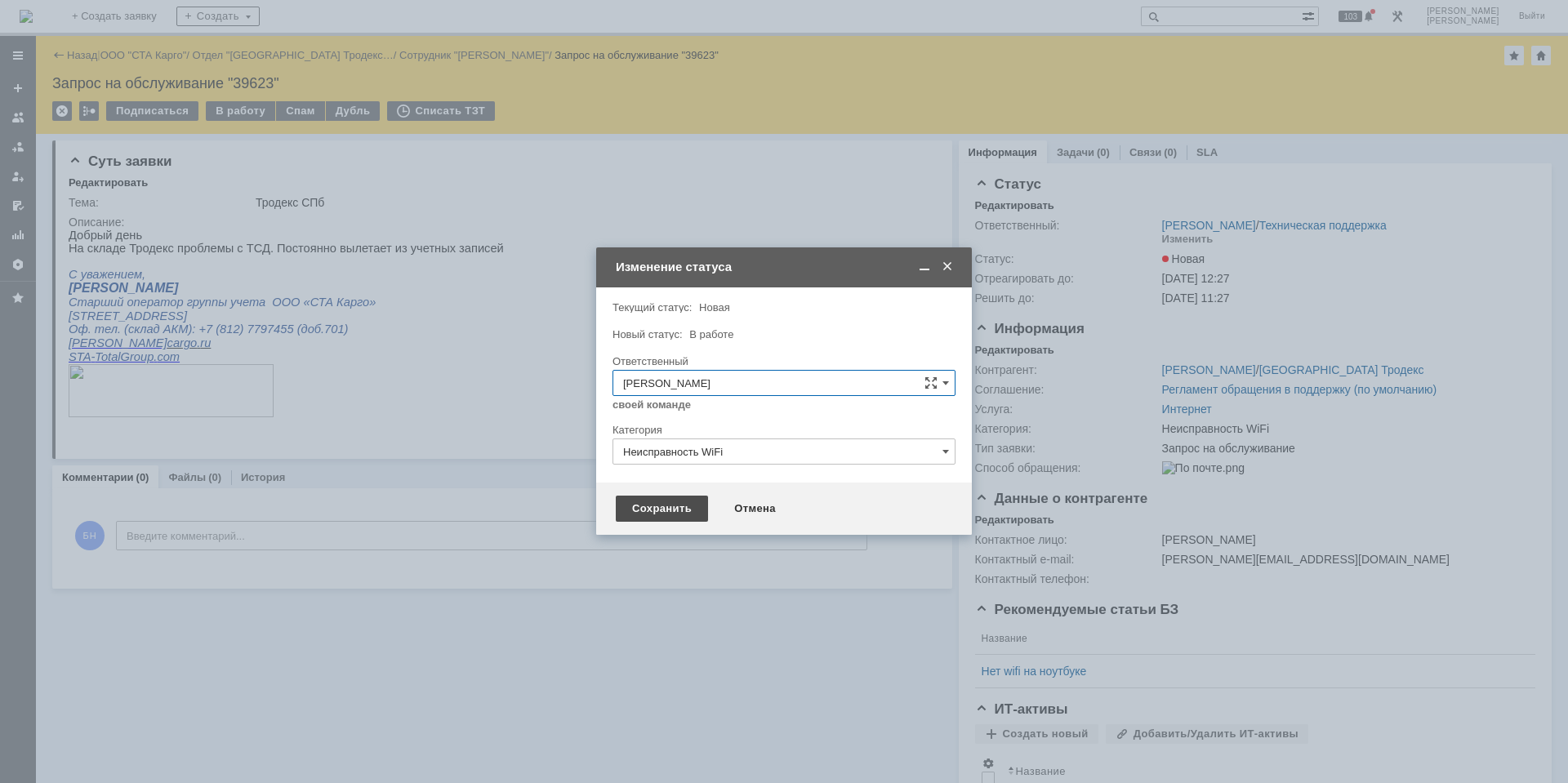
click at [651, 508] on div "Сохранить" at bounding box center [661, 509] width 93 height 26
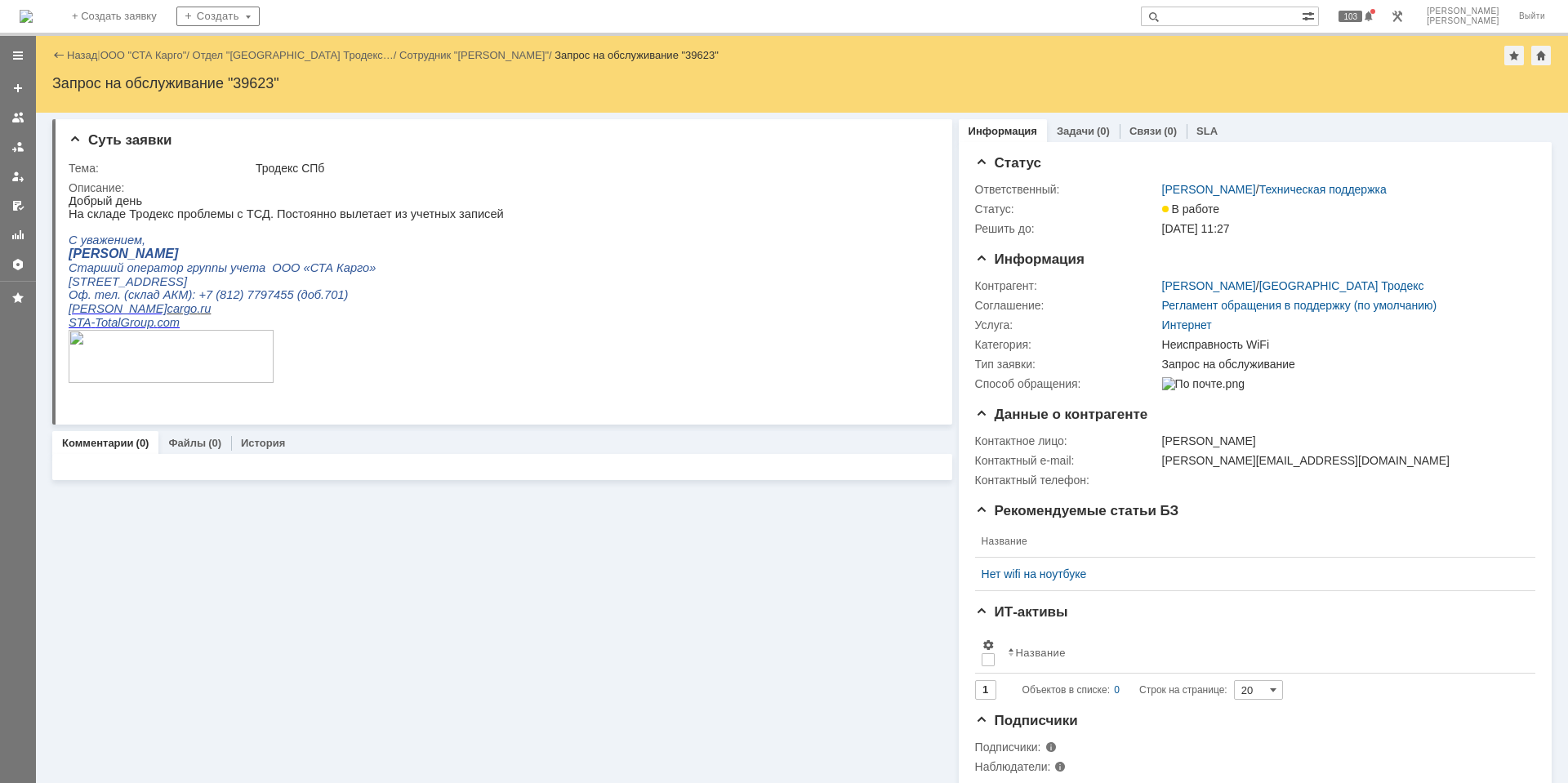
click at [542, 336] on html "Добрый день На складе Тродекс проблемы с ТСД. Постоянно вылетает из учетных зап…" at bounding box center [496, 295] width 854 height 204
click at [32, 17] on img at bounding box center [26, 16] width 13 height 13
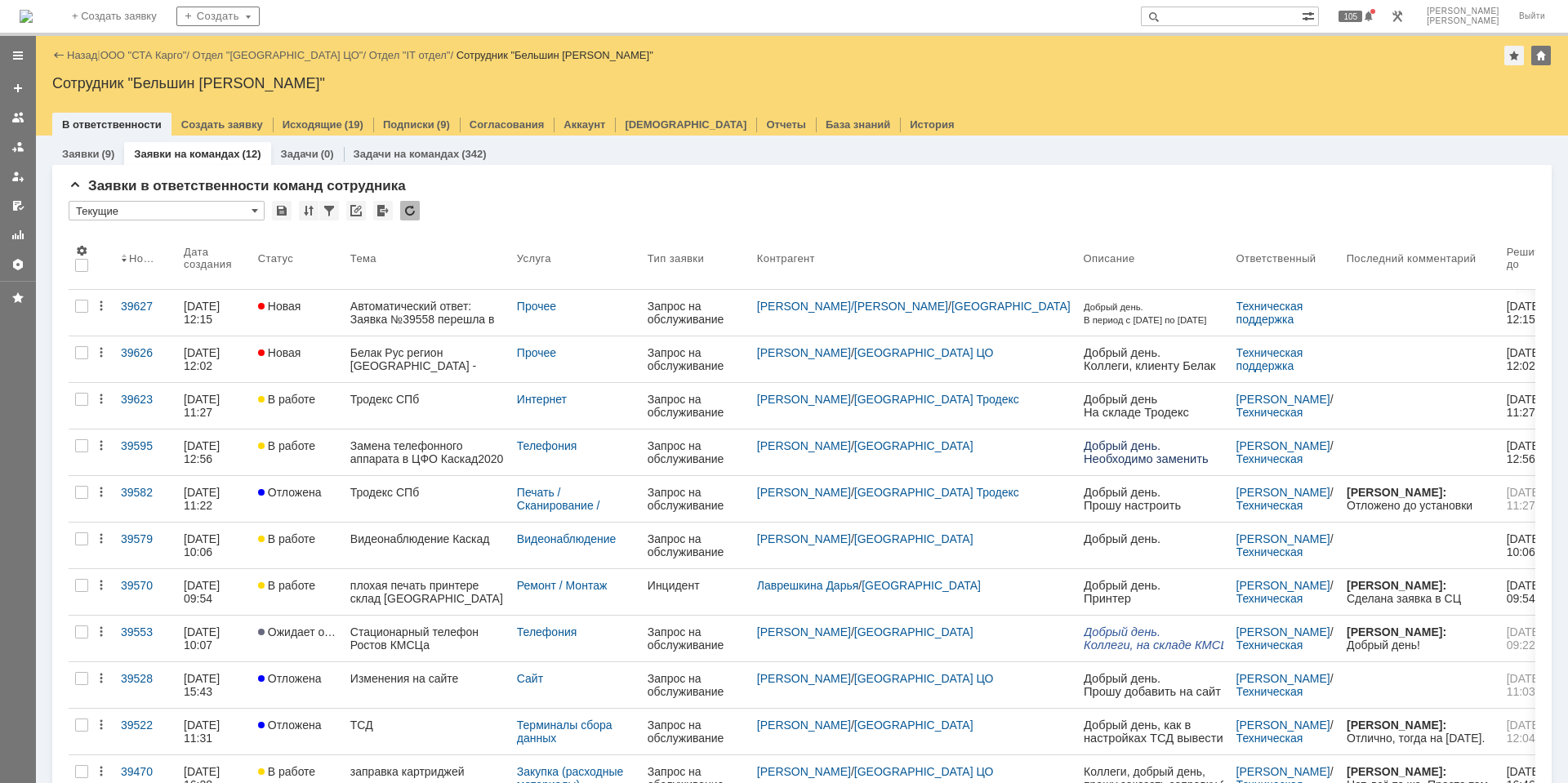
click at [388, 361] on div "Белак Рус регион Новосибирск - интеграция" at bounding box center [427, 360] width 153 height 26
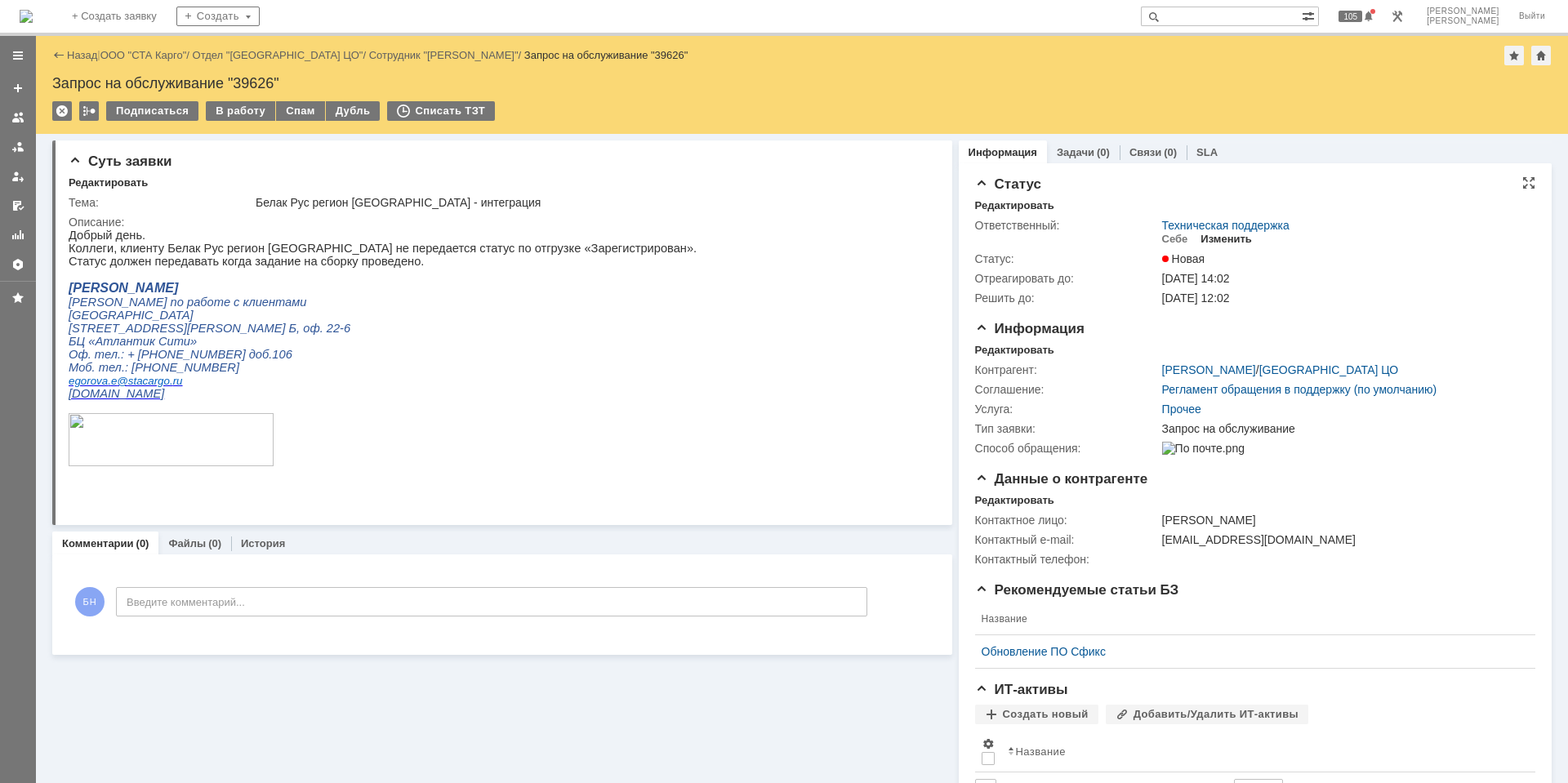
click at [1204, 240] on div "Изменить" at bounding box center [1226, 239] width 51 height 13
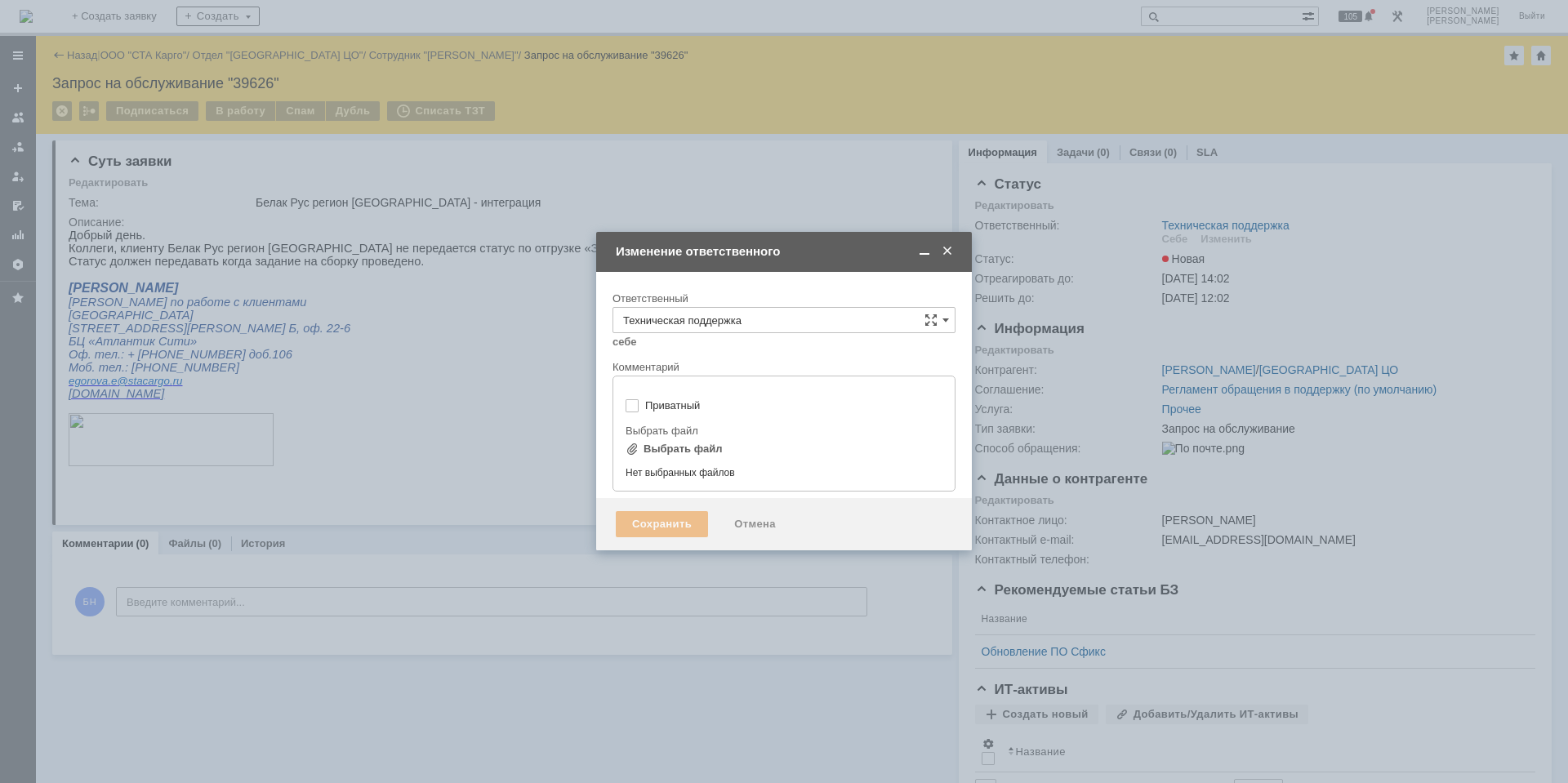
type input "[не указано]"
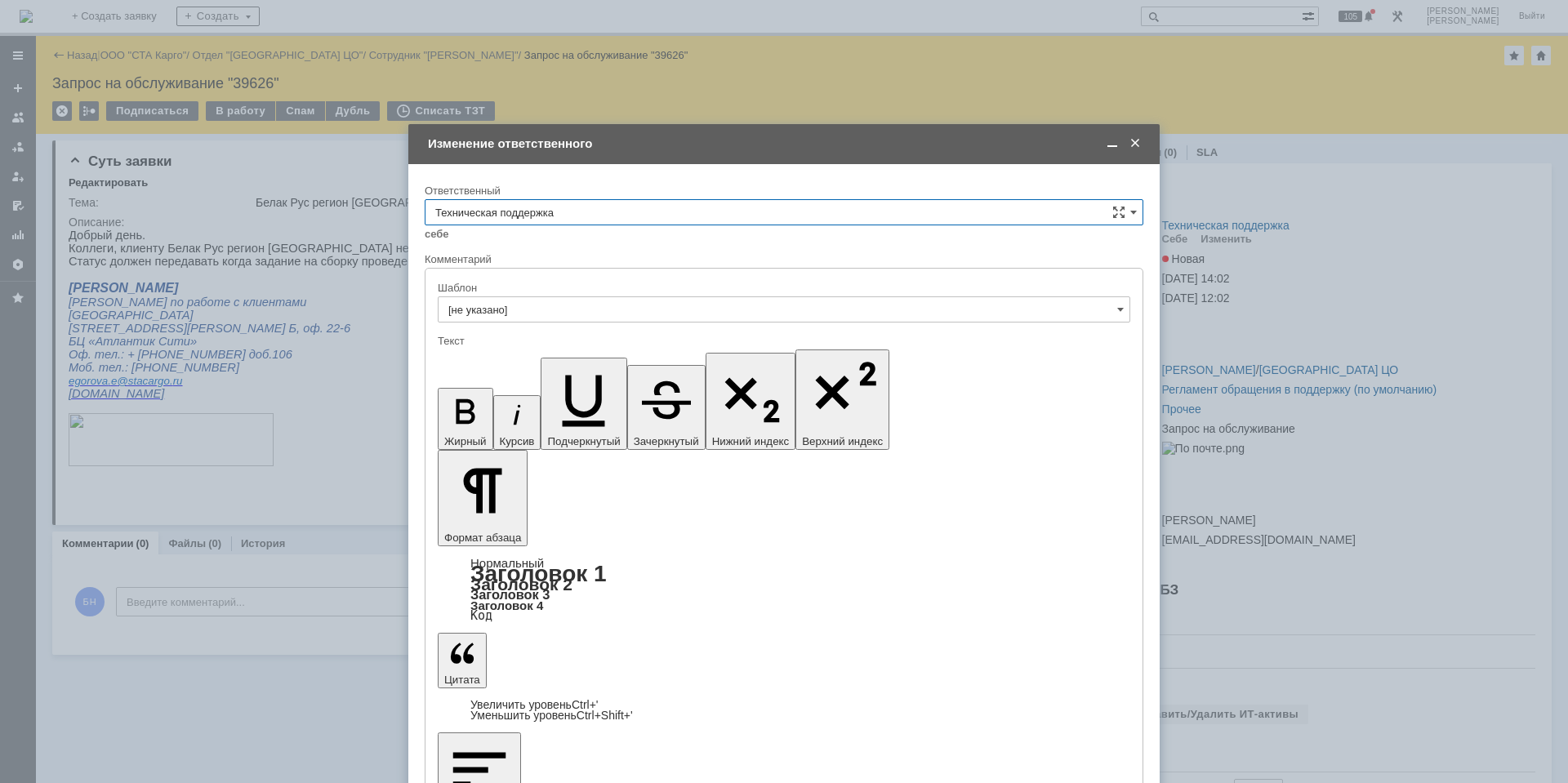
click at [705, 210] on input "Техническая поддержка" at bounding box center [783, 213] width 719 height 26
click at [678, 337] on div "Поддержка 1С" at bounding box center [783, 349] width 717 height 26
type input "Поддержка 1С"
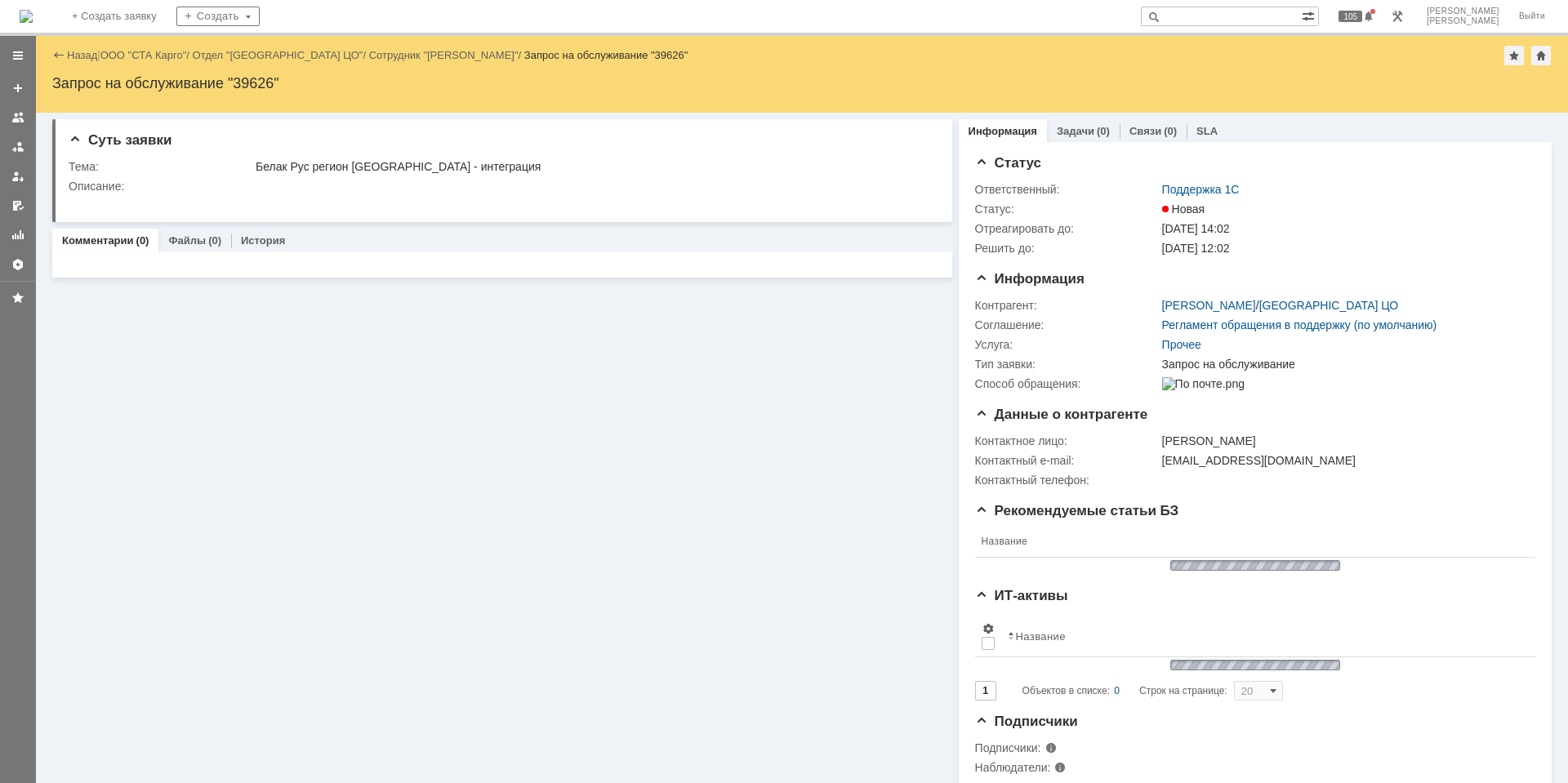
scroll to position [0, 0]
click at [33, 16] on img at bounding box center [26, 16] width 13 height 13
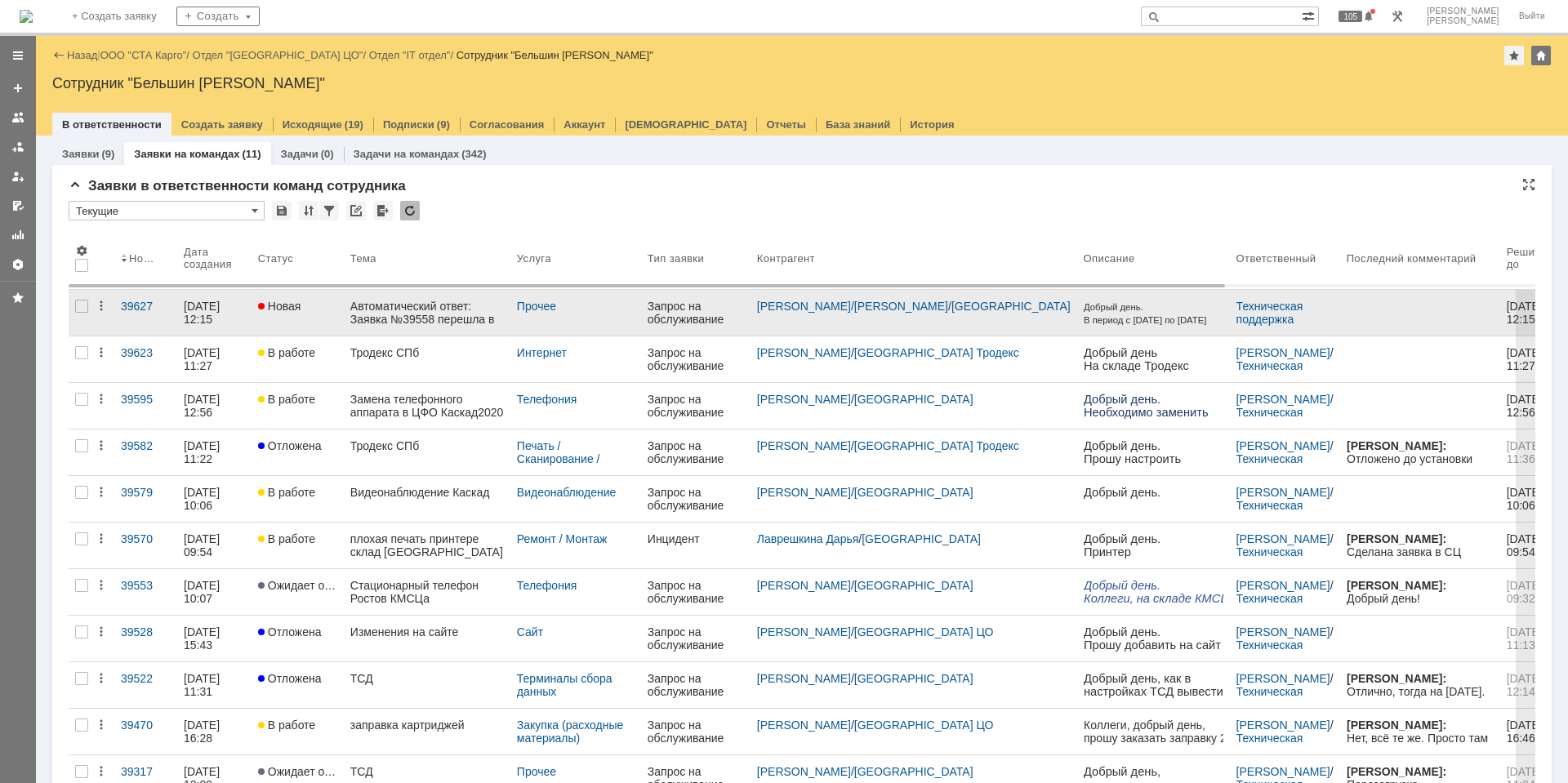
click at [398, 305] on div "Автоматический ответ: Заявка №39558 перешла в статус «Закрыта»" at bounding box center [427, 313] width 153 height 26
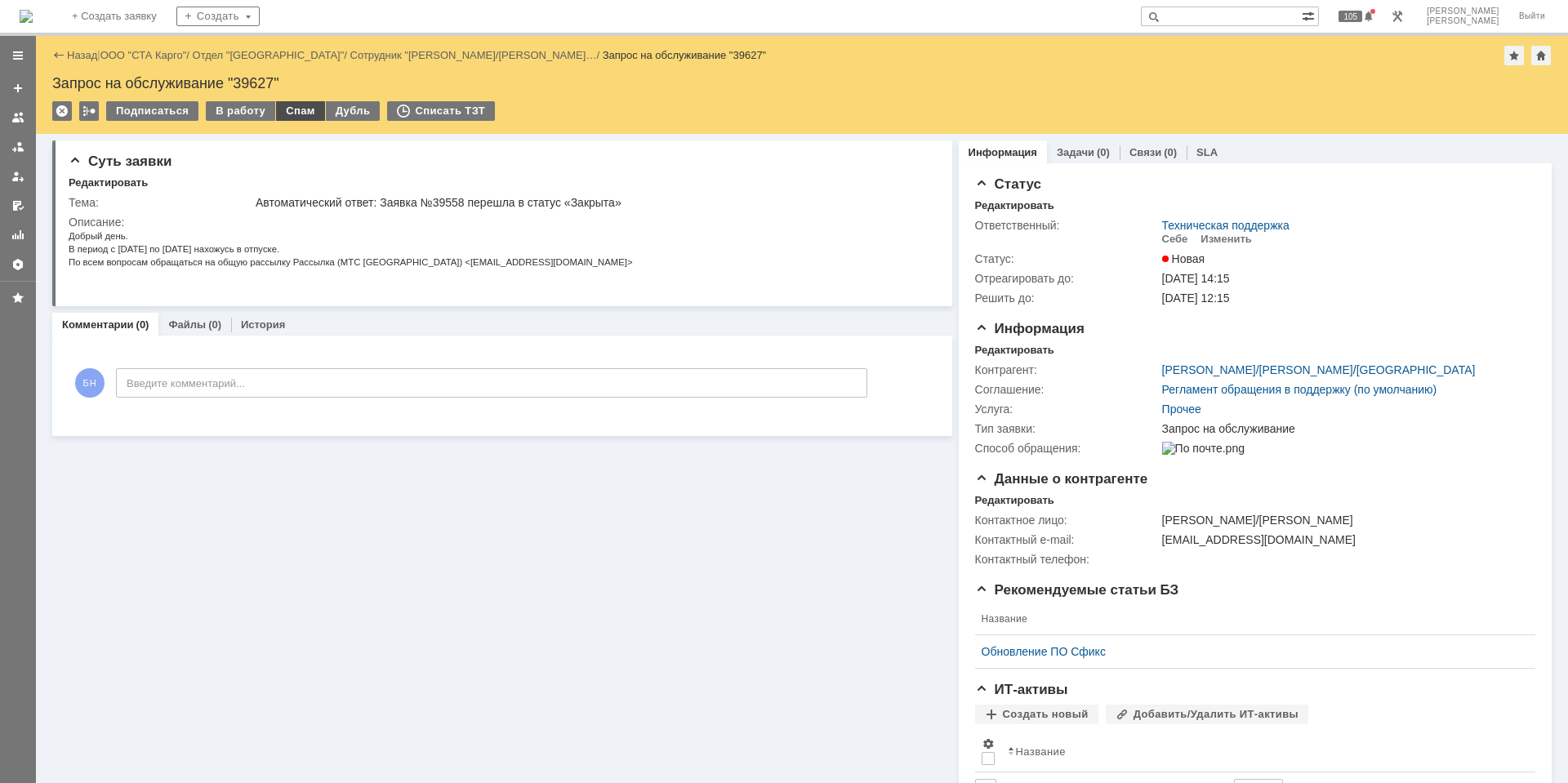
click at [277, 116] on div "Спам" at bounding box center [301, 111] width 49 height 19
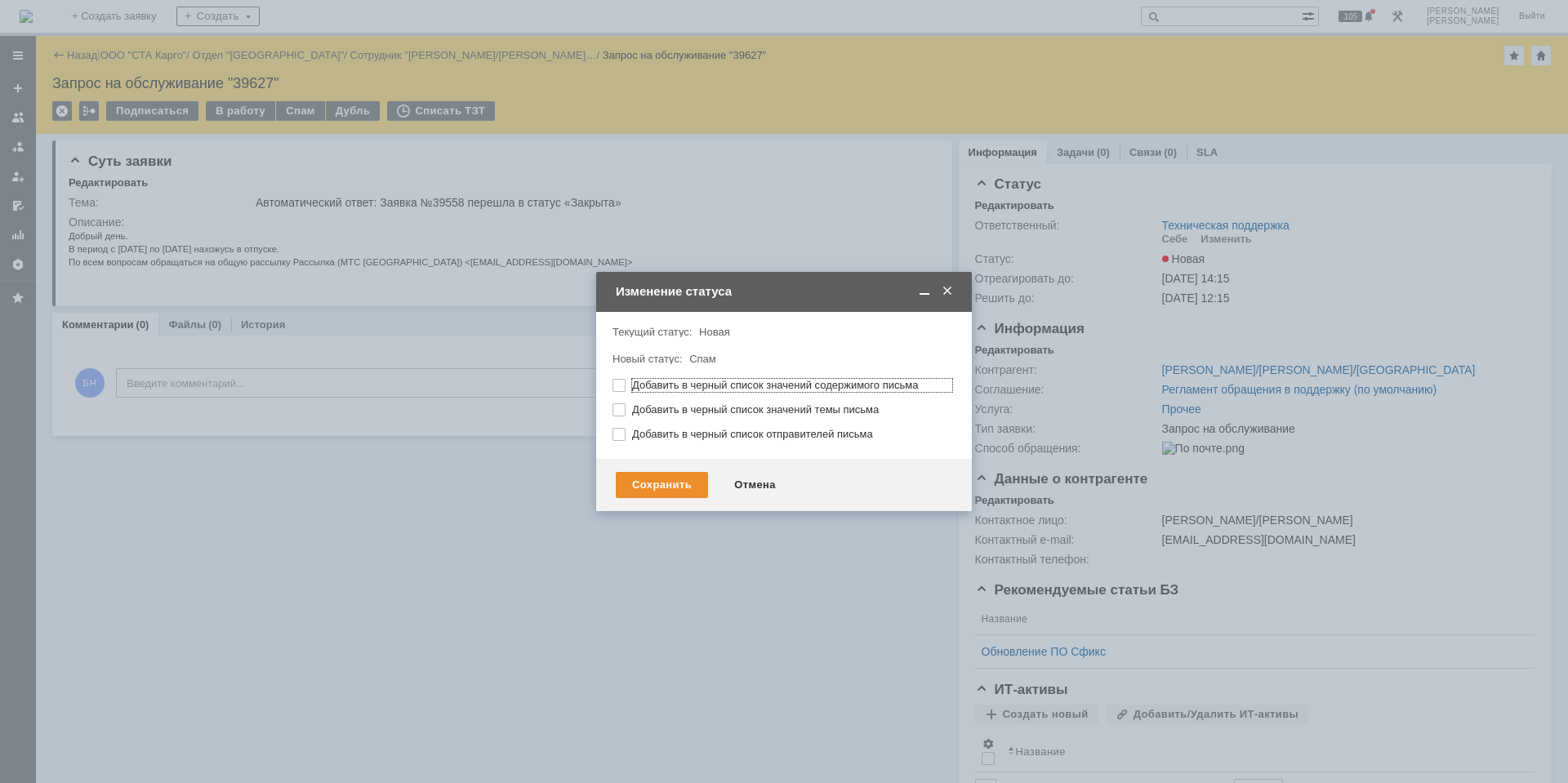
click at [625, 510] on div "Сохранить Отмена" at bounding box center [784, 484] width 376 height 52
click at [636, 479] on div "Сохранить" at bounding box center [661, 485] width 93 height 26
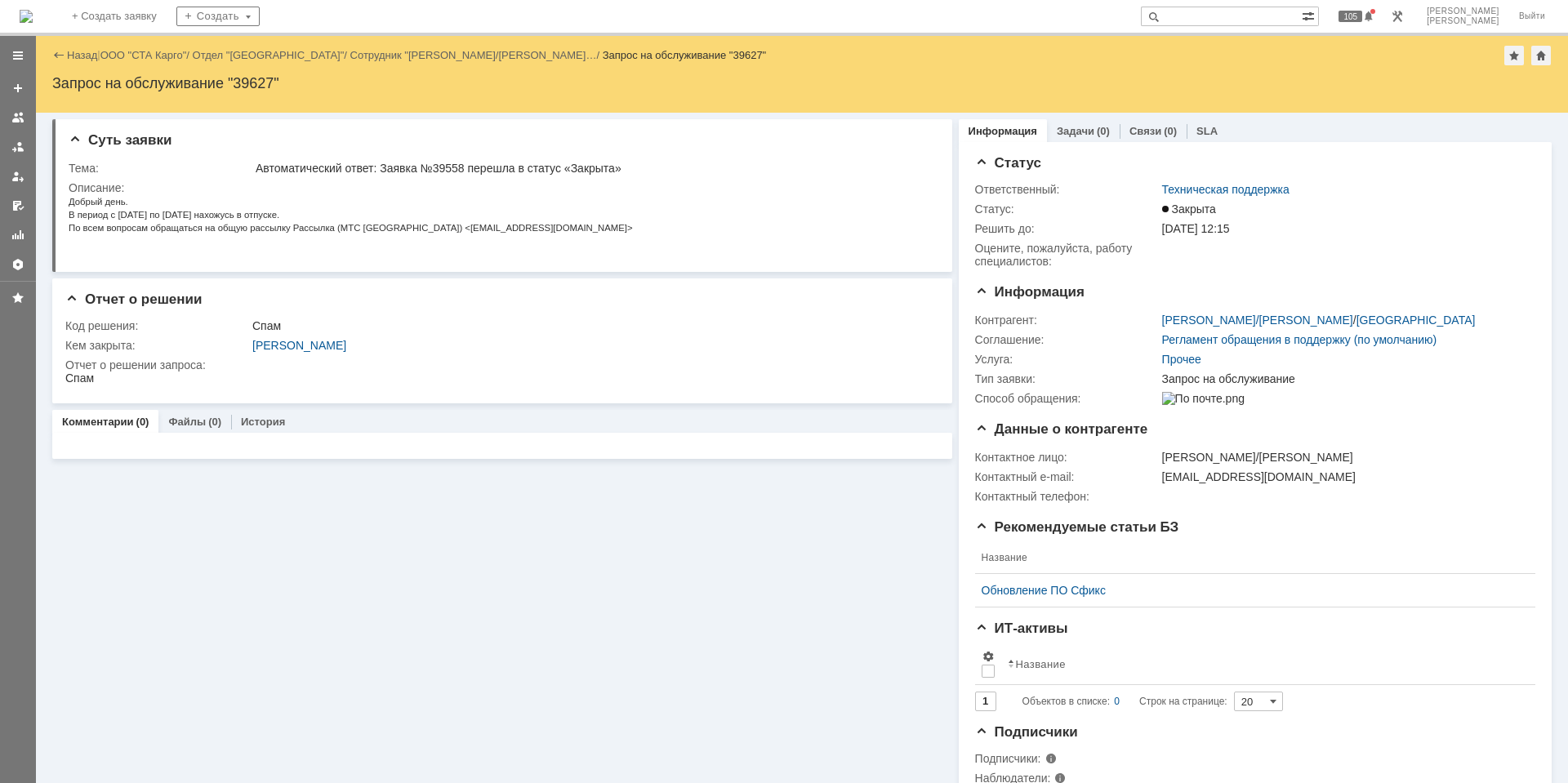
click at [33, 10] on img at bounding box center [26, 16] width 13 height 13
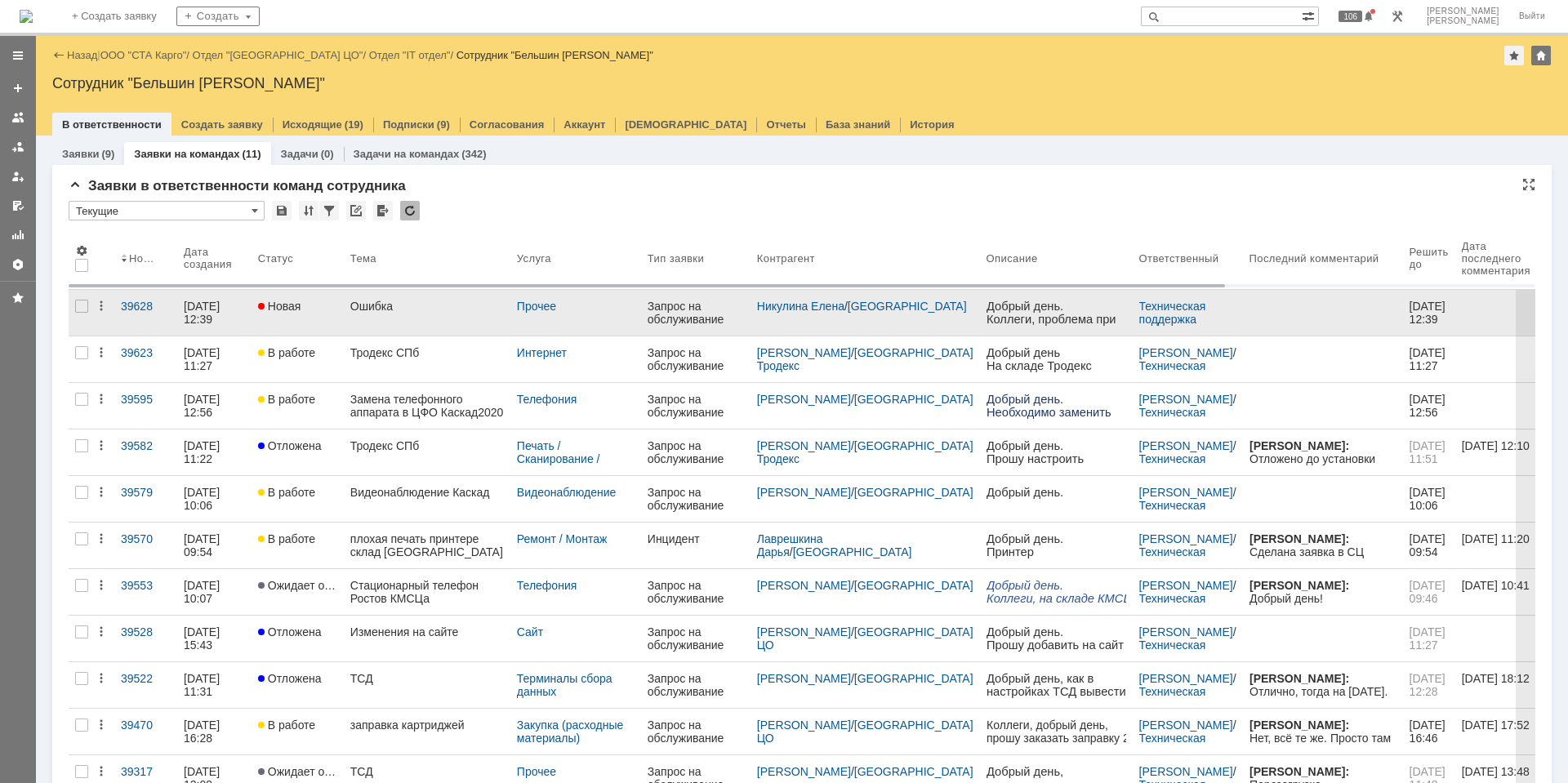
click at [409, 314] on link "Ошибка" at bounding box center [427, 313] width 167 height 46
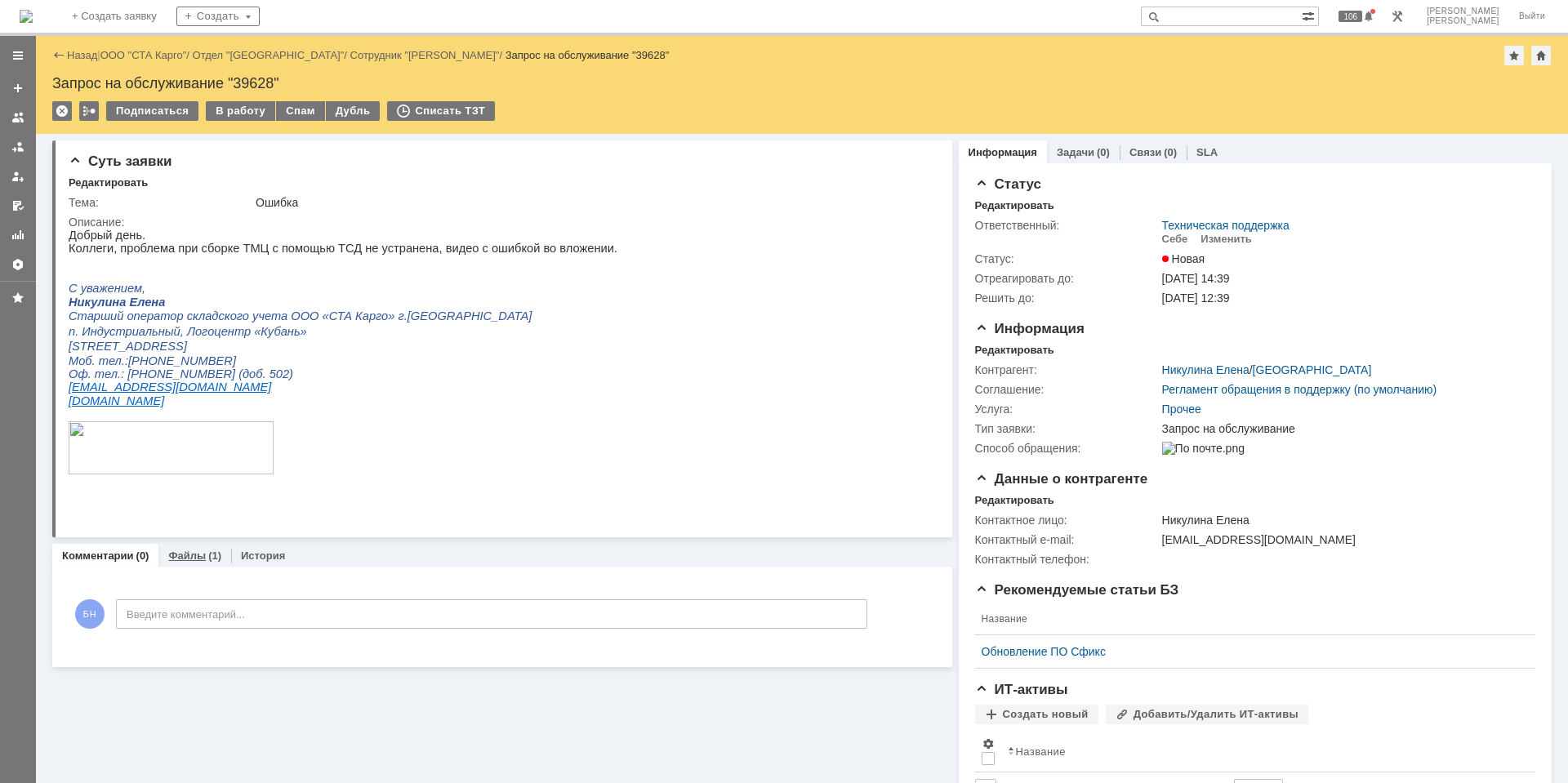
click at [193, 553] on link "Файлы" at bounding box center [187, 556] width 38 height 12
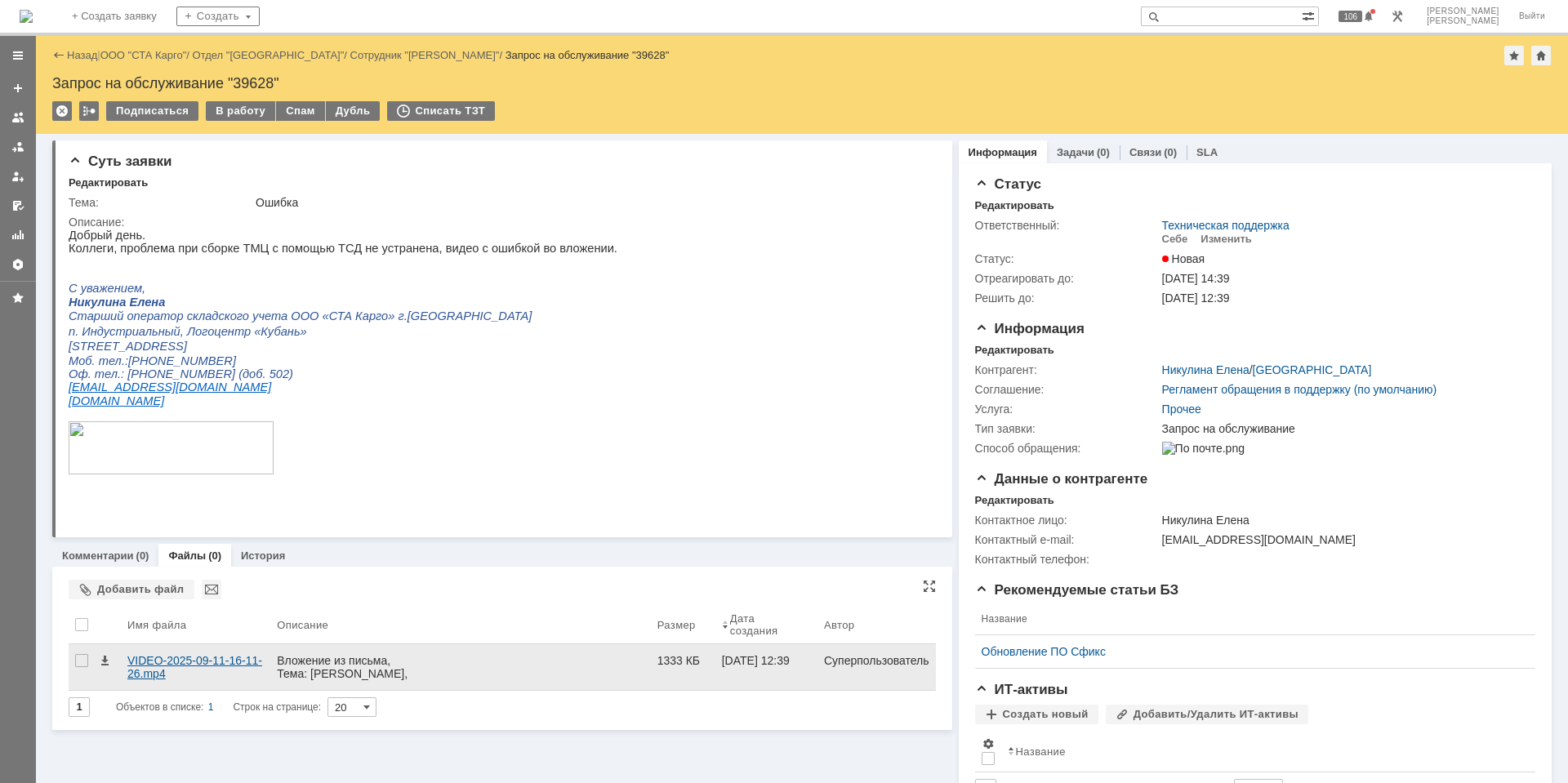
click at [223, 656] on div "VIDEO-2025-09-11-16-11-26.mp4" at bounding box center [195, 667] width 137 height 26
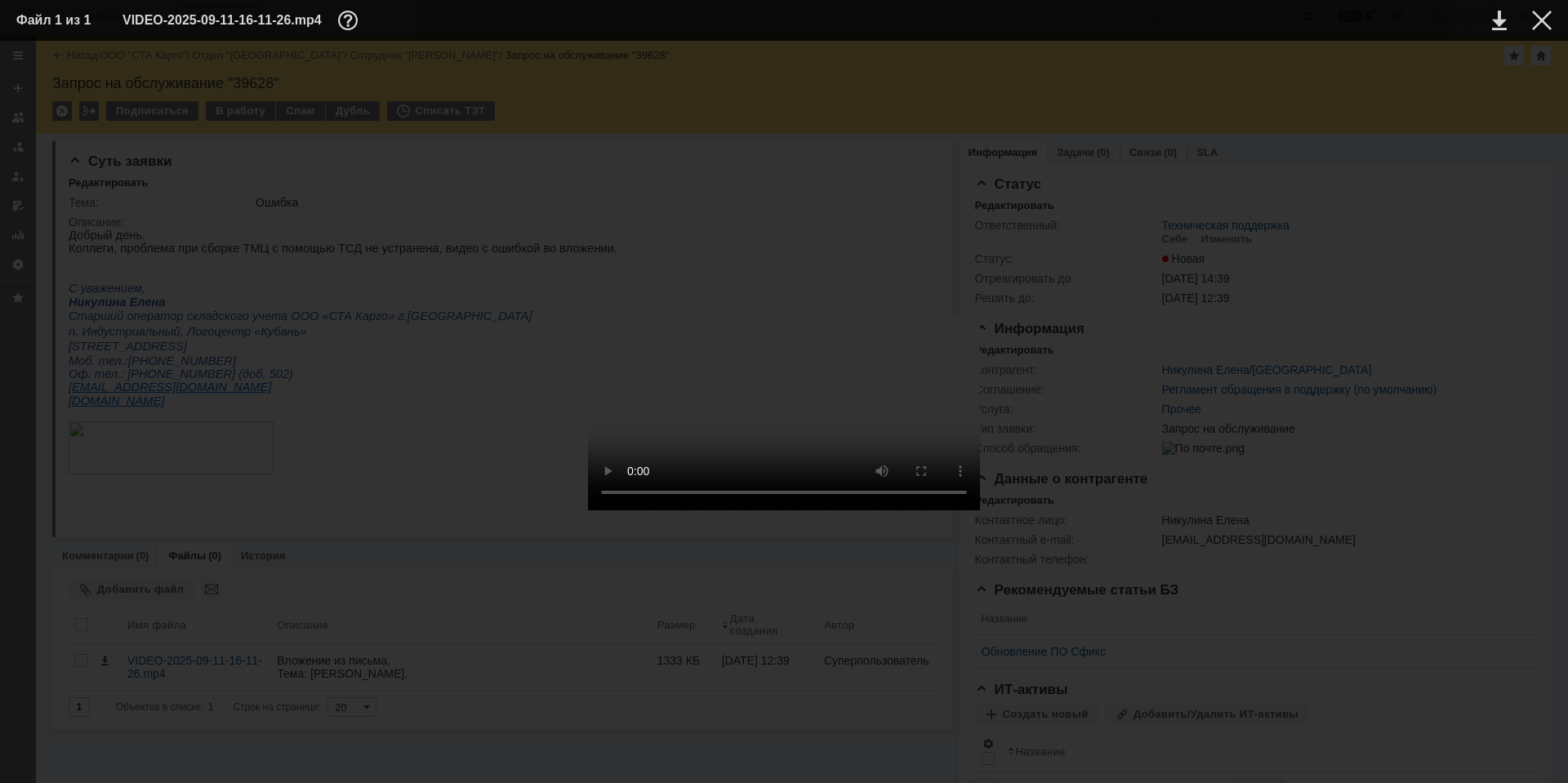
click at [1147, 571] on div at bounding box center [784, 412] width 1535 height 710
click at [1541, 21] on div at bounding box center [1542, 20] width 19 height 19
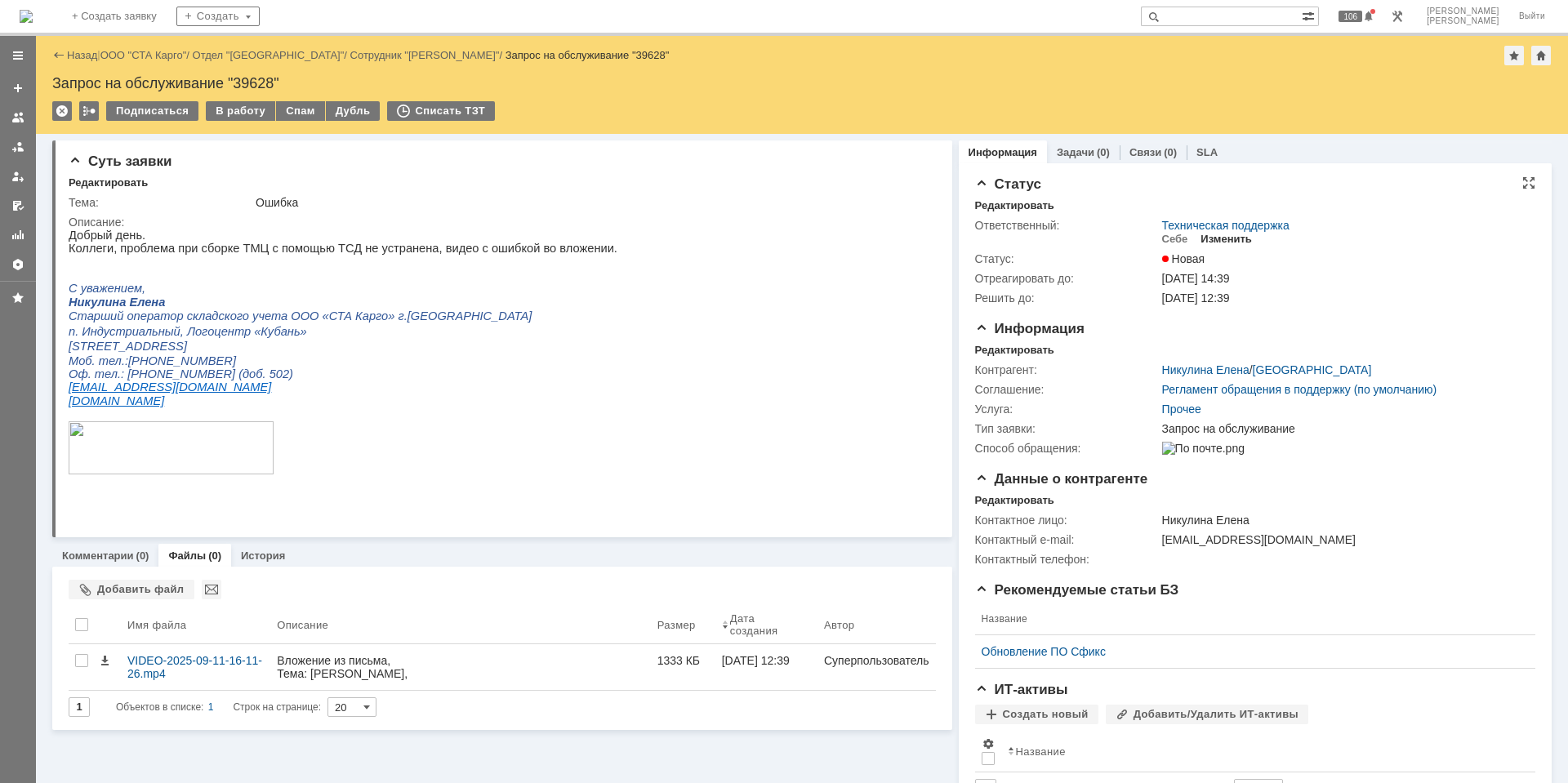
click at [1209, 240] on div "Изменить" at bounding box center [1226, 239] width 51 height 13
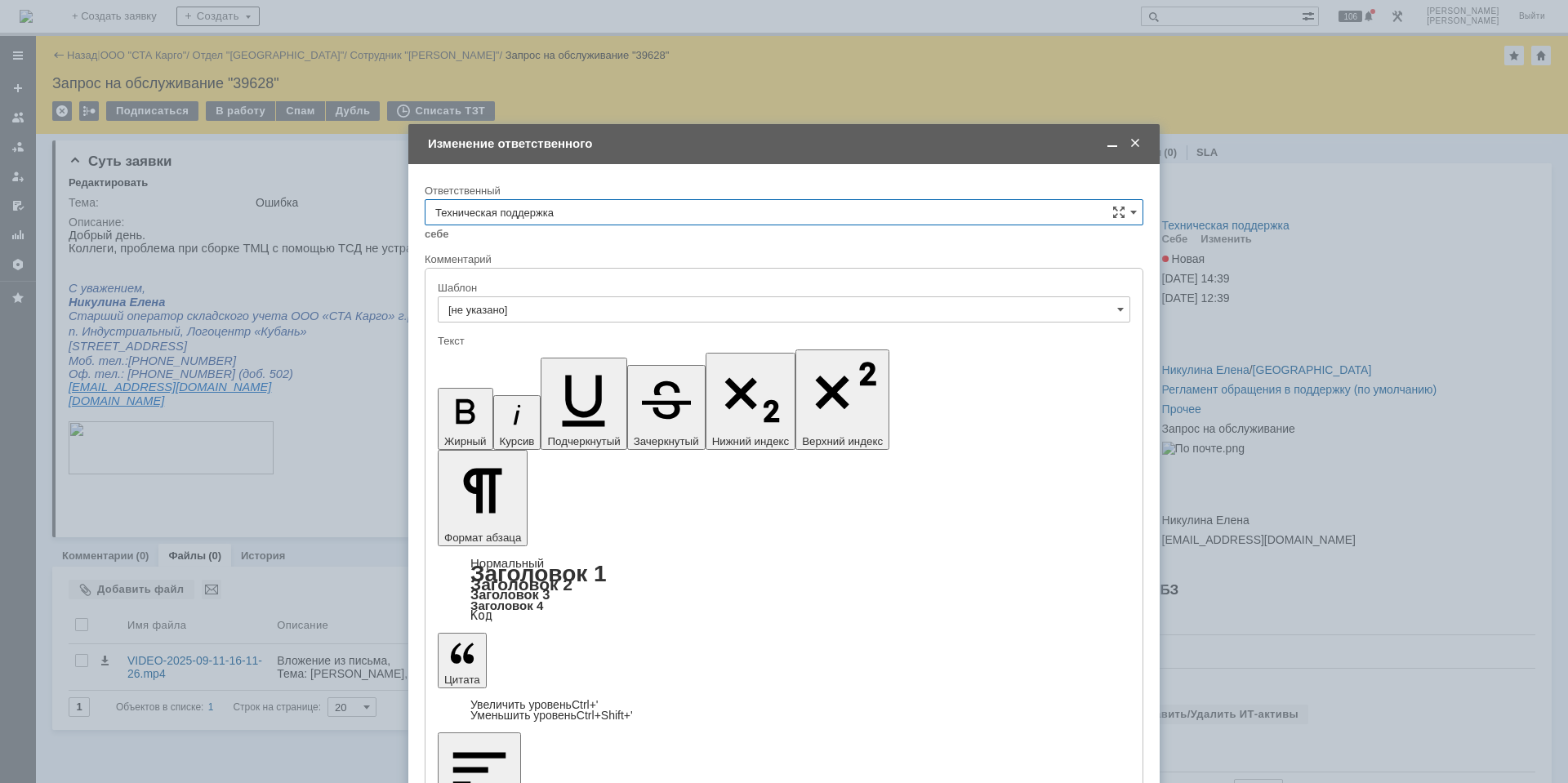
click at [721, 204] on input "Техническая поддержка" at bounding box center [783, 213] width 719 height 26
click at [621, 426] on span "Поддержка 1С" at bounding box center [784, 430] width 698 height 13
type input "Поддержка 1С"
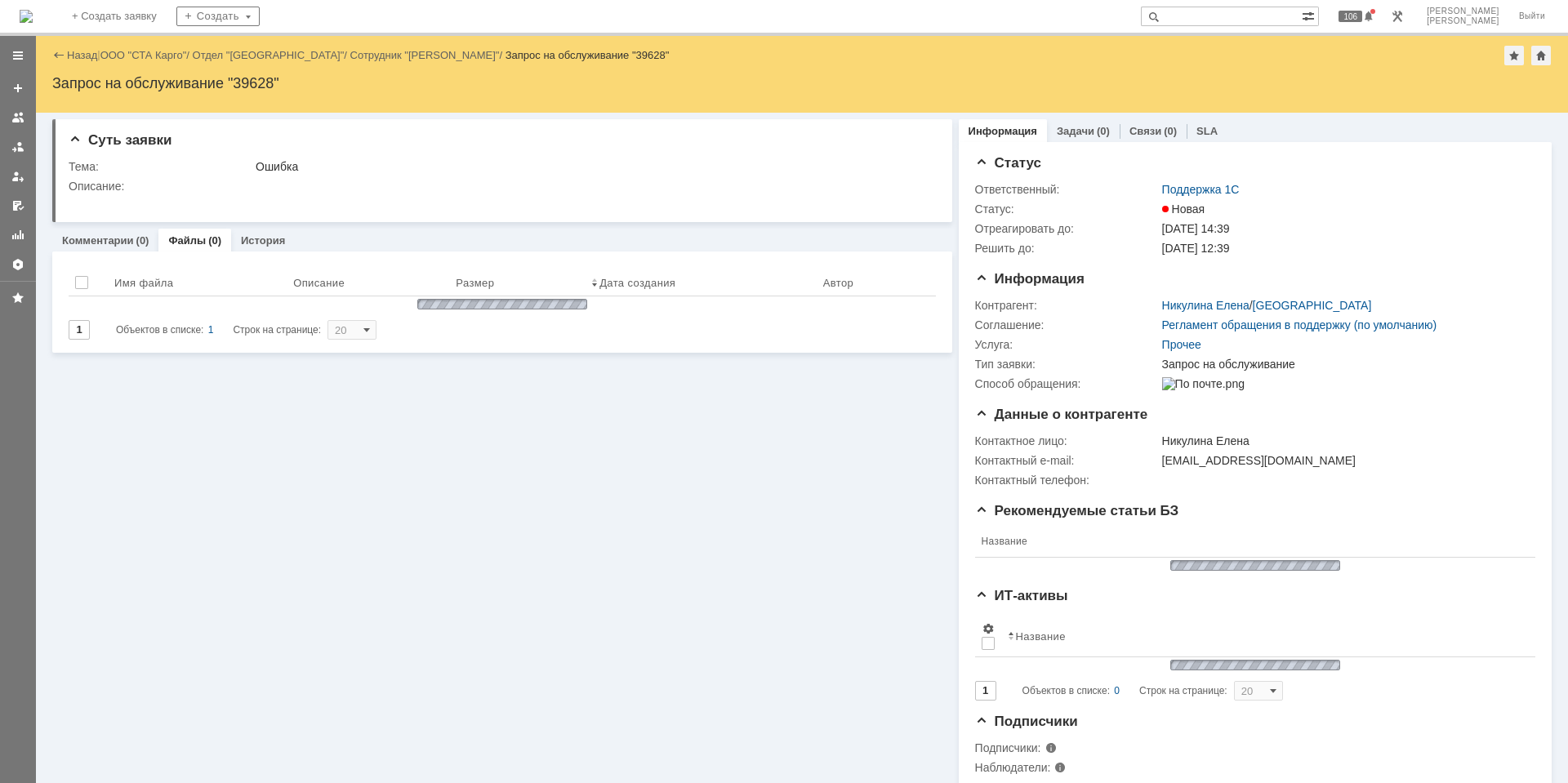
scroll to position [0, 0]
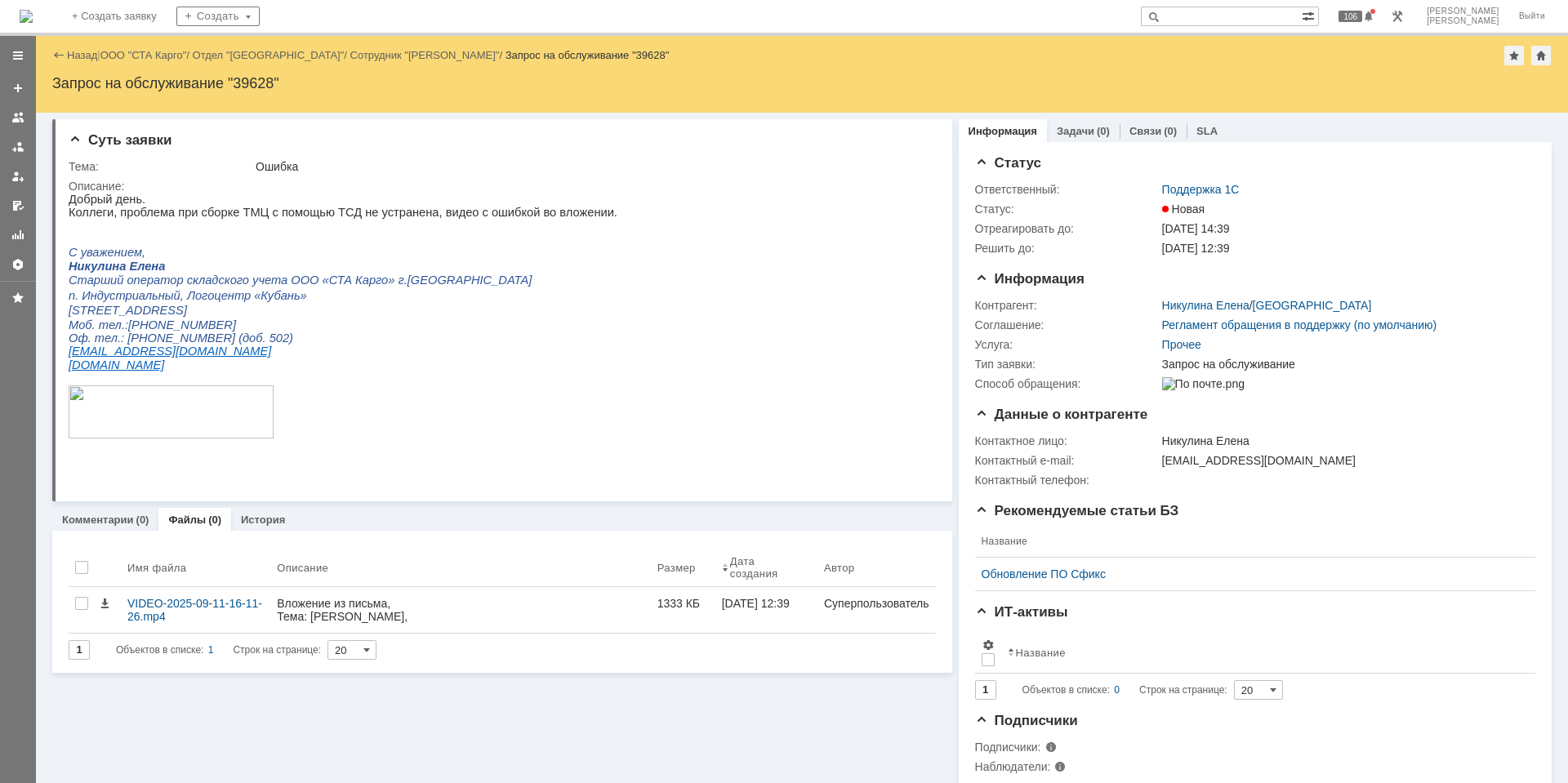
click at [33, 19] on img at bounding box center [26, 16] width 13 height 13
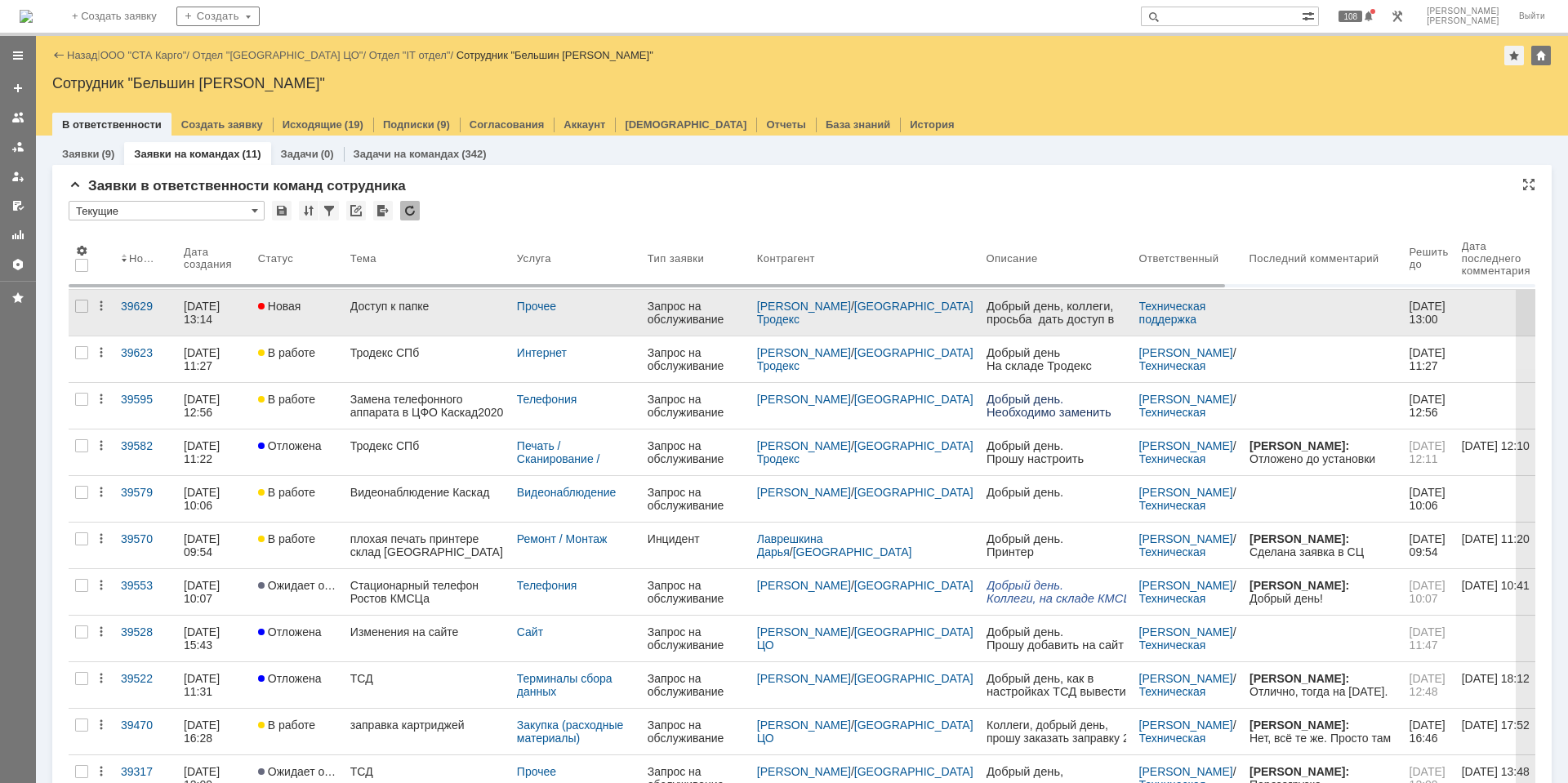
click at [395, 306] on div "Доступ к папке" at bounding box center [427, 306] width 153 height 13
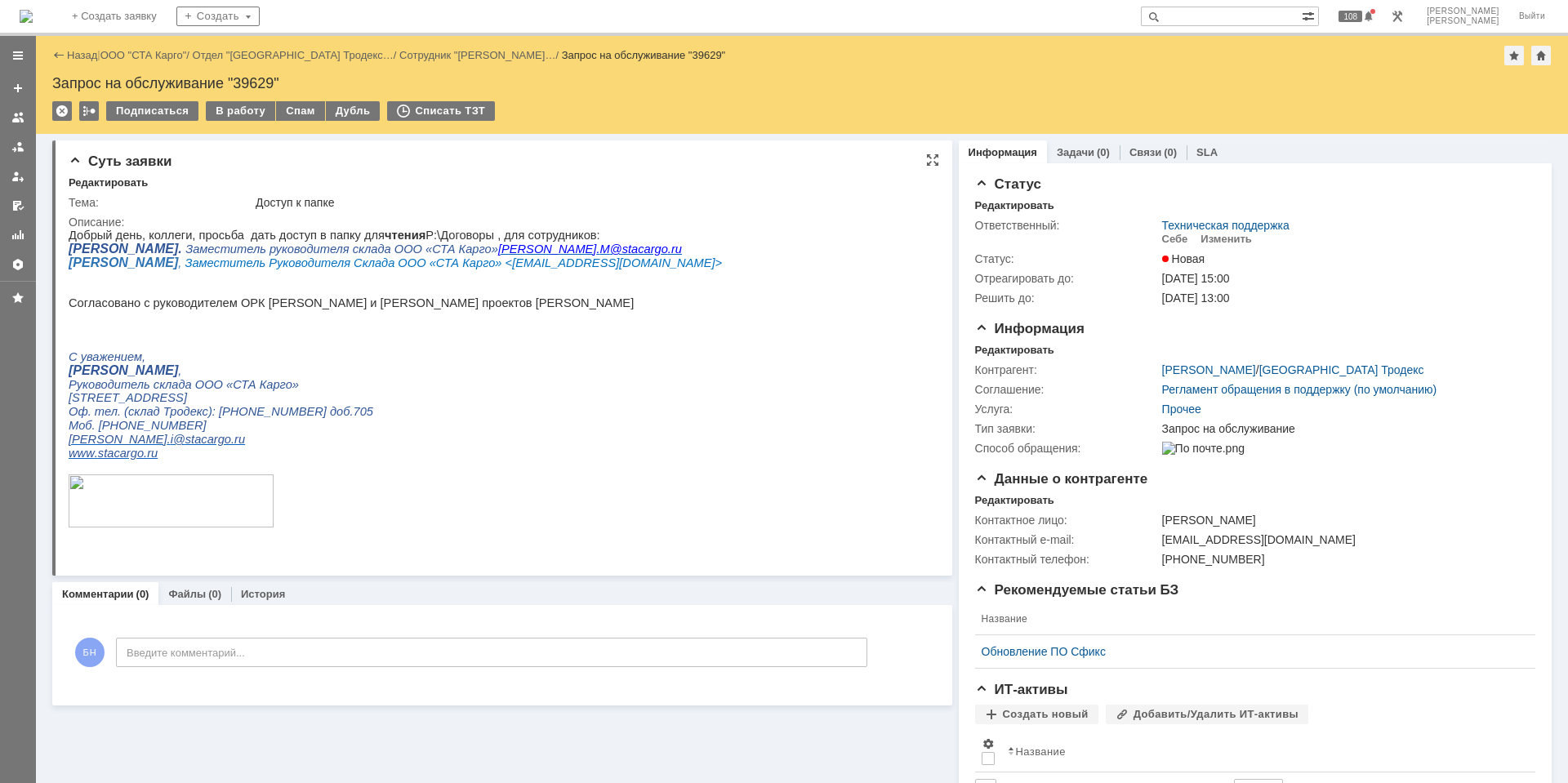
click at [314, 229] on p "Добрый день, коллеги, просьба дать доступ в папку для чтения P:\Договоры , для …" at bounding box center [395, 235] width 653 height 13
click at [256, 269] on span "Заместитель Руководителя Склада ООО «СТА Карго» <orlov.a@stacargo.ru>" at bounding box center [452, 263] width 537 height 13
click at [458, 460] on p "www . stacargo . ru" at bounding box center [395, 454] width 653 height 14
click at [975, 349] on div "Редактировать" at bounding box center [1015, 350] width 79 height 13
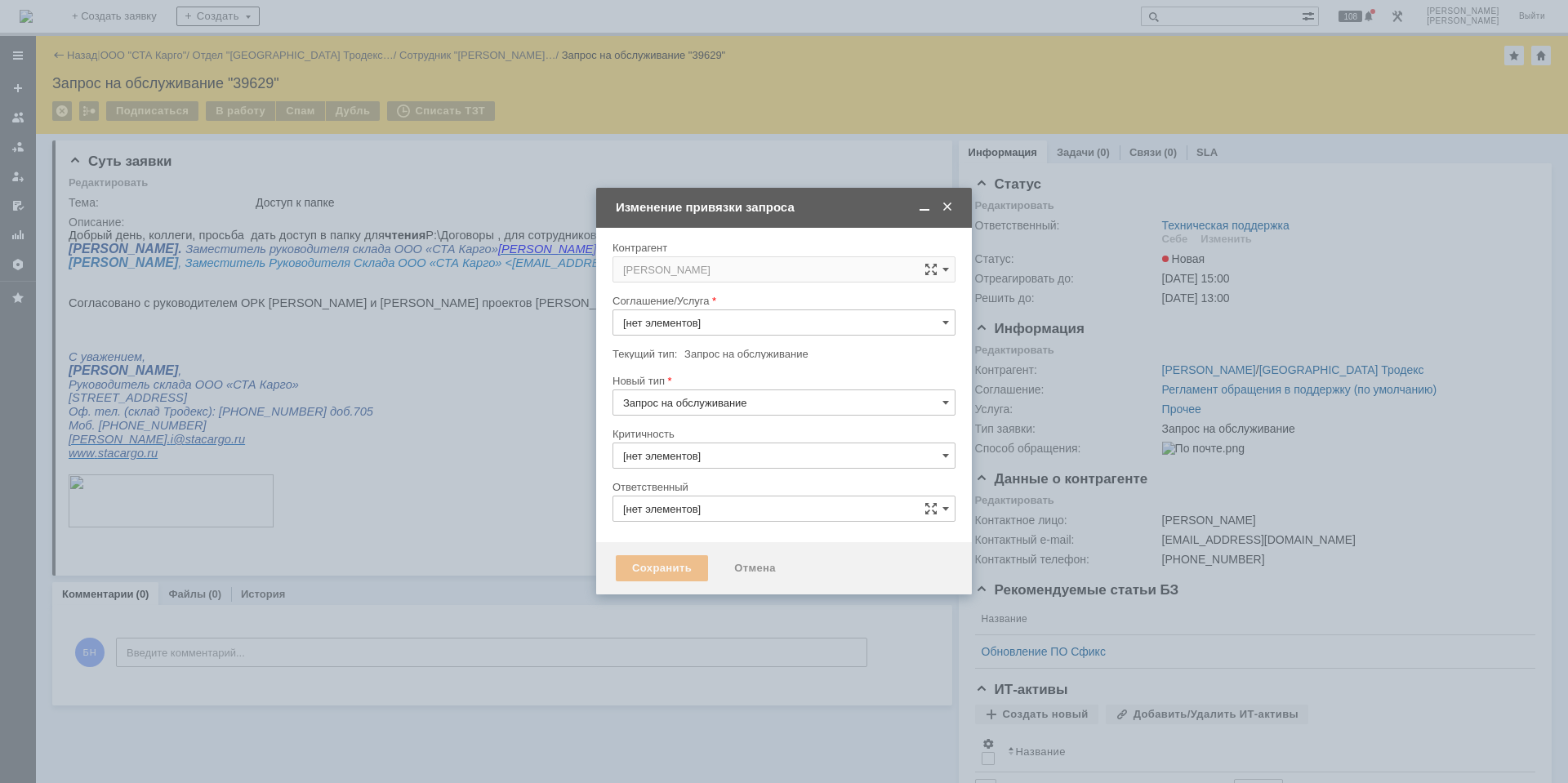
type input "Прочее"
type input "3. Низкая"
type input "Техническая поддержка"
type input "[не указано]"
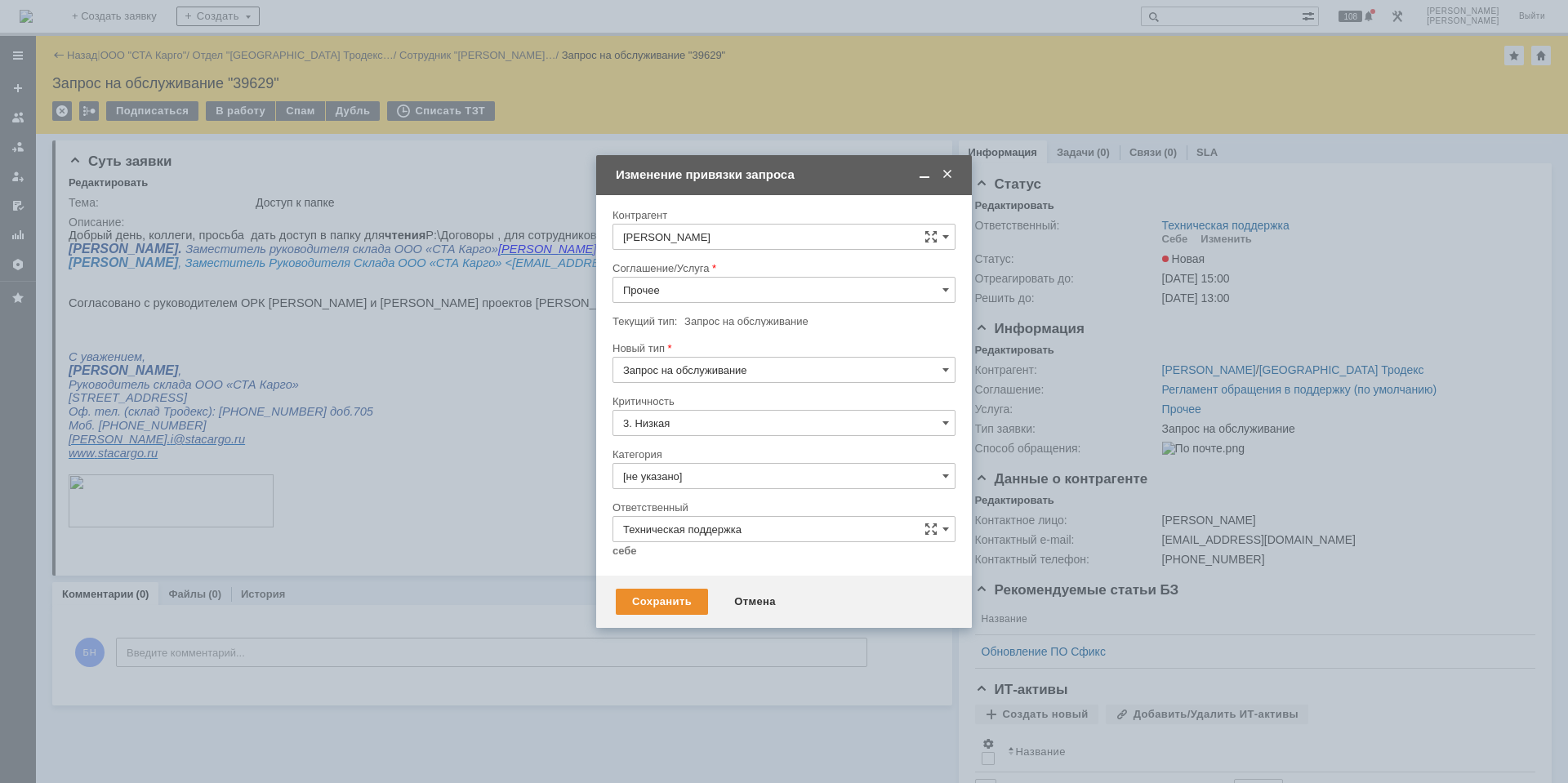
click at [669, 288] on input "Прочее" at bounding box center [783, 290] width 343 height 26
click at [717, 376] on span "Сетевые папки" at bounding box center [784, 379] width 322 height 13
type input "Сетевые папки"
click at [675, 480] on input "[не указано]" at bounding box center [783, 476] width 343 height 26
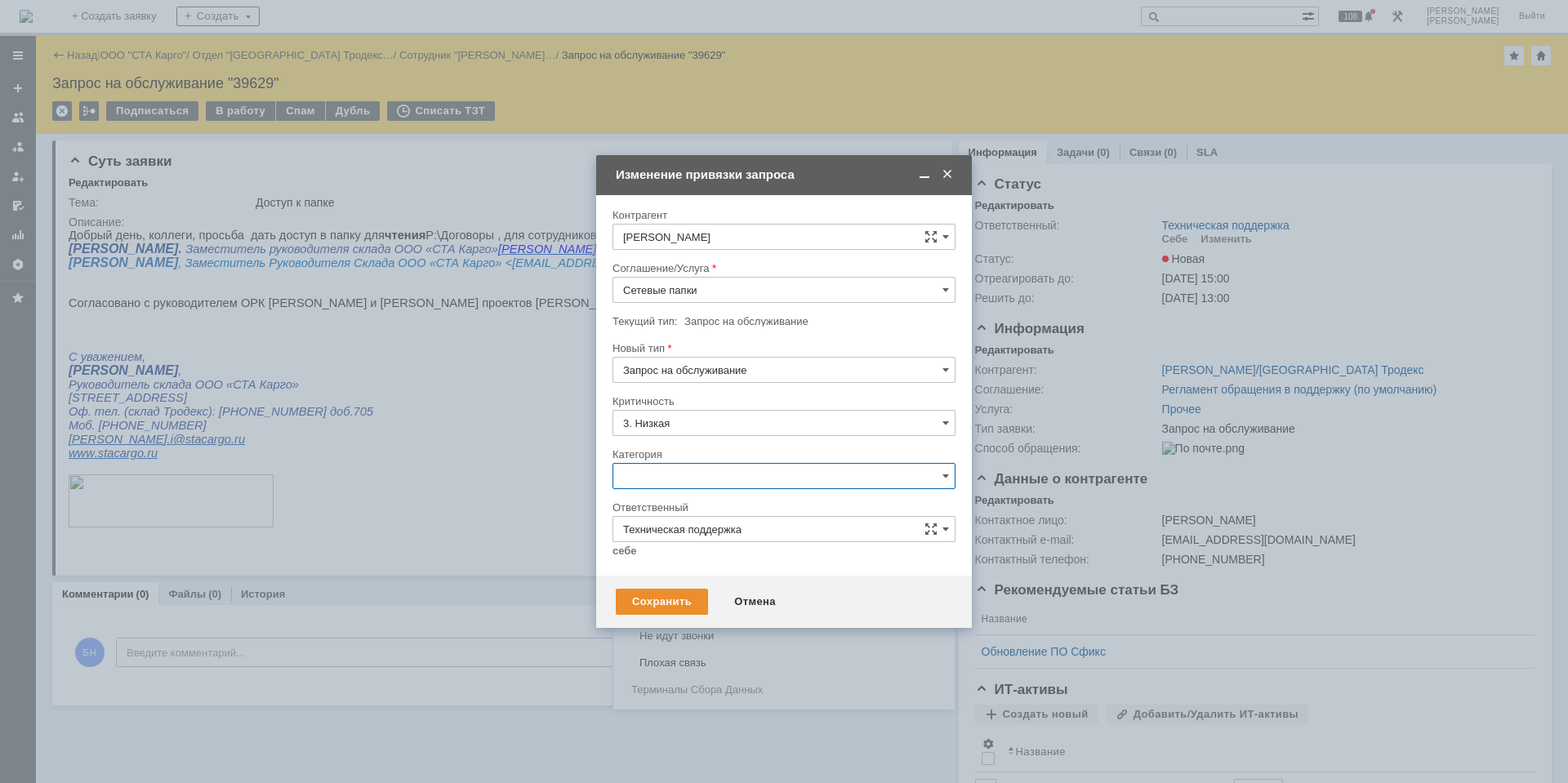
scroll to position [758, 0]
click at [725, 616] on span "Пропала сетевая папка/доступ к папке" at bounding box center [784, 609] width 322 height 13
type input "Пропала сетевая папка/доступ к папке"
click at [621, 555] on link "себе" at bounding box center [624, 551] width 25 height 13
type input "[PERSON_NAME]"
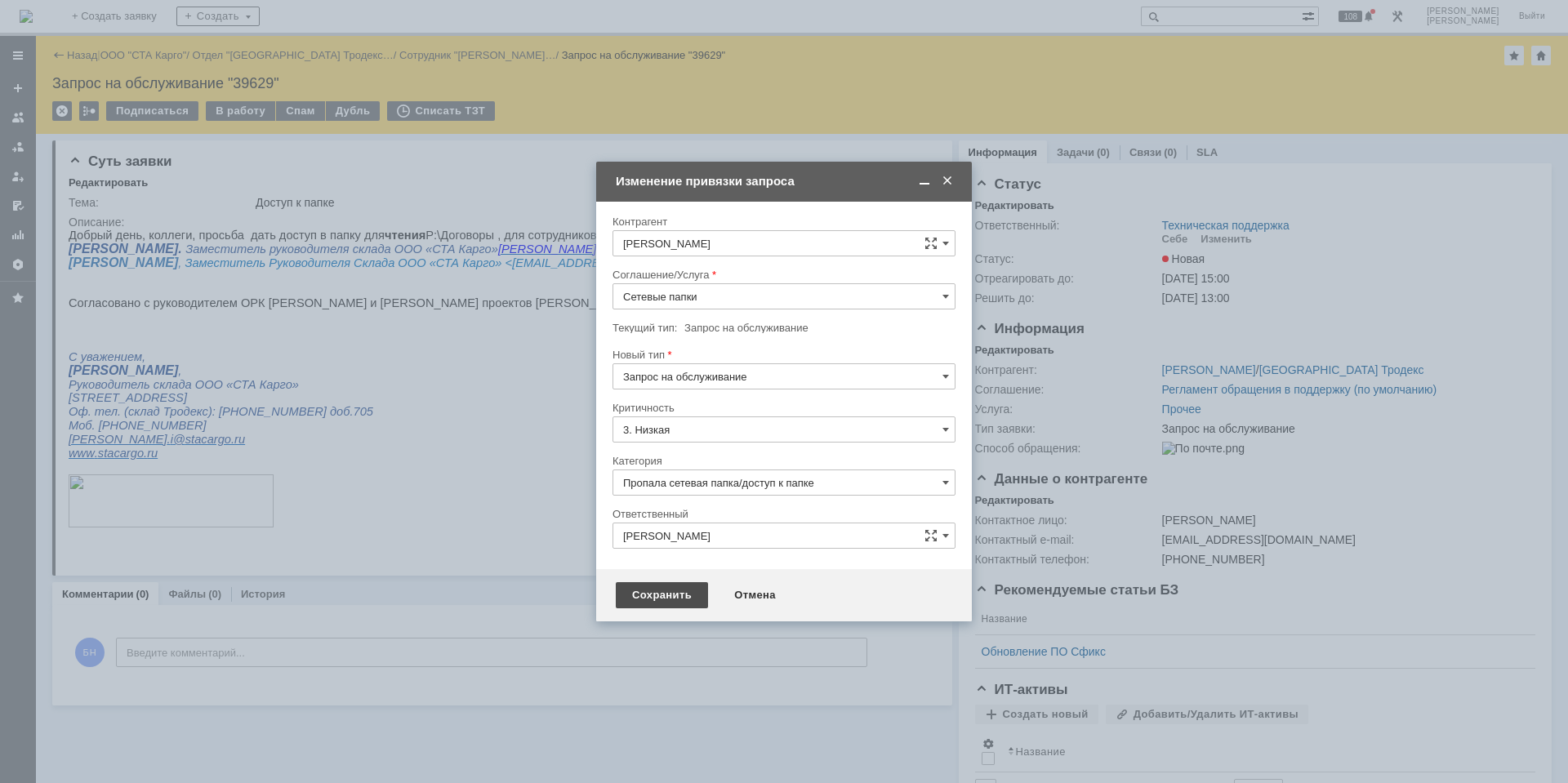
click at [635, 599] on div "Сохранить" at bounding box center [661, 595] width 93 height 26
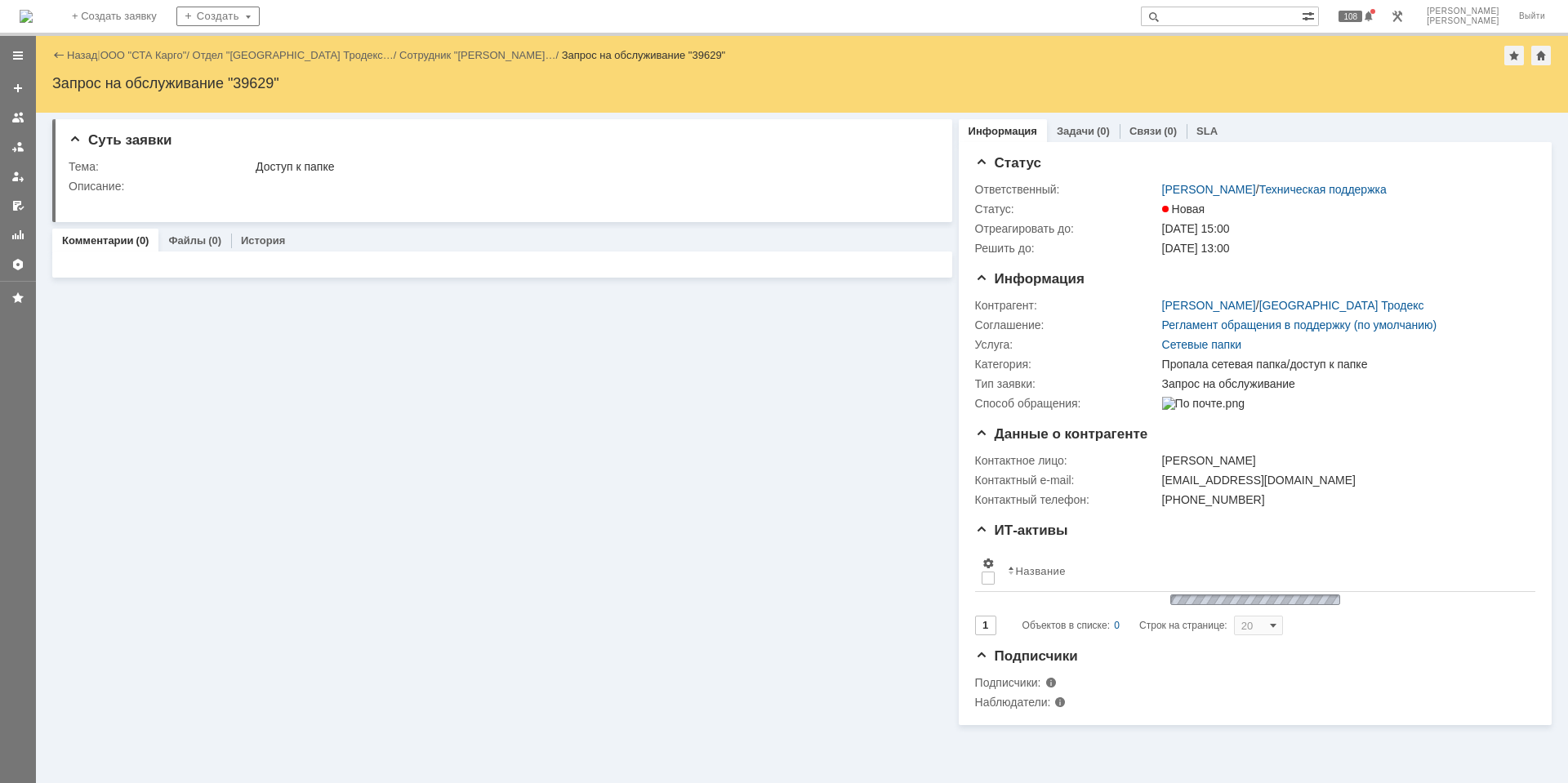
scroll to position [0, 0]
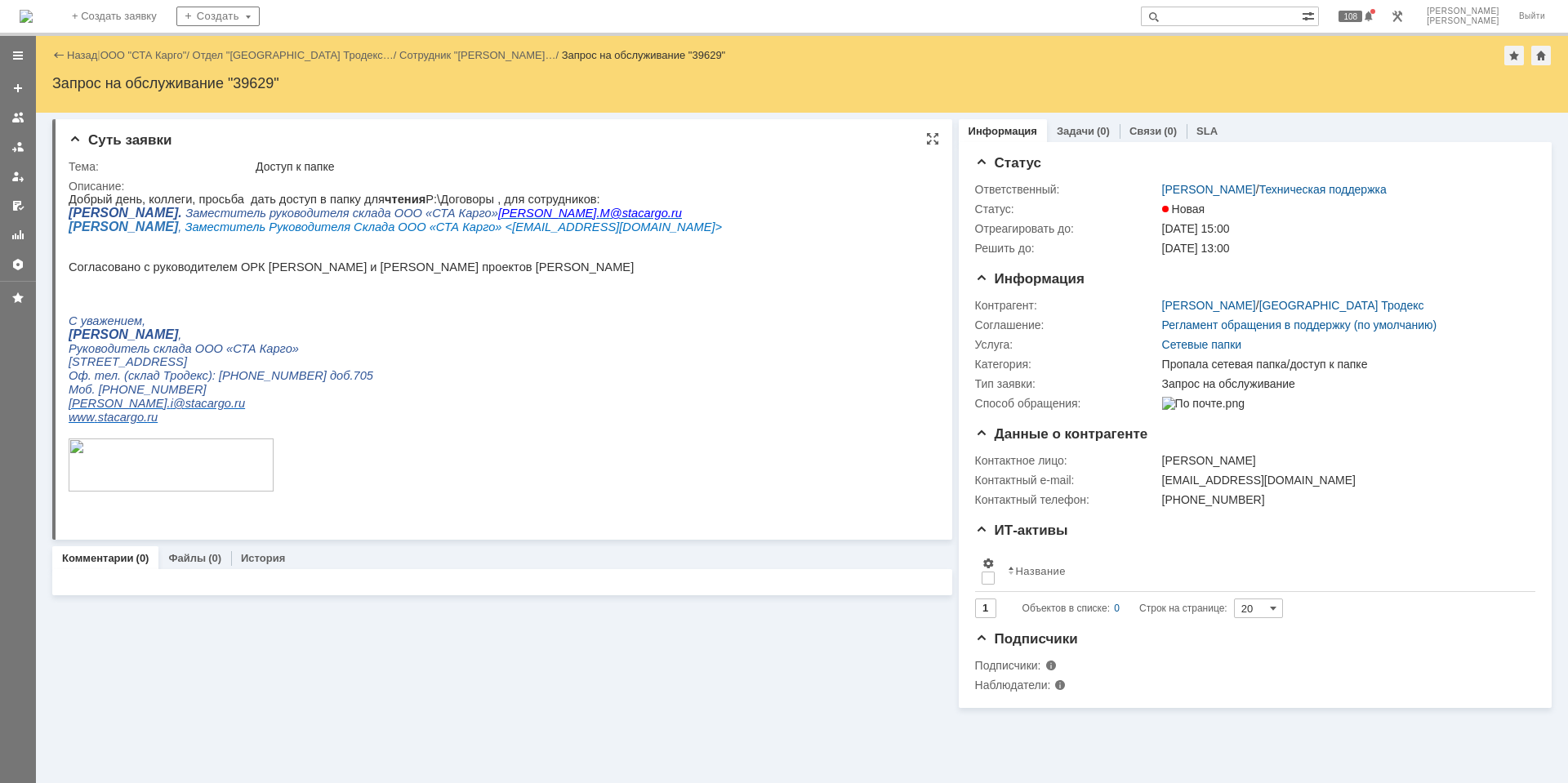
click at [228, 251] on p at bounding box center [395, 254] width 653 height 13
click at [240, 204] on p "Добрый день, коллеги, просьба дать доступ в папку для чтения P:\Договоры , для …" at bounding box center [395, 199] width 653 height 13
click at [33, 10] on img at bounding box center [26, 16] width 13 height 13
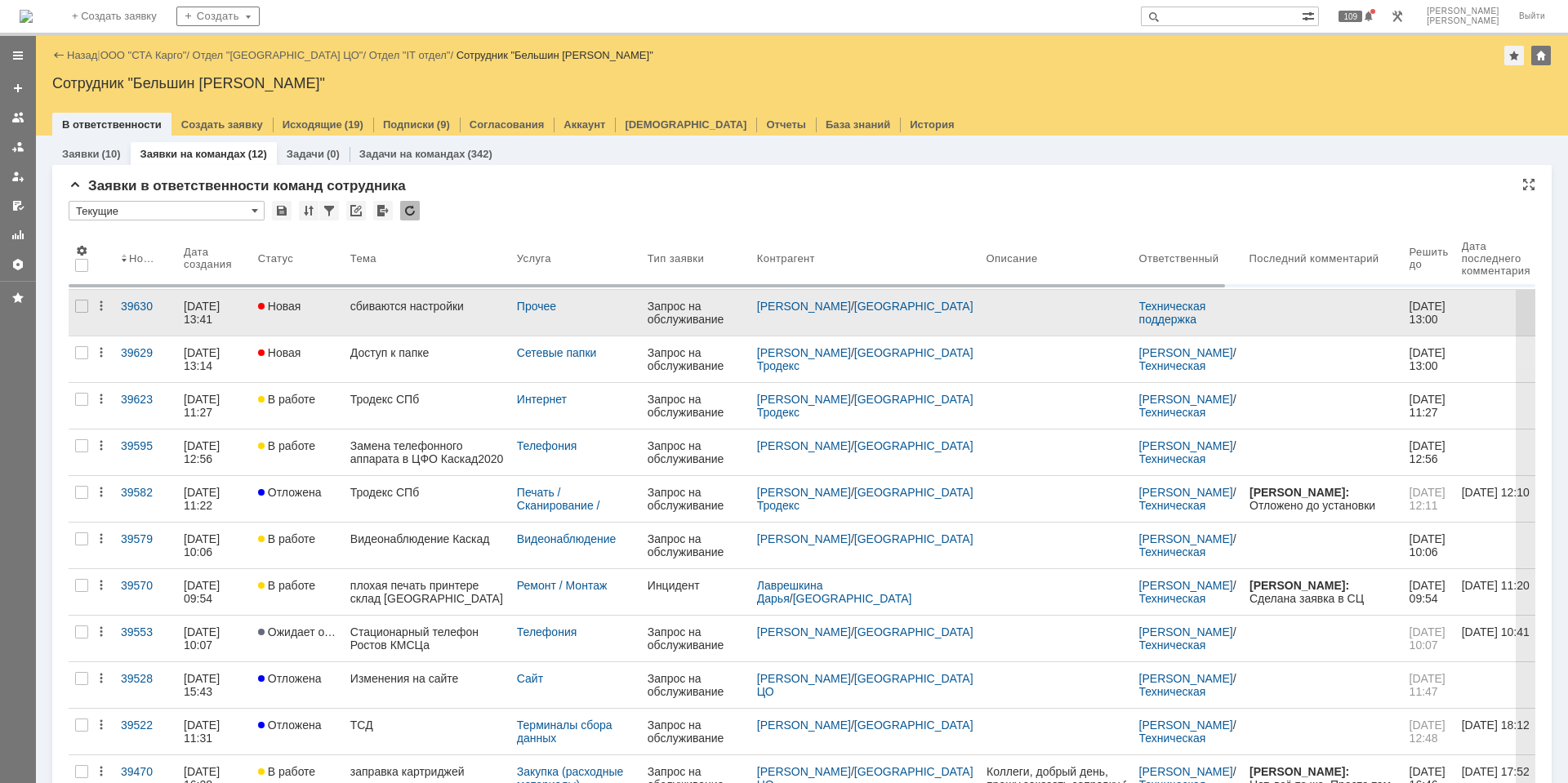
click at [429, 312] on div "сбиваются настройки" at bounding box center [427, 306] width 153 height 13
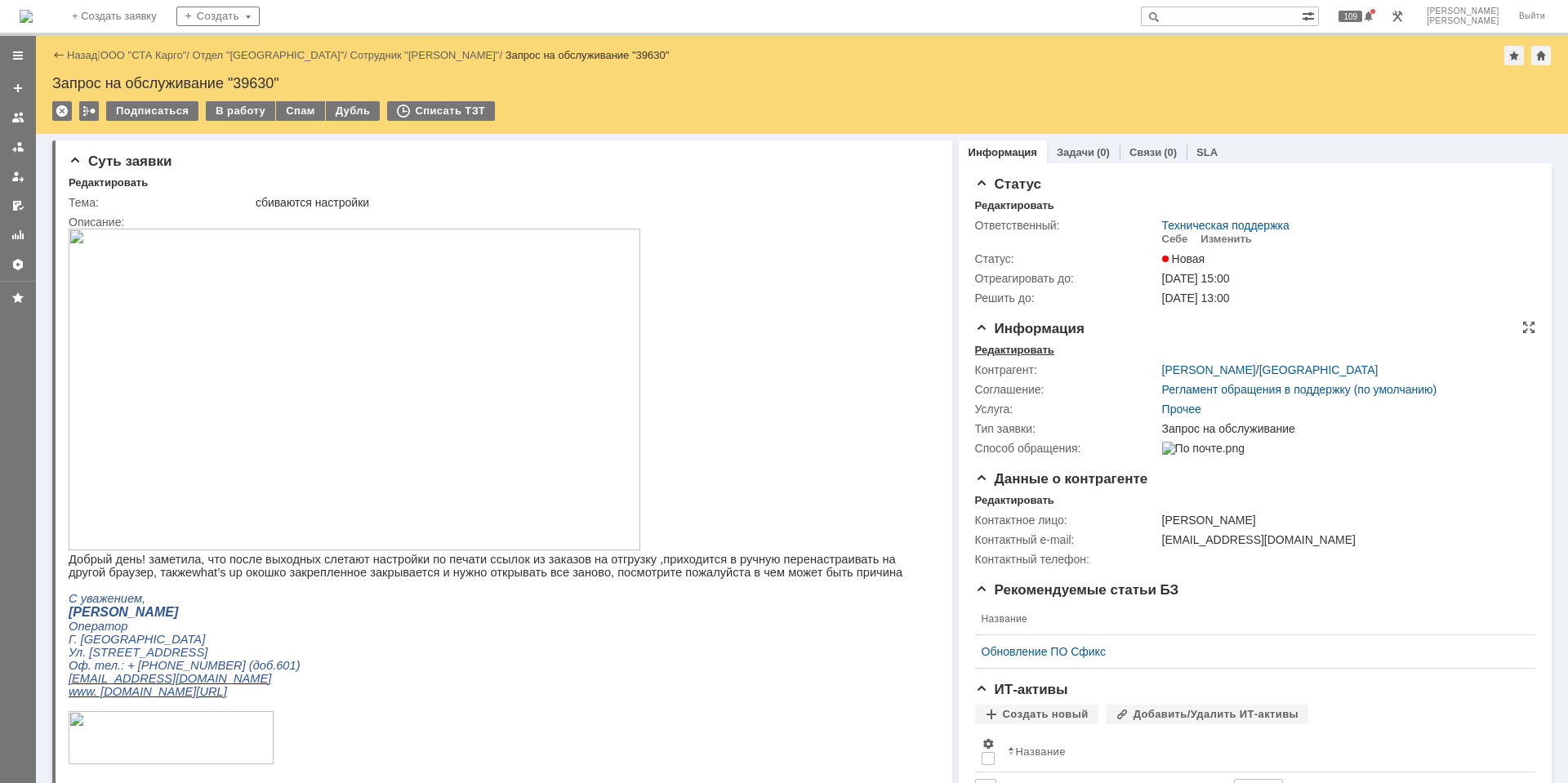
click at [1027, 347] on div "Редактировать" at bounding box center [1015, 350] width 79 height 13
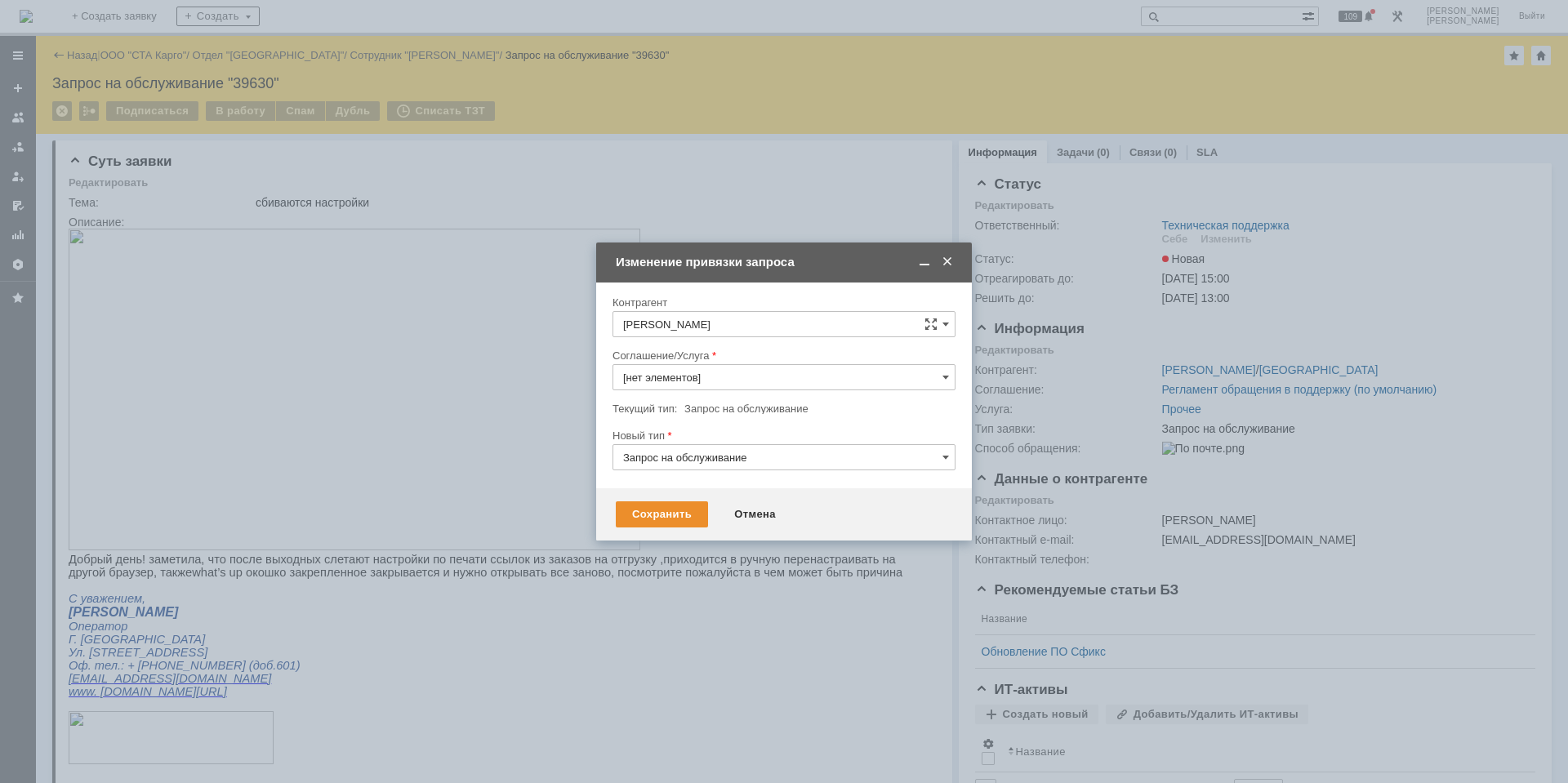
type input "Прочее"
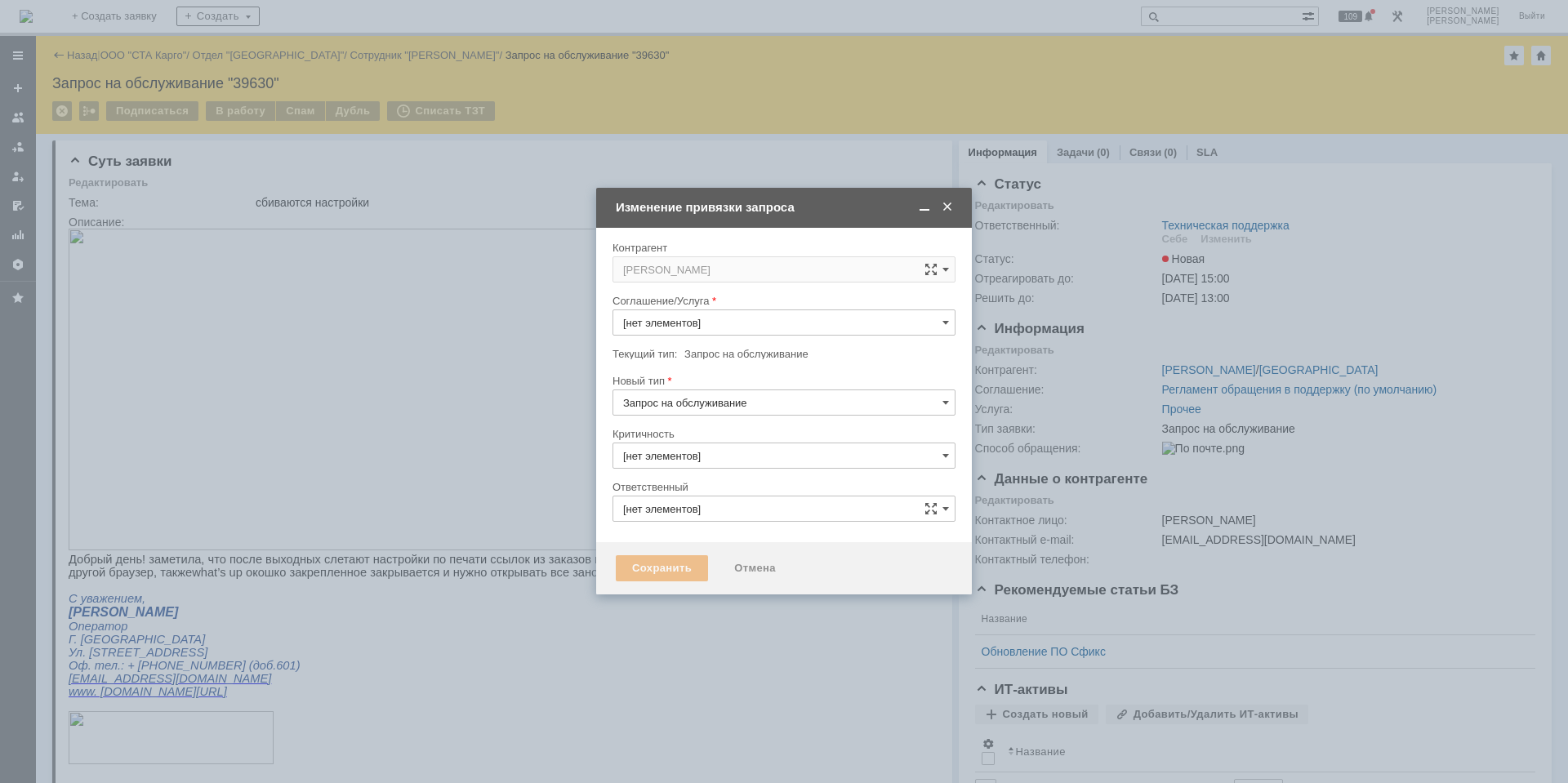
type input "Прочее"
type input "3. Низкая"
type input "[не указано]"
type input "Техническая поддержка"
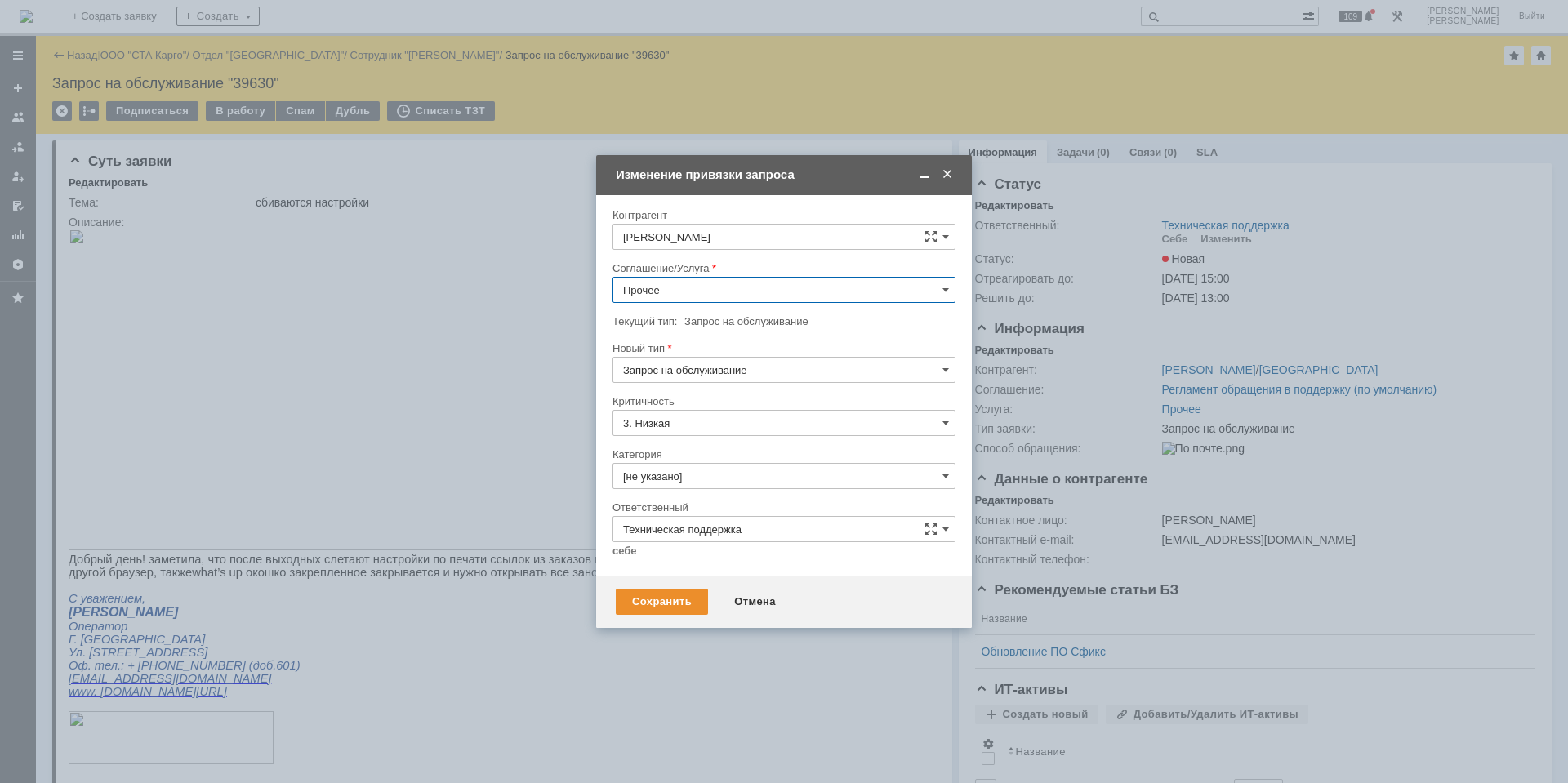
click at [671, 301] on input "Прочее" at bounding box center [783, 290] width 343 height 26
click at [683, 464] on div "Рабочее место" at bounding box center [783, 456] width 341 height 26
type input "Рабочее место"
click at [687, 481] on input "[не указано]" at bounding box center [783, 476] width 343 height 26
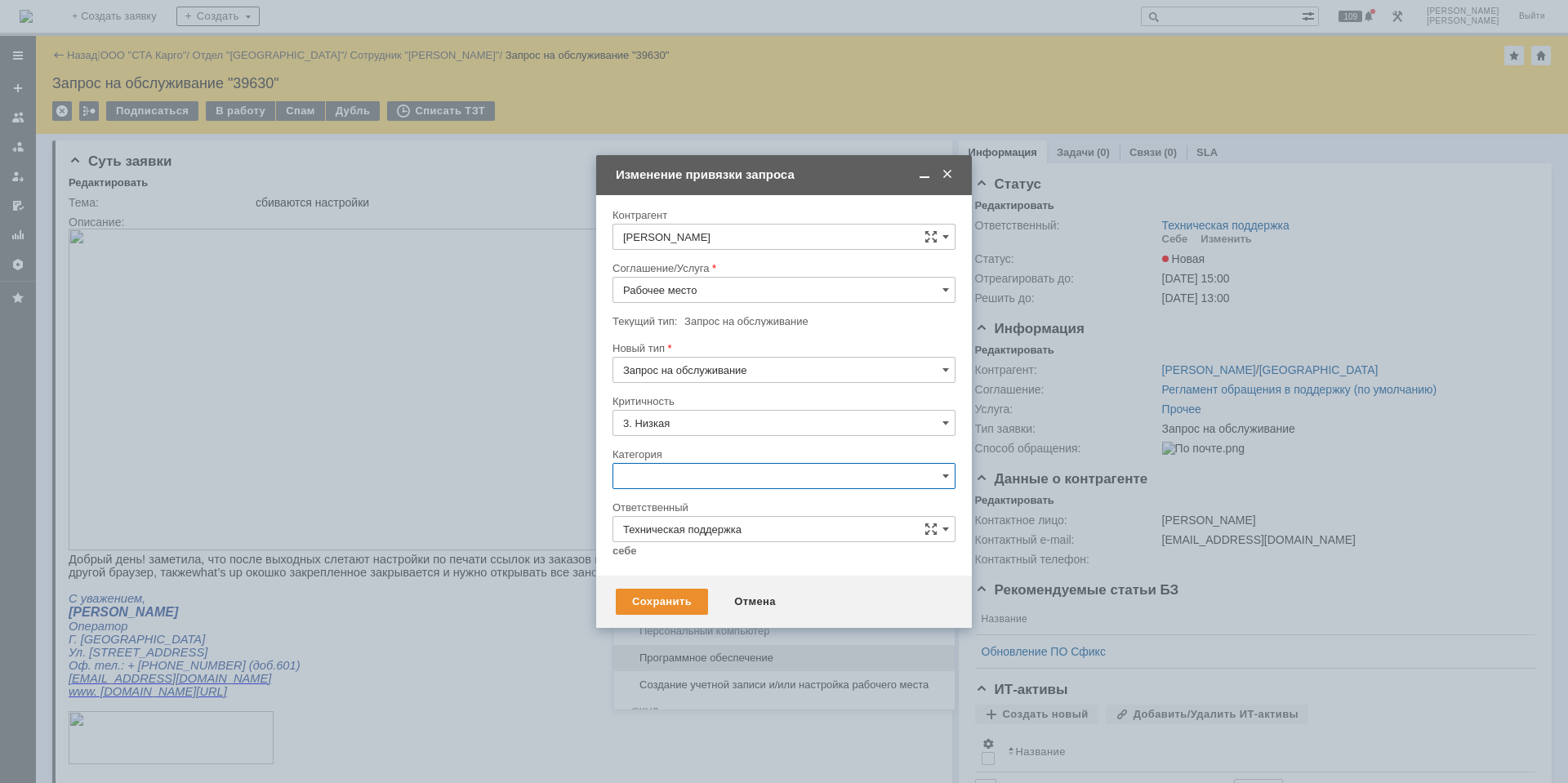
scroll to position [490, 0]
click at [756, 508] on div "Прочее" at bounding box center [783, 502] width 341 height 26
type input "Прочее"
click at [629, 554] on link "себе" at bounding box center [624, 551] width 25 height 13
type input "[PERSON_NAME]"
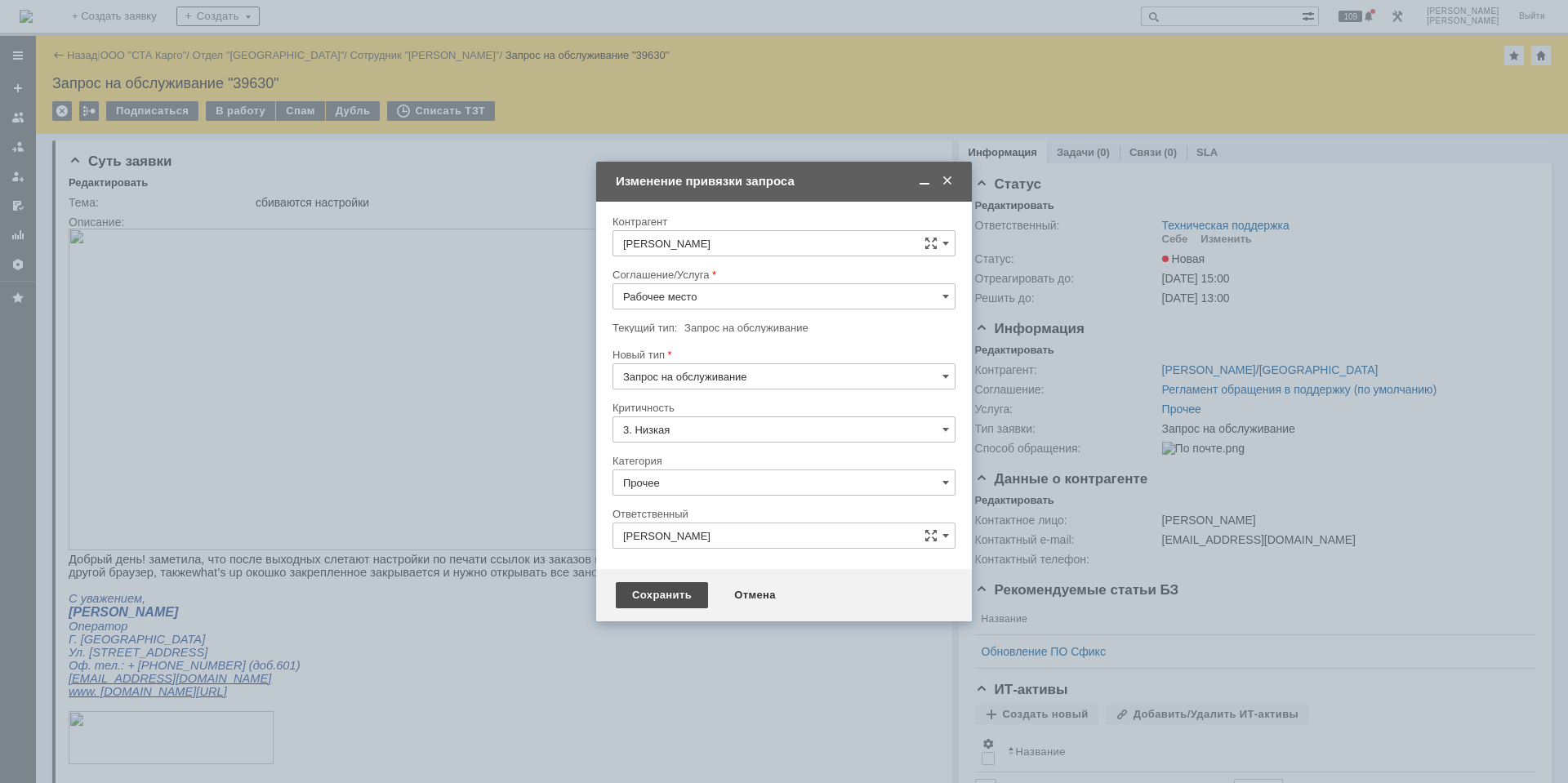
click at [646, 592] on div "Сохранить" at bounding box center [661, 595] width 93 height 26
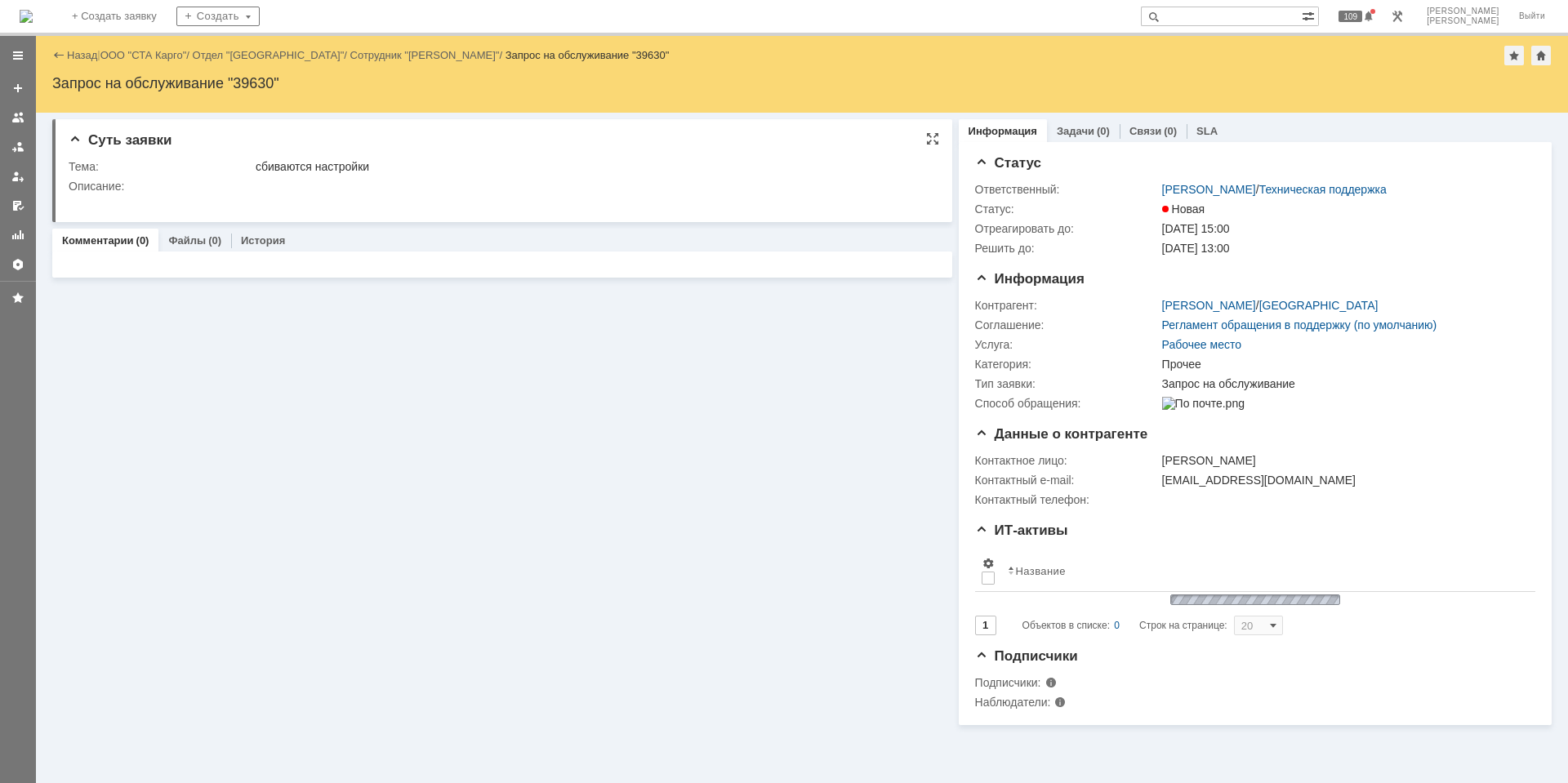
scroll to position [0, 0]
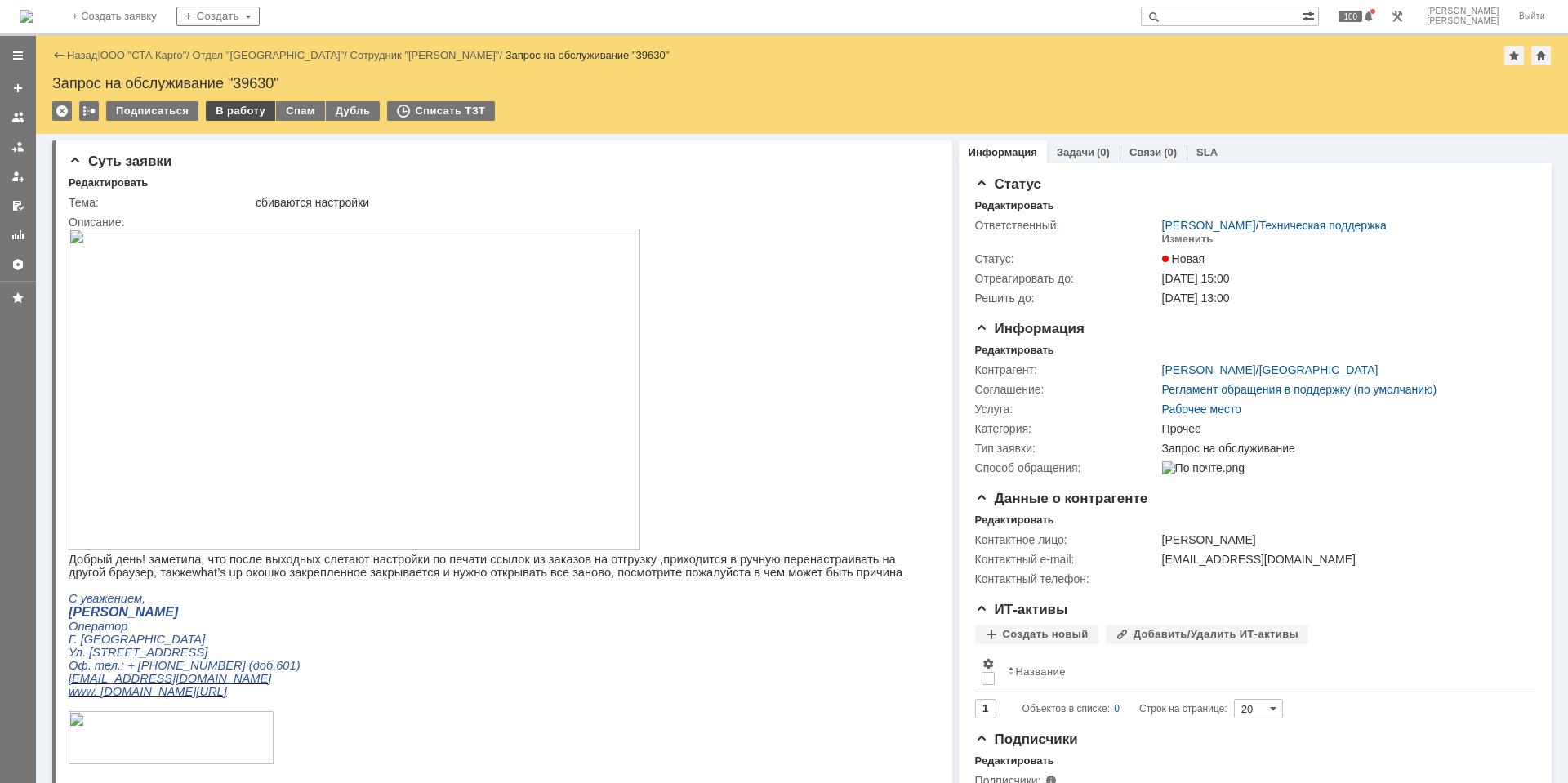
click at [236, 106] on div "В работу" at bounding box center [240, 111] width 70 height 19
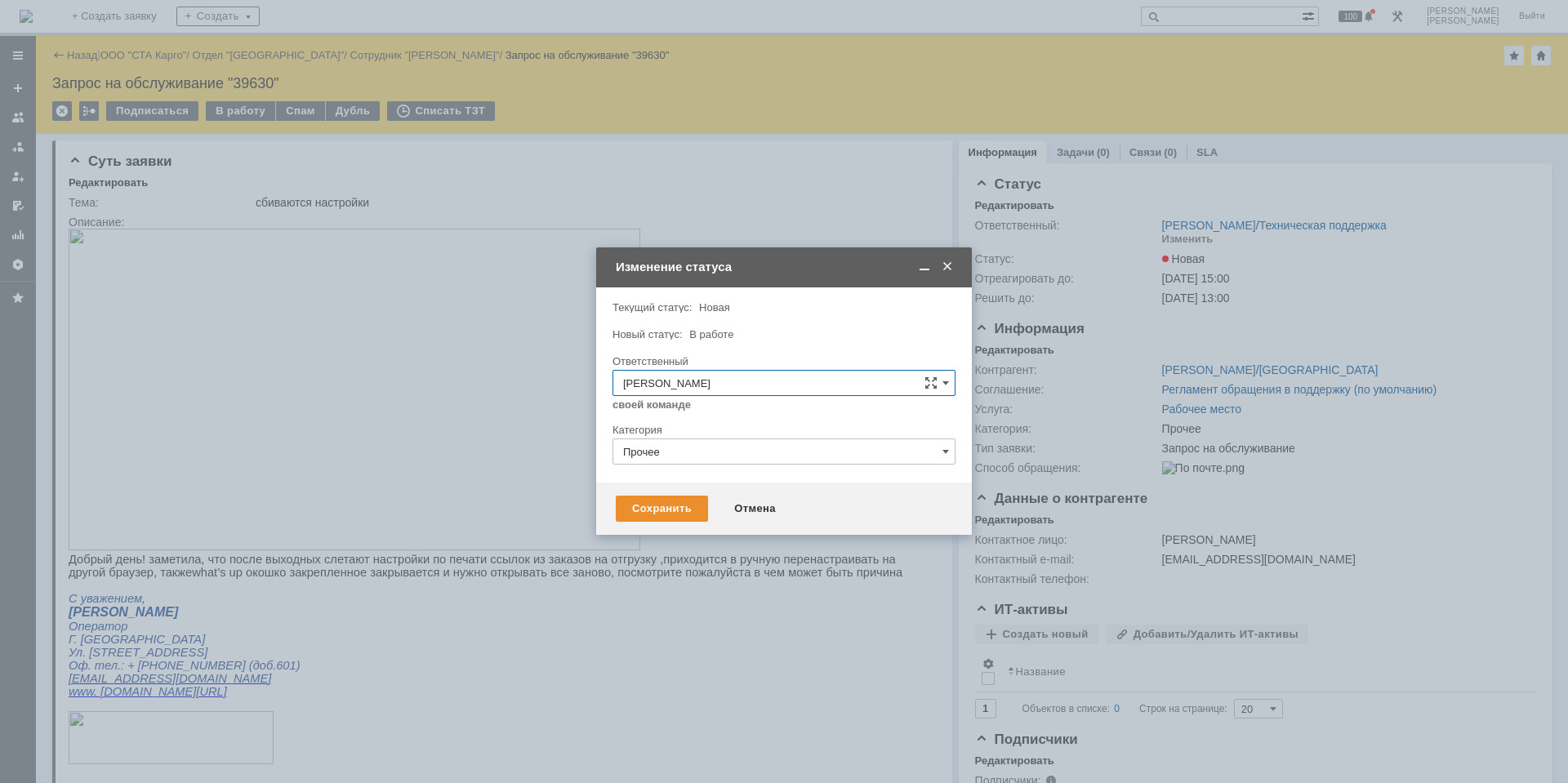
click at [668, 493] on div "Сохранить Отмена" at bounding box center [784, 508] width 376 height 52
click at [659, 509] on div "Сохранить" at bounding box center [661, 509] width 93 height 26
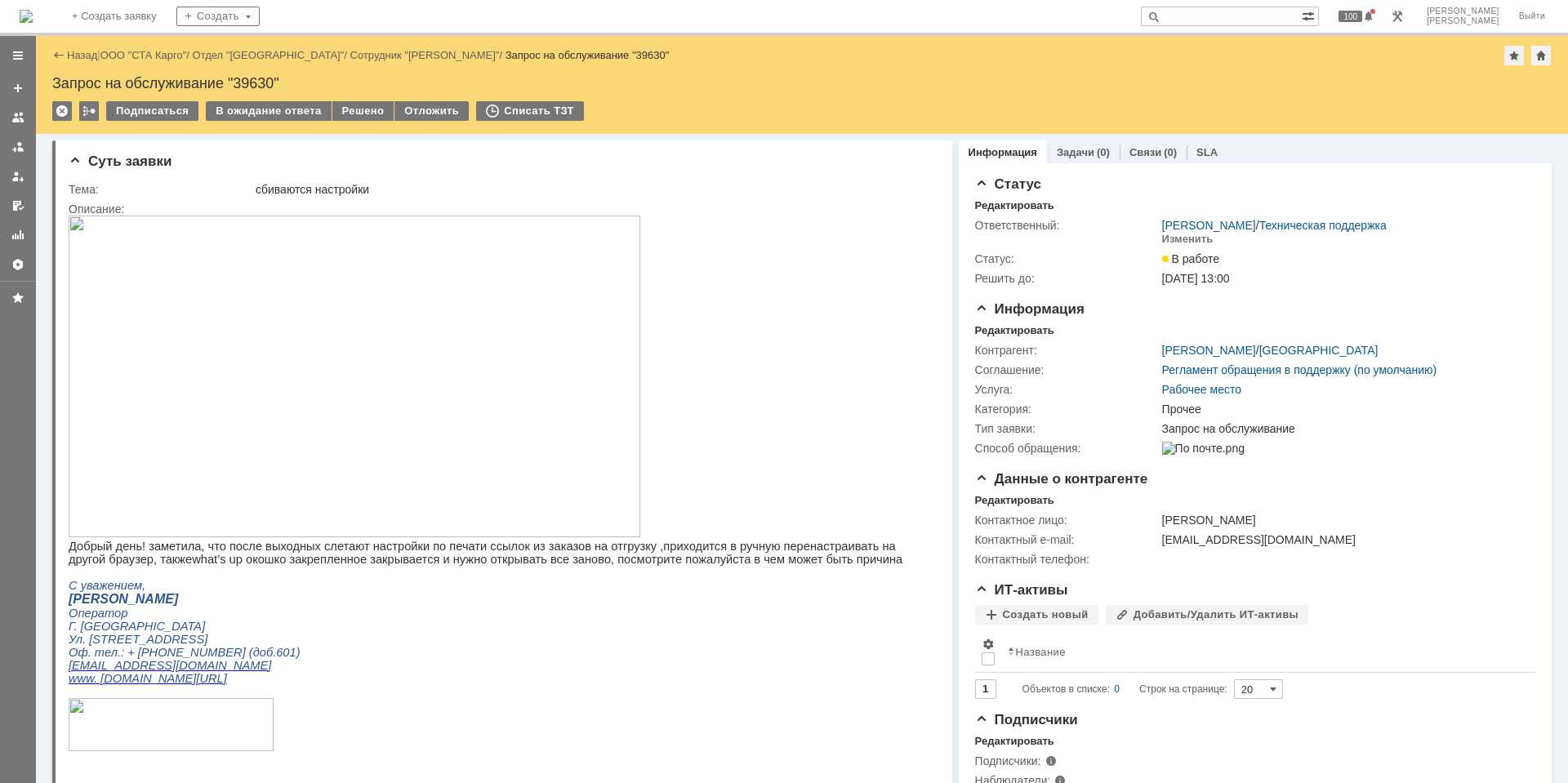
click at [310, 125] on div "Подписаться В ожидание ответа Решено Отложить Списать ТЗТ" at bounding box center [802, 118] width 1499 height 34
click at [302, 117] on div "В ожидание ответа" at bounding box center [268, 111] width 125 height 19
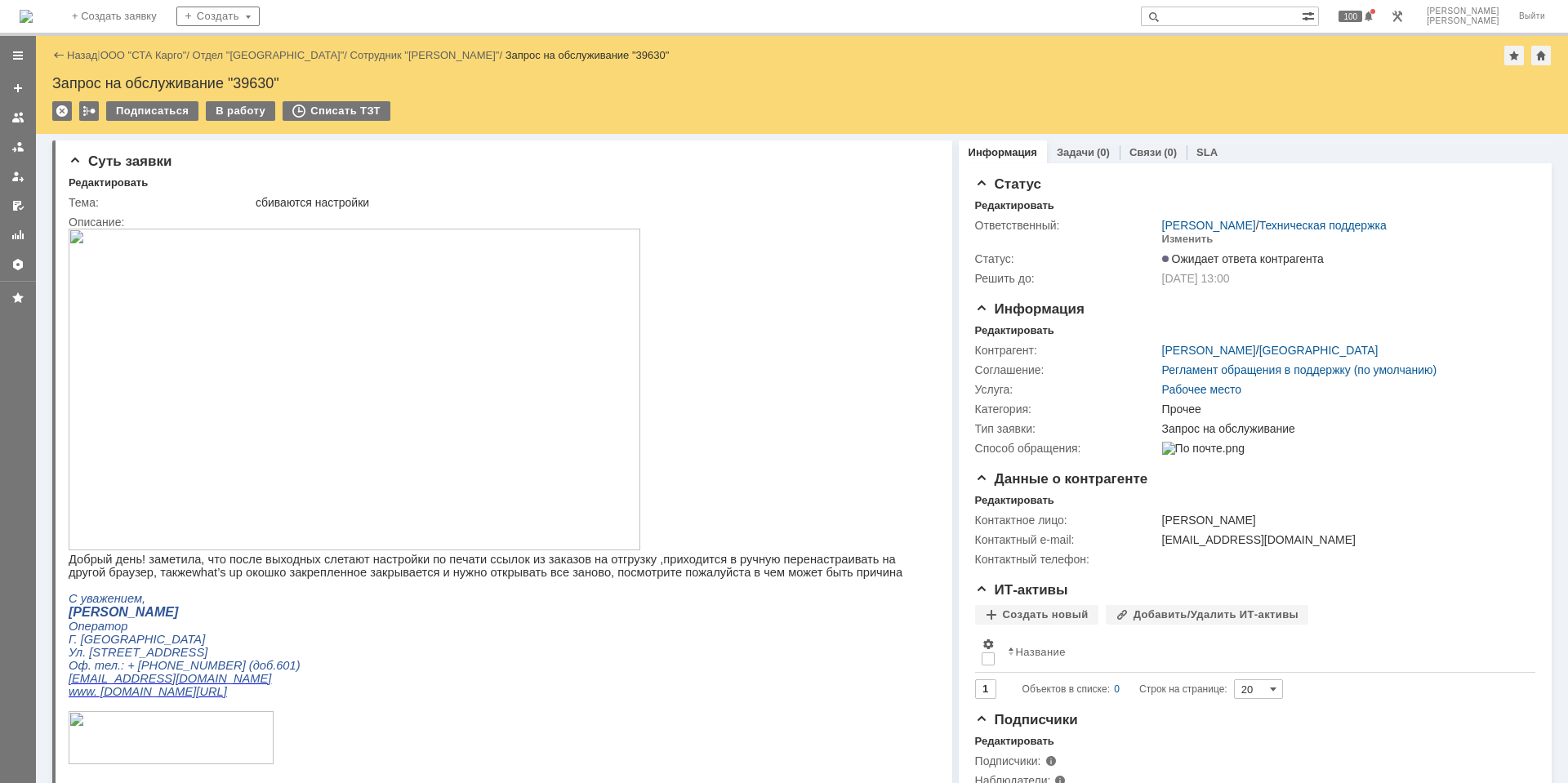
drag, startPoint x: 402, startPoint y: 581, endPoint x: 381, endPoint y: 612, distance: 37.4
click at [401, 579] on p "Добрый день! заметила, что после выходных слетают настройки по печати ссылок из…" at bounding box center [496, 566] width 854 height 26
click at [33, 23] on img at bounding box center [26, 16] width 13 height 13
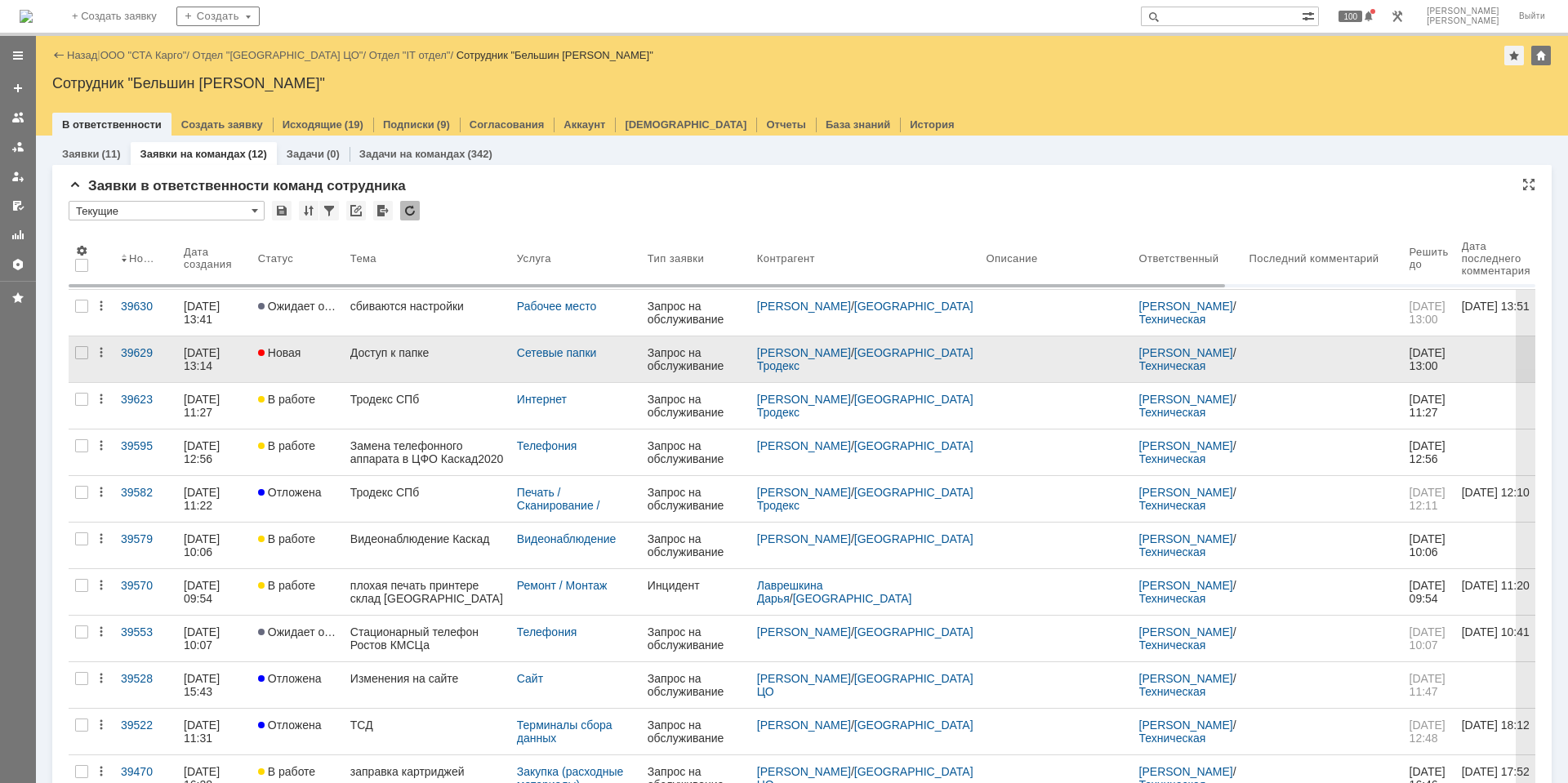
click at [399, 366] on link "Доступ к папке" at bounding box center [427, 359] width 167 height 46
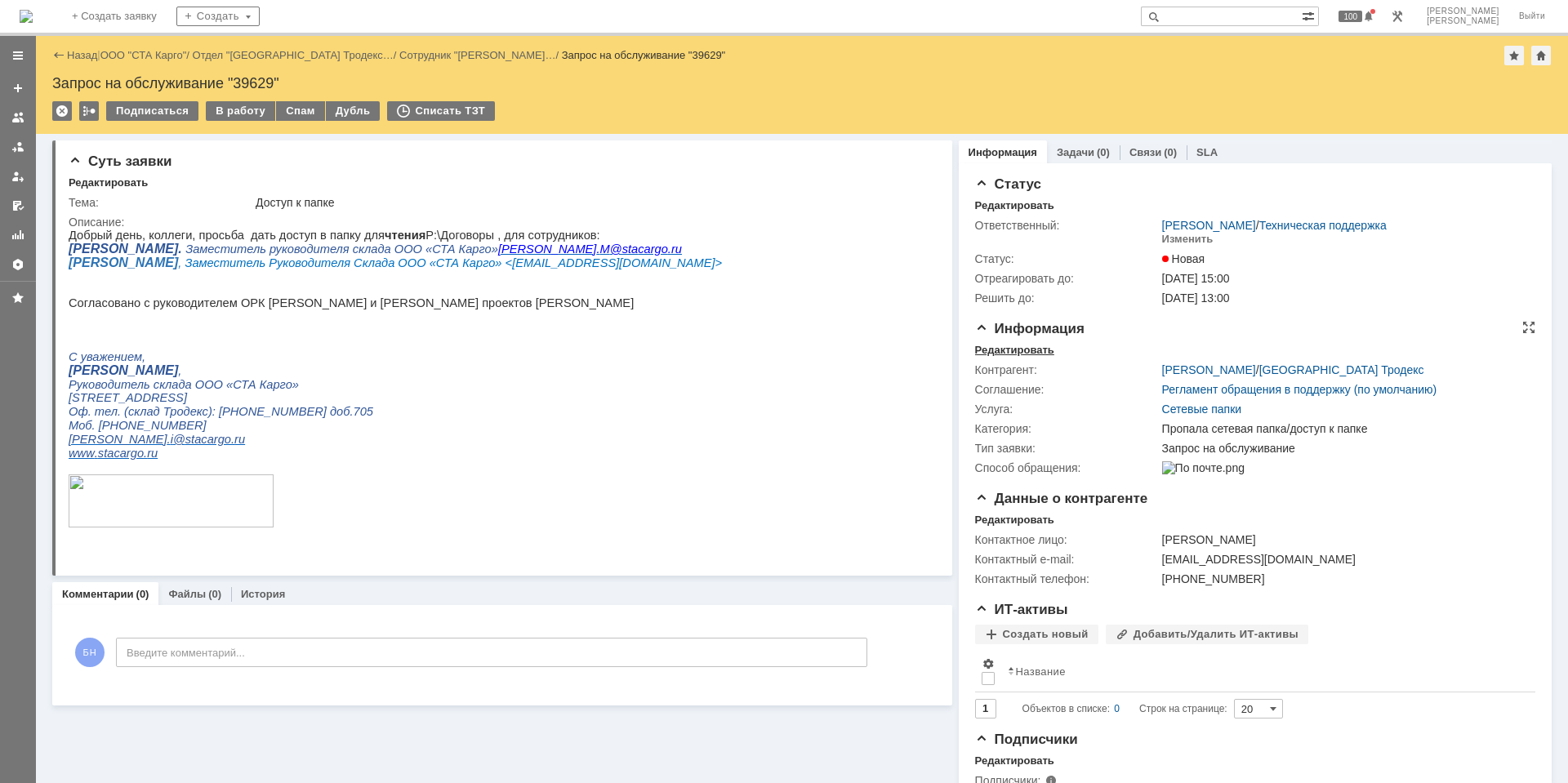
click at [999, 349] on div "Редактировать" at bounding box center [1015, 350] width 79 height 13
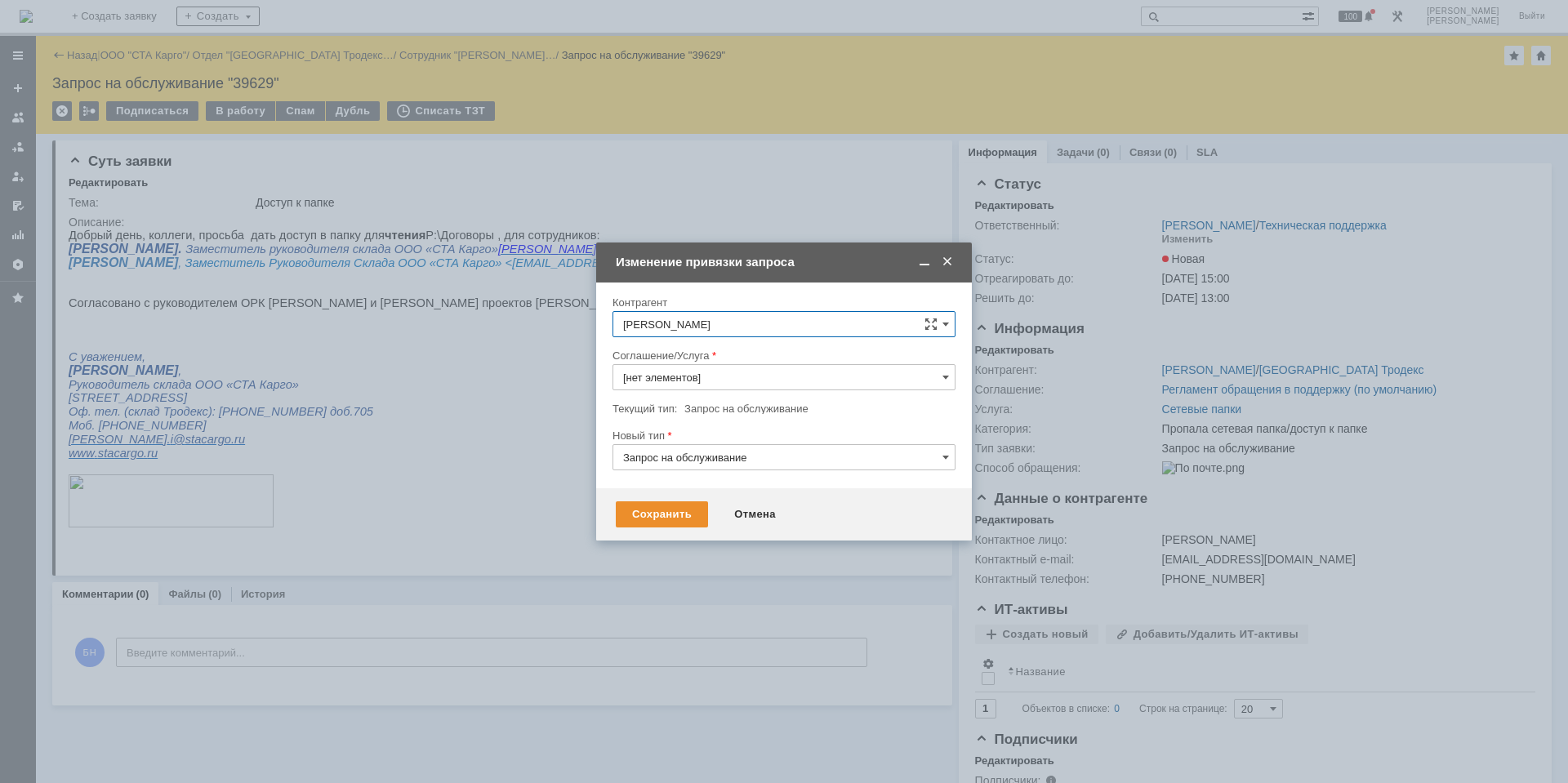
type input "Сетевые папки"
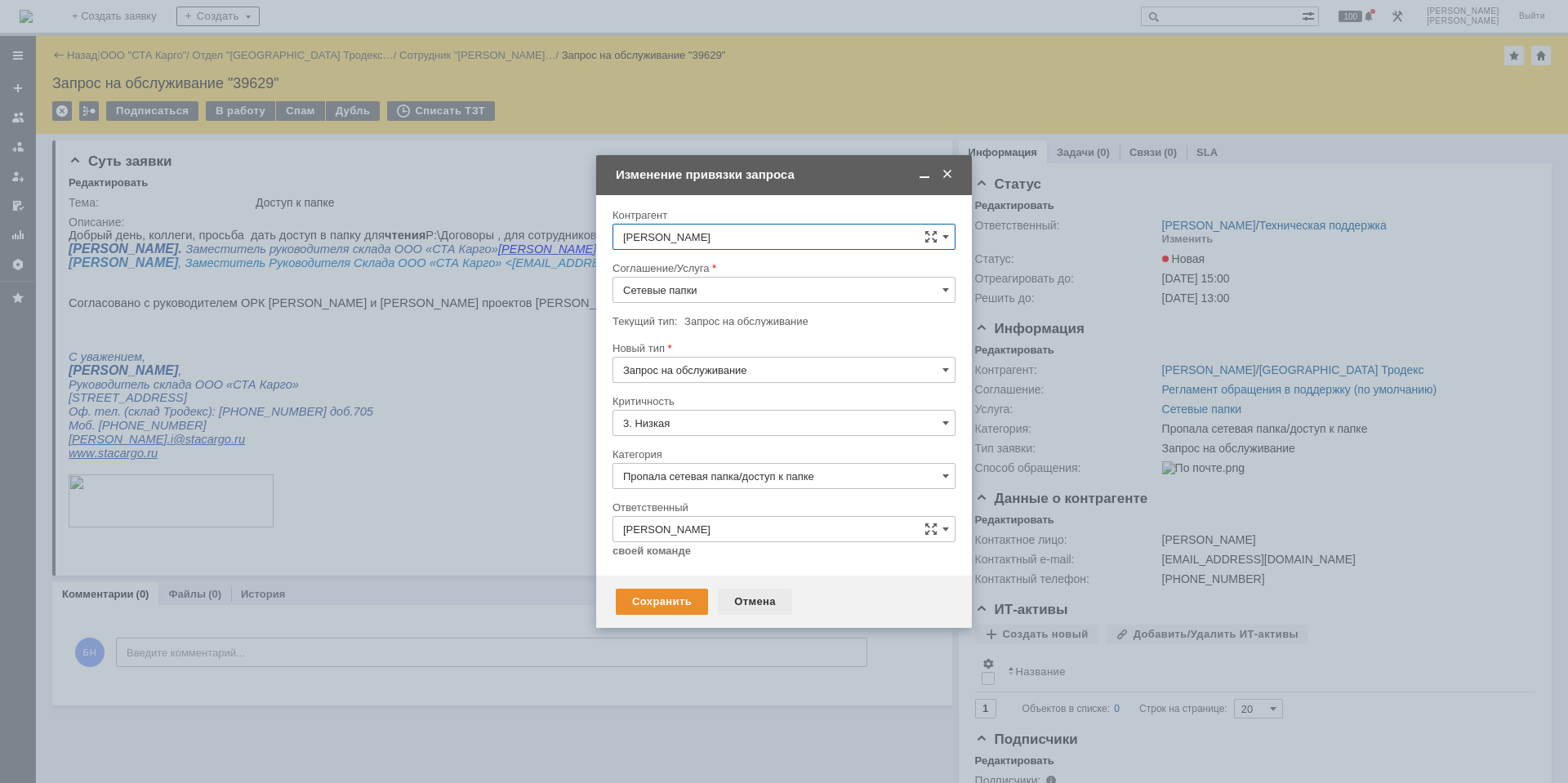
click at [744, 606] on div "Отмена" at bounding box center [755, 602] width 74 height 26
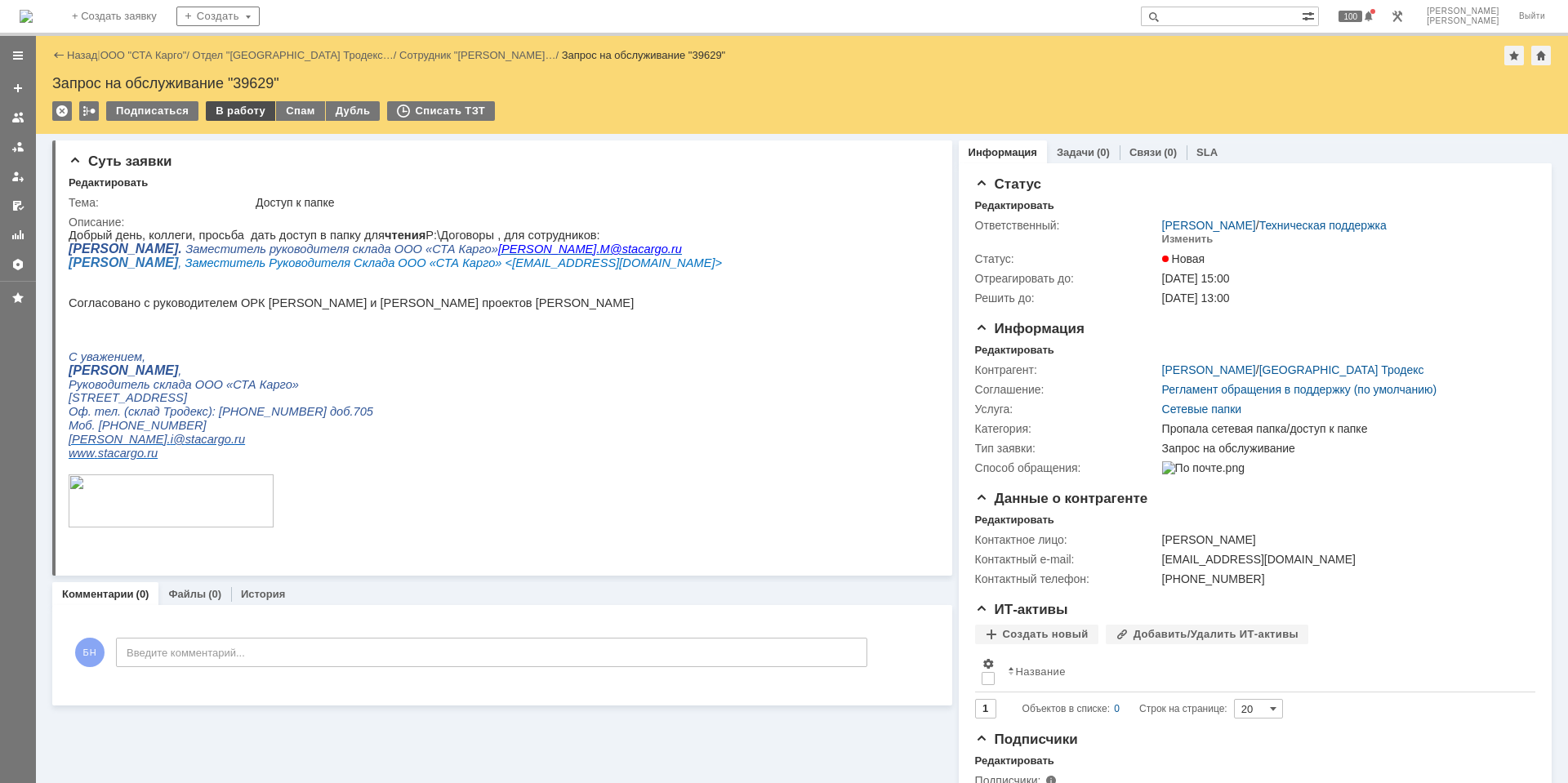
click at [248, 116] on div "В работу" at bounding box center [240, 111] width 70 height 19
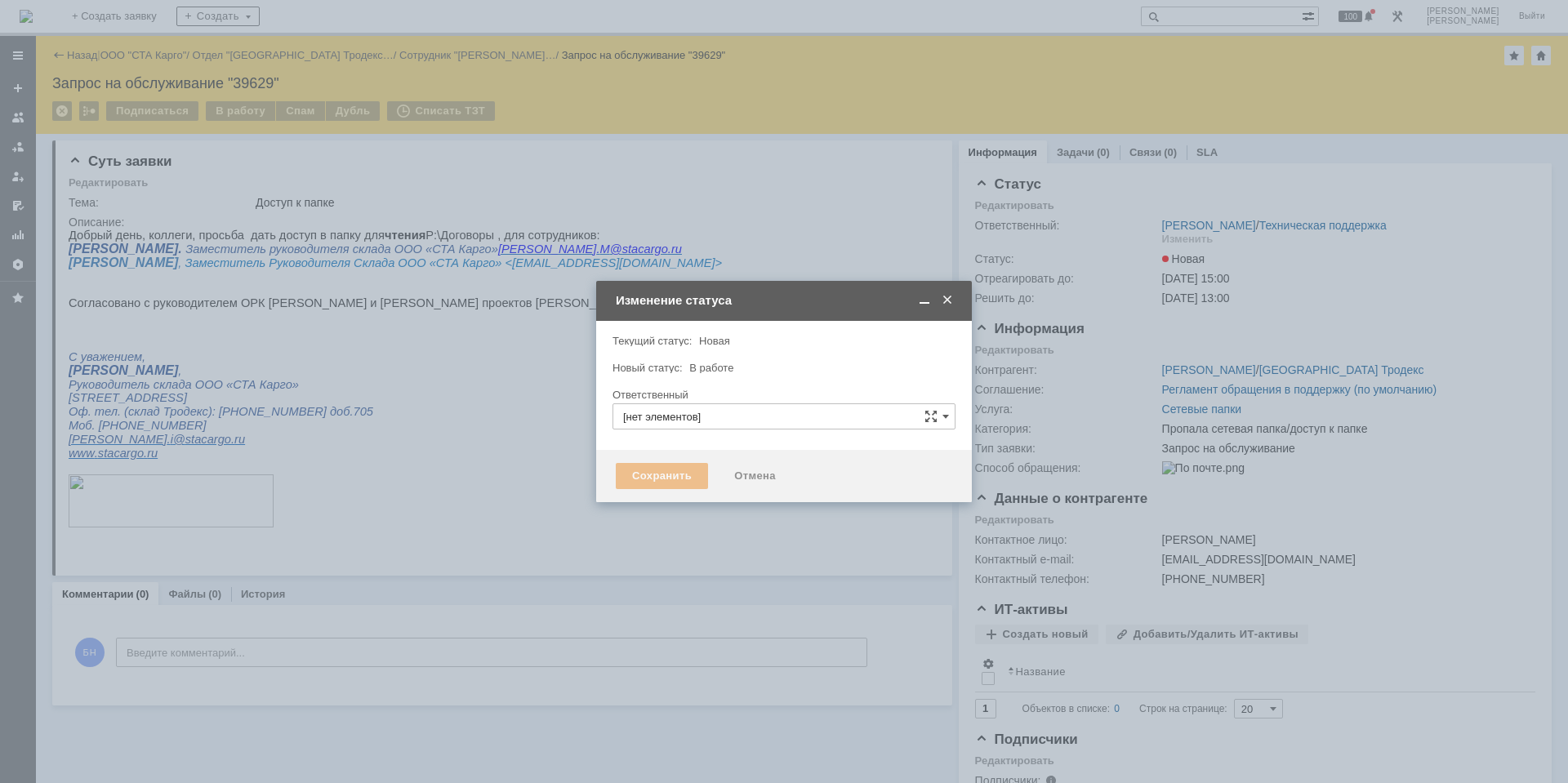
type input "[PERSON_NAME]"
type input "Пропала сетевая папка/доступ к папке"
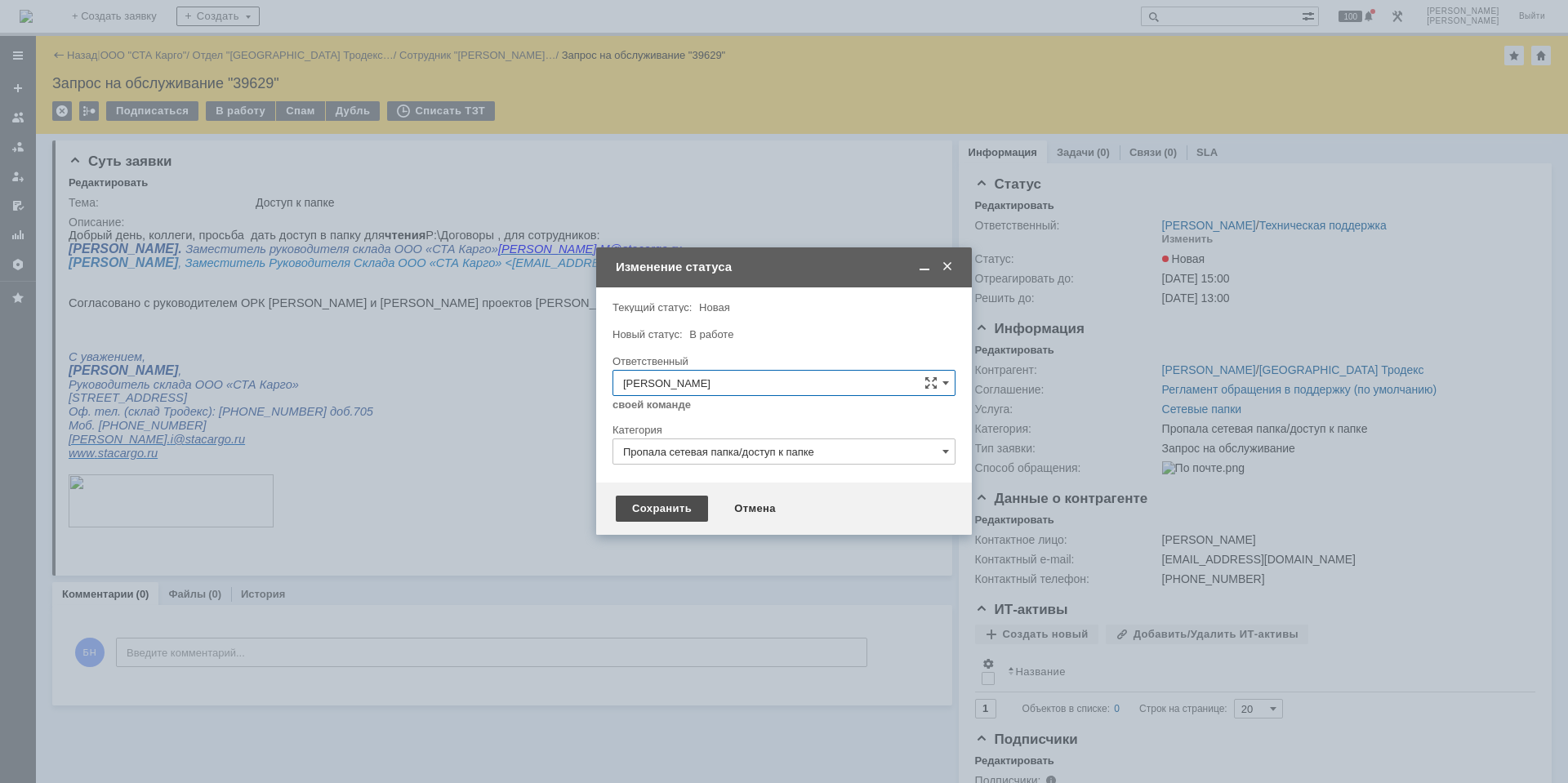
click at [695, 512] on div "Сохранить" at bounding box center [661, 509] width 93 height 26
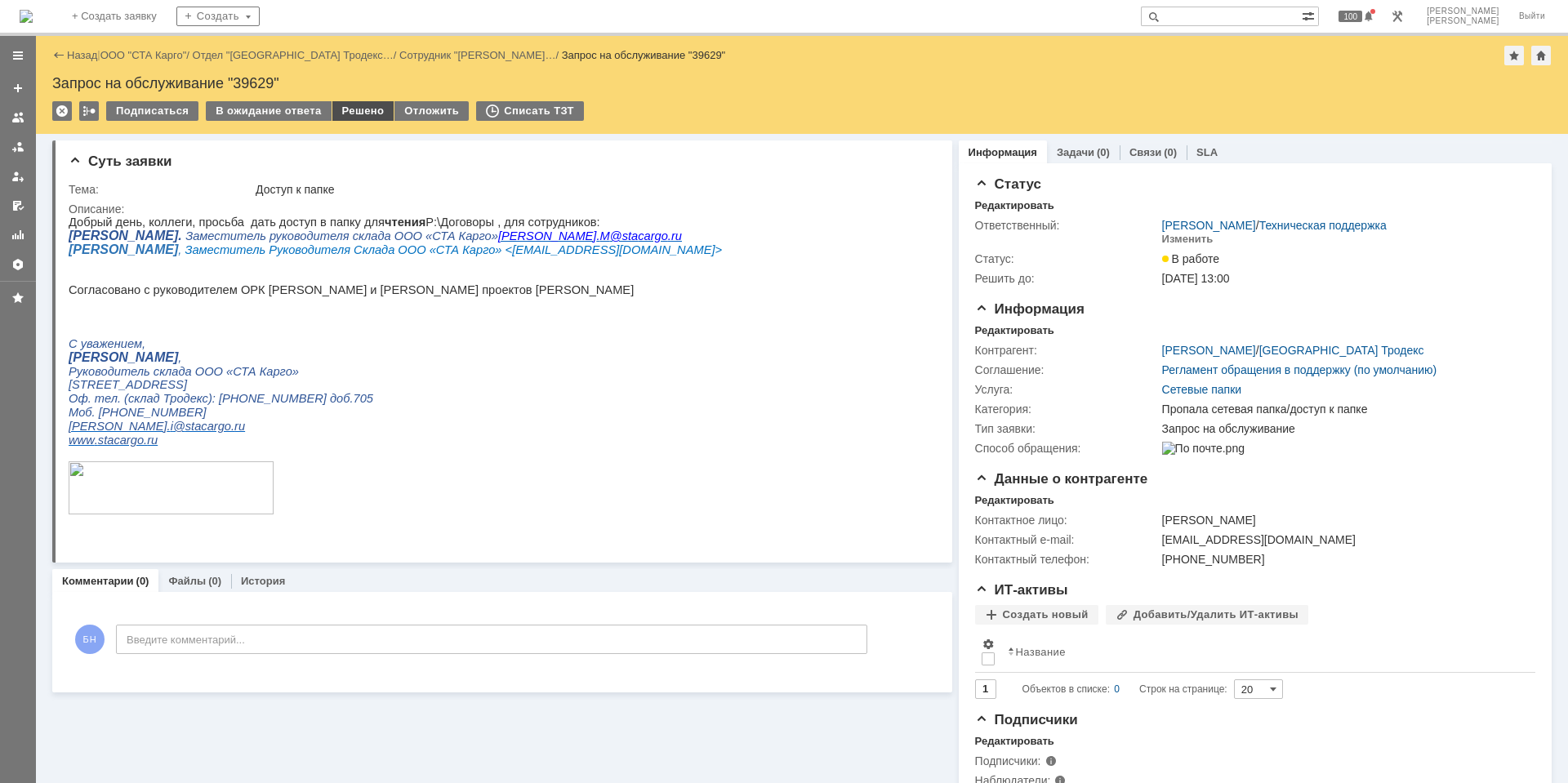
click at [358, 115] on div "Решено" at bounding box center [363, 111] width 62 height 19
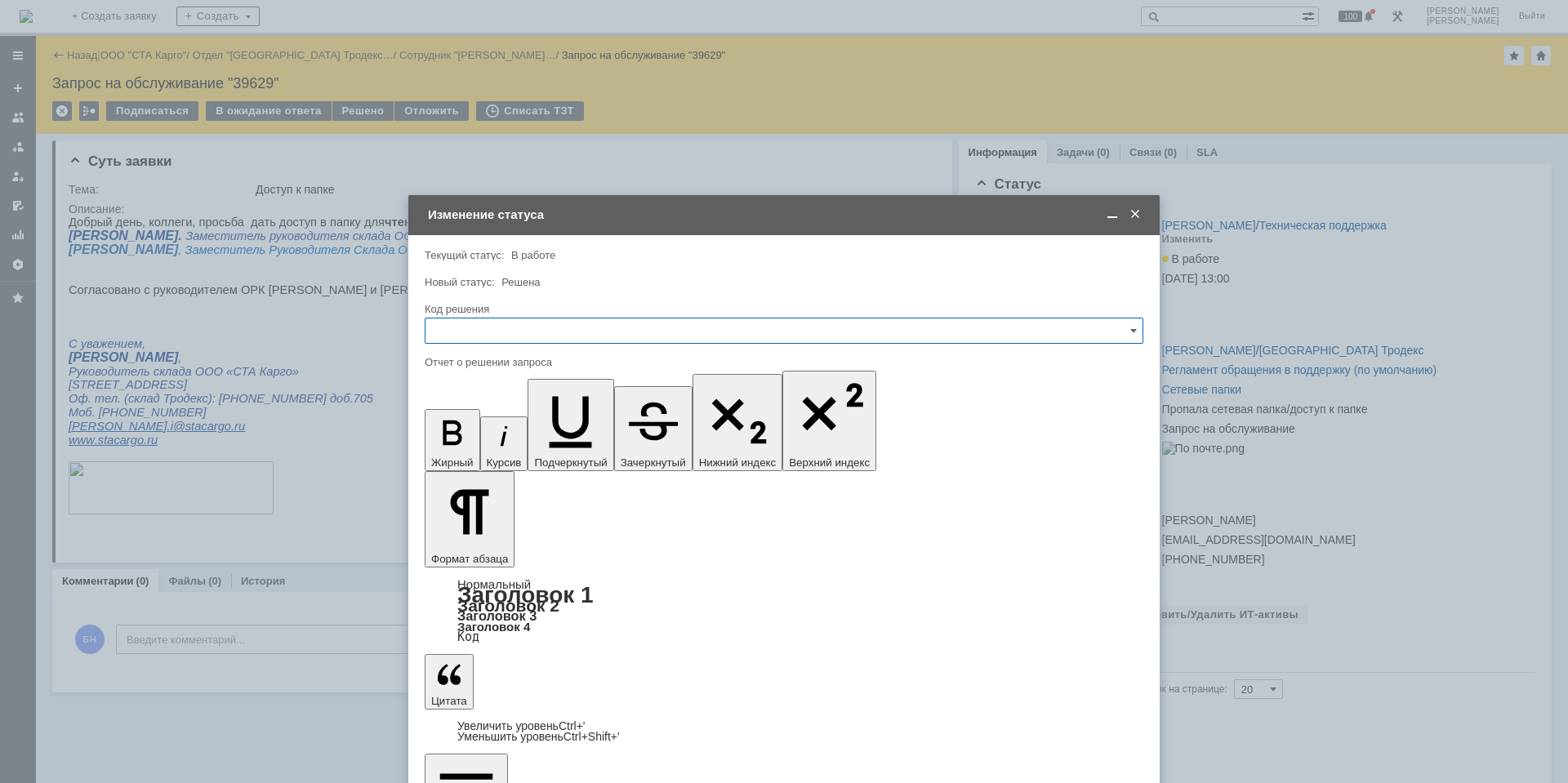
click at [553, 341] on input "text" at bounding box center [783, 331] width 719 height 26
click at [470, 553] on span "Решено" at bounding box center [784, 549] width 698 height 13
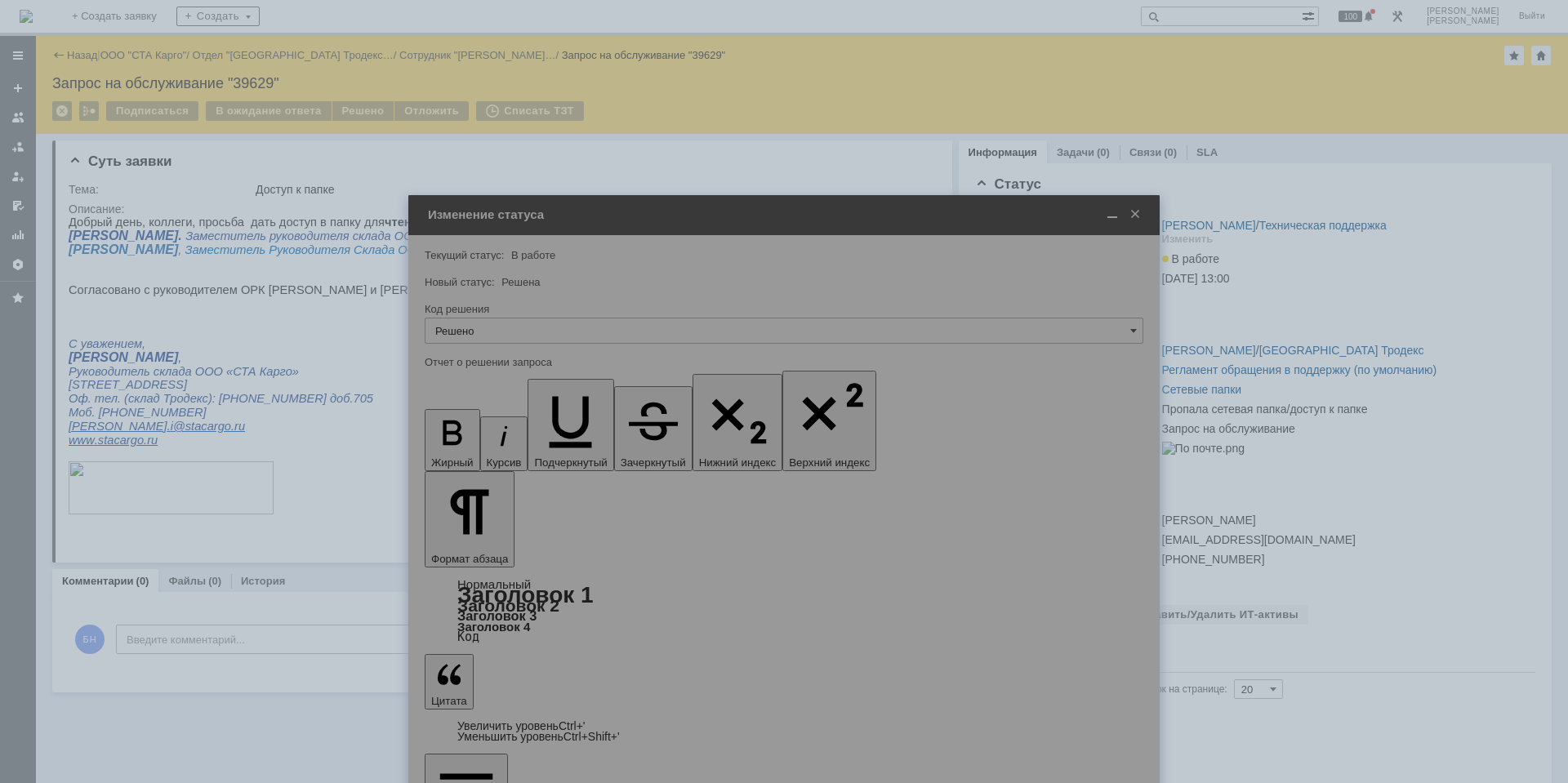
type input "Решено"
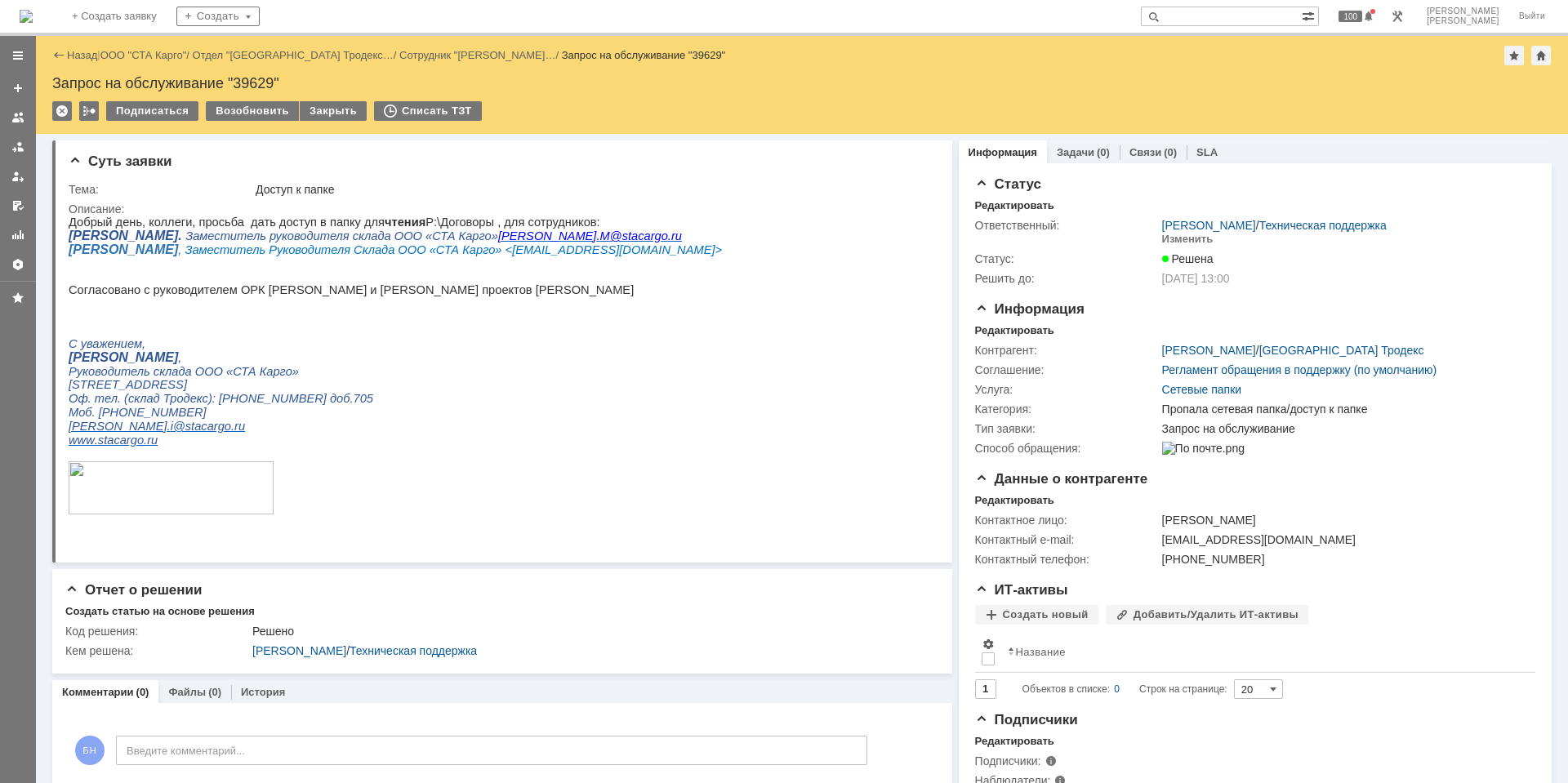
click at [33, 19] on img at bounding box center [26, 16] width 13 height 13
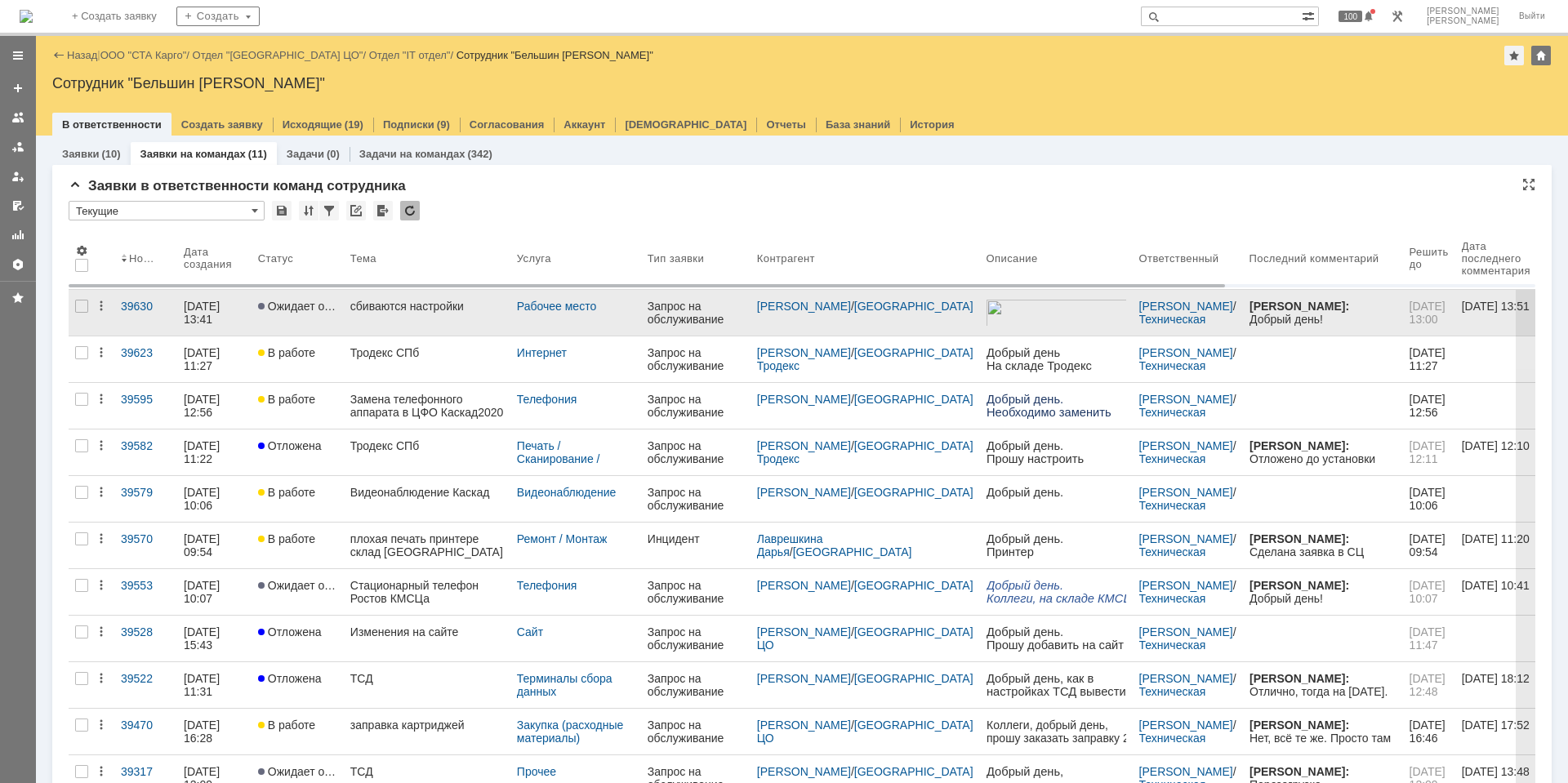
click at [399, 301] on div "сбиваются настройки" at bounding box center [427, 306] width 153 height 13
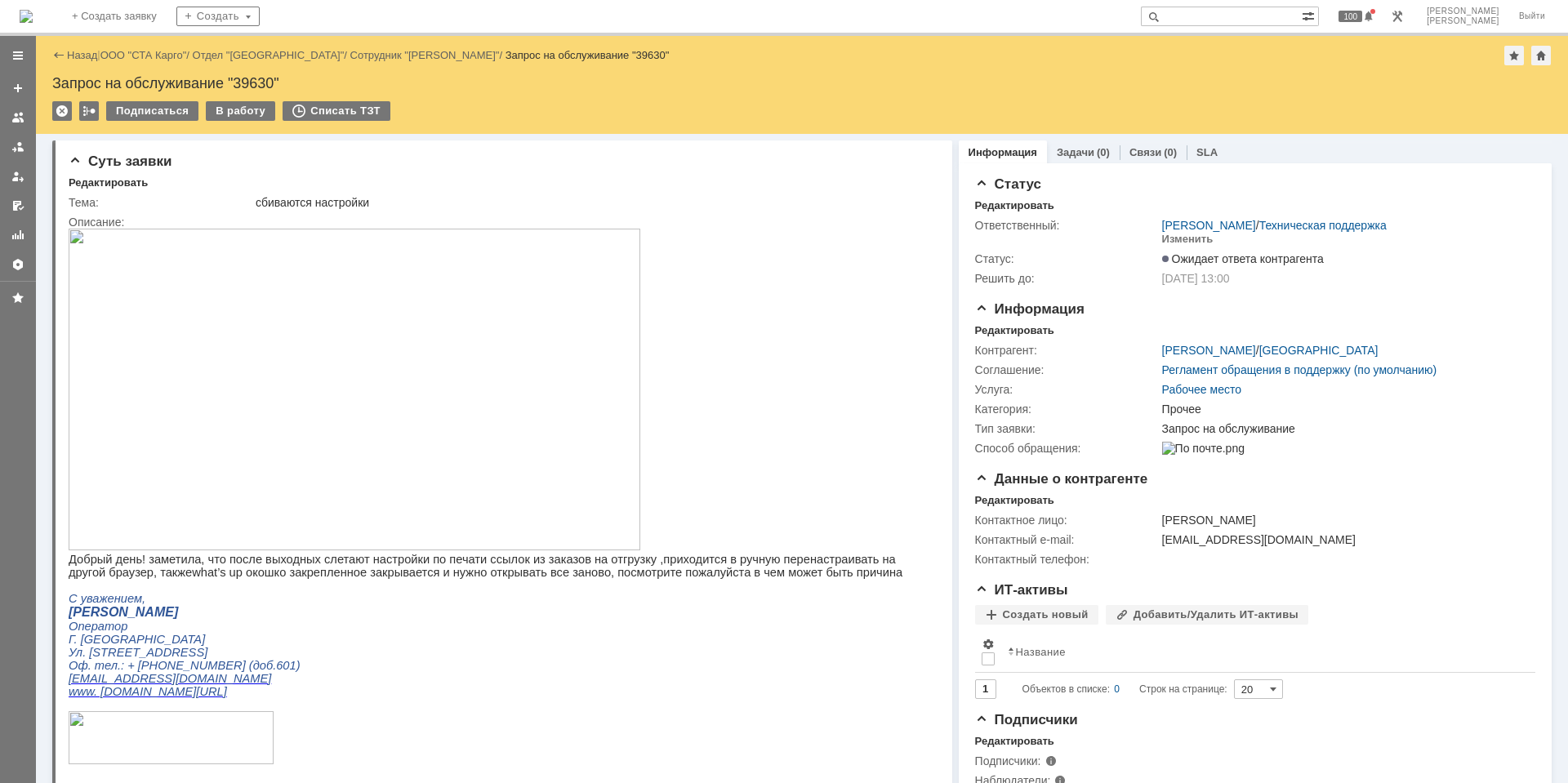
click at [33, 10] on img at bounding box center [26, 16] width 13 height 13
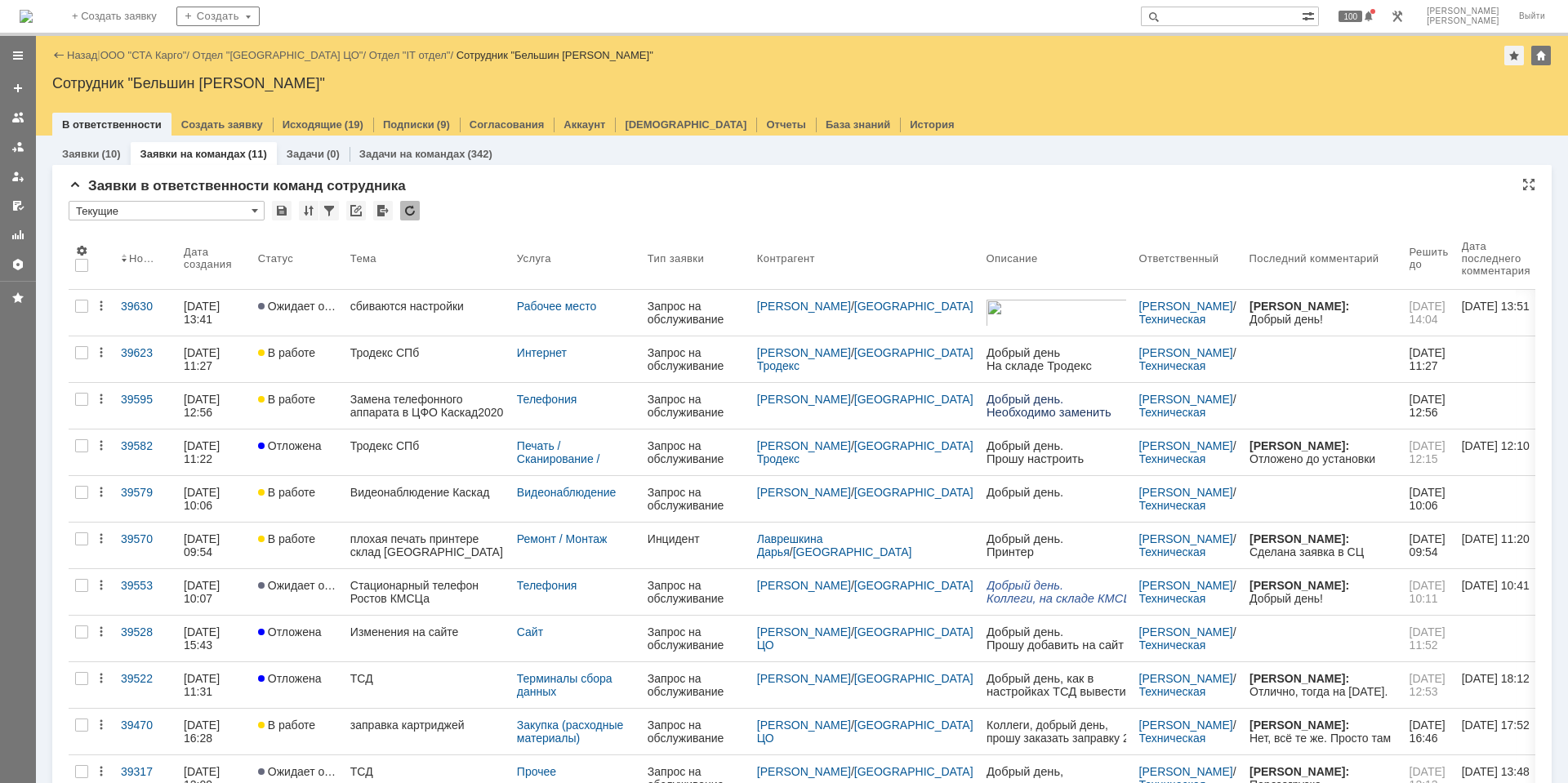
click at [416, 213] on div at bounding box center [410, 211] width 19 height 19
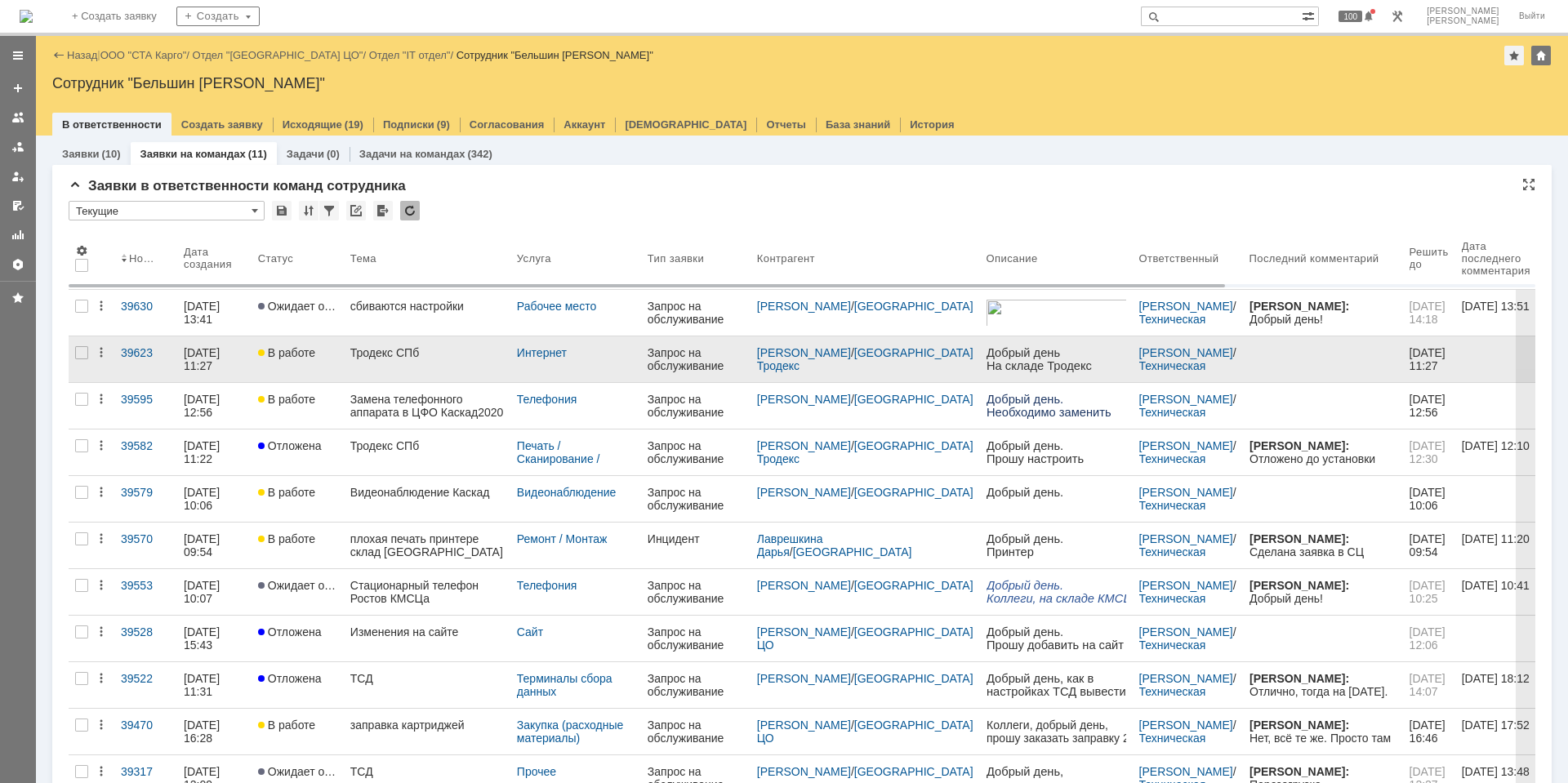
click at [402, 347] on div "Тродекс СПб" at bounding box center [427, 353] width 153 height 13
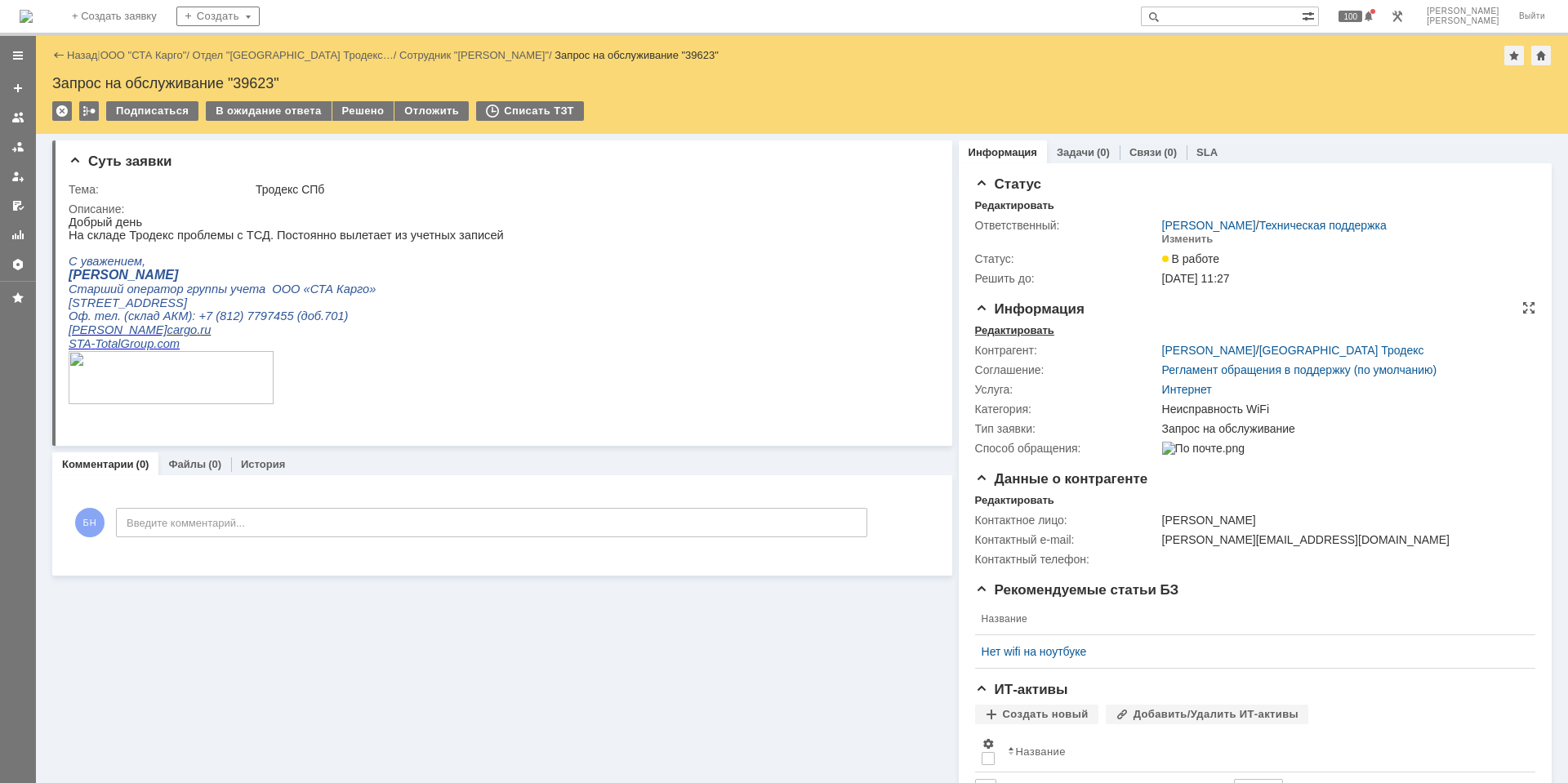
click at [1000, 332] on div "Редактировать" at bounding box center [1015, 331] width 79 height 13
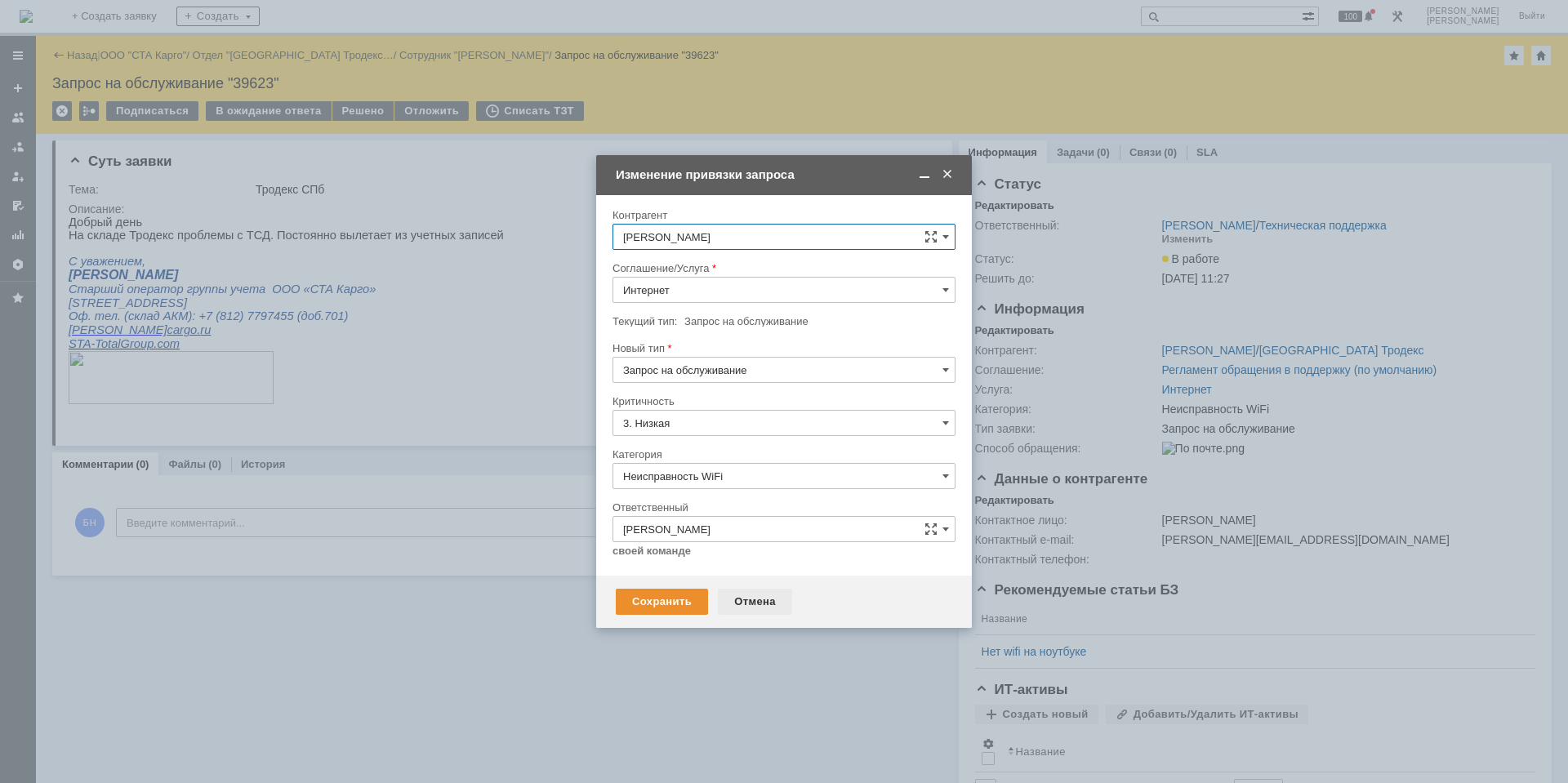
click at [743, 598] on div "Отмена" at bounding box center [755, 602] width 74 height 26
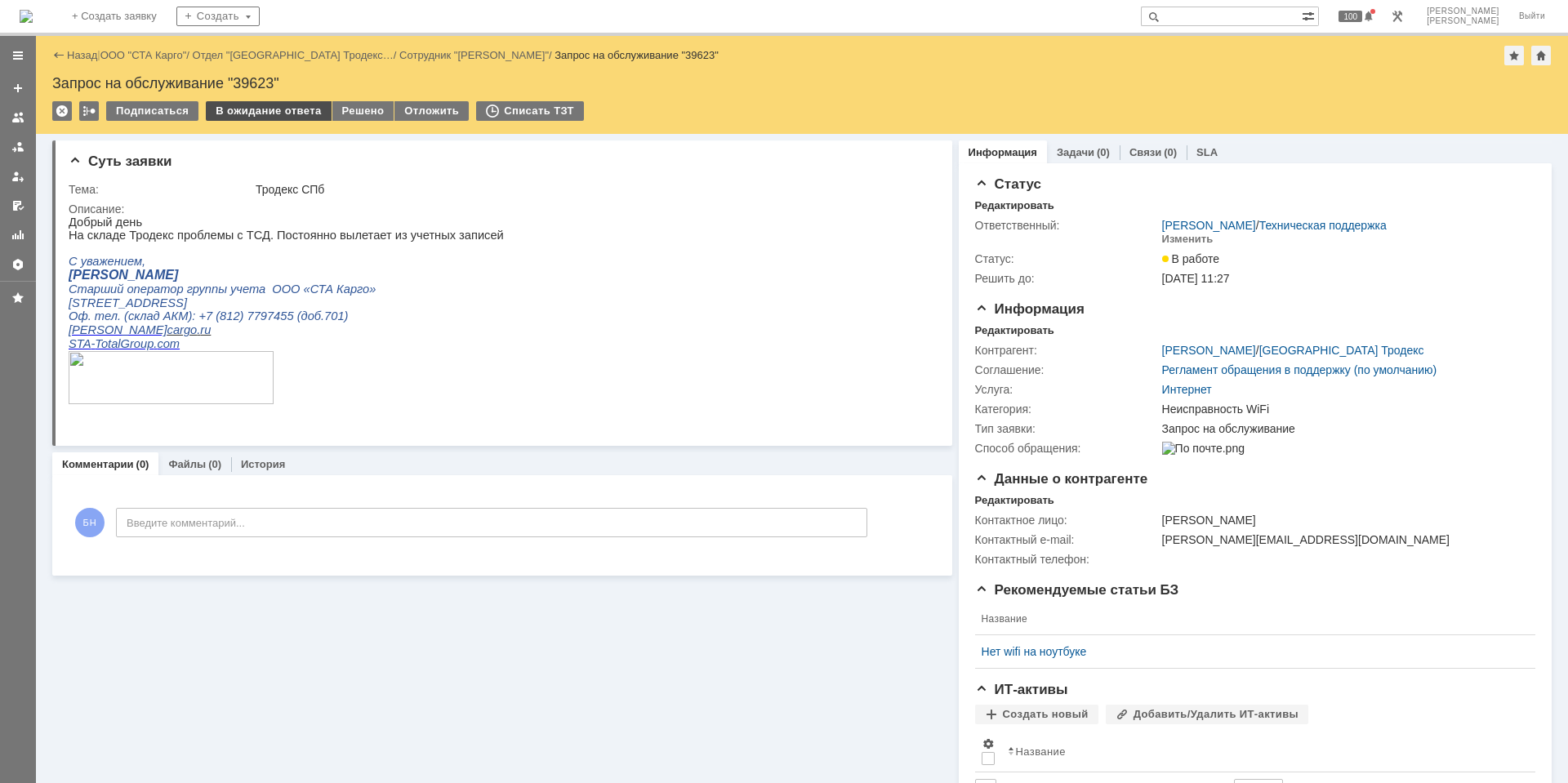
click at [226, 107] on div "В ожидание ответа" at bounding box center [268, 111] width 125 height 19
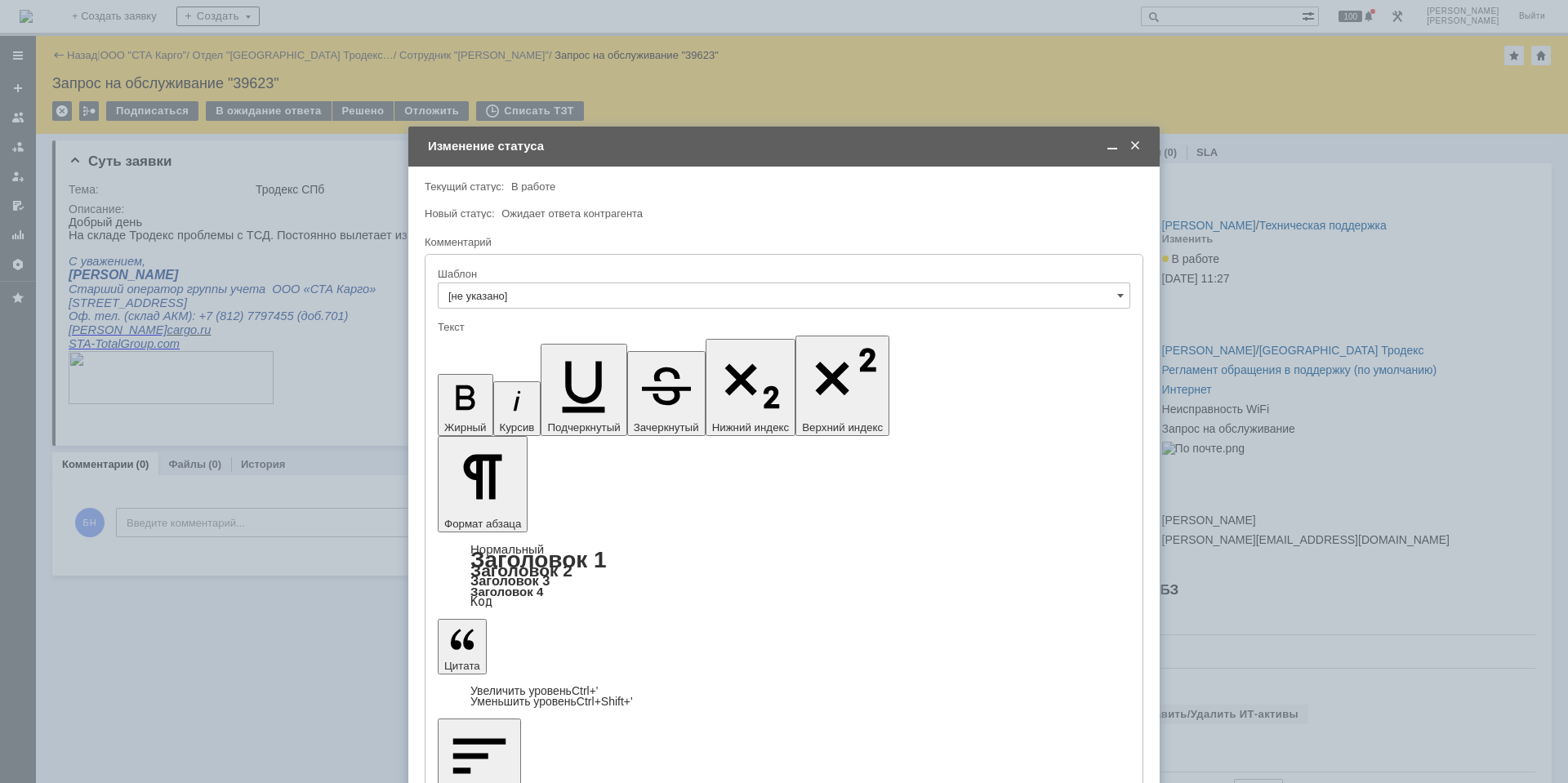
drag, startPoint x: 507, startPoint y: 4598, endPoint x: 943, endPoint y: 4953, distance: 562.2
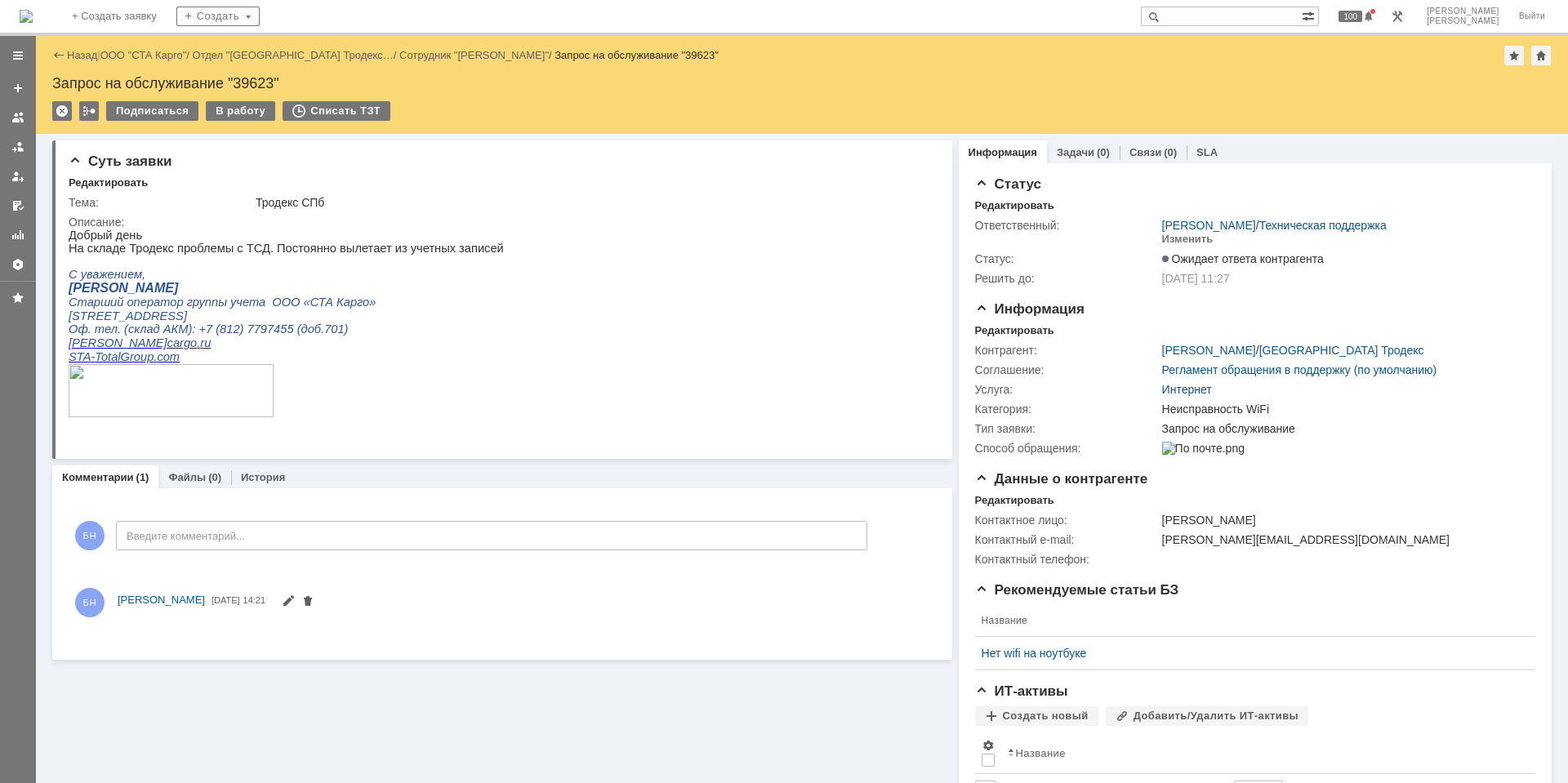
click at [33, 10] on img at bounding box center [26, 16] width 13 height 13
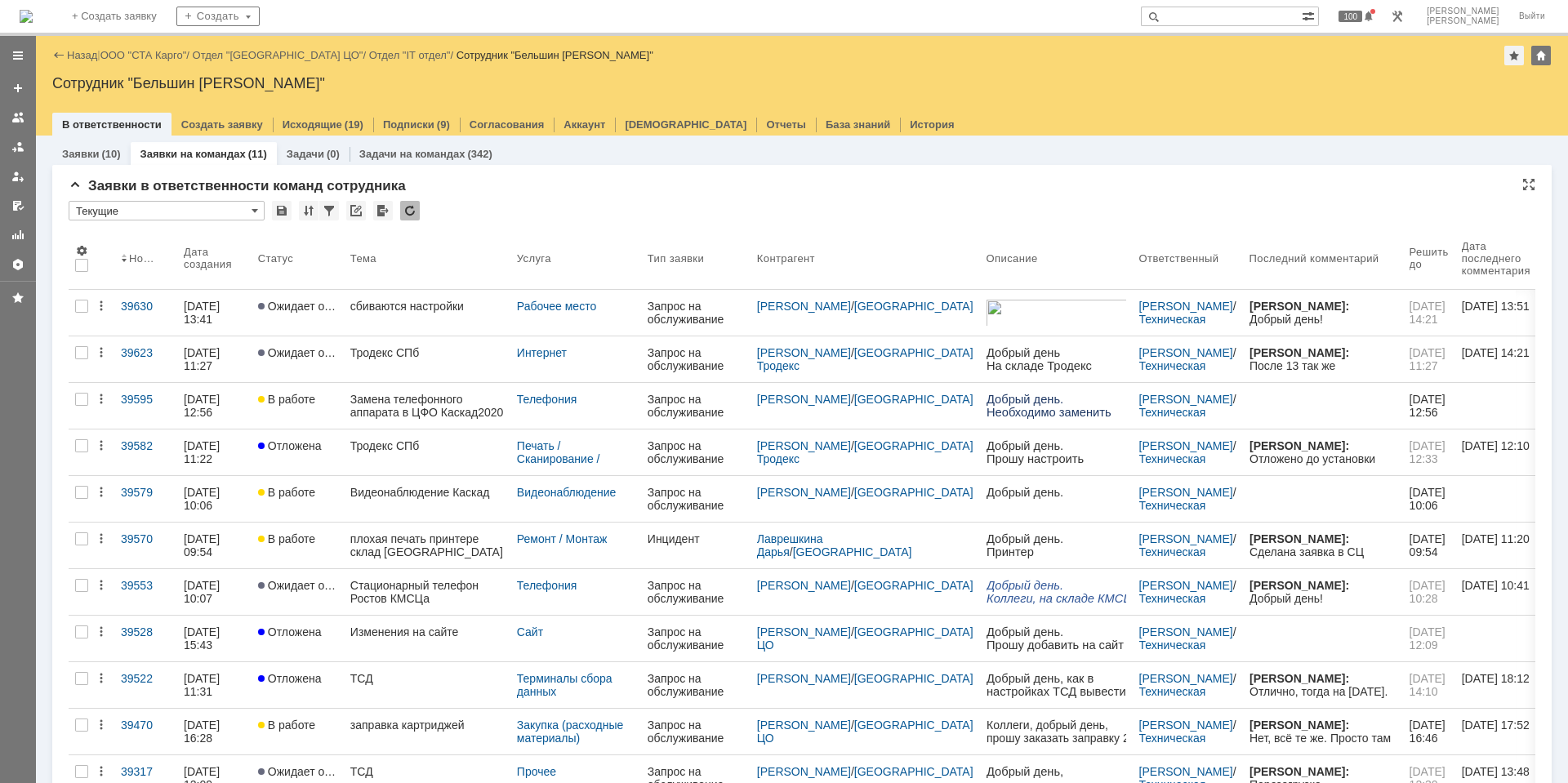
click at [405, 217] on div at bounding box center [410, 211] width 19 height 19
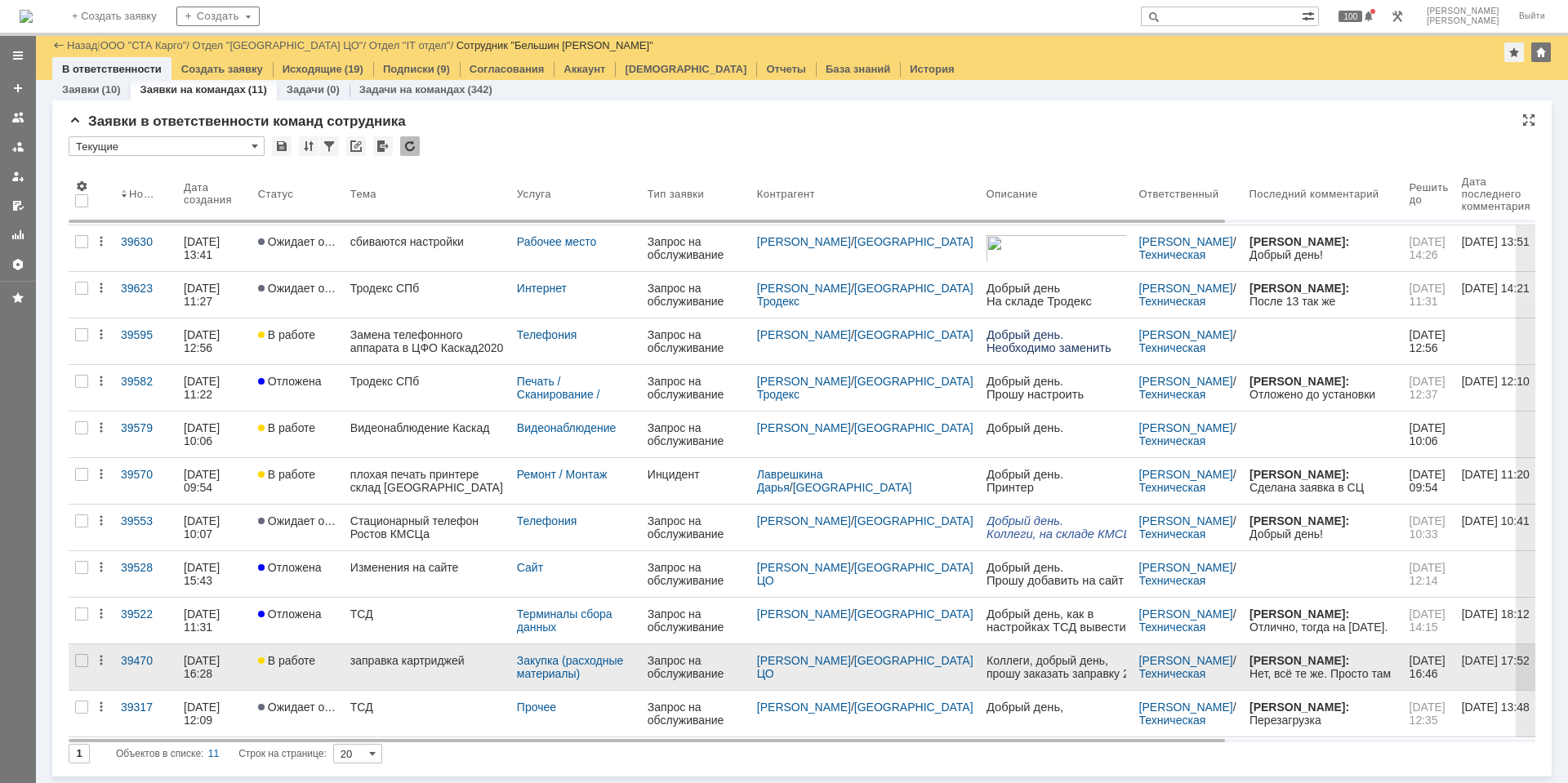
scroll to position [9, 0]
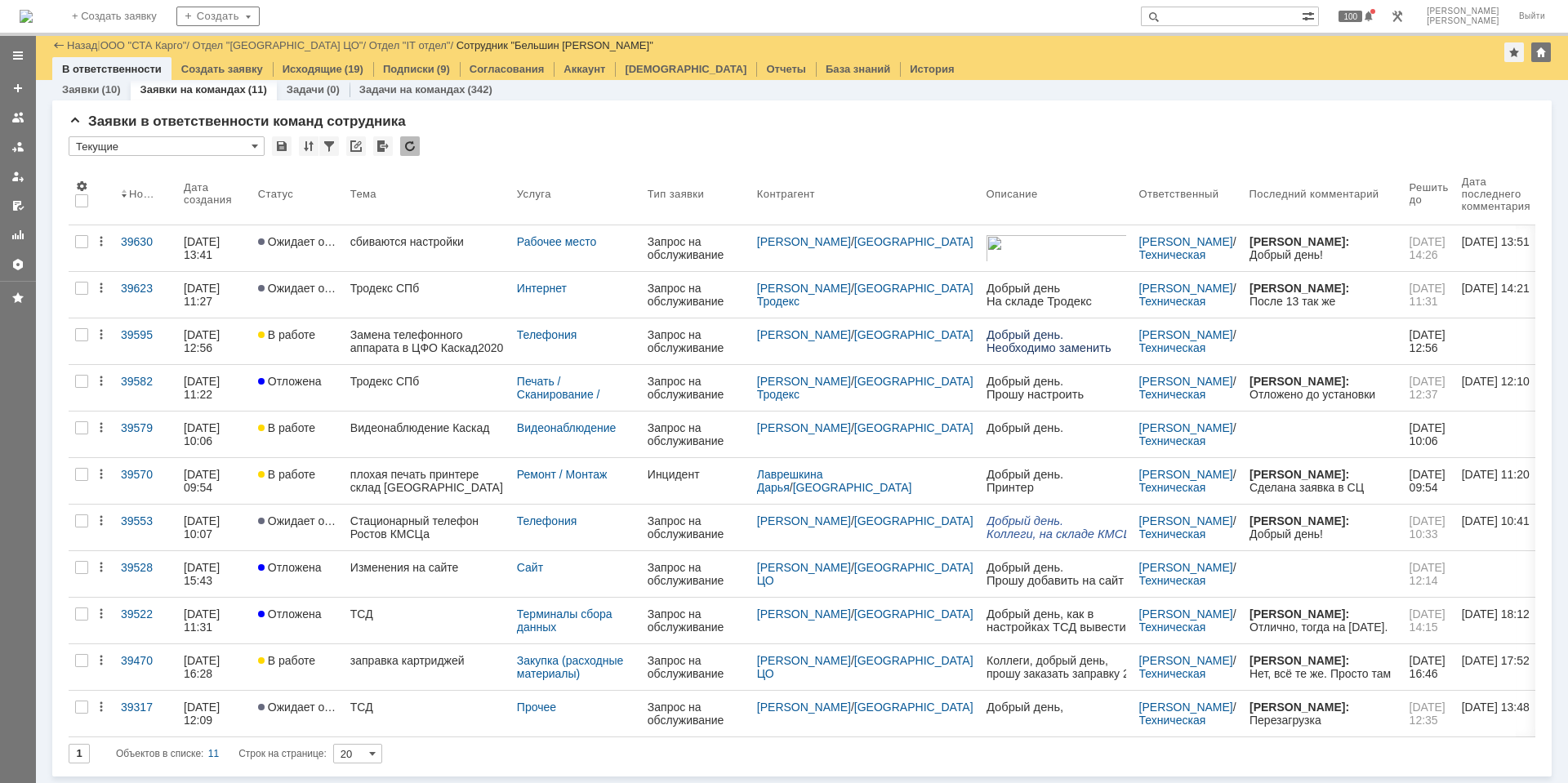
click at [33, 23] on img at bounding box center [26, 16] width 13 height 13
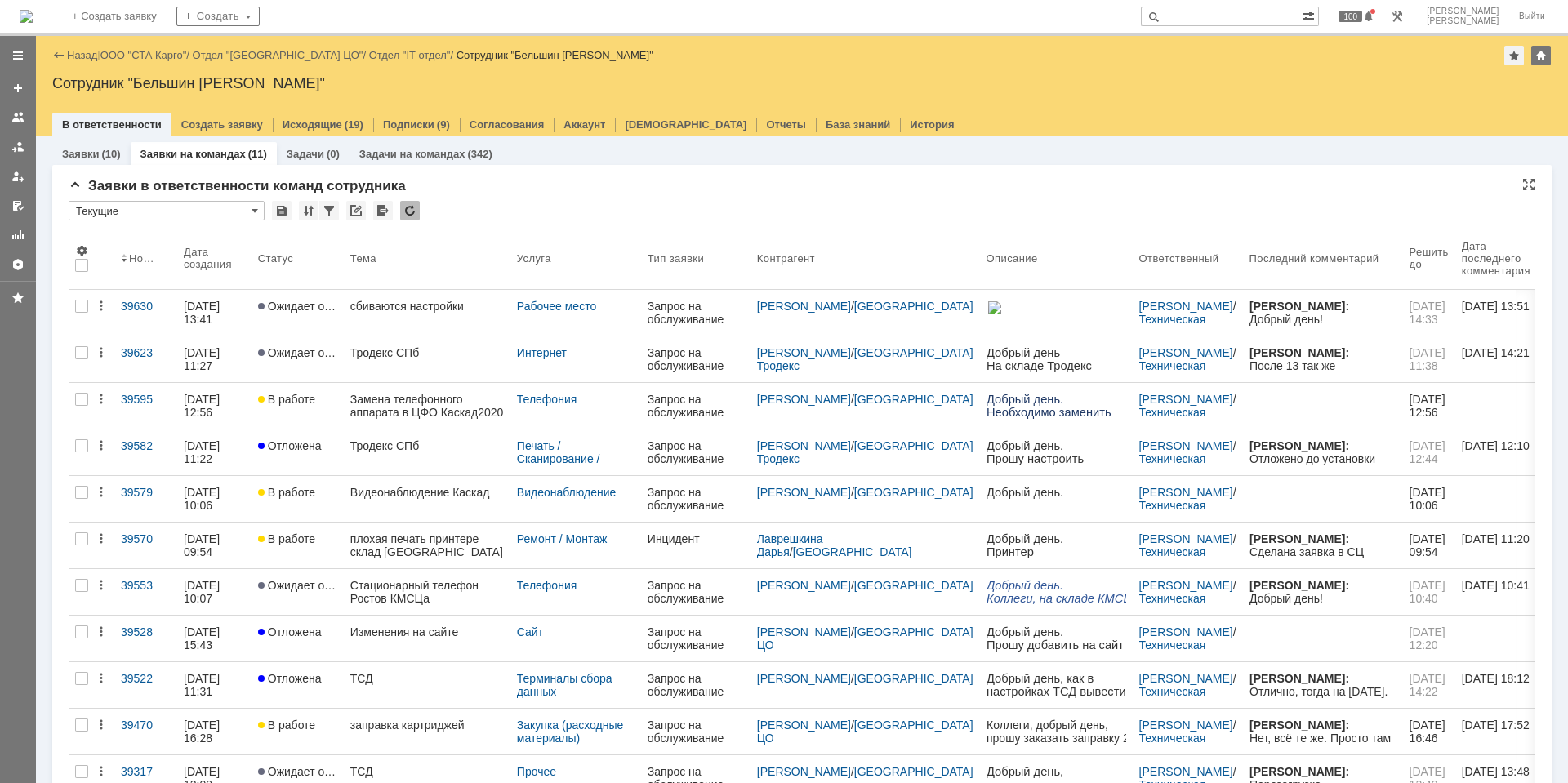
click at [414, 215] on div at bounding box center [410, 211] width 19 height 19
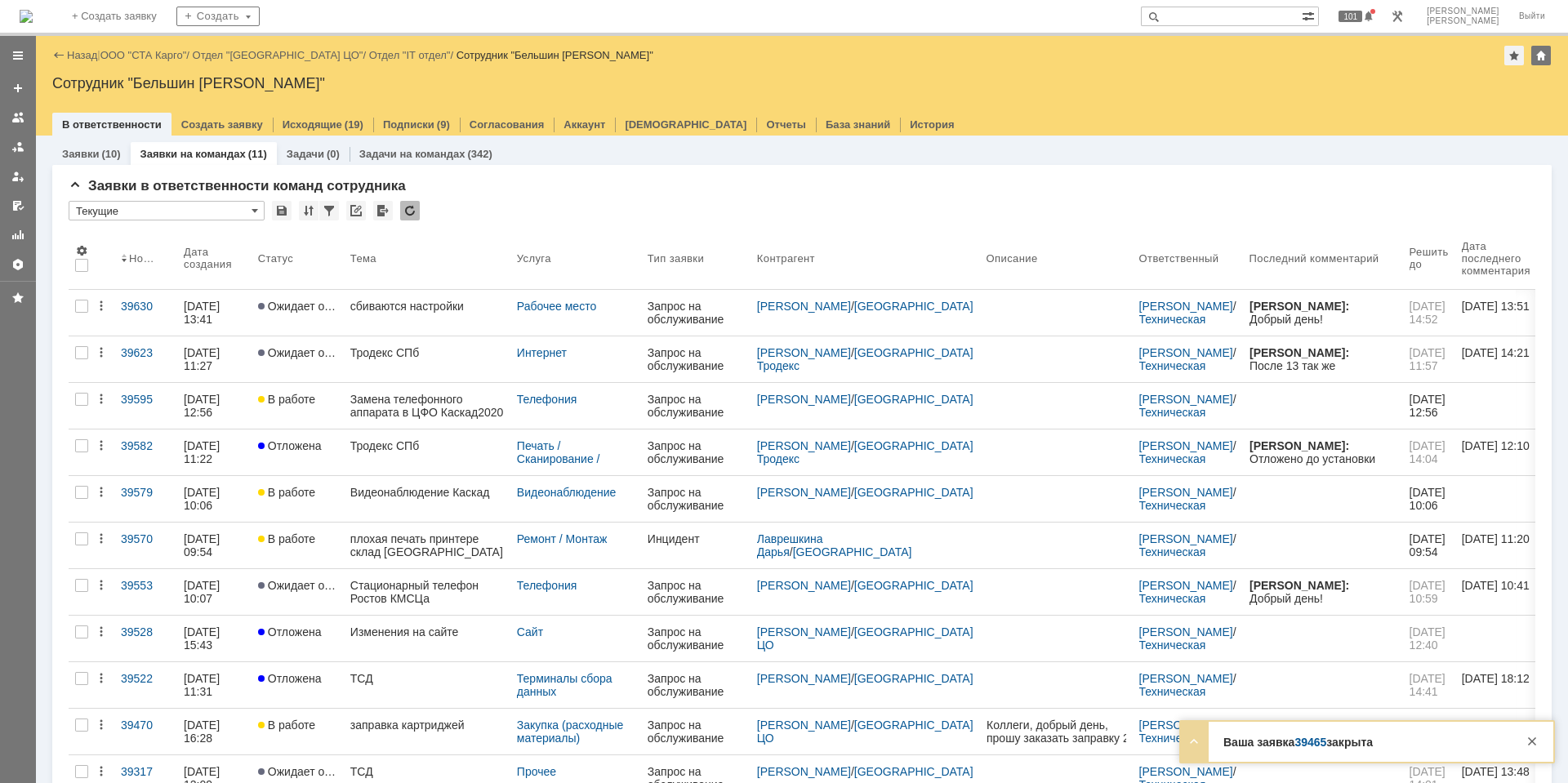
click at [415, 206] on div at bounding box center [410, 211] width 19 height 19
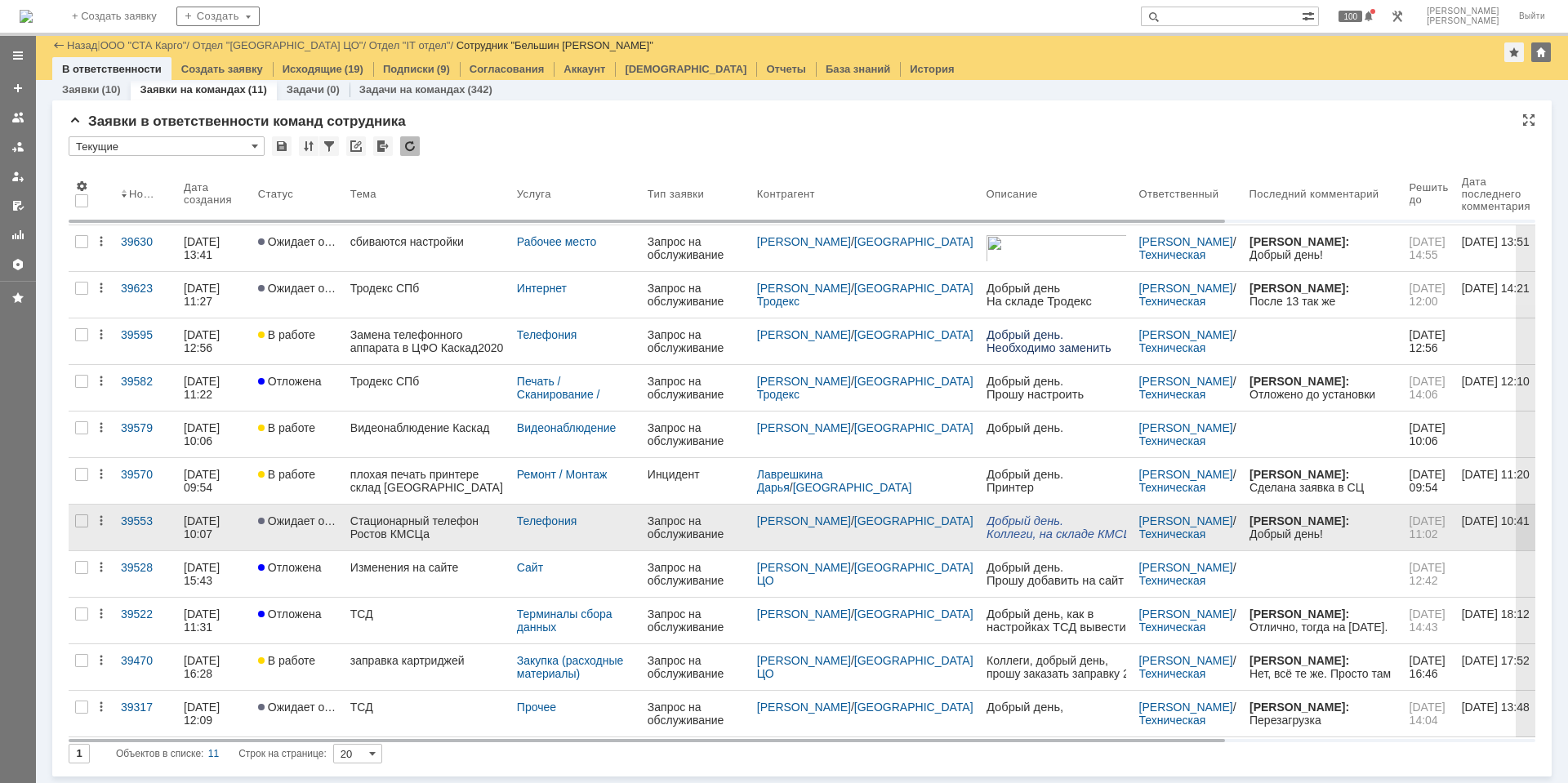
click at [438, 537] on div "Стационарный телефон Ростов КМСЦа" at bounding box center [427, 527] width 153 height 26
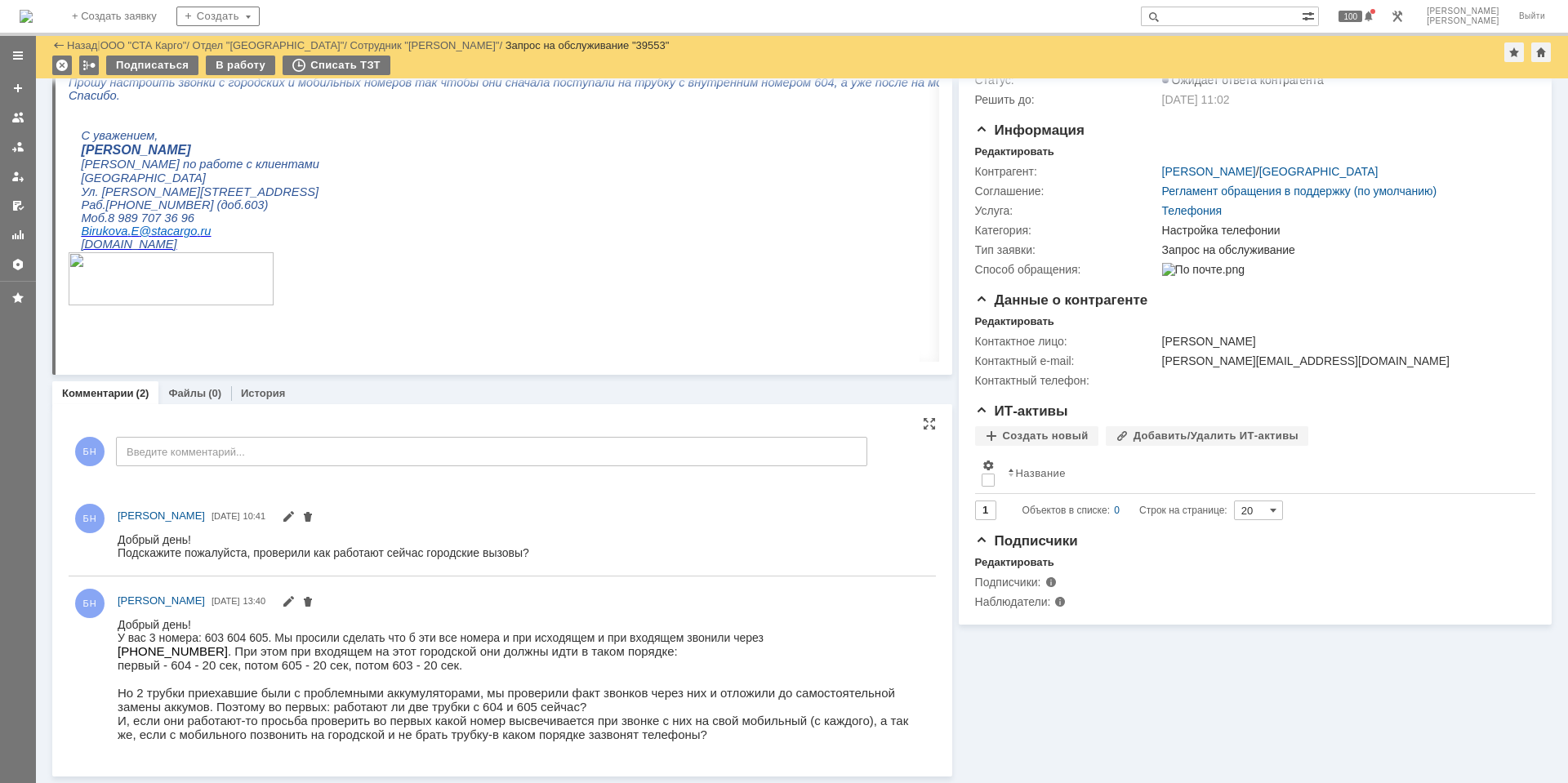
scroll to position [124, 0]
click at [587, 689] on p "первый - 604 - 20 сек, потом 605 - 20 сек, потом 603 - 20 сек. Но 2 трубки прие…" at bounding box center [519, 698] width 803 height 83
click at [259, 62] on div "В работу" at bounding box center [240, 65] width 70 height 19
click at [259, 62] on body "Идет загрузка, пожалуйста, подождите. На домашнюю + Создать заявку Создать 100 …" at bounding box center [784, 392] width 1568 height 783
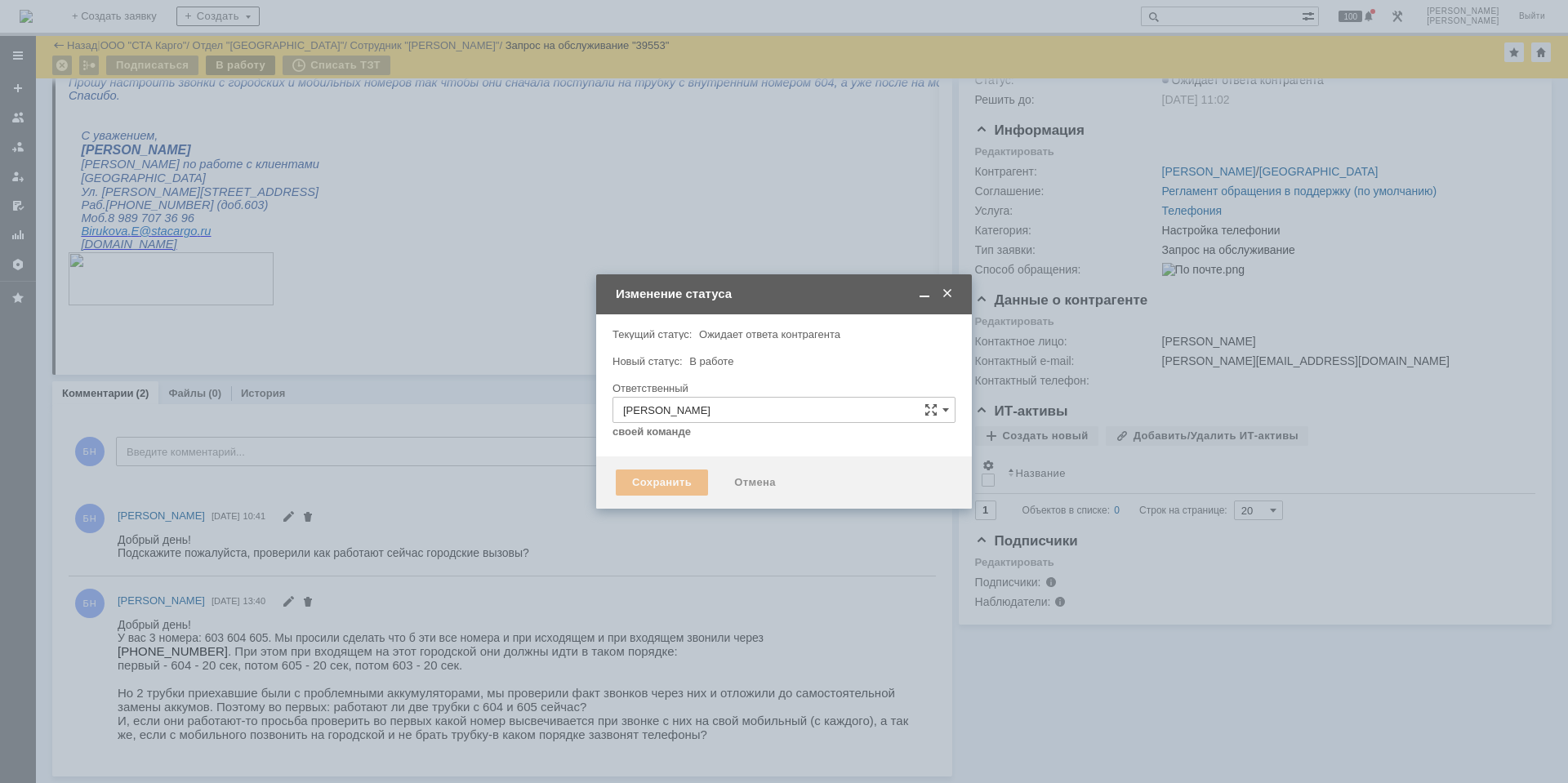
type input "Настройка телефонии"
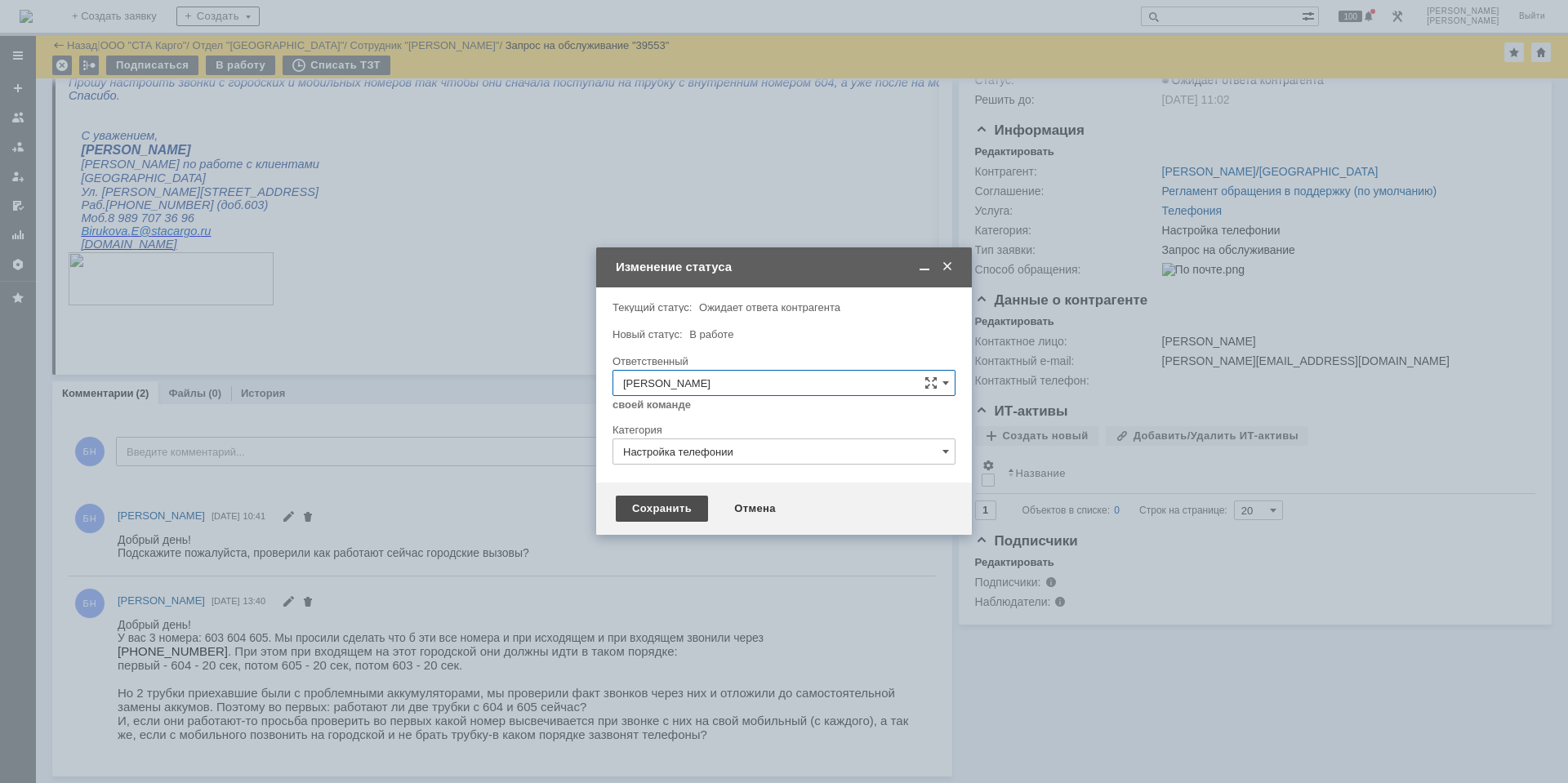
click at [679, 503] on div "Сохранить" at bounding box center [661, 509] width 93 height 26
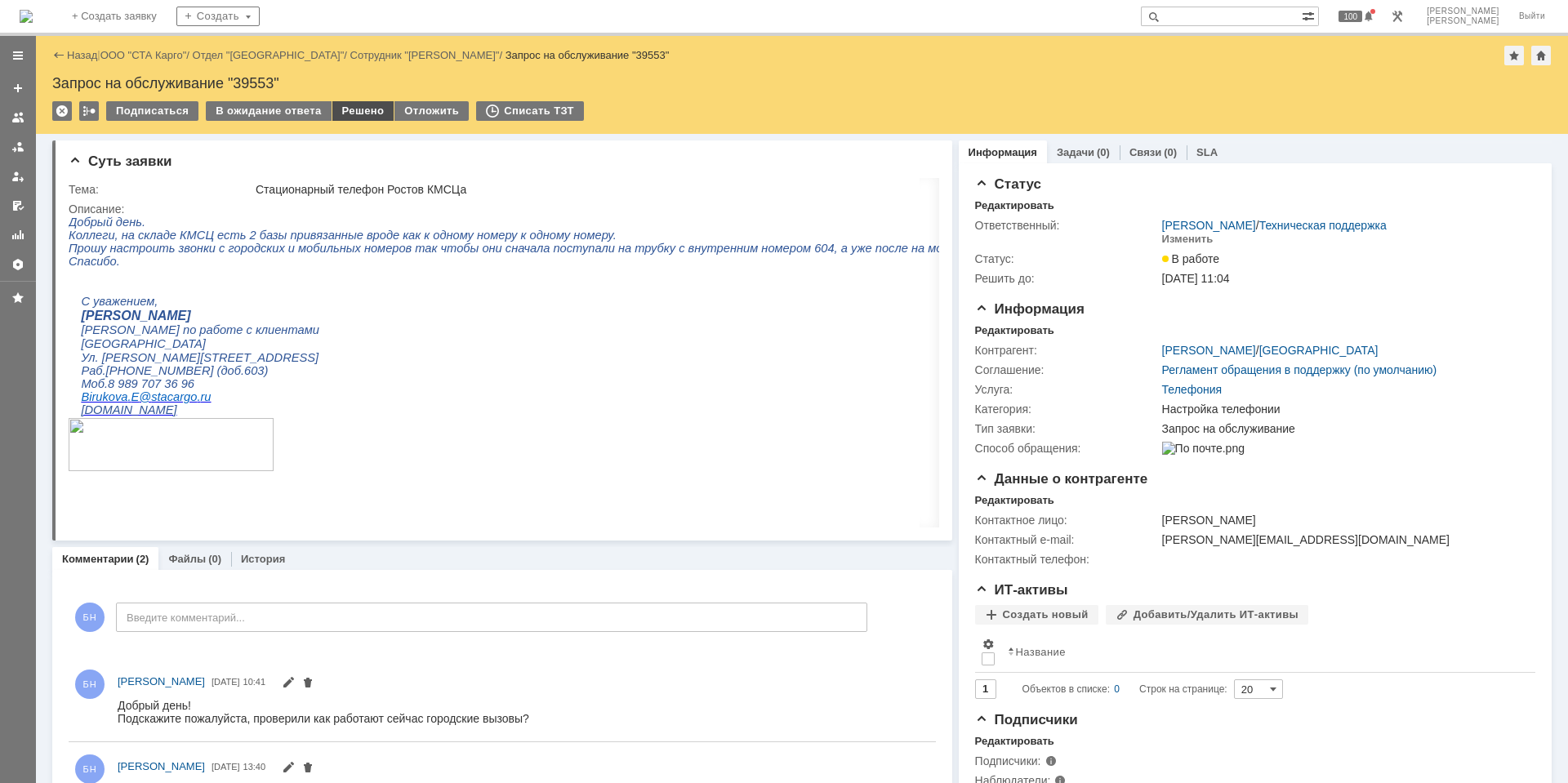
scroll to position [0, 0]
click at [347, 112] on div "Решено" at bounding box center [363, 111] width 62 height 19
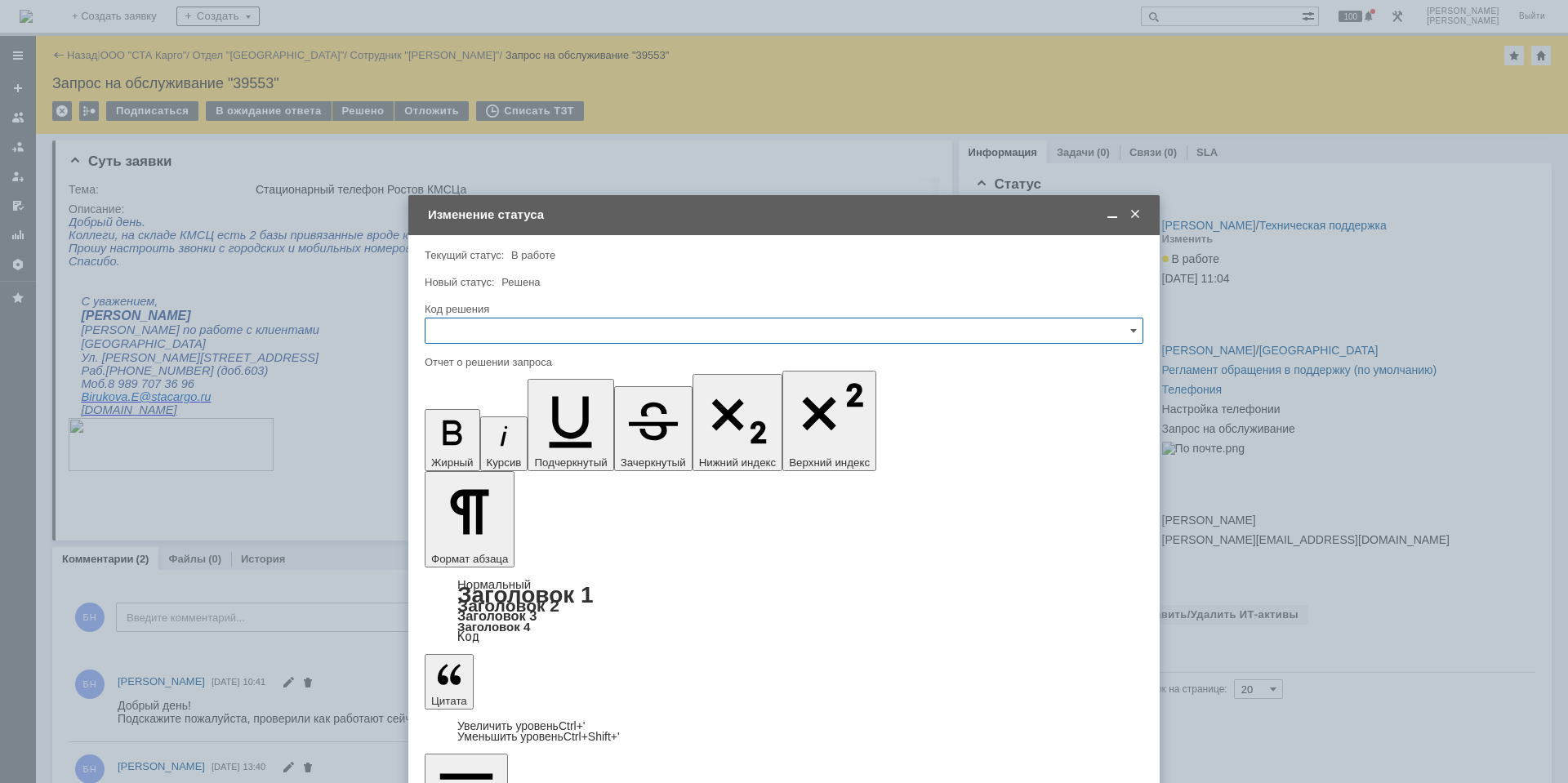
click at [508, 336] on input "text" at bounding box center [783, 331] width 719 height 26
click at [460, 555] on span "Решено" at bounding box center [784, 549] width 698 height 13
type input "Решено"
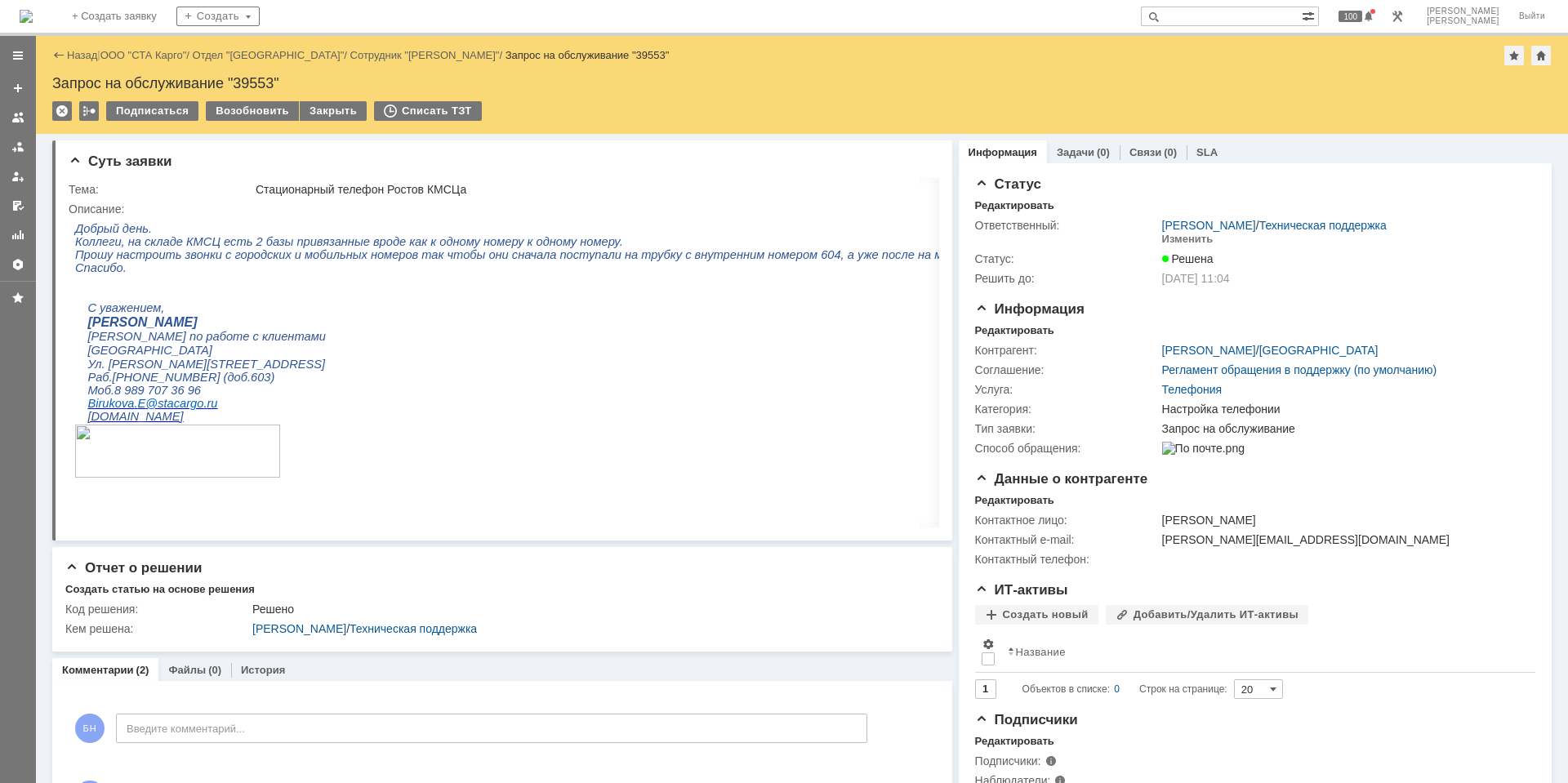
click at [33, 15] on img at bounding box center [26, 16] width 13 height 13
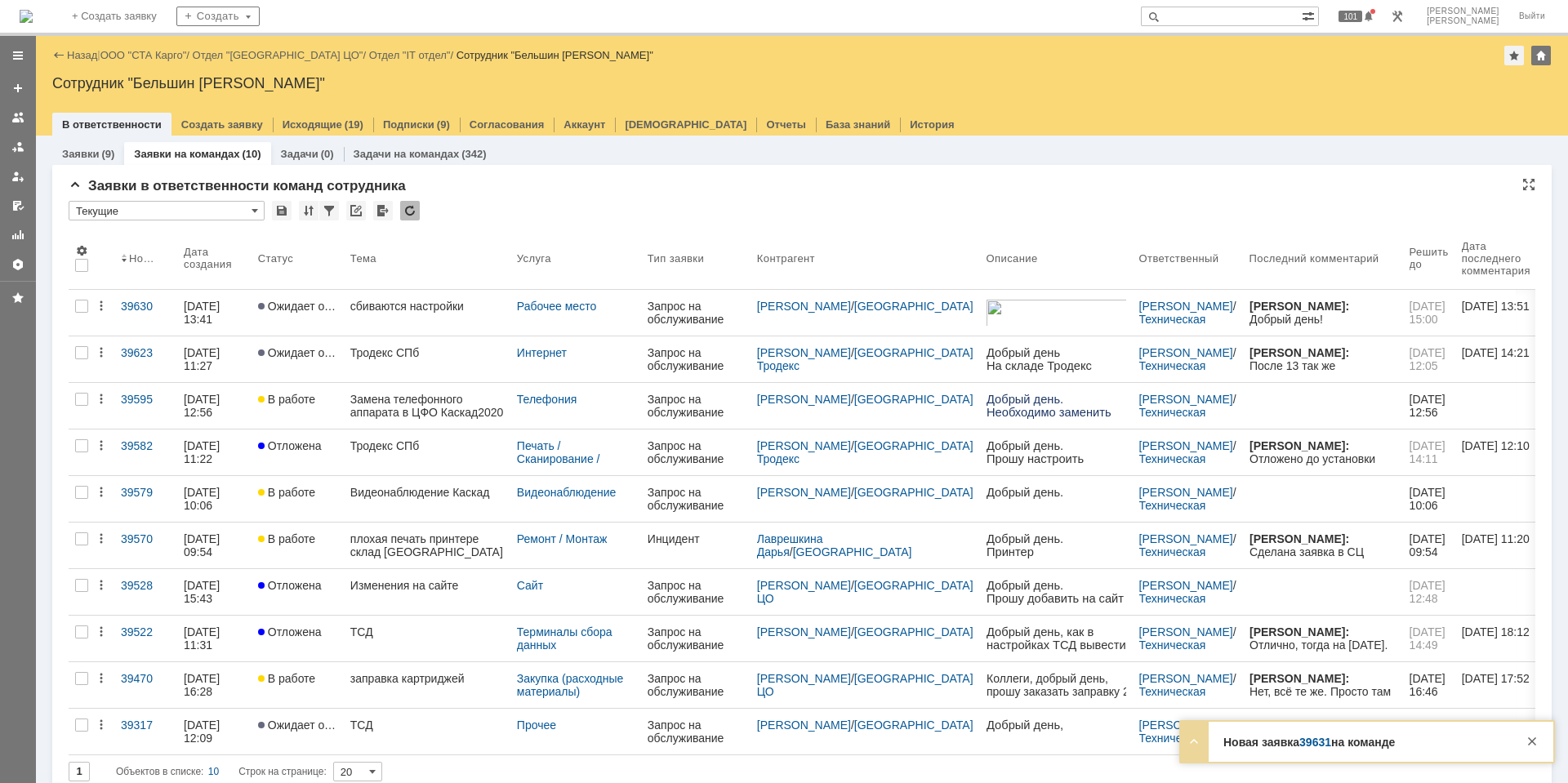
click at [417, 220] on td at bounding box center [410, 212] width 20 height 21
click at [411, 215] on div at bounding box center [410, 211] width 19 height 19
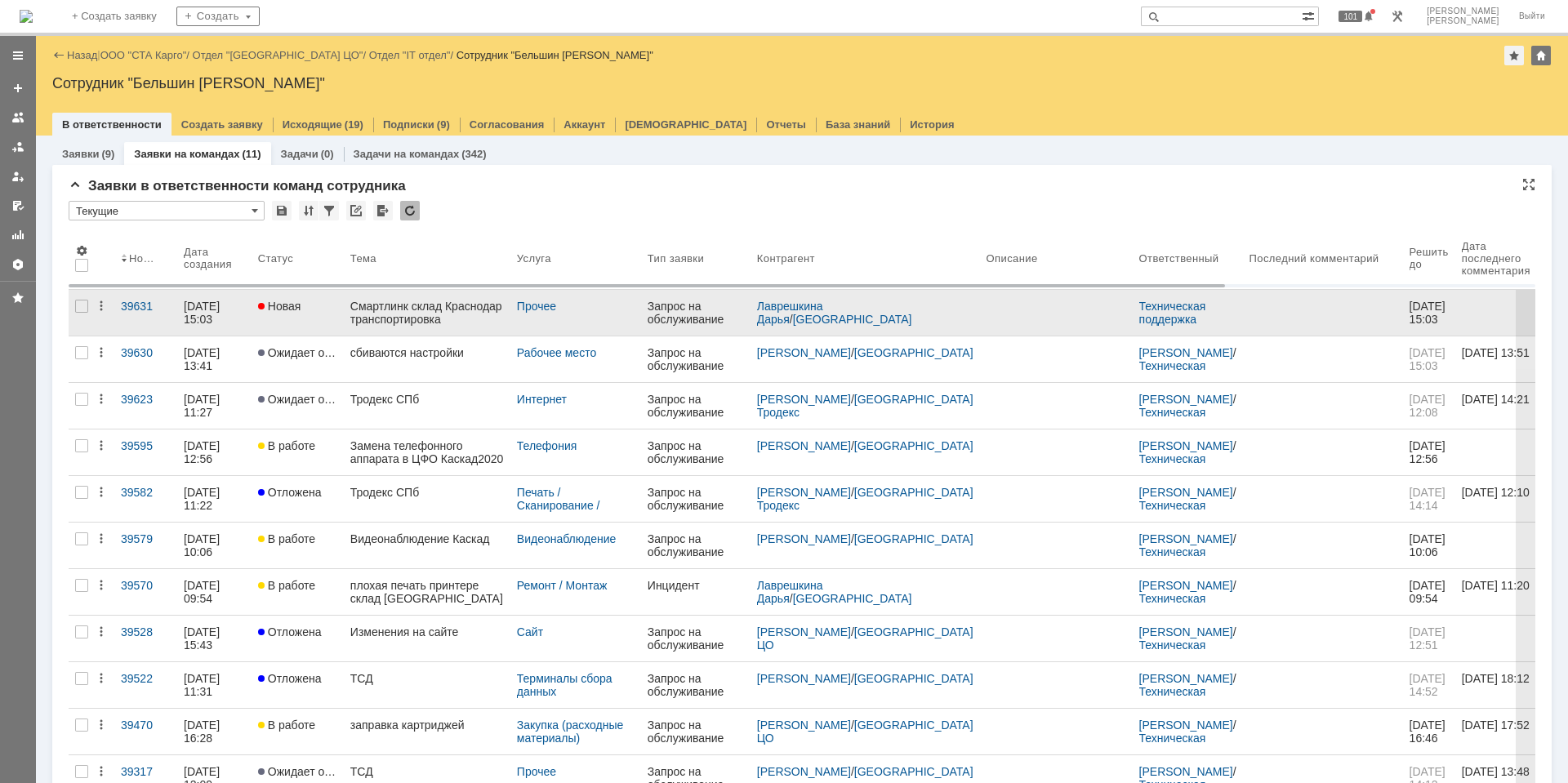
click at [414, 314] on div "Смартлинк склад Краснодар транспортировка" at bounding box center [427, 313] width 153 height 26
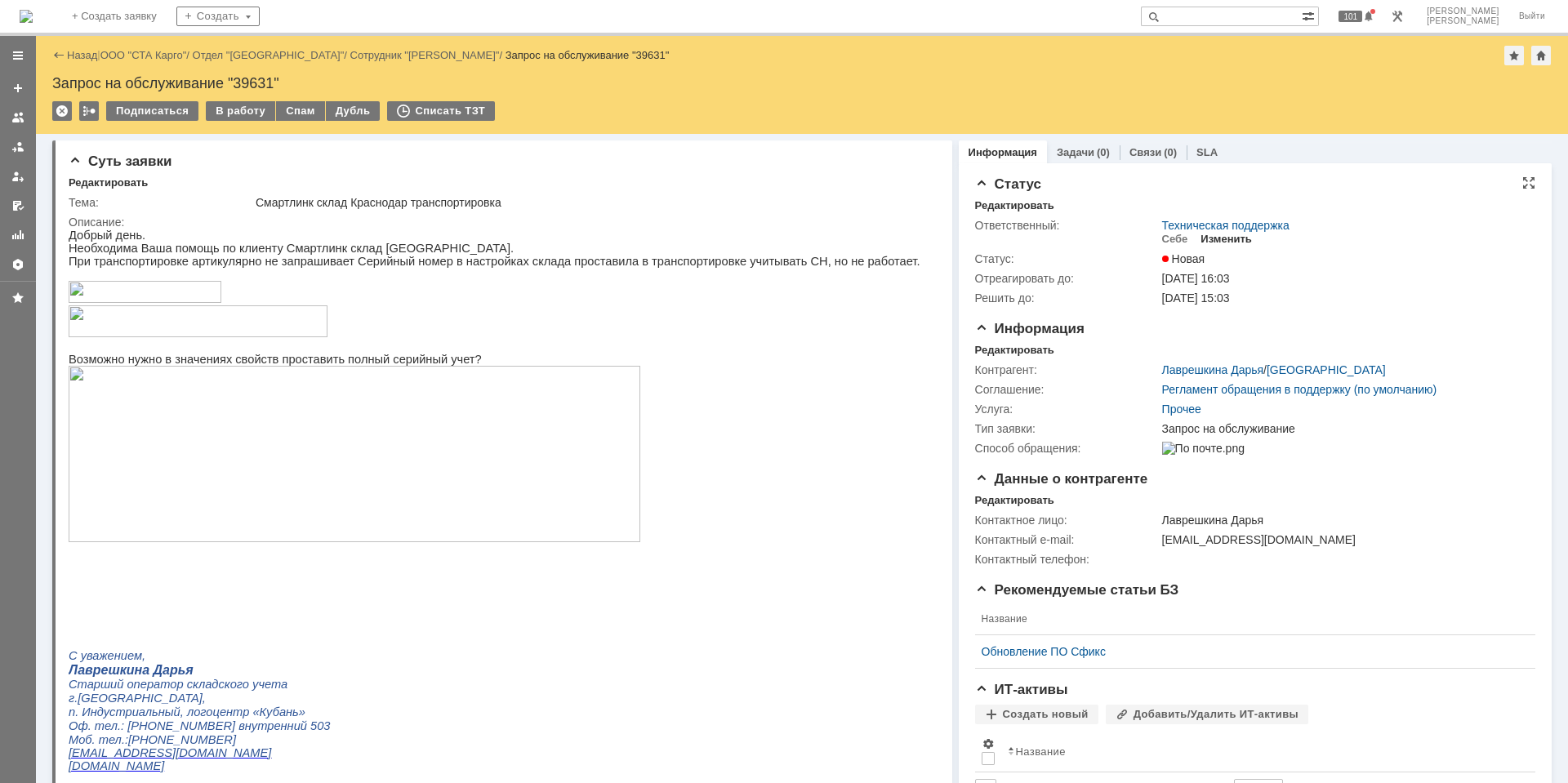
click at [1241, 242] on div "Изменить" at bounding box center [1226, 239] width 51 height 13
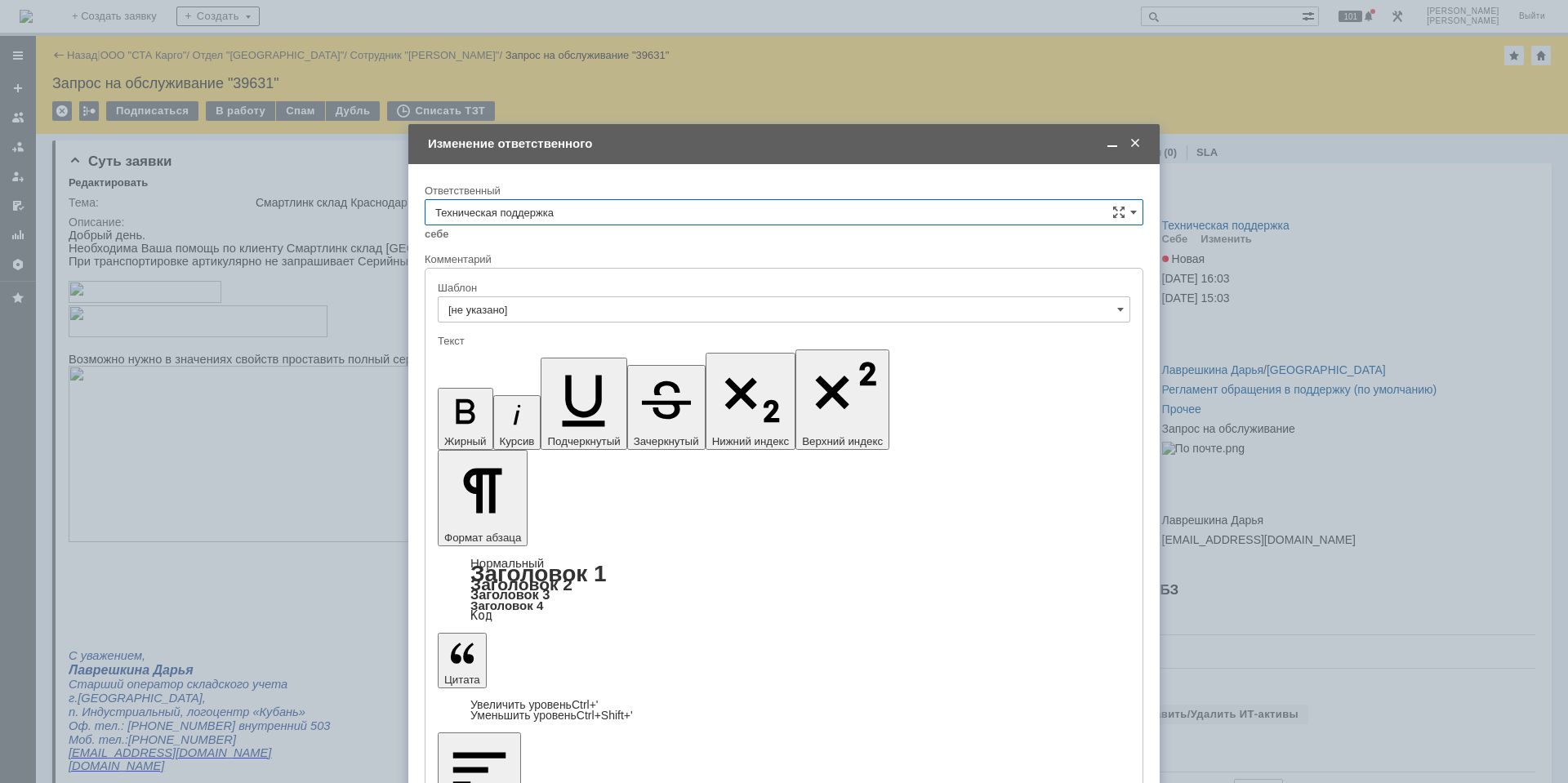
click at [701, 207] on input "Техническая поддержка" at bounding box center [783, 213] width 719 height 26
click at [657, 265] on span "Поддержка 1С" at bounding box center [784, 266] width 698 height 13
type input "Поддержка 1С"
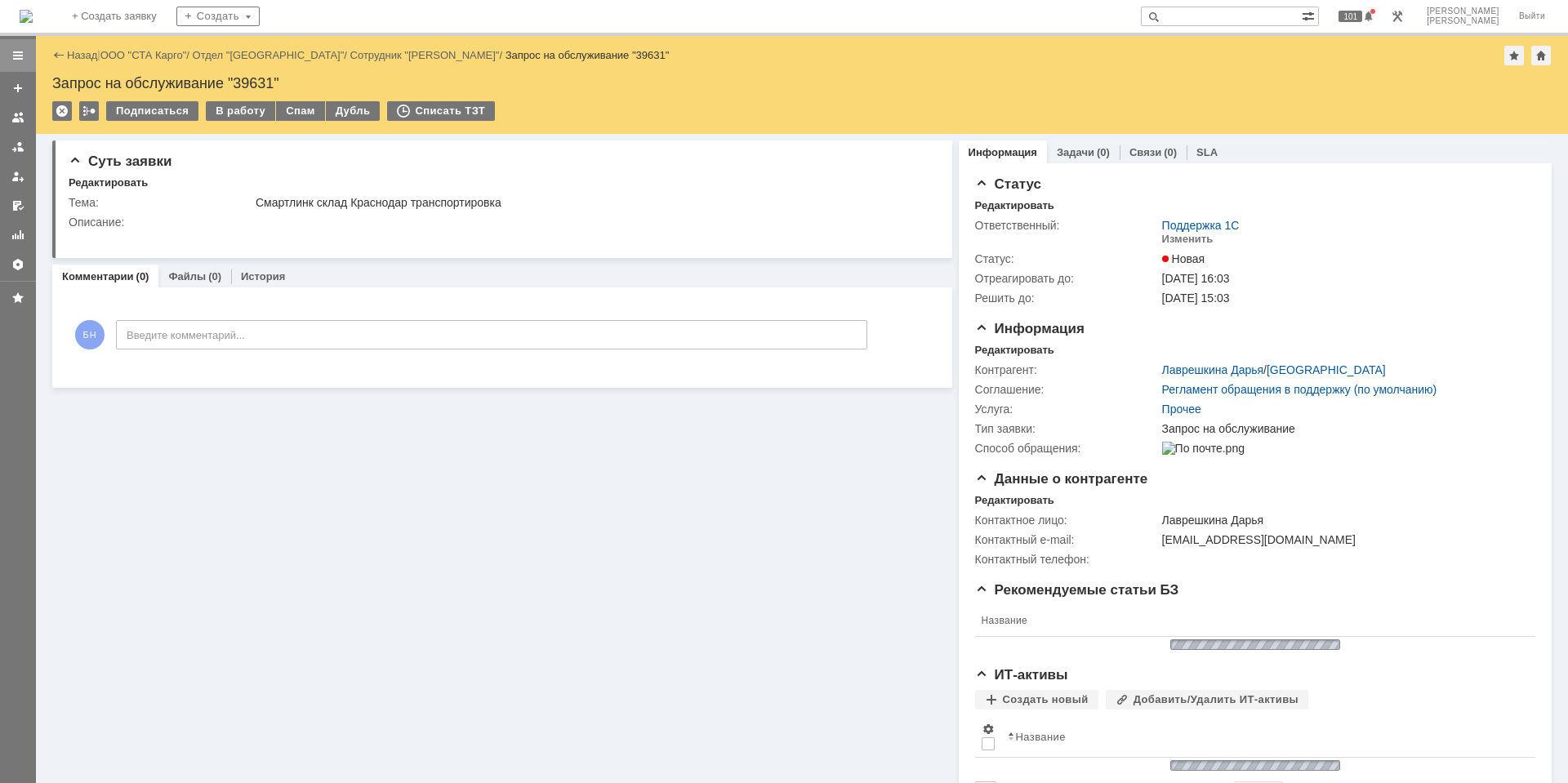
scroll to position [0, 0]
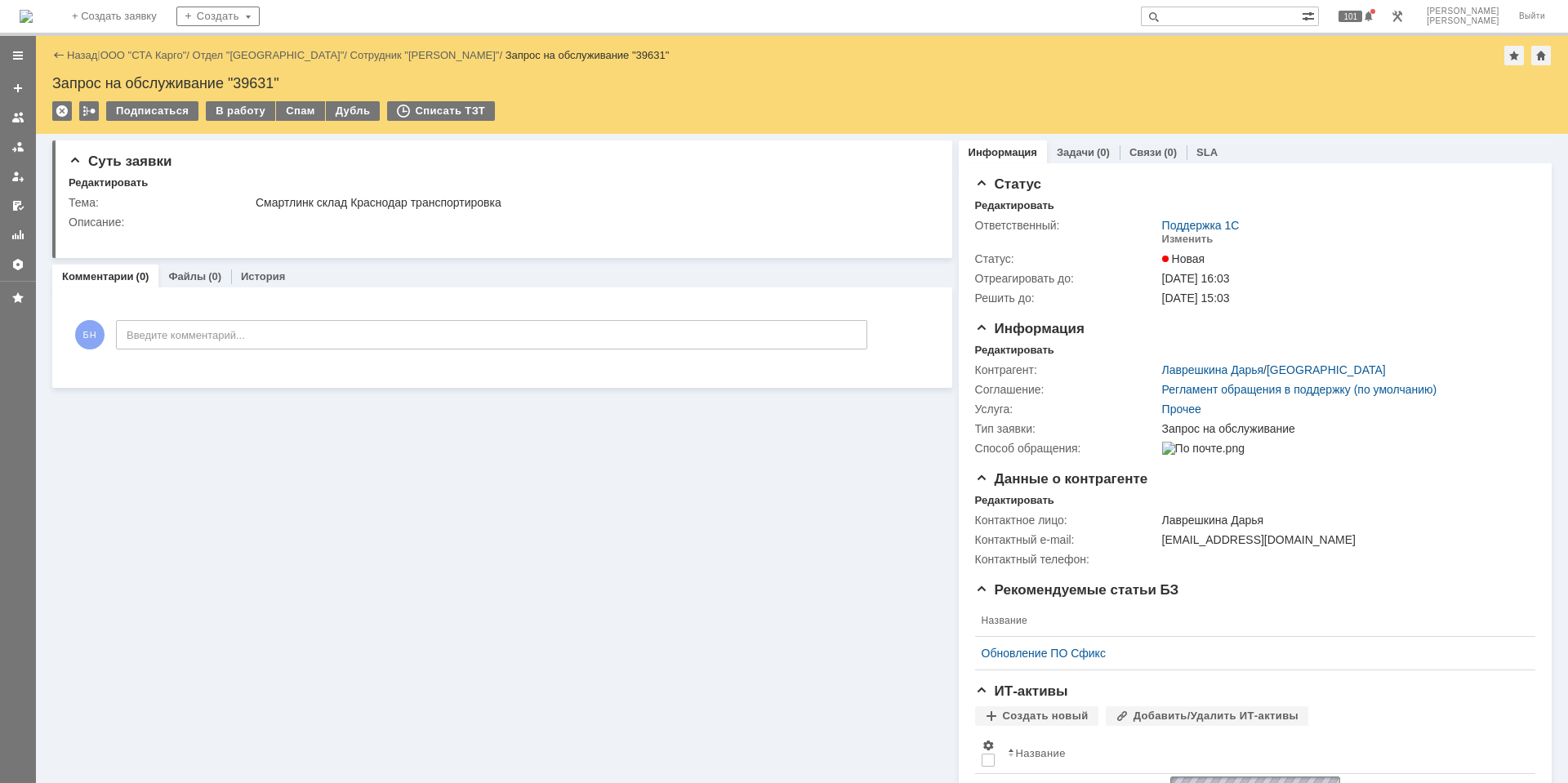
click at [33, 19] on img at bounding box center [26, 16] width 13 height 13
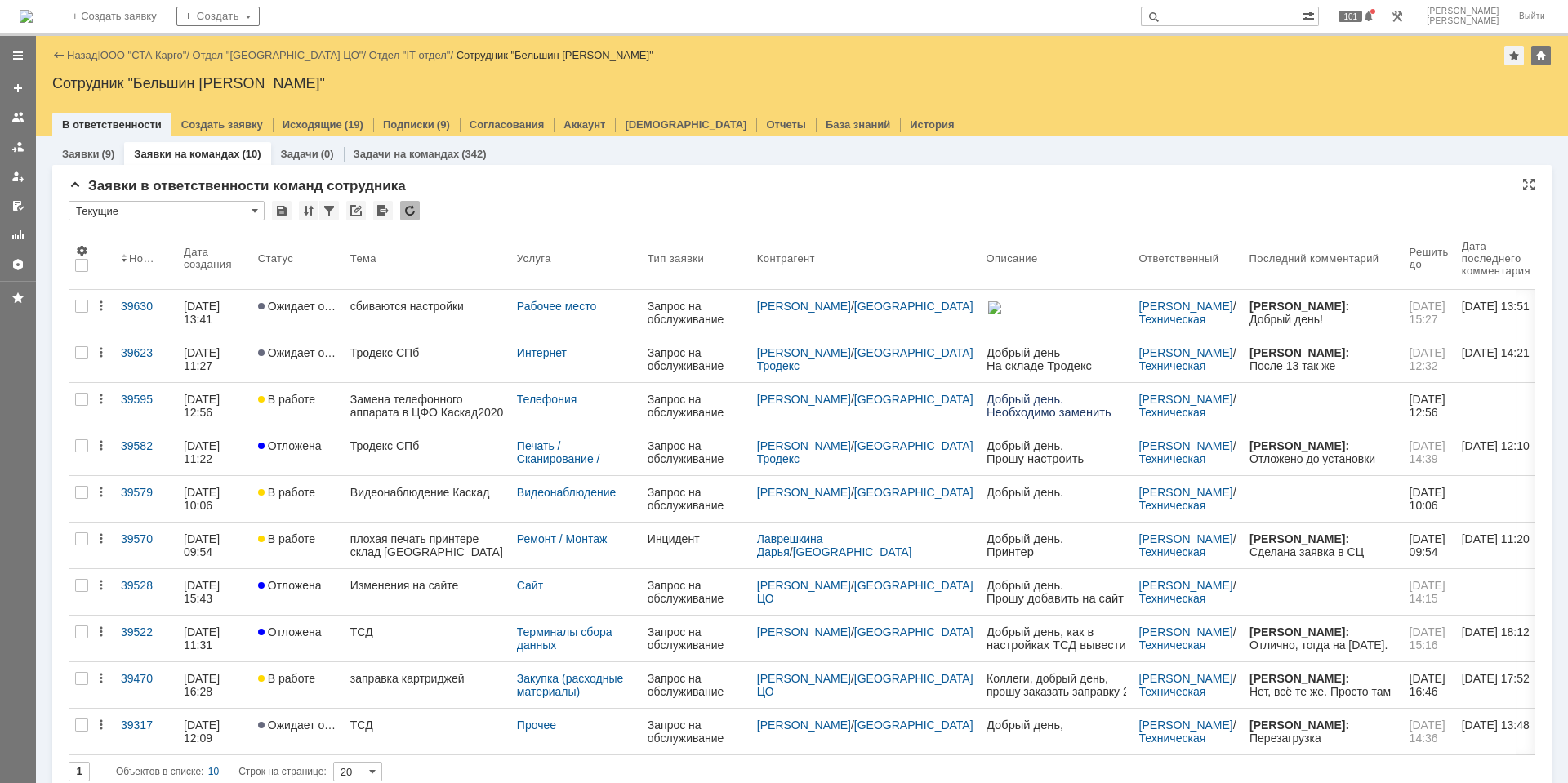
click at [410, 211] on div at bounding box center [410, 211] width 19 height 19
